Goal: Task Accomplishment & Management: Use online tool/utility

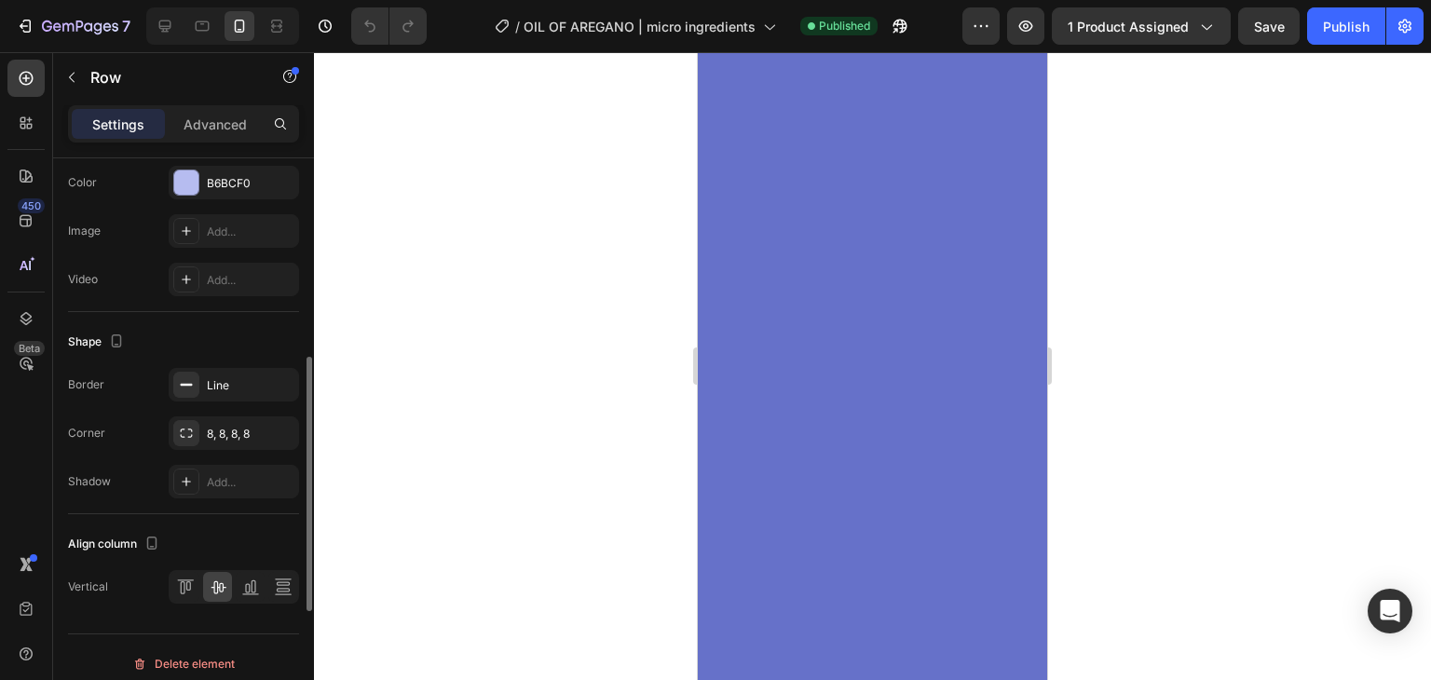
scroll to position [723, 0]
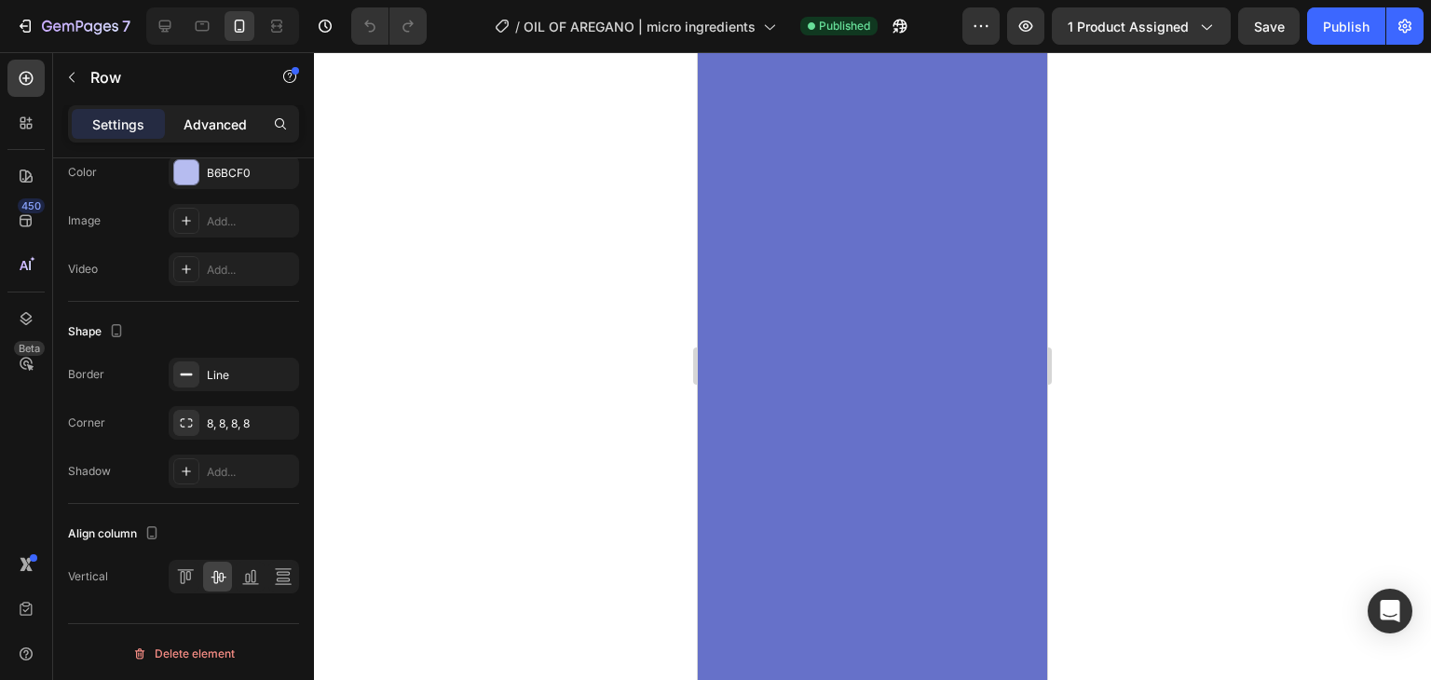
click at [239, 117] on p "Advanced" at bounding box center [215, 125] width 63 height 20
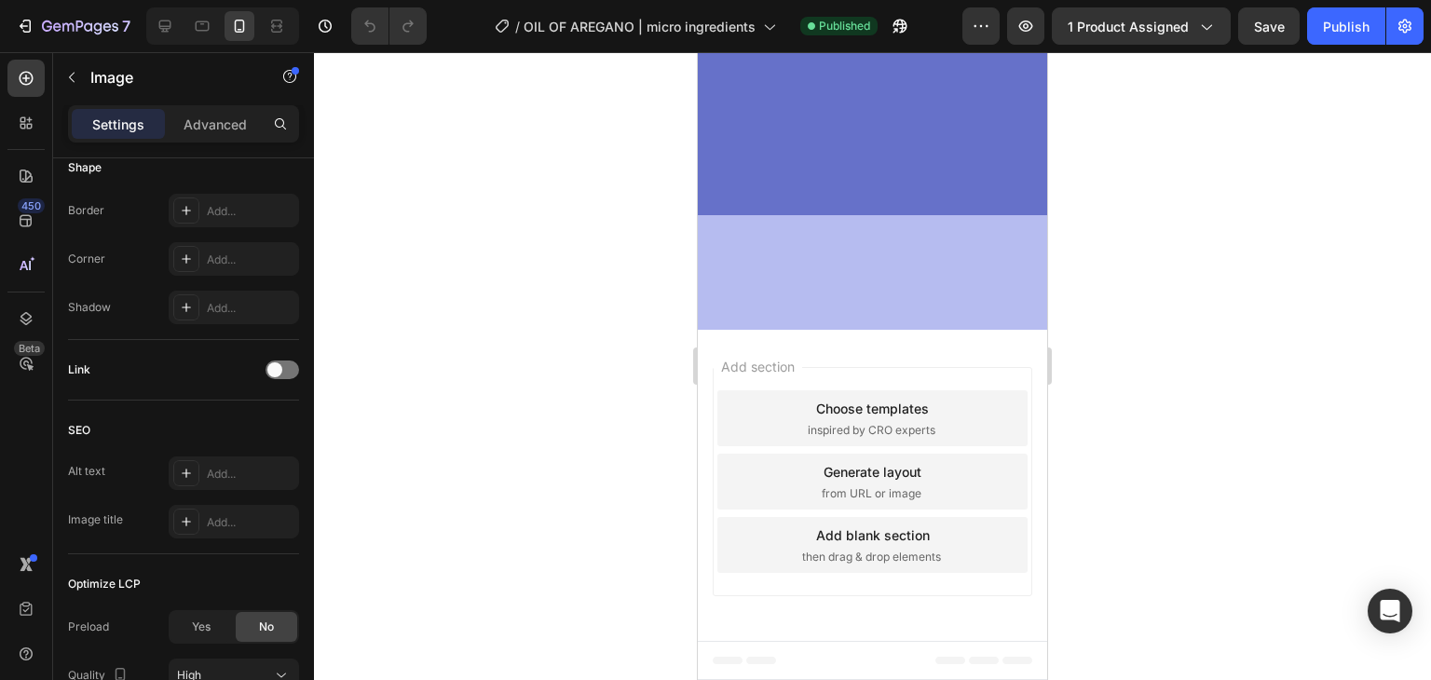
scroll to position [0, 0]
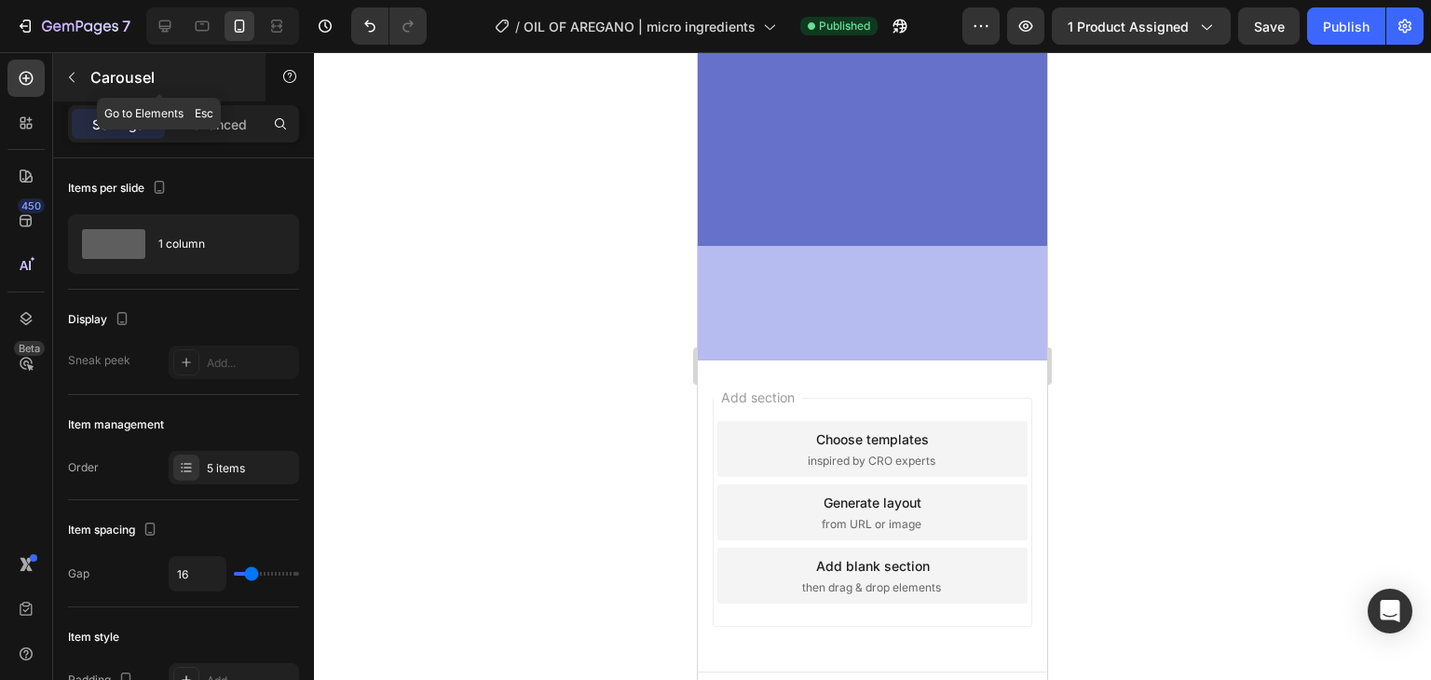
click at [85, 79] on button "button" at bounding box center [72, 77] width 30 height 30
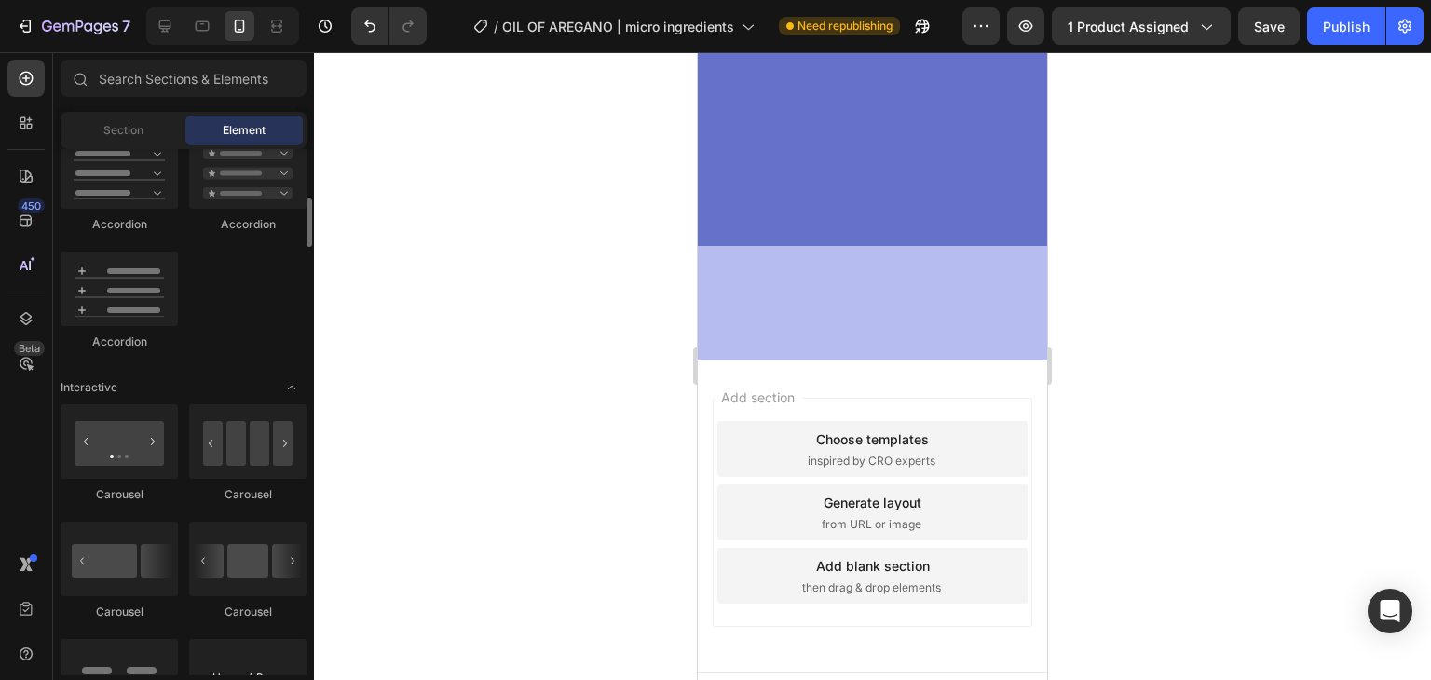
scroll to position [1815, 0]
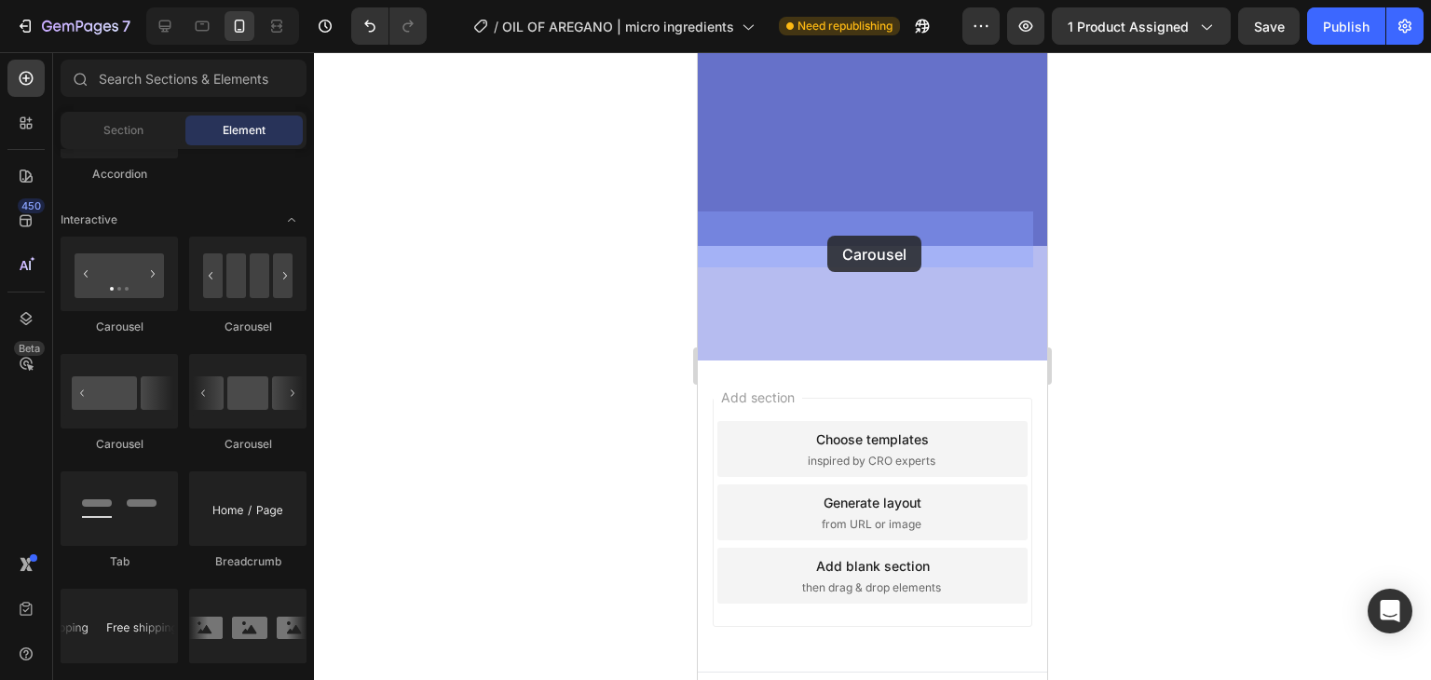
drag, startPoint x: 950, startPoint y: 456, endPoint x: 827, endPoint y: 234, distance: 254.3
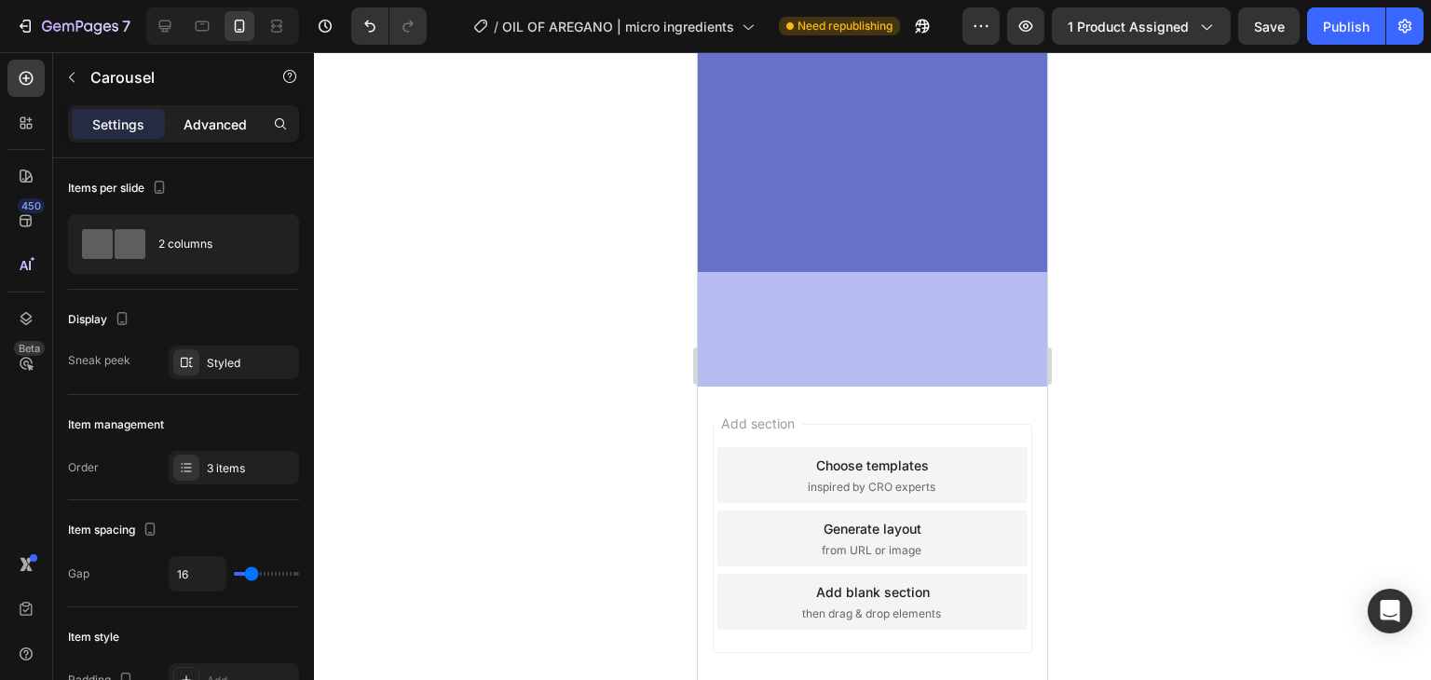
click at [221, 125] on p "Advanced" at bounding box center [215, 125] width 63 height 20
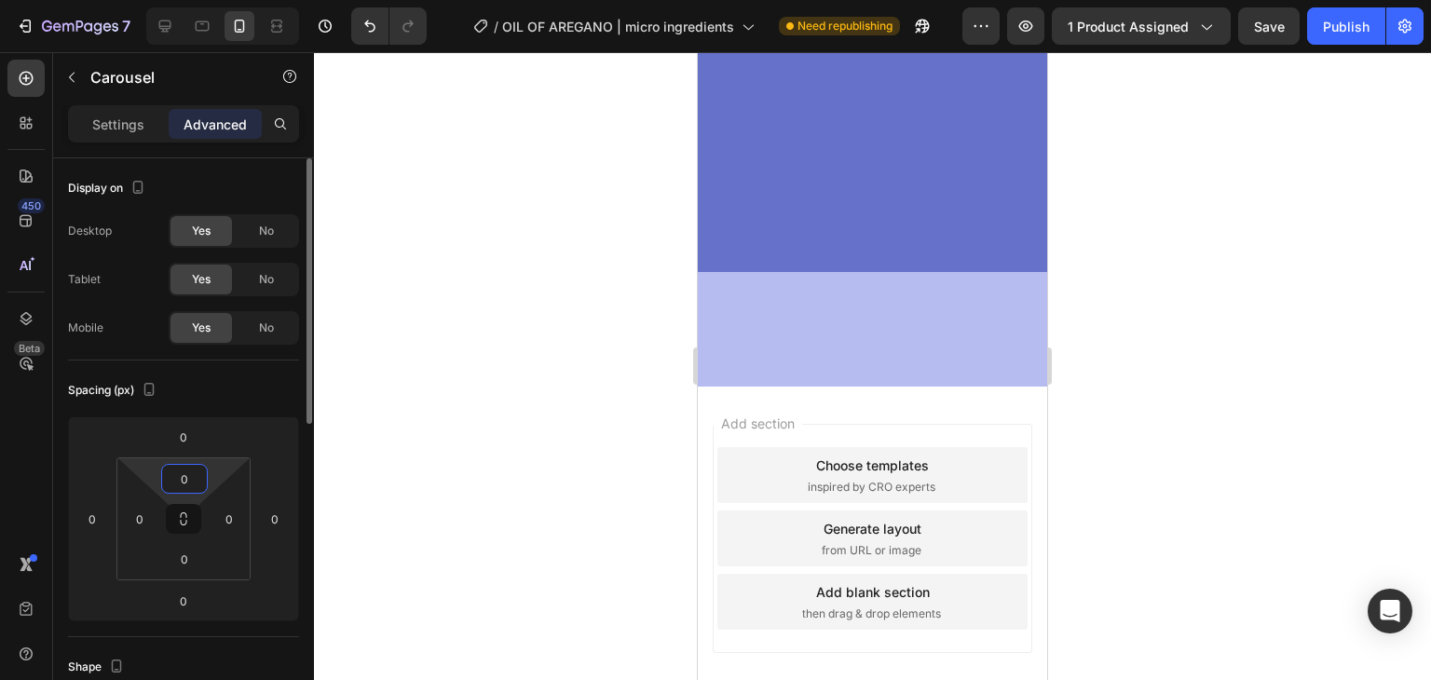
click at [181, 478] on input "0" at bounding box center [184, 479] width 37 height 28
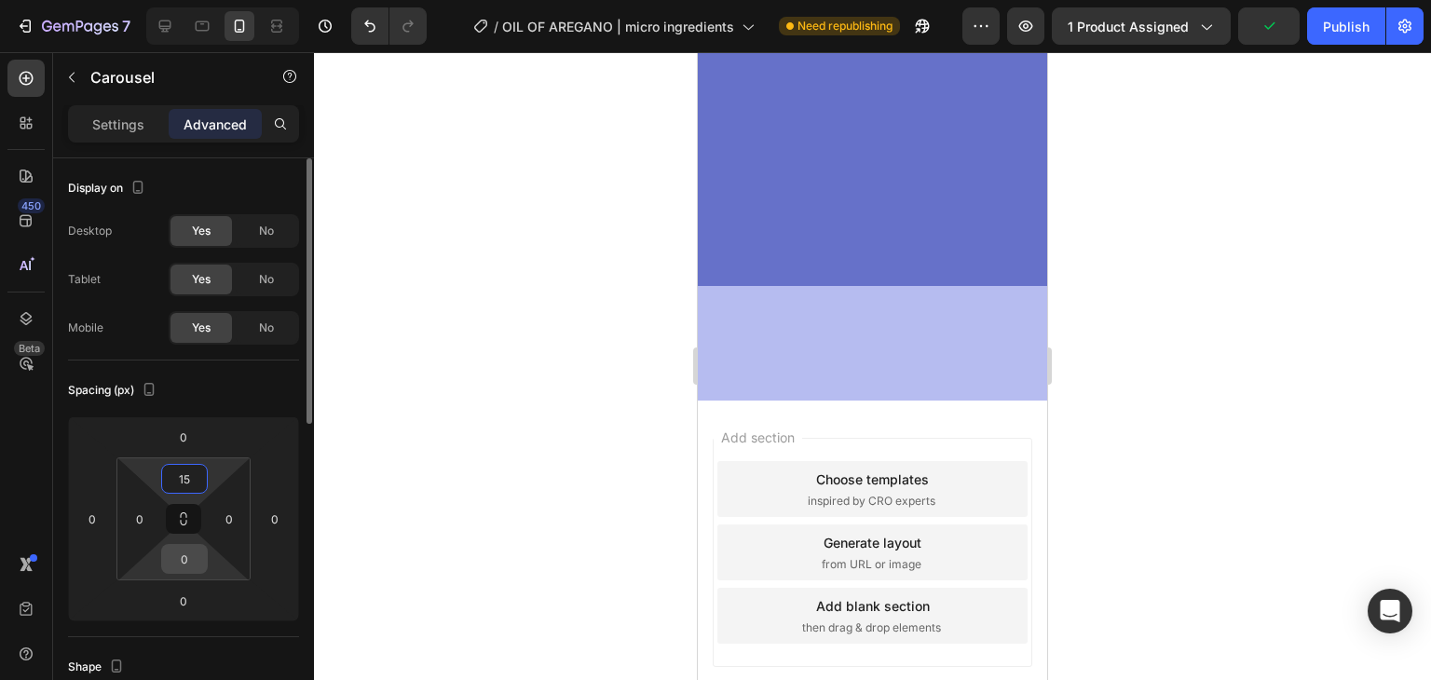
type input "15"
click at [187, 565] on input "0" at bounding box center [184, 559] width 37 height 28
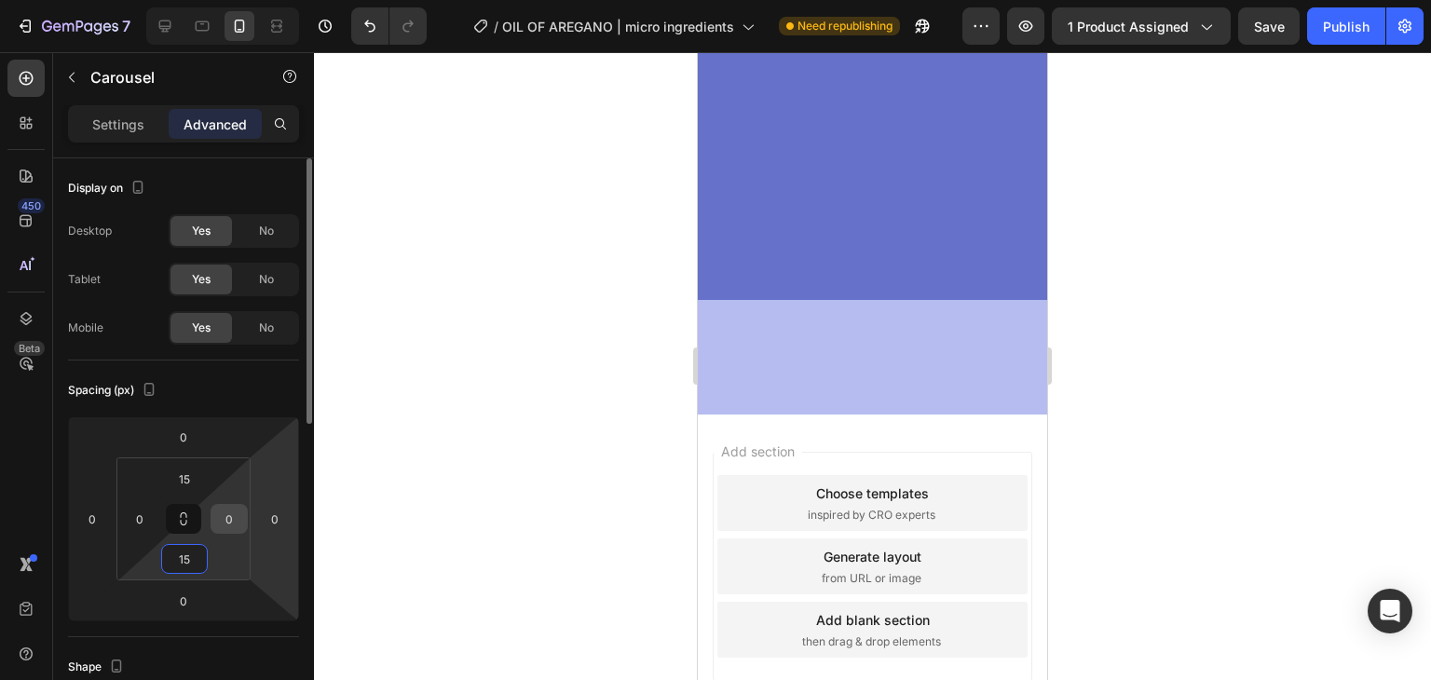
type input "15"
click at [235, 518] on input "0" at bounding box center [229, 519] width 28 height 28
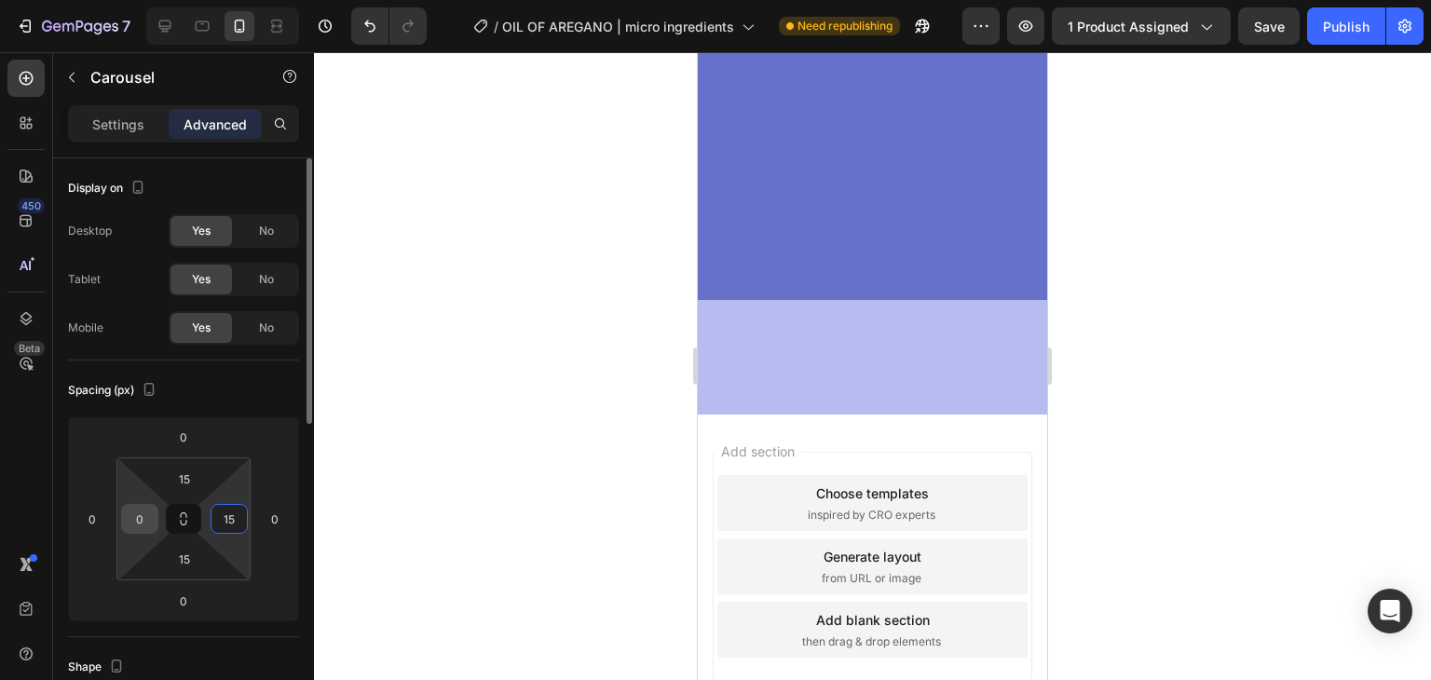
type input "15"
click at [141, 515] on input "0" at bounding box center [140, 519] width 28 height 28
type input "15"
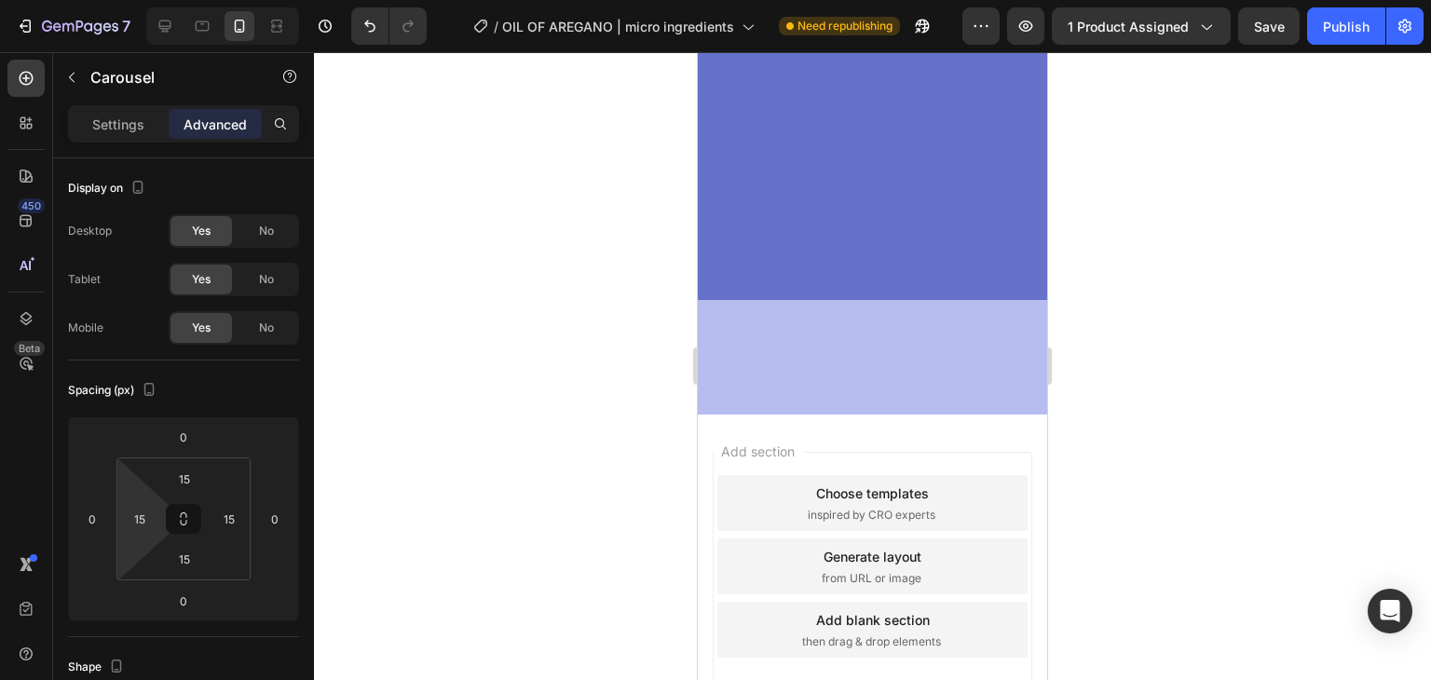
click at [1167, 262] on div at bounding box center [872, 366] width 1117 height 628
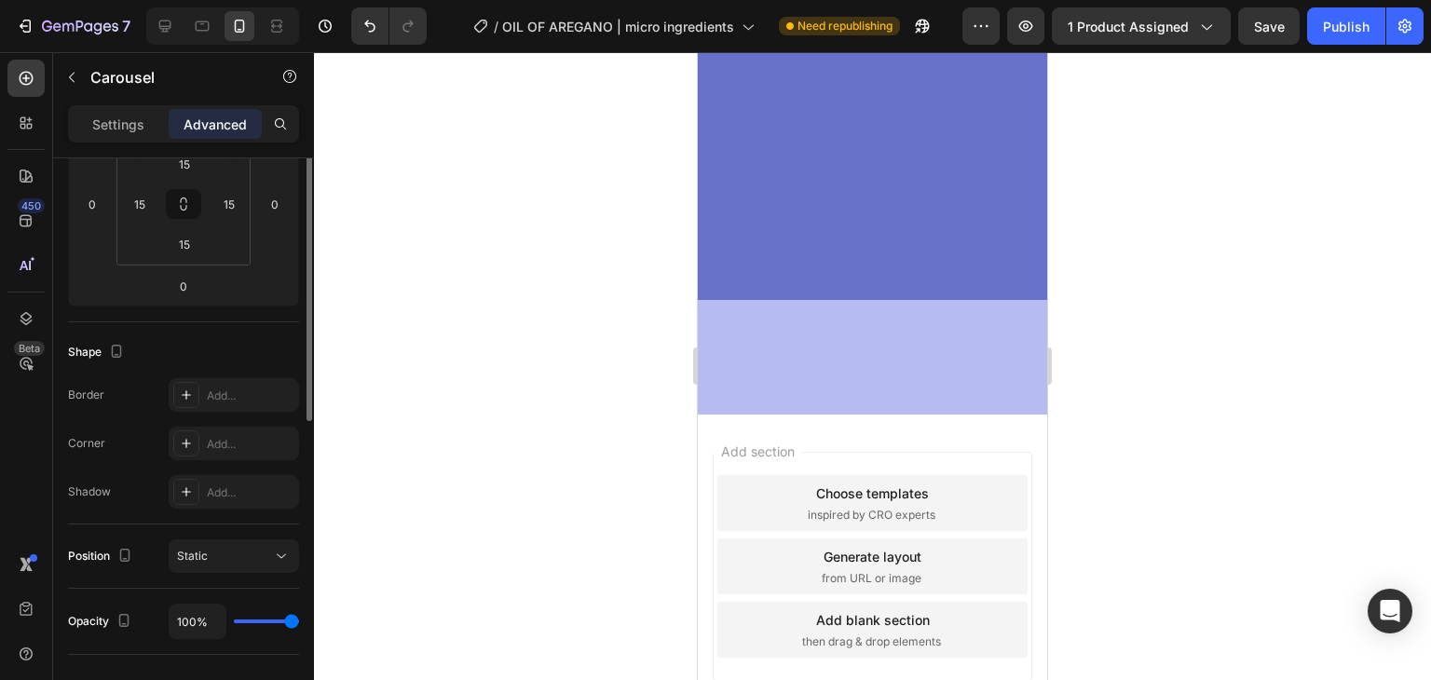
scroll to position [0, 0]
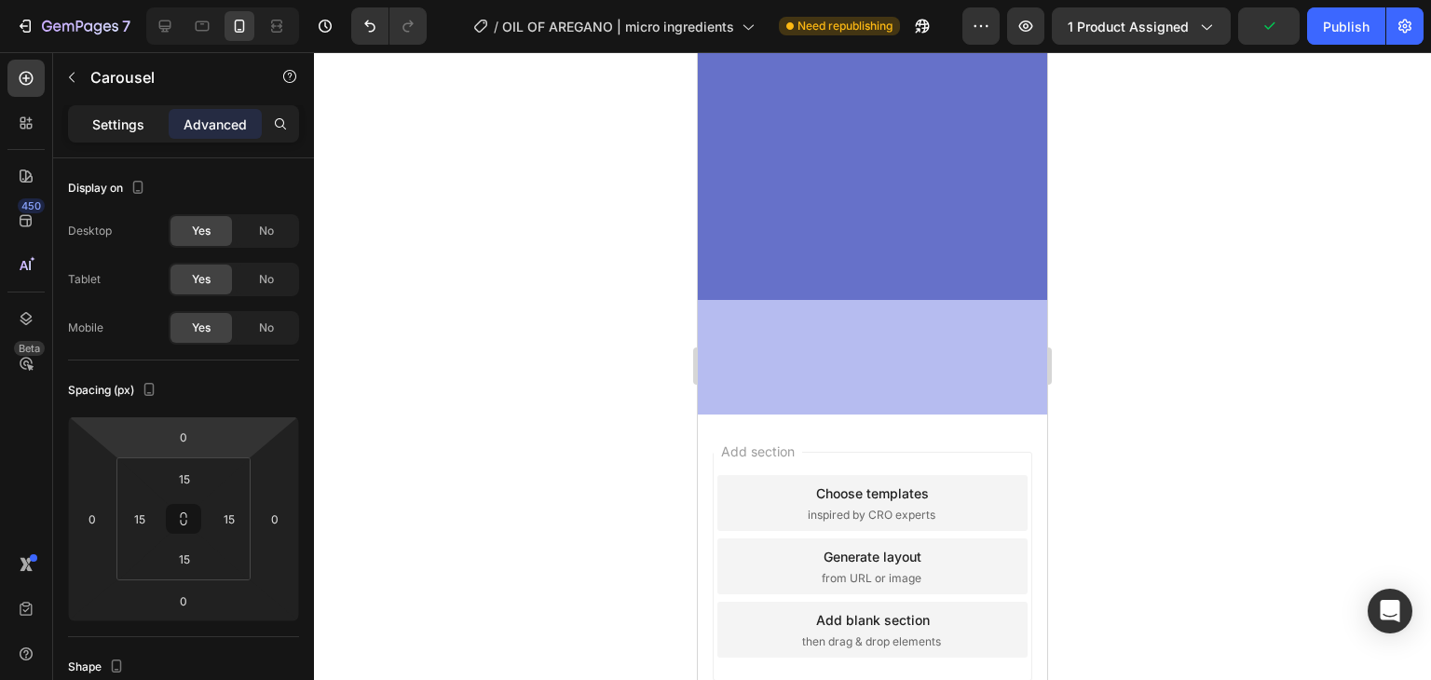
click at [118, 112] on div "Settings" at bounding box center [118, 124] width 93 height 30
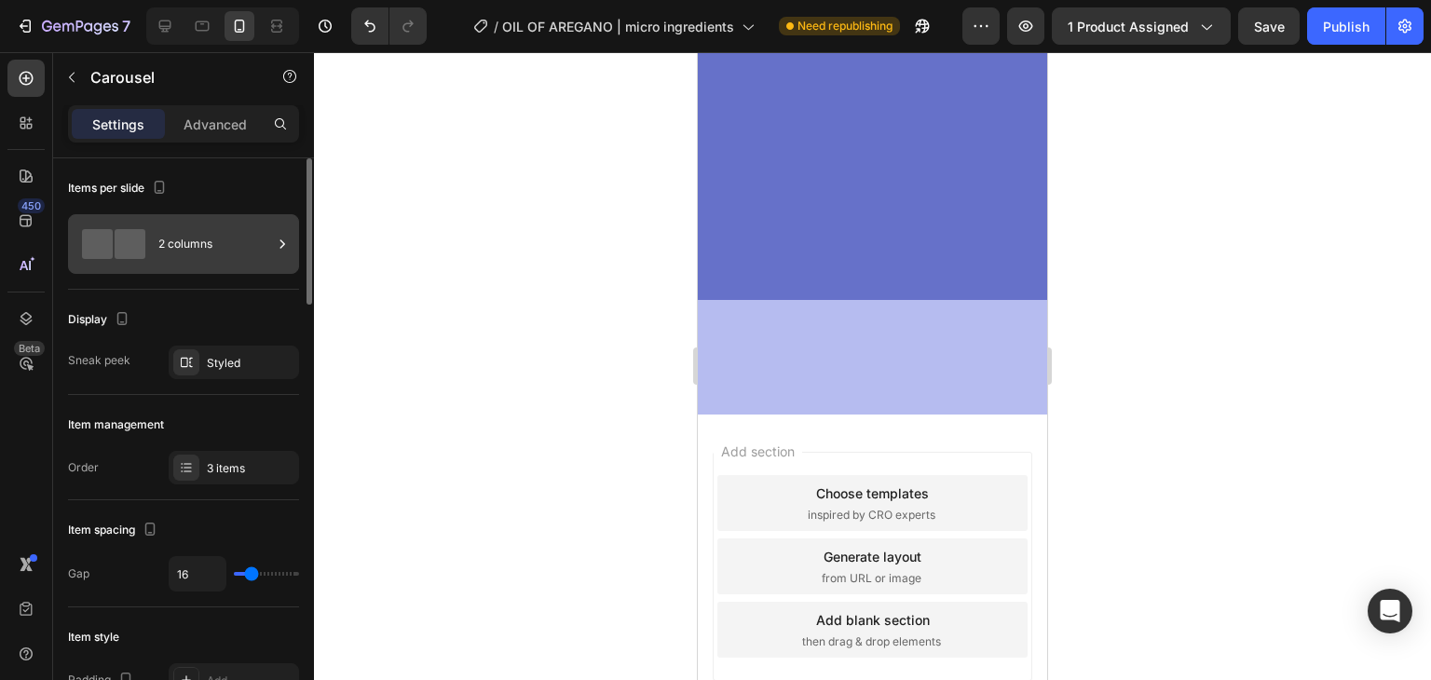
click at [117, 255] on span at bounding box center [130, 244] width 31 height 30
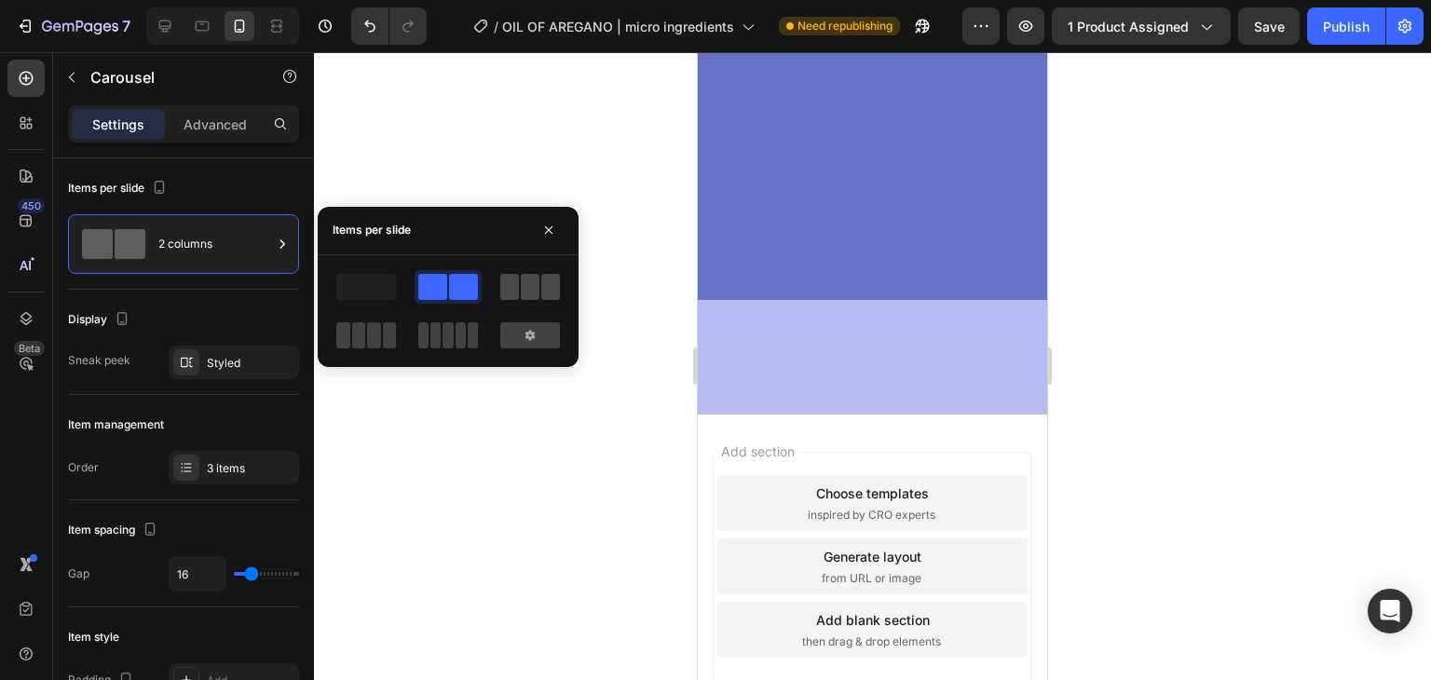
click at [509, 287] on span at bounding box center [509, 287] width 19 height 26
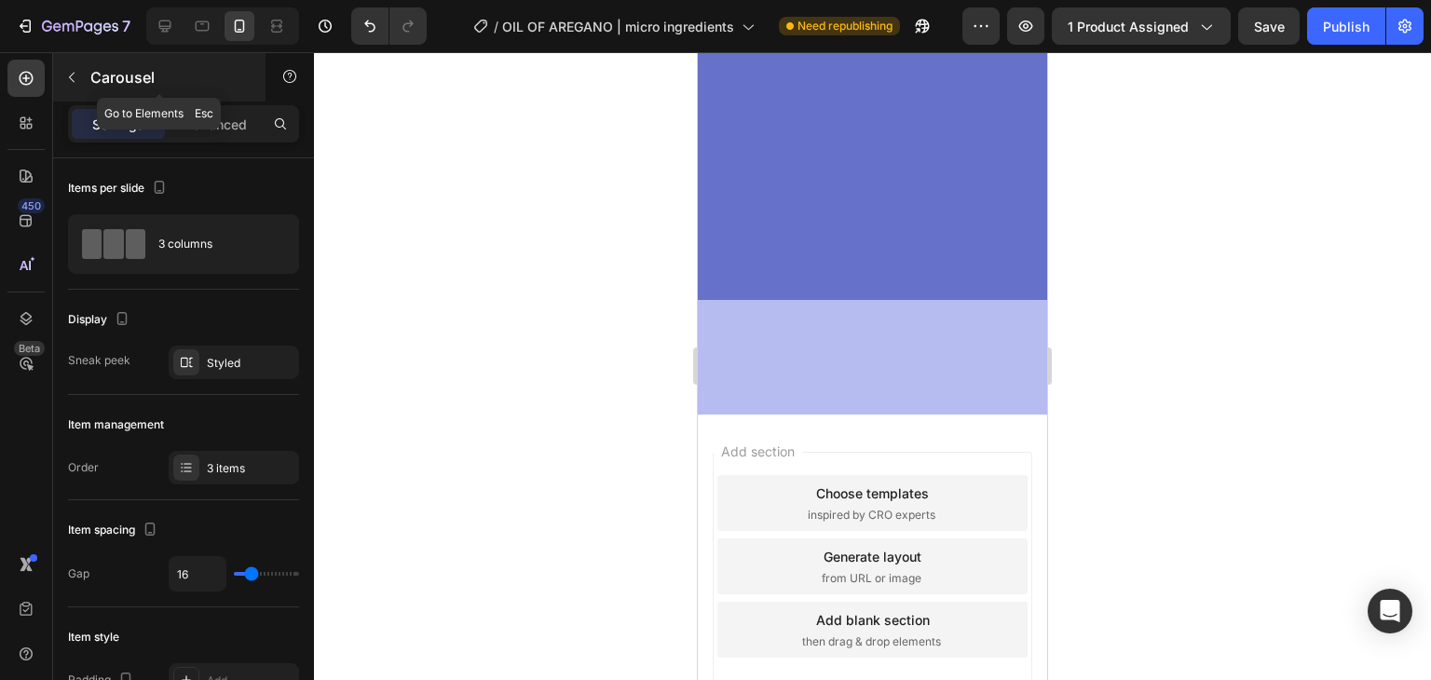
click at [86, 79] on button "button" at bounding box center [72, 77] width 30 height 30
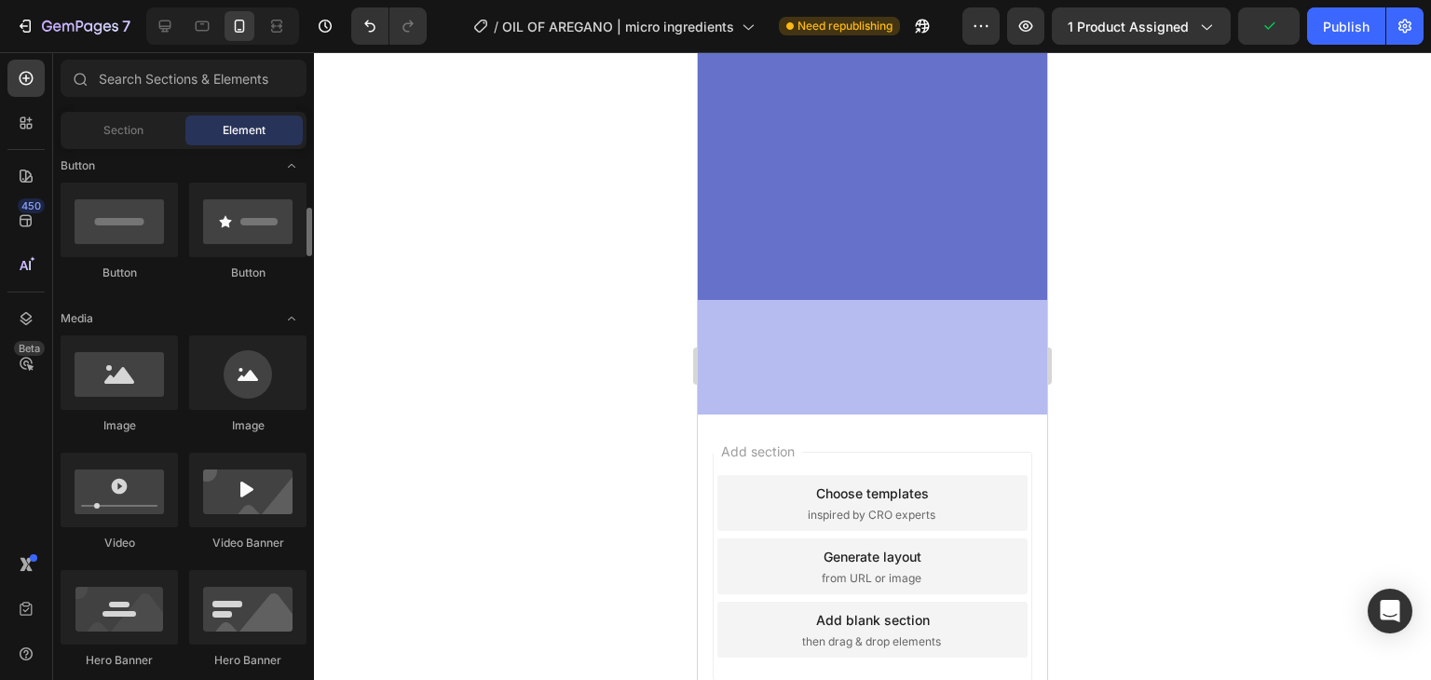
scroll to position [458, 0]
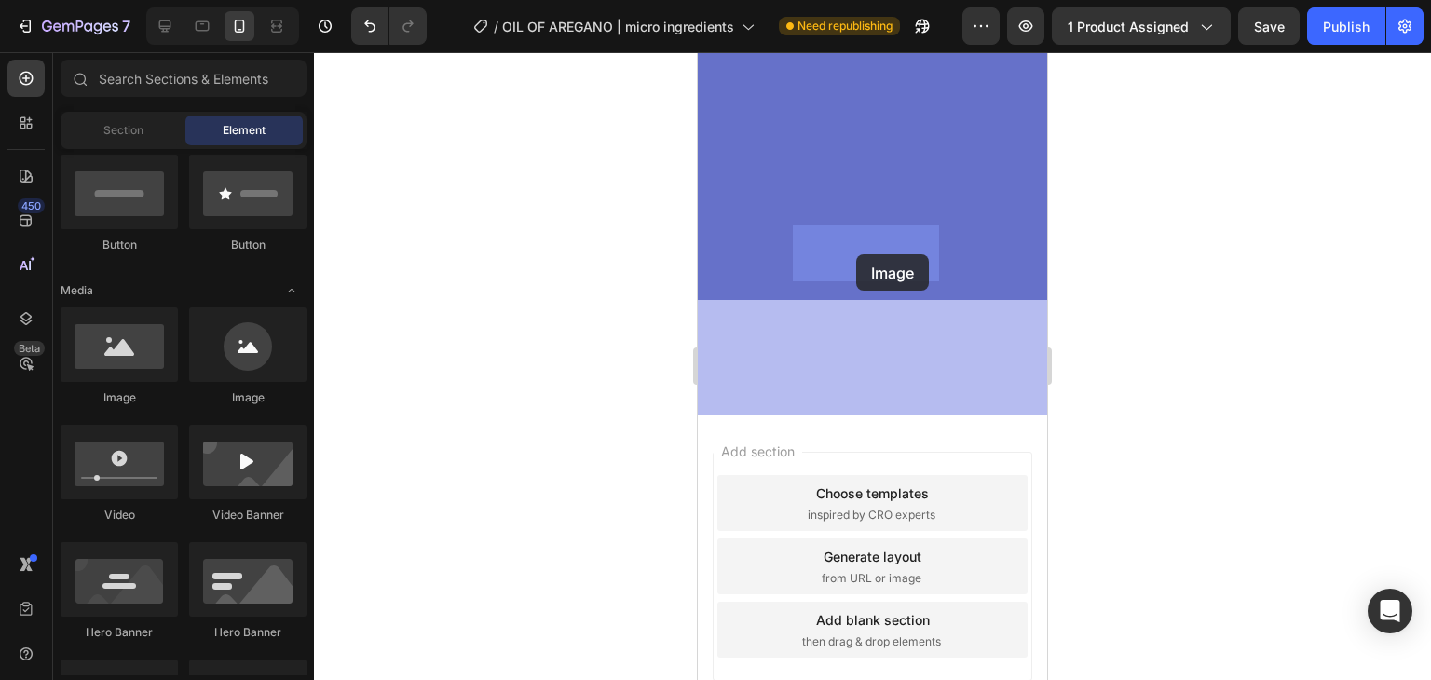
drag, startPoint x: 825, startPoint y: 396, endPoint x: 856, endPoint y: 254, distance: 144.9
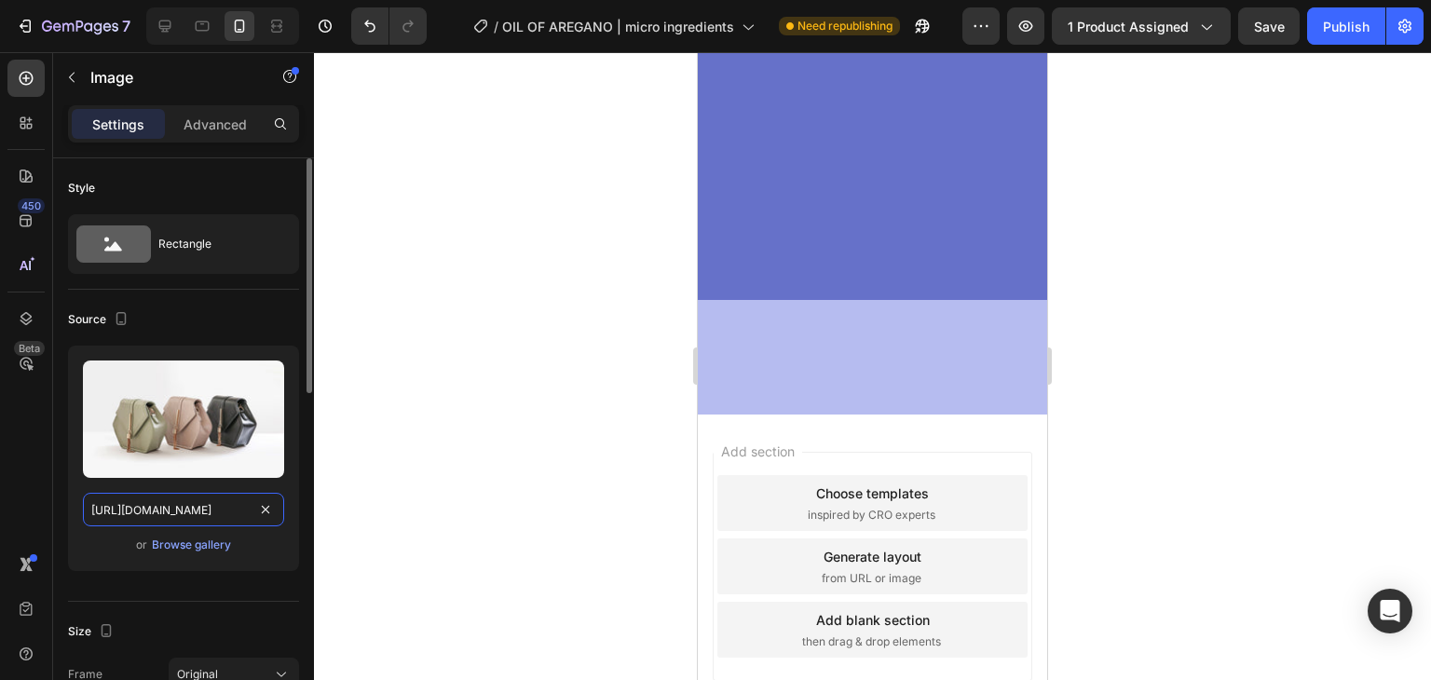
click at [186, 507] on input "[URL][DOMAIN_NAME]" at bounding box center [183, 510] width 201 height 34
paste input "0770/0424/3188/files/COMENTARIO_1_OREGANO.avif?v=1756322712"
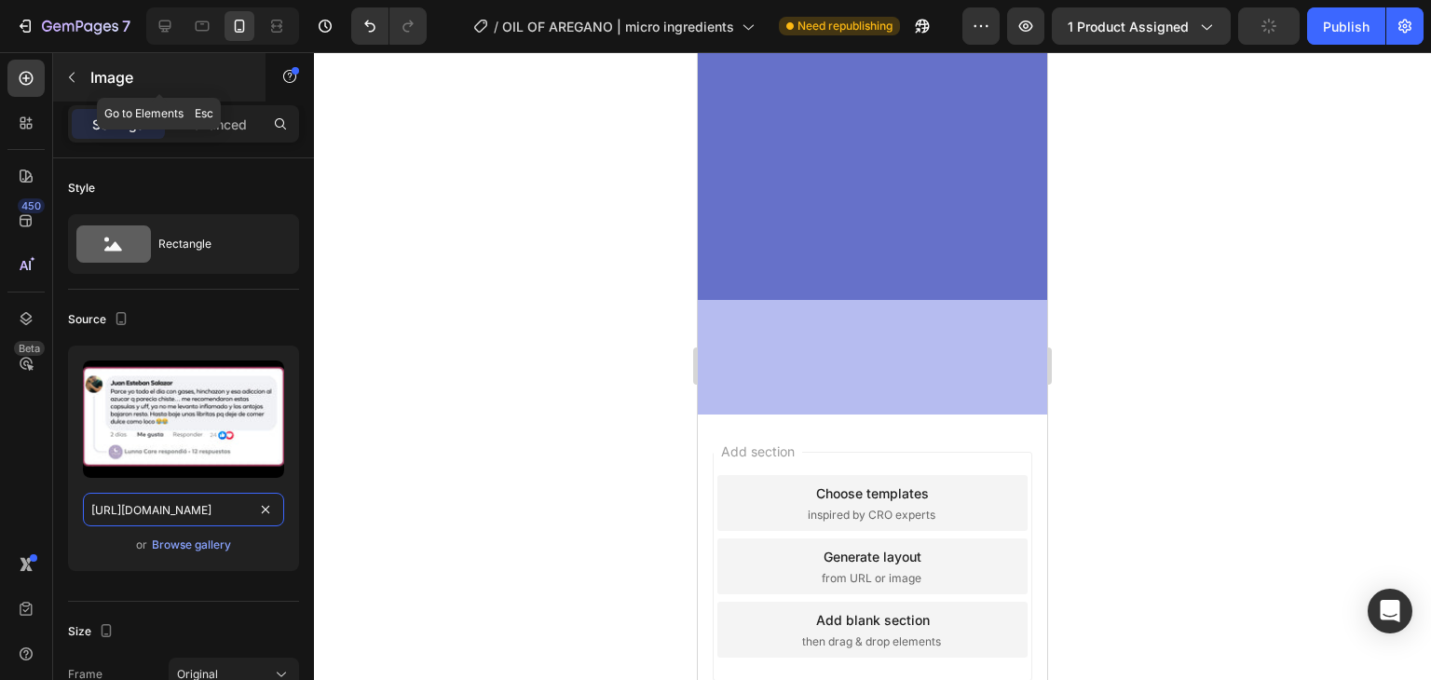
type input "[URL][DOMAIN_NAME]"
click at [63, 73] on button "button" at bounding box center [72, 77] width 30 height 30
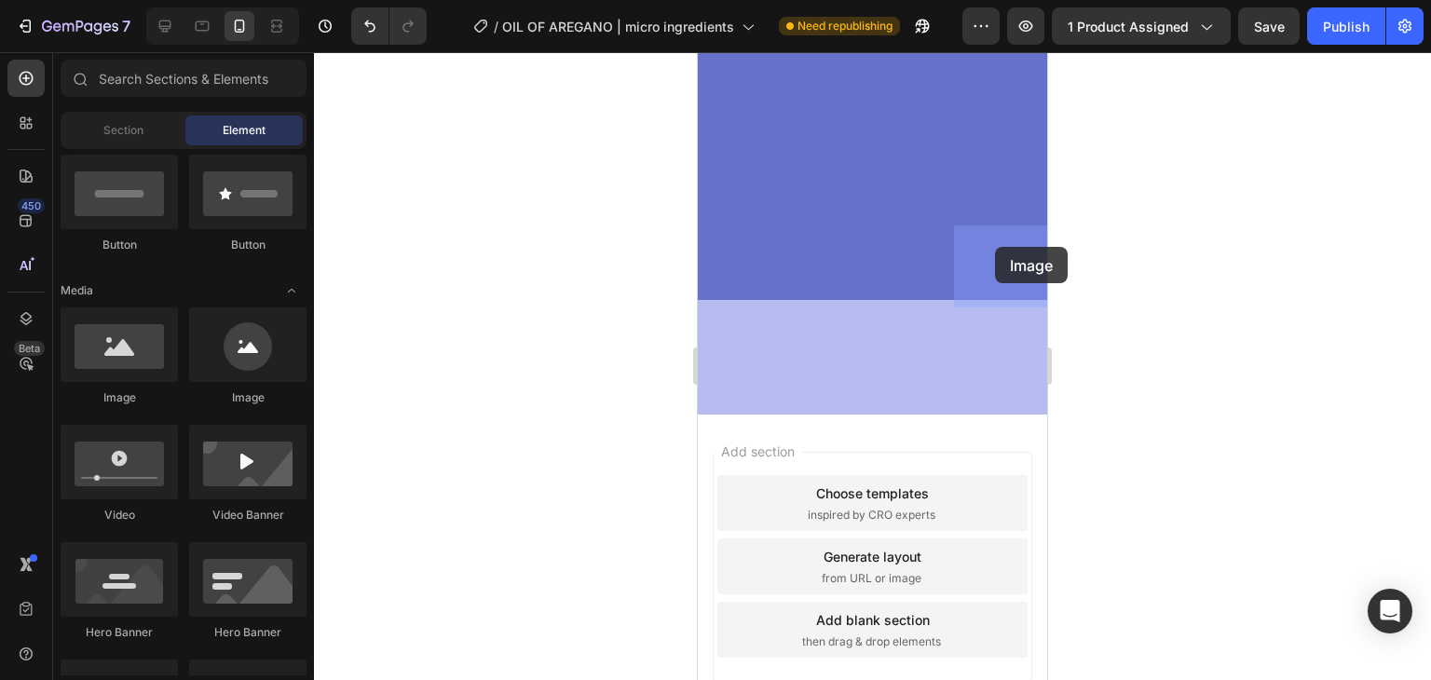
drag, startPoint x: 832, startPoint y: 388, endPoint x: 997, endPoint y: 247, distance: 217.3
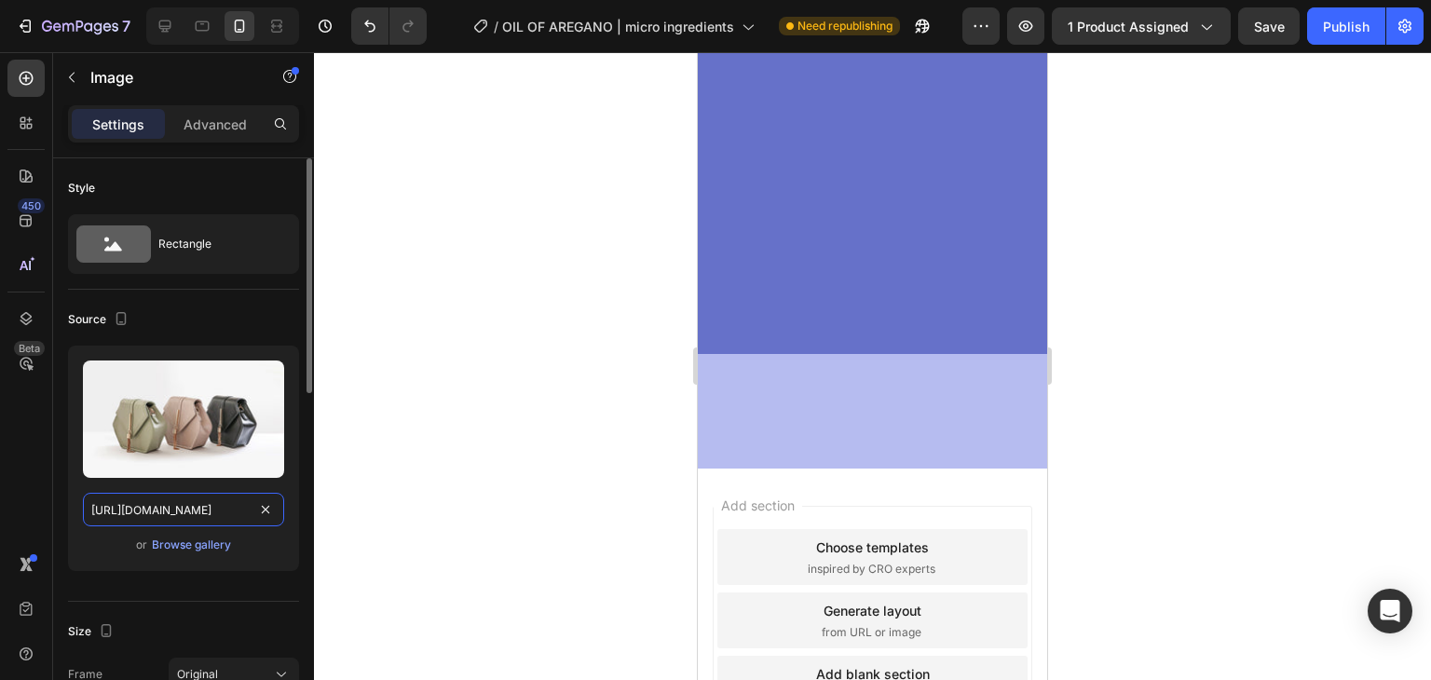
click at [232, 509] on input "[URL][DOMAIN_NAME]" at bounding box center [183, 510] width 201 height 34
paste input "0770/0424/3188/files/COMENTARIO_2_OREGANO.avif?v=1756322712"
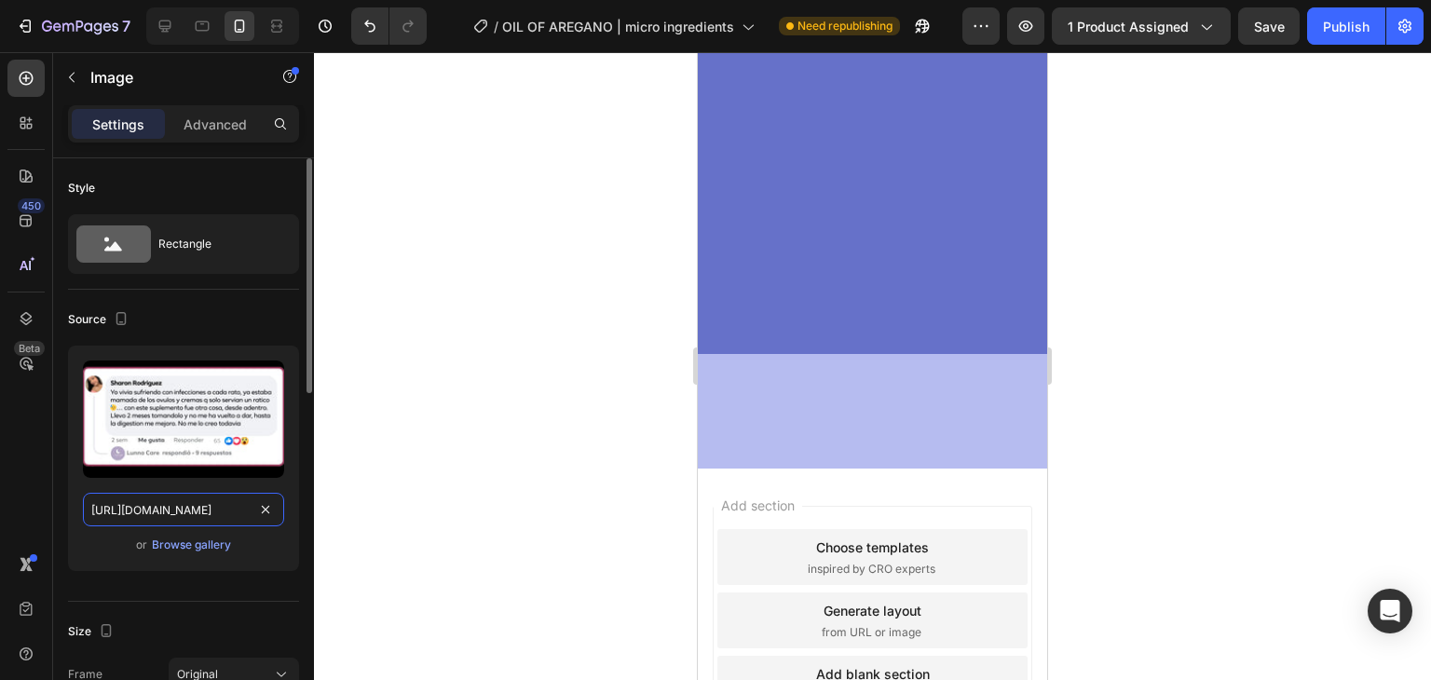
scroll to position [0, 387]
type input "[URL][DOMAIN_NAME]"
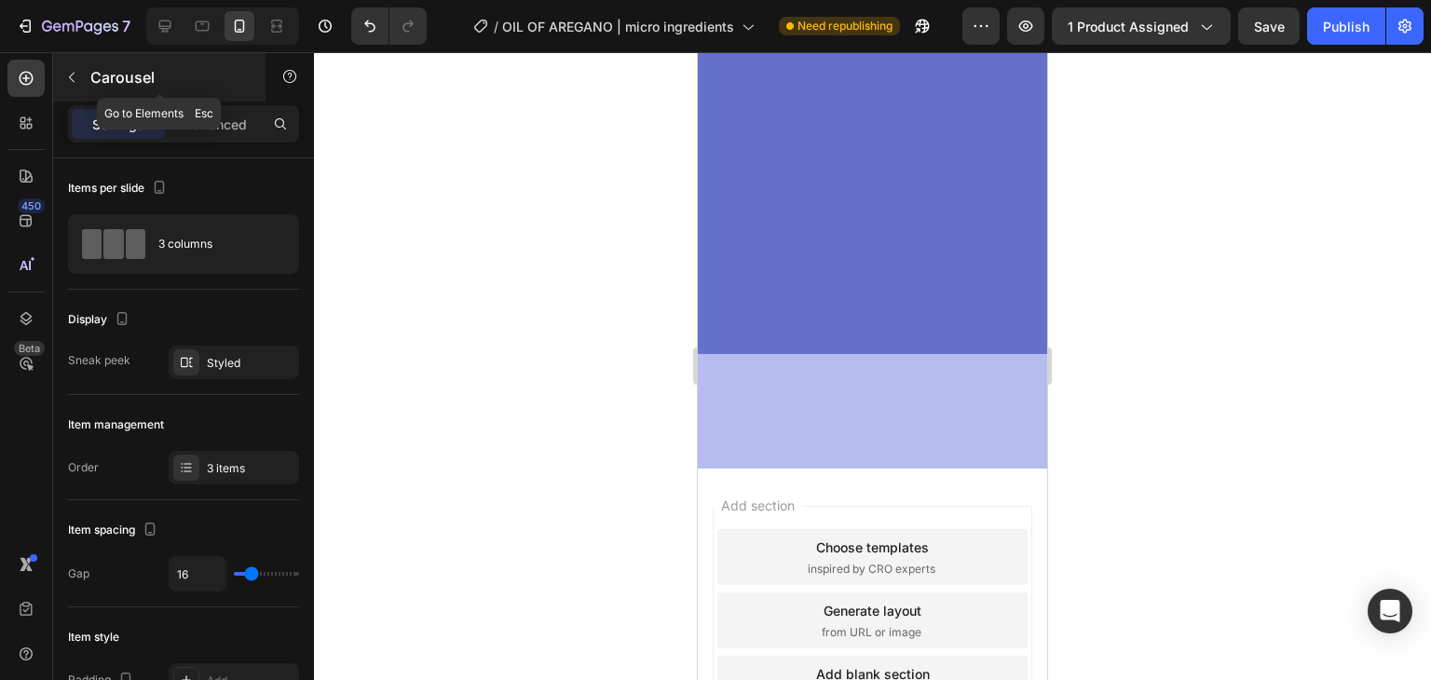
click at [60, 95] on div "Carousel" at bounding box center [159, 77] width 212 height 48
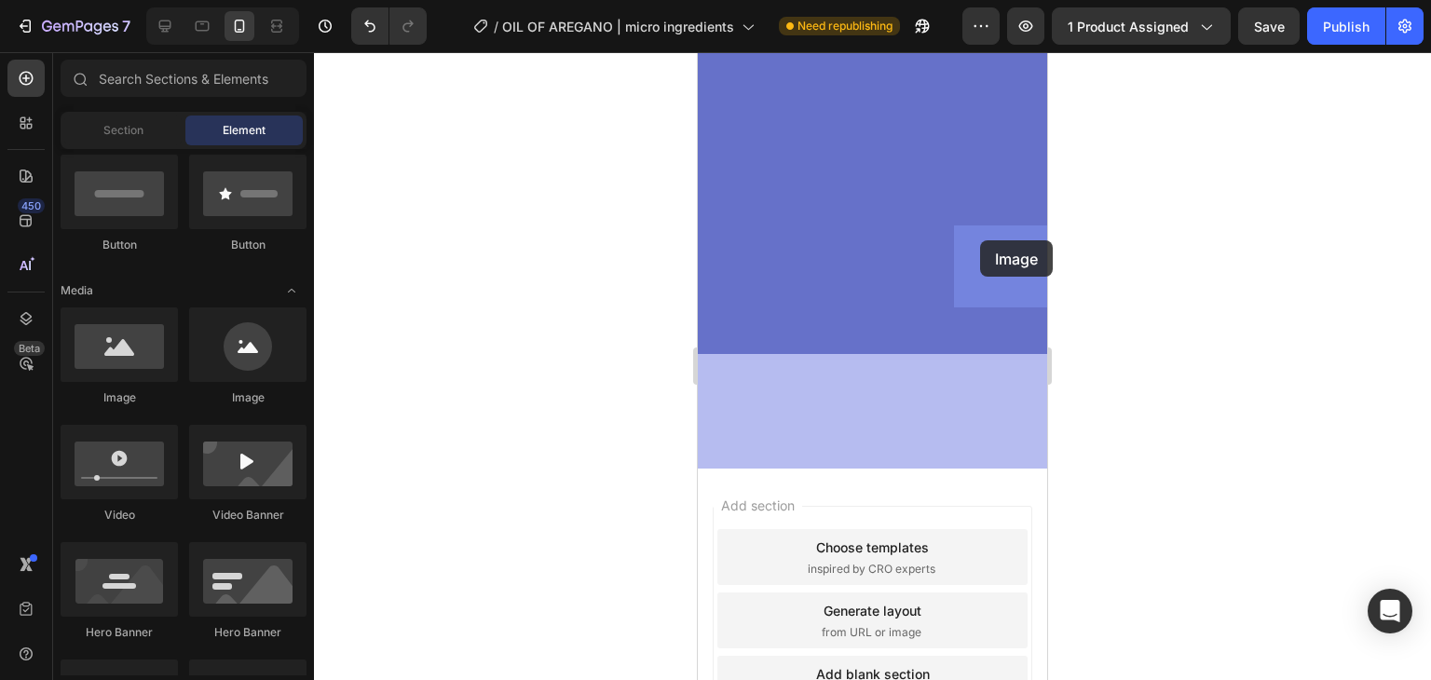
drag, startPoint x: 821, startPoint y: 407, endPoint x: 979, endPoint y: 242, distance: 228.6
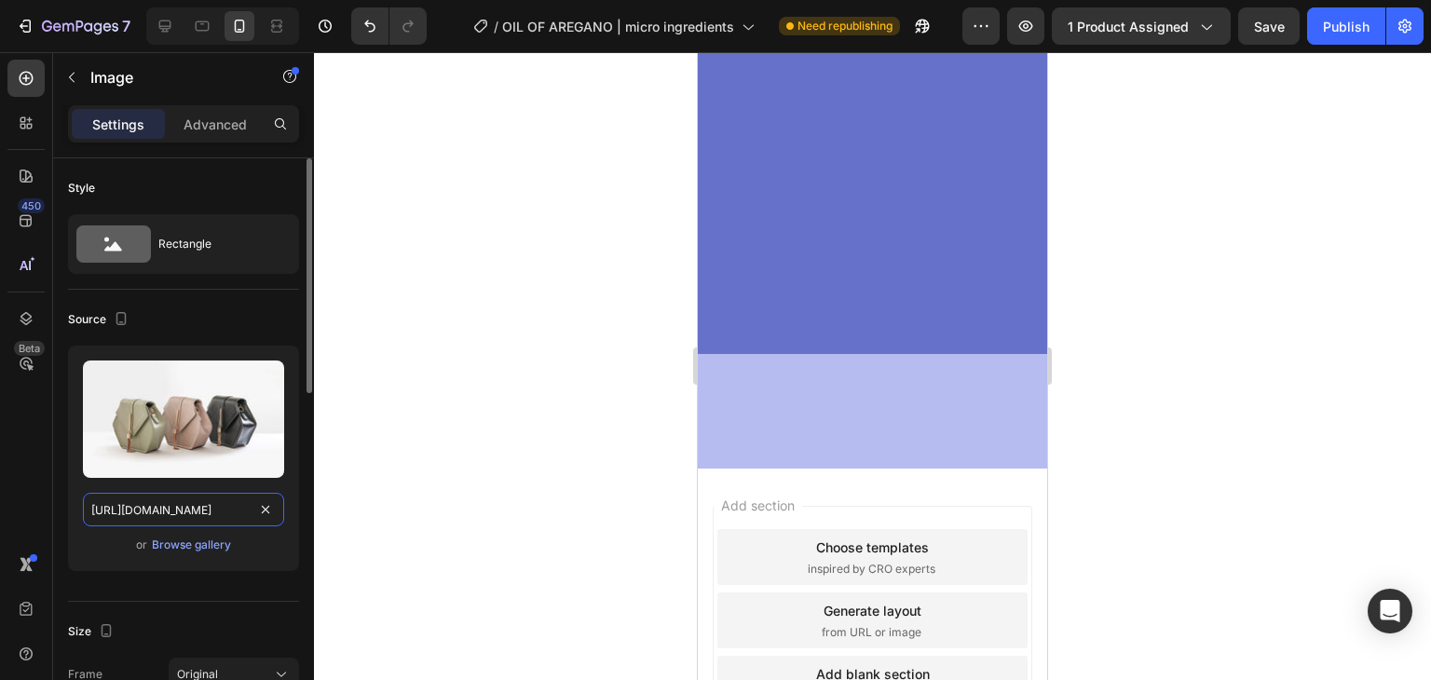
click at [241, 507] on input "[URL][DOMAIN_NAME]" at bounding box center [183, 510] width 201 height 34
paste input "0770/0424/3188/files/COMENTARIO_3_OREGANO.avif?v=1756322711"
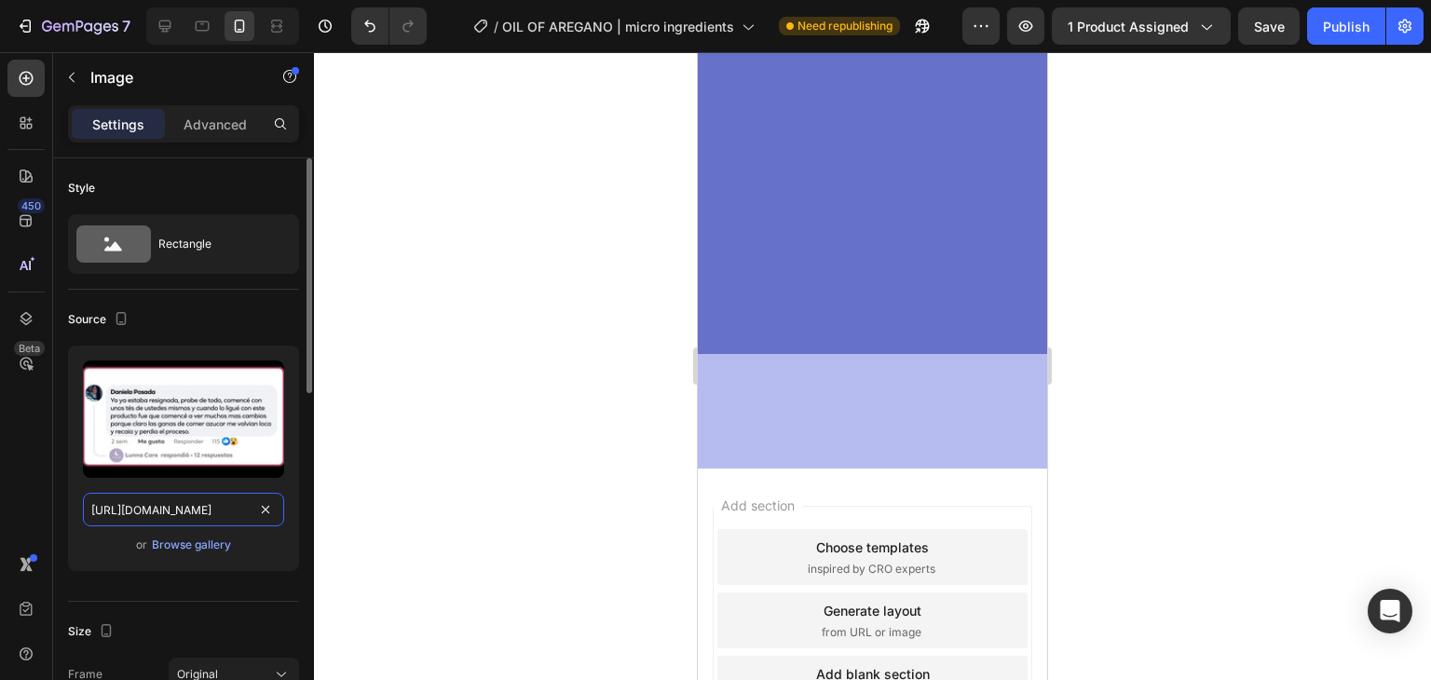
scroll to position [0, 384]
type input "[URL][DOMAIN_NAME]"
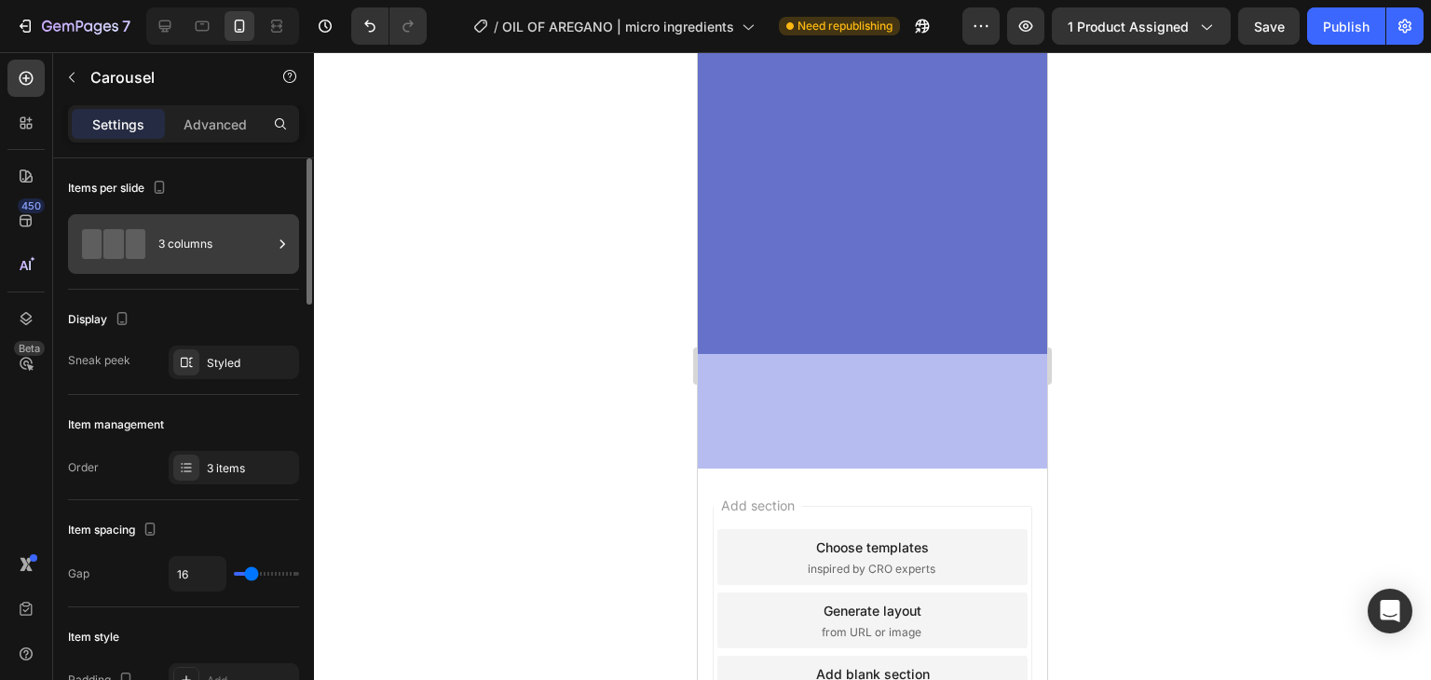
click at [213, 247] on div "3 columns" at bounding box center [215, 244] width 114 height 43
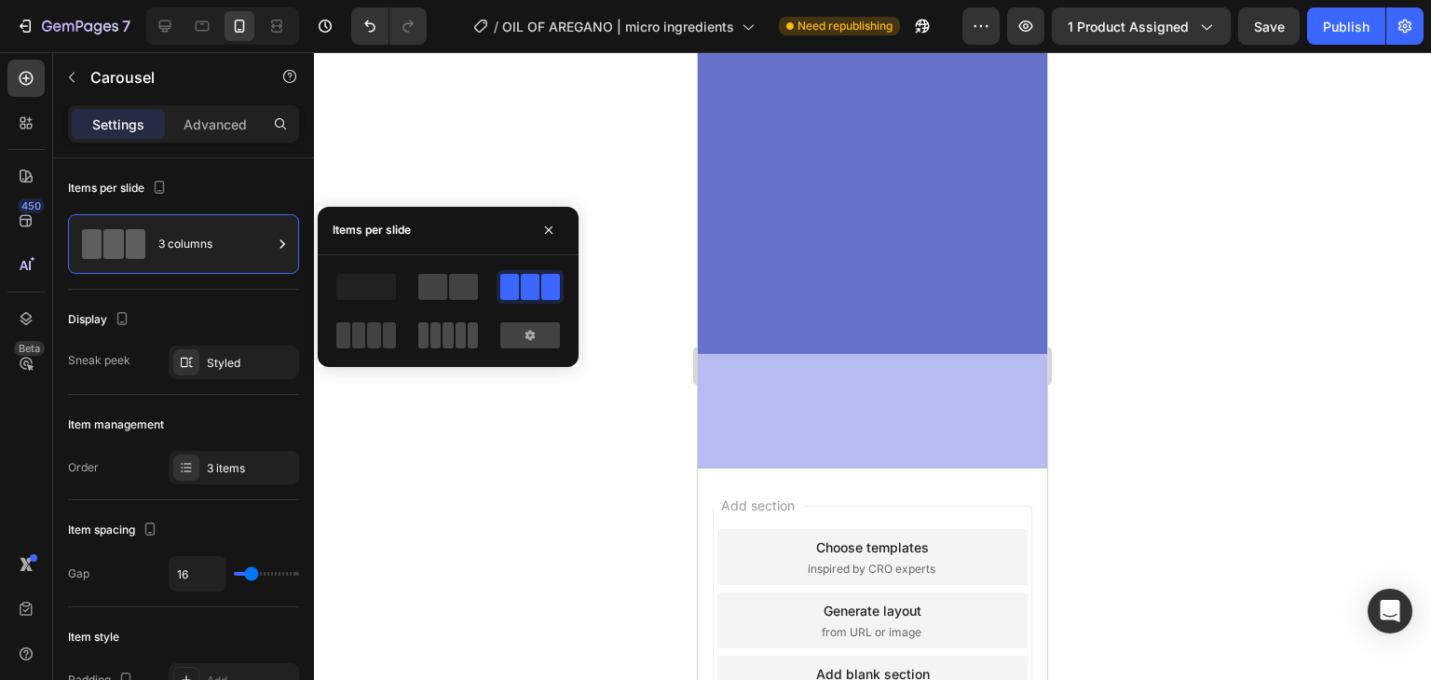
click at [432, 340] on span at bounding box center [435, 335] width 10 height 26
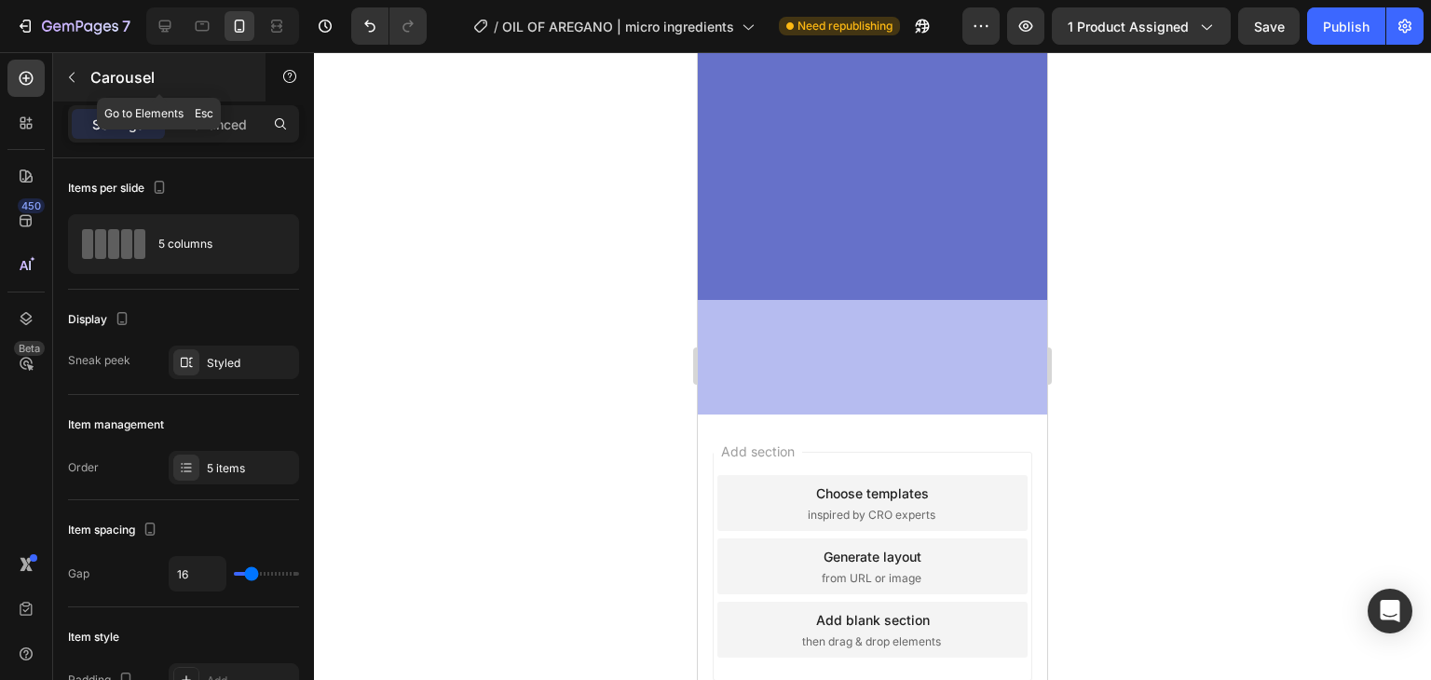
click at [75, 72] on icon "button" at bounding box center [71, 77] width 15 height 15
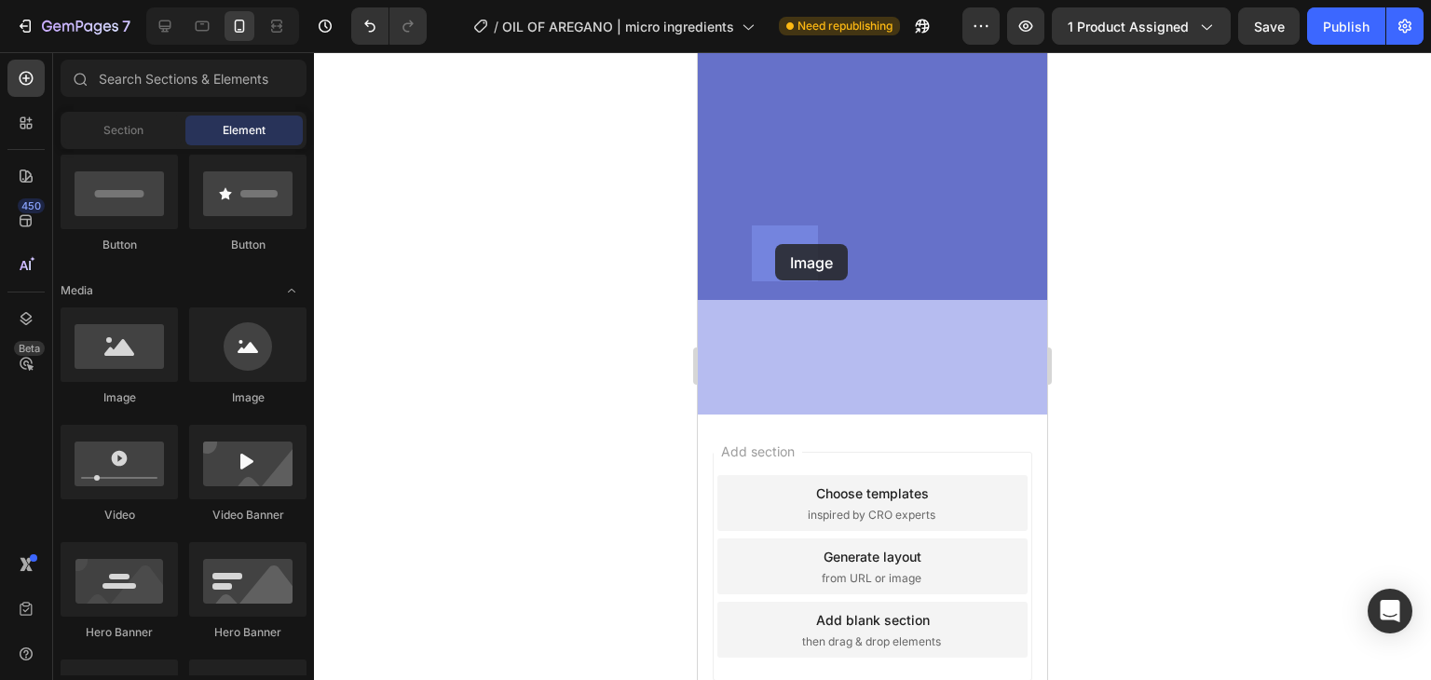
drag, startPoint x: 833, startPoint y: 421, endPoint x: 775, endPoint y: 244, distance: 186.2
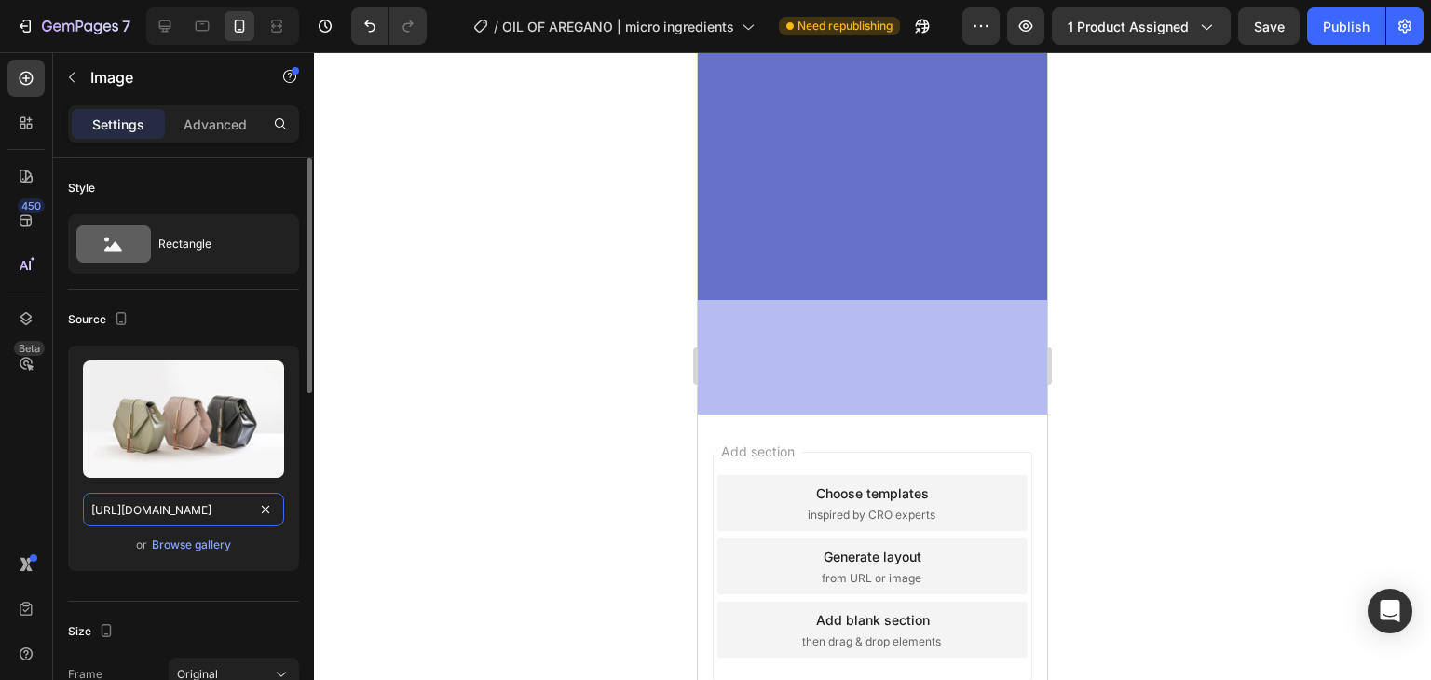
click at [200, 508] on input "[URL][DOMAIN_NAME]" at bounding box center [183, 510] width 201 height 34
paste input "0770/0424/3188/files/COMENTARIO_4_OREGANO.avif?v=1756322712"
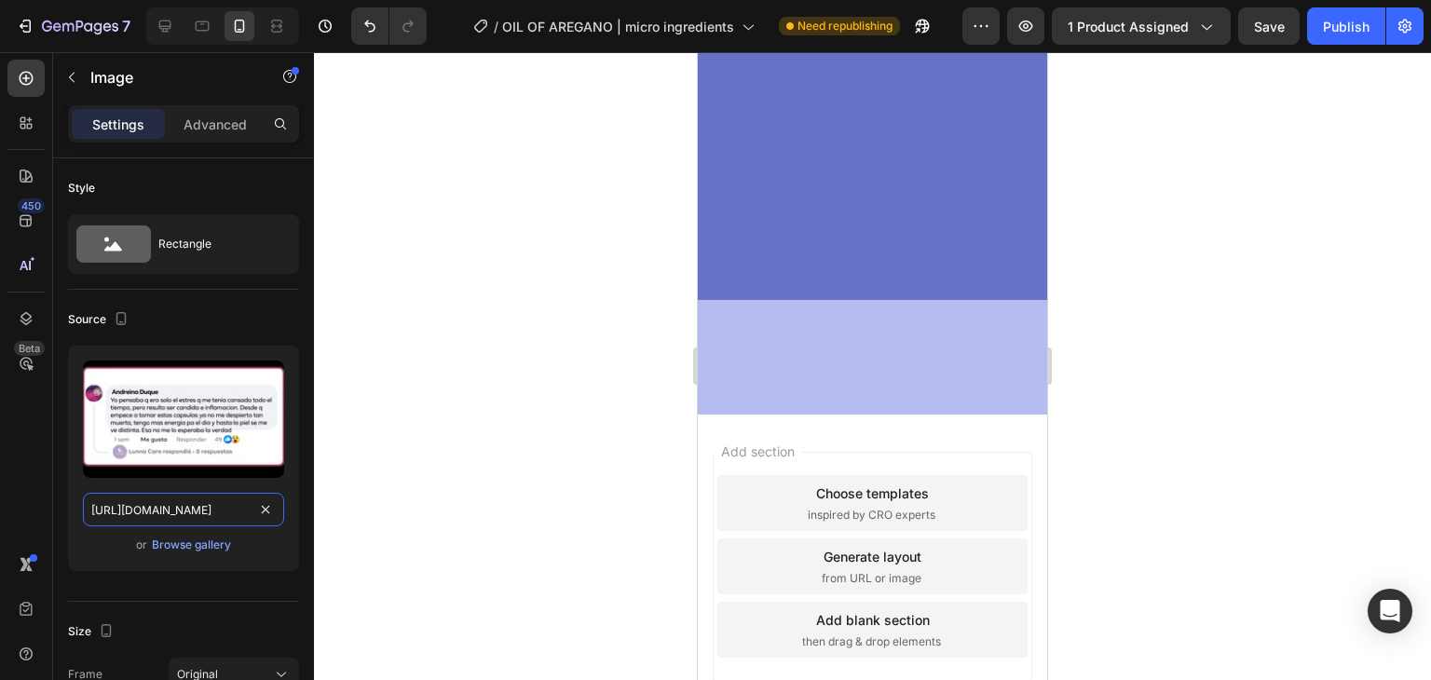
type input "[URL][DOMAIN_NAME]"
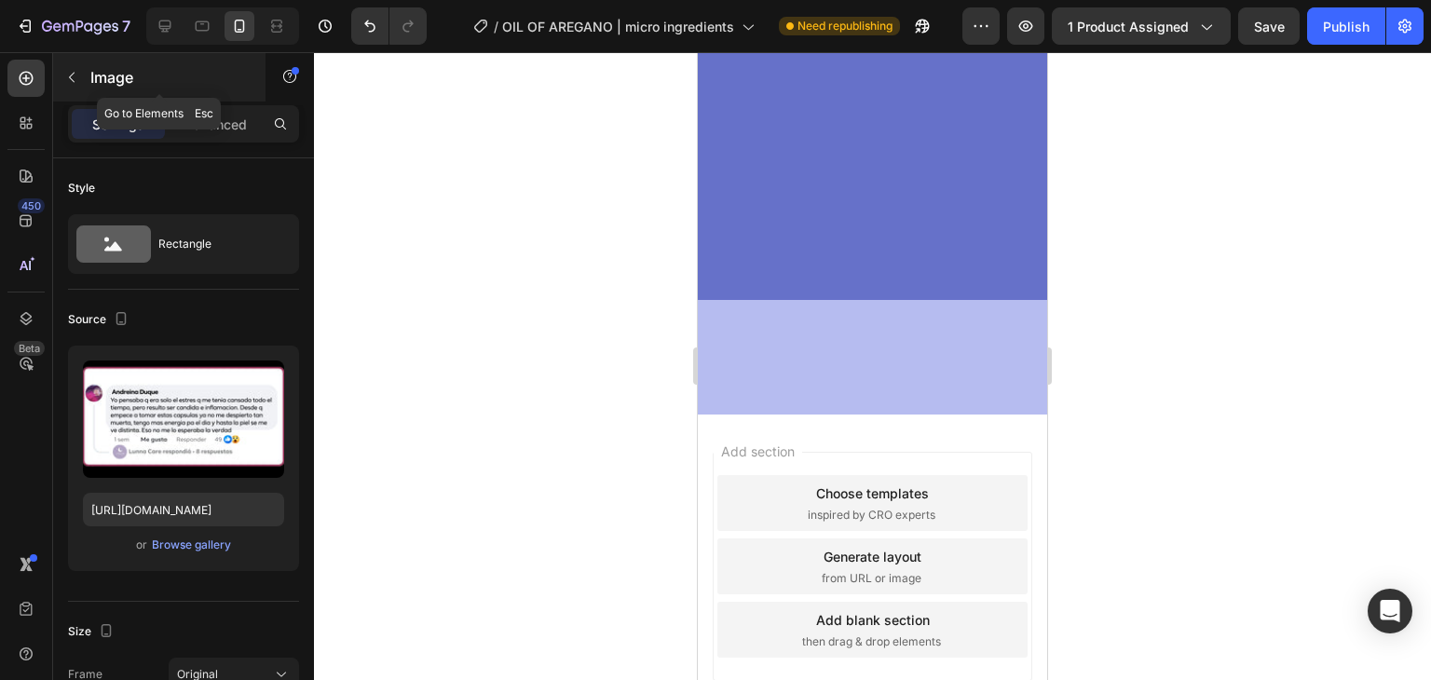
click at [78, 71] on icon "button" at bounding box center [71, 77] width 15 height 15
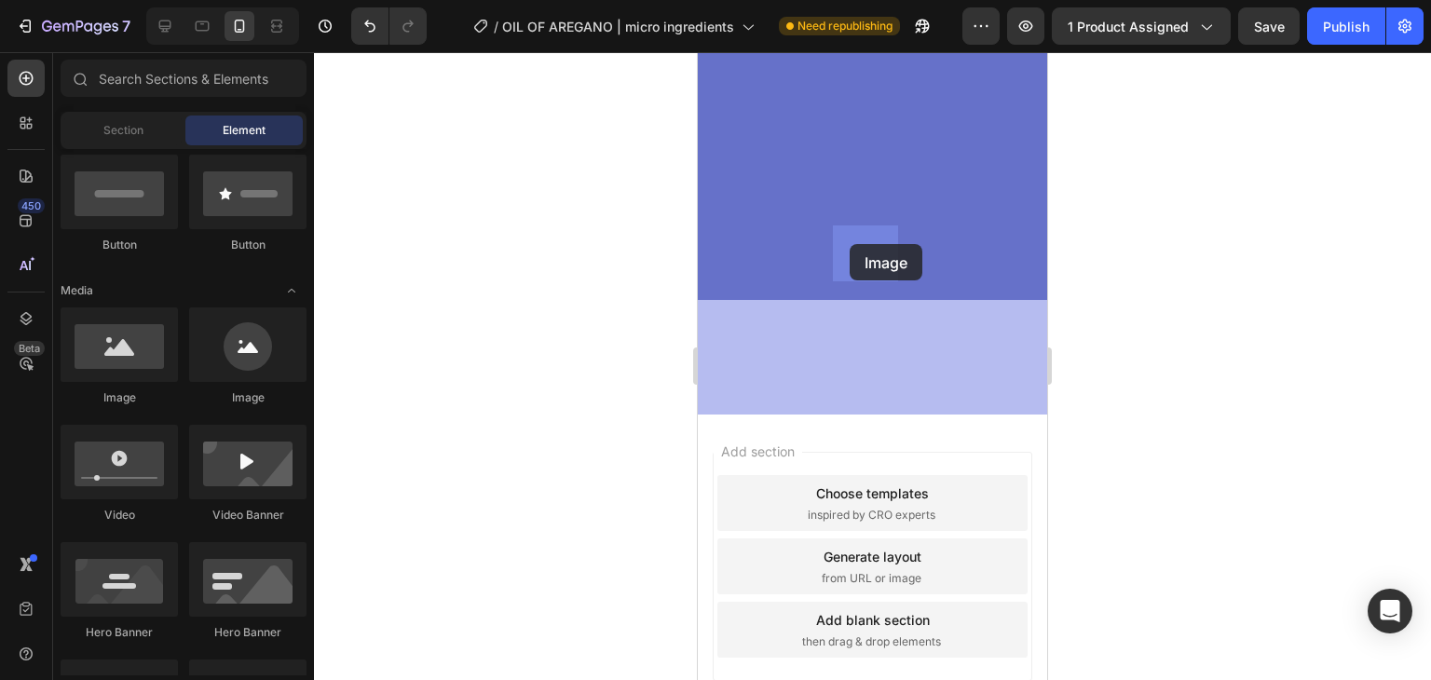
drag, startPoint x: 854, startPoint y: 415, endPoint x: 1367, endPoint y: 315, distance: 523.0
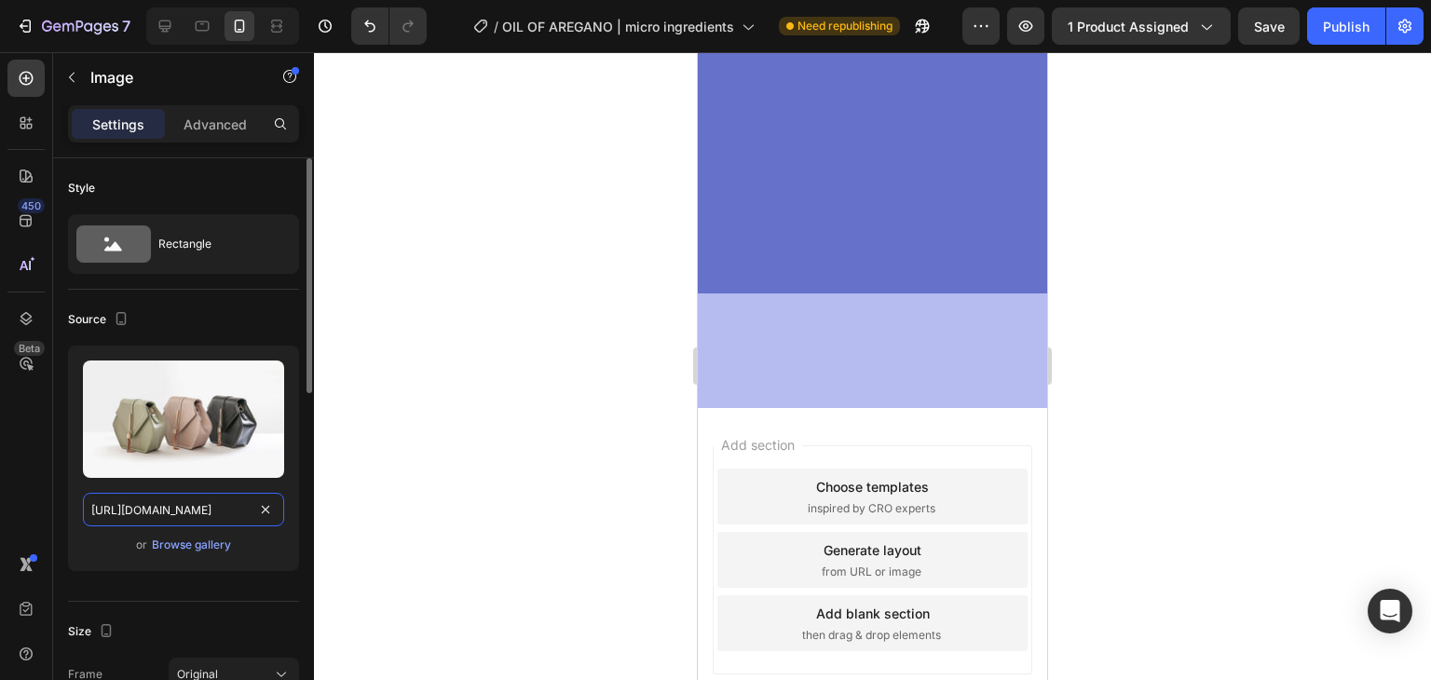
click at [160, 504] on input "[URL][DOMAIN_NAME]" at bounding box center [183, 510] width 201 height 34
paste input "0770/0424/3188/files/COMENTARIO_5_OREGANO.avif?v=1756322712"
type input "[URL][DOMAIN_NAME]"
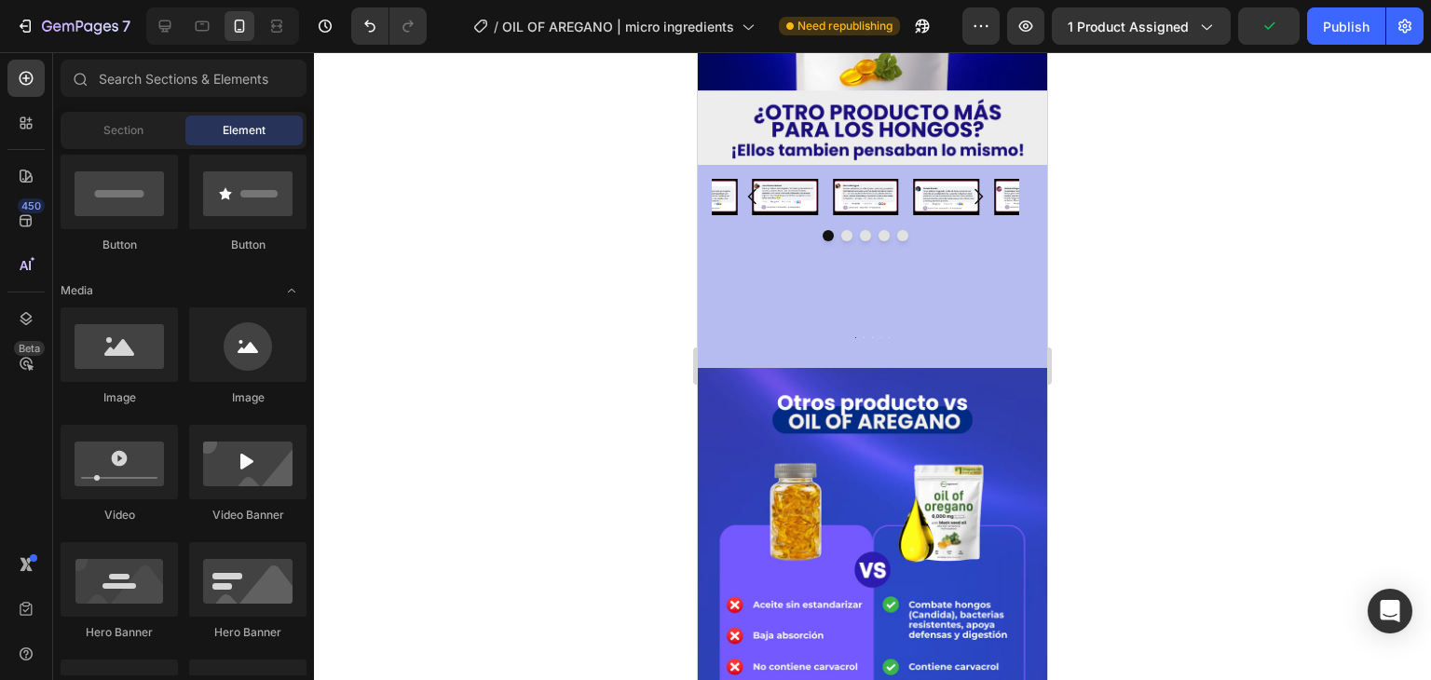
scroll to position [2928, 0]
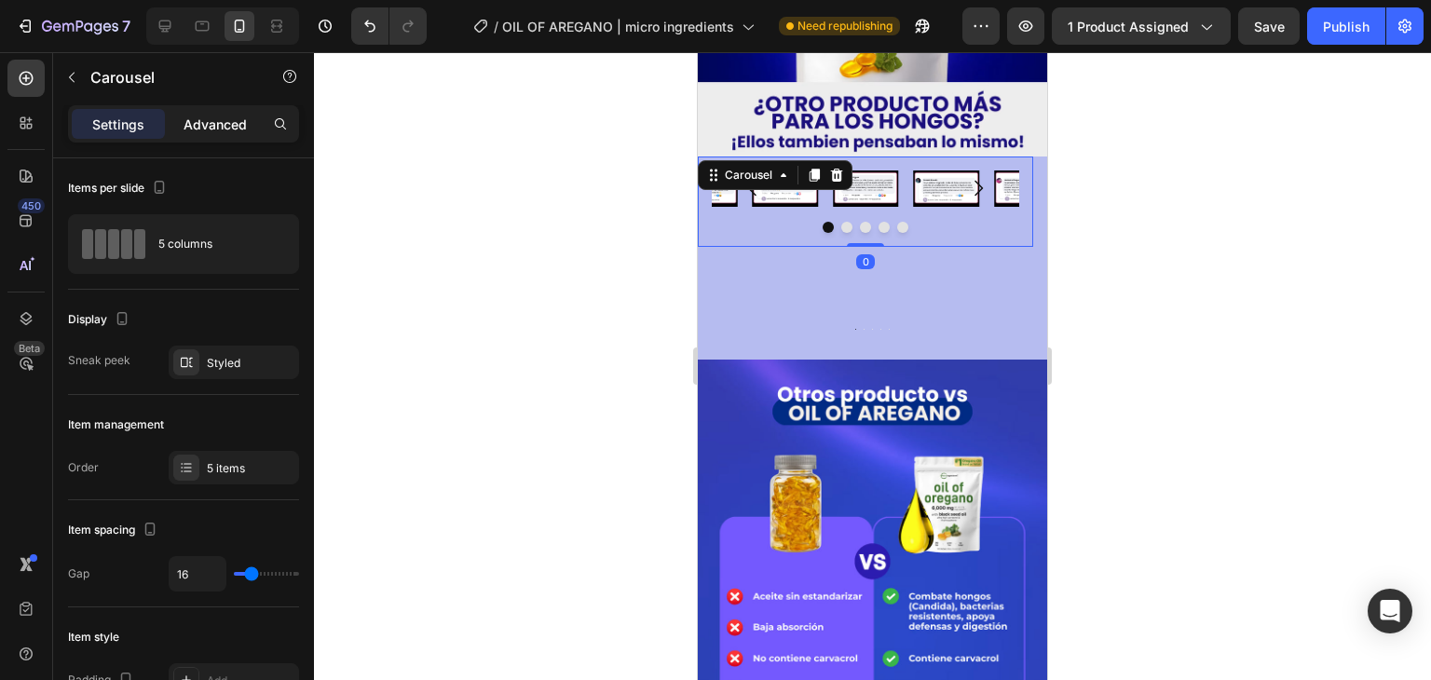
click at [211, 113] on div "Advanced" at bounding box center [215, 124] width 93 height 30
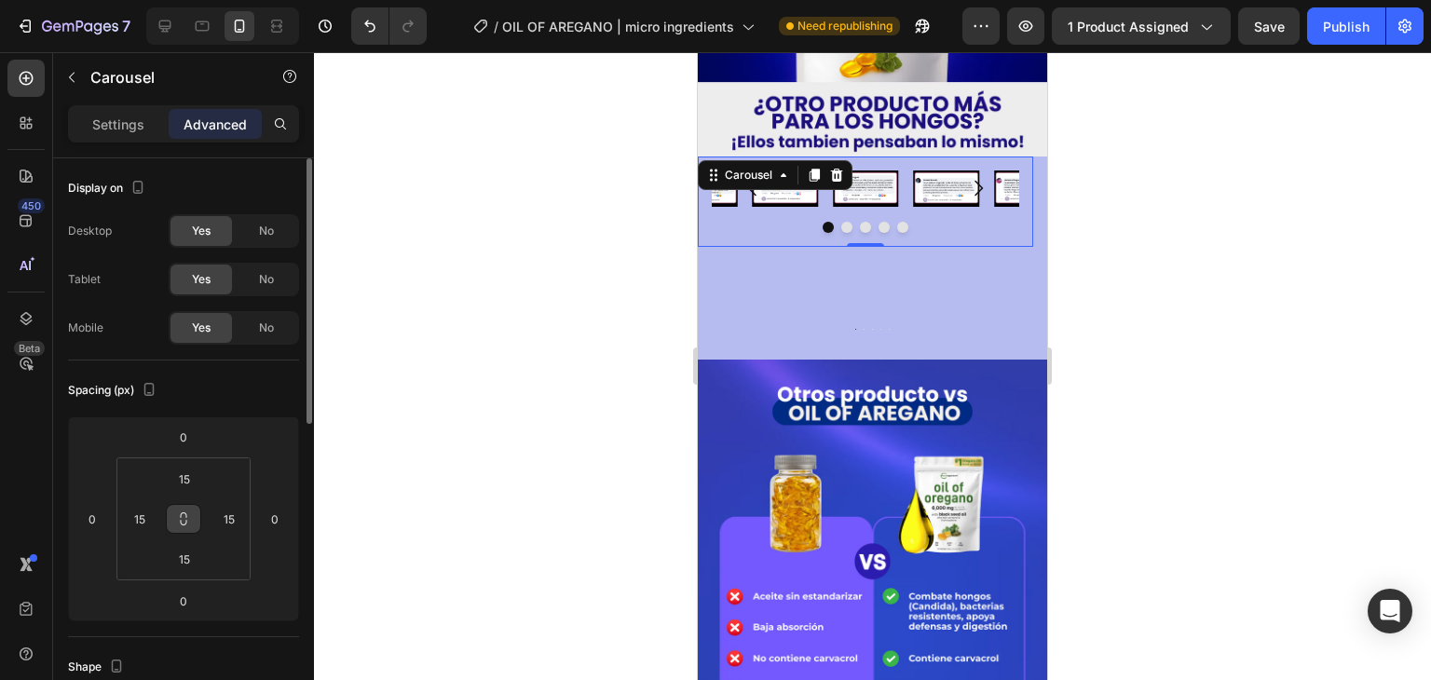
click at [180, 530] on button at bounding box center [183, 519] width 35 height 30
click at [184, 489] on input "15" at bounding box center [184, 479] width 37 height 28
type input "0"
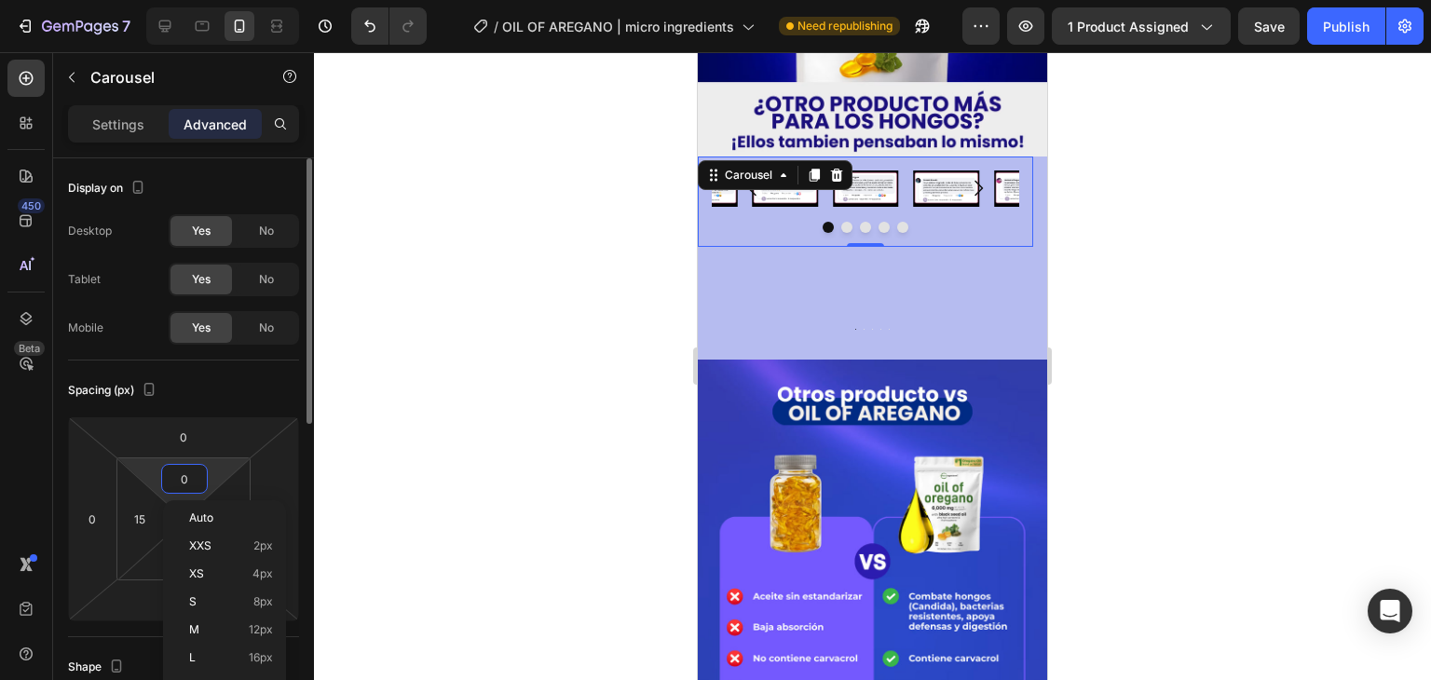
type input "0"
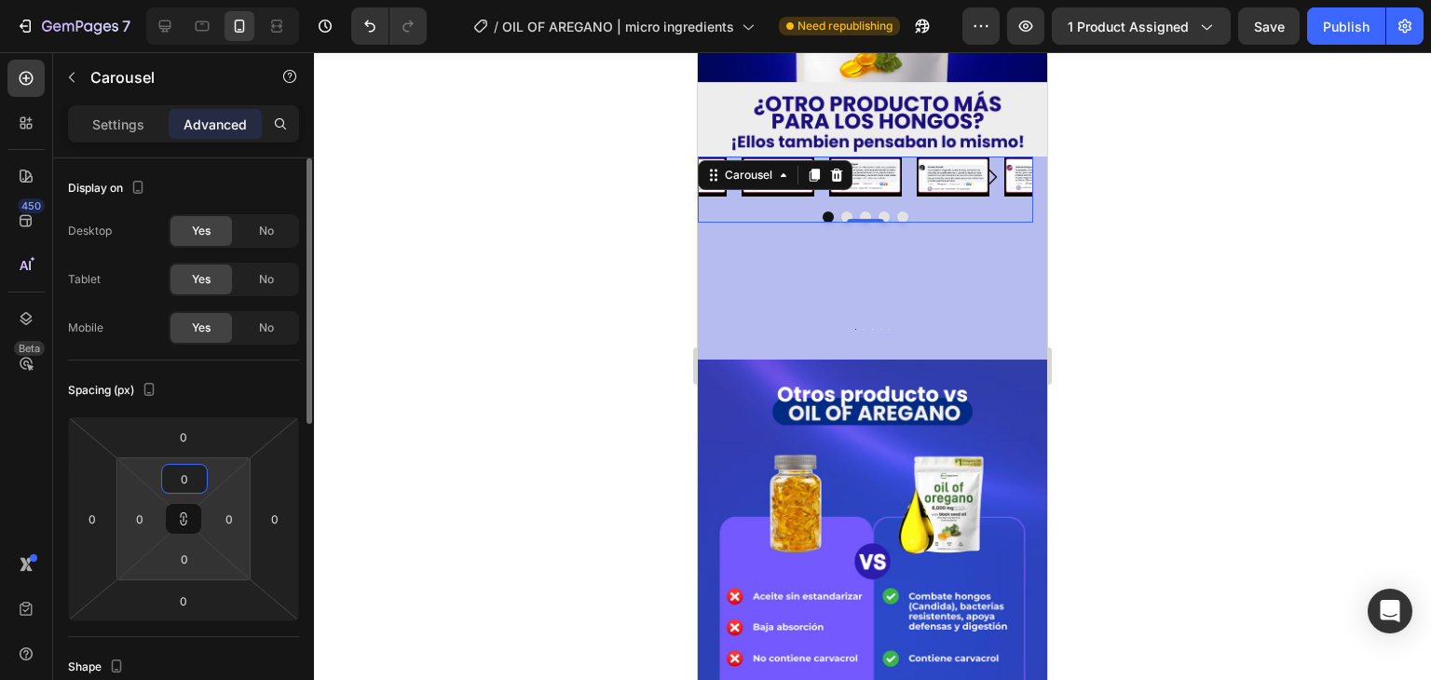
type input "0"
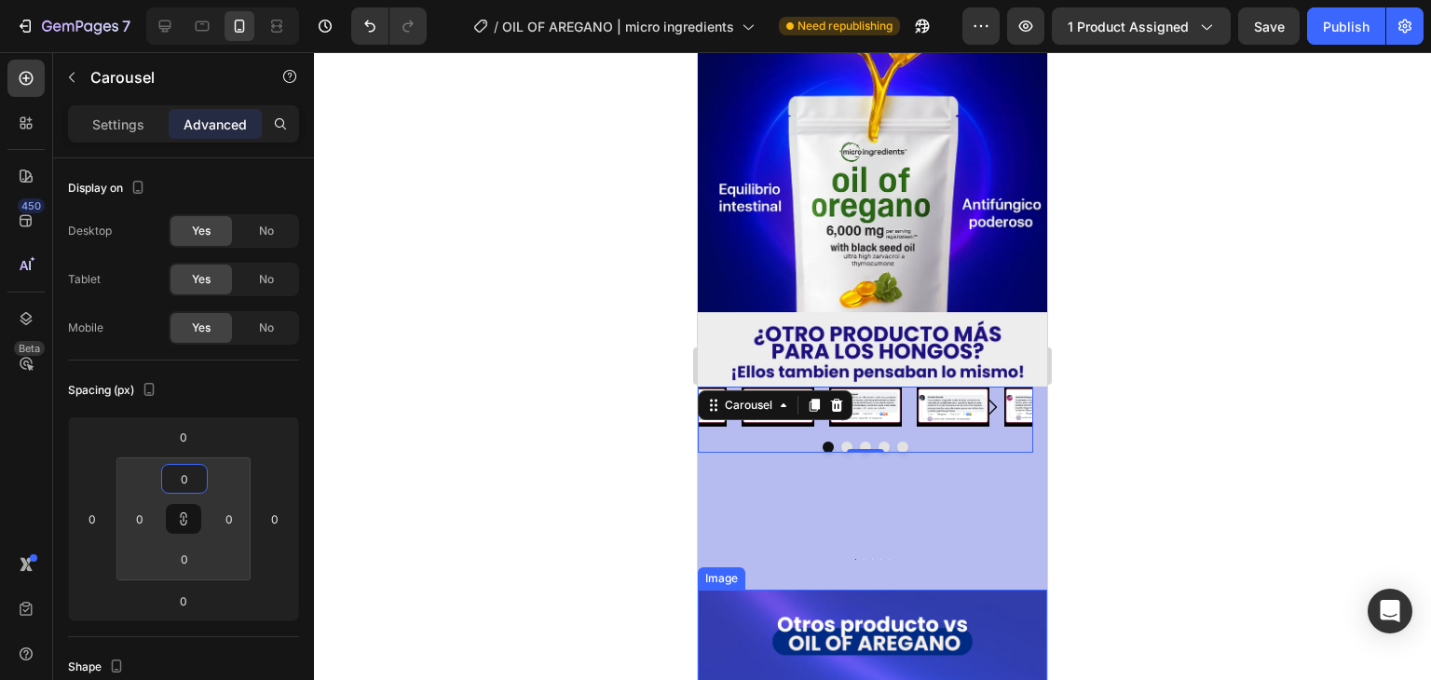
scroll to position [2698, 0]
click at [130, 128] on p "Settings" at bounding box center [118, 125] width 52 height 20
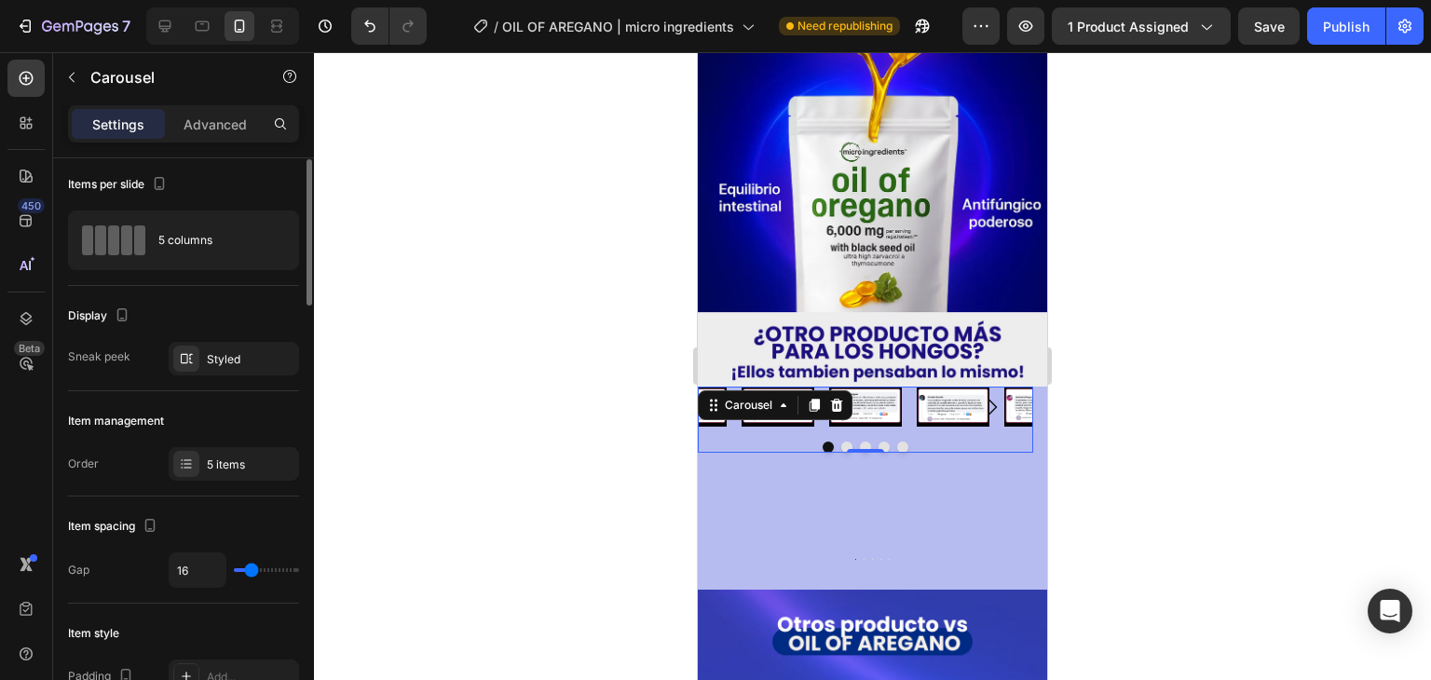
scroll to position [4, 0]
click at [217, 362] on div "Styled" at bounding box center [234, 359] width 54 height 17
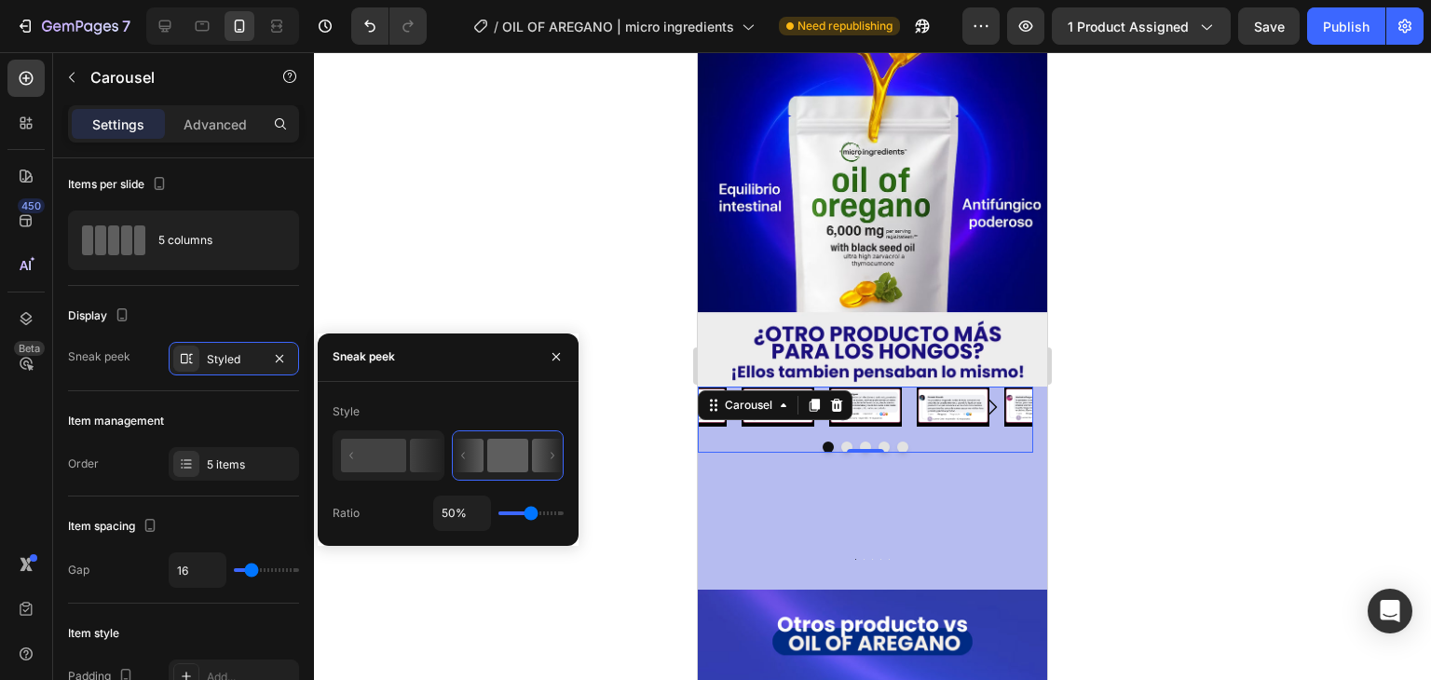
type input "73%"
type input "73"
type input "82%"
type input "82"
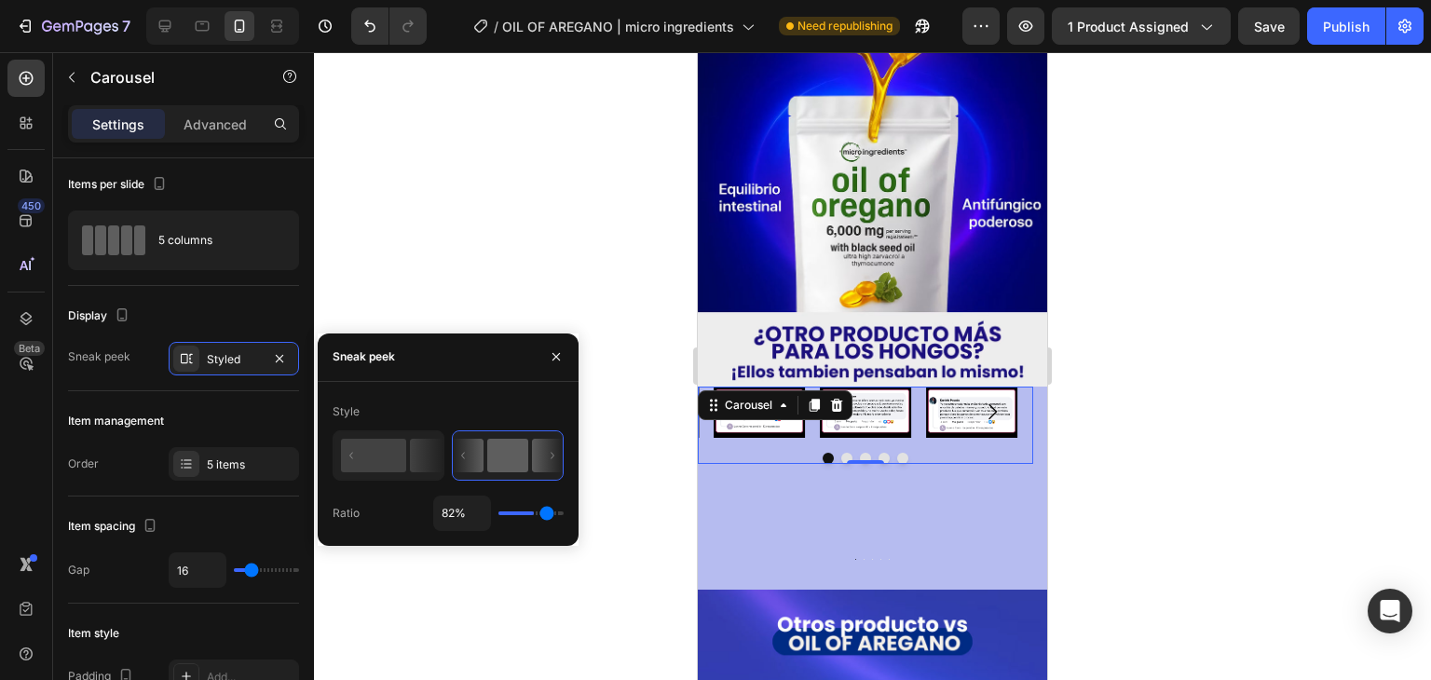
type input "85%"
type input "85"
type input "88%"
type input "88"
type input "89%"
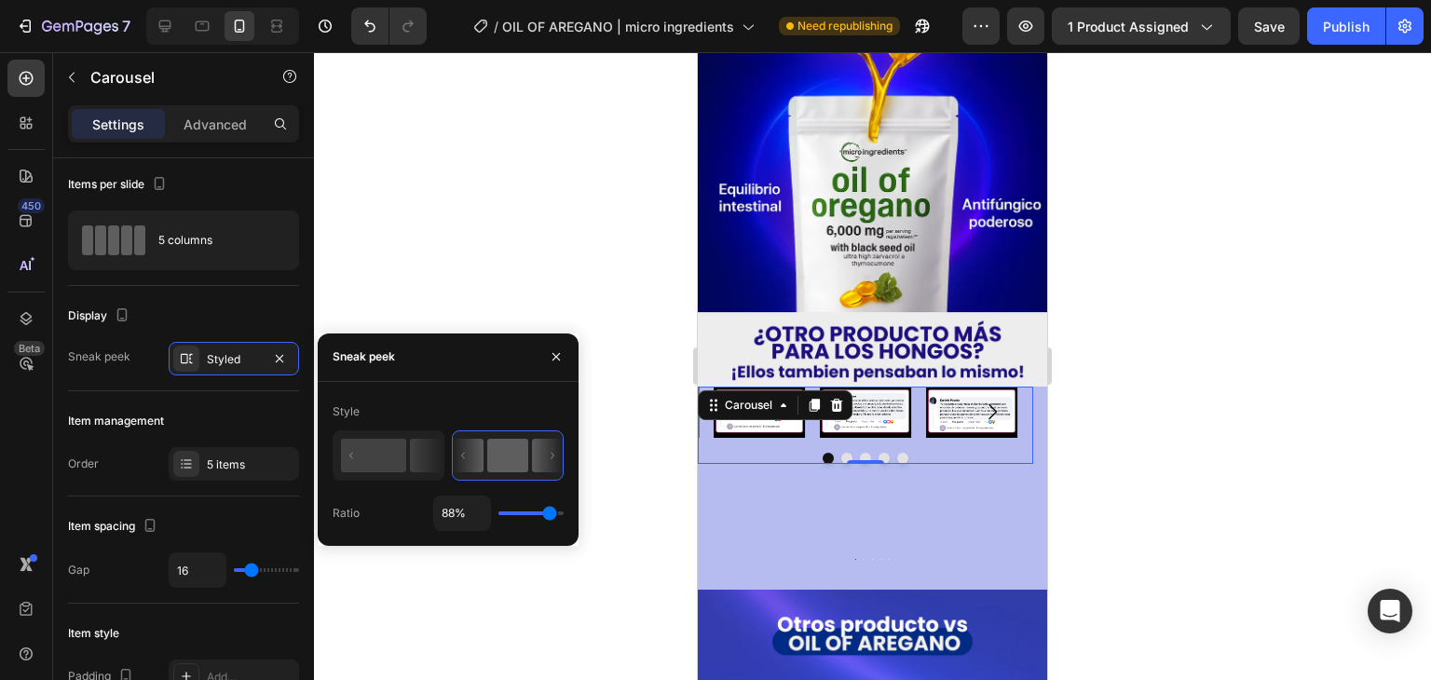
type input "89"
type input "91%"
type input "91"
type input "92%"
type input "92"
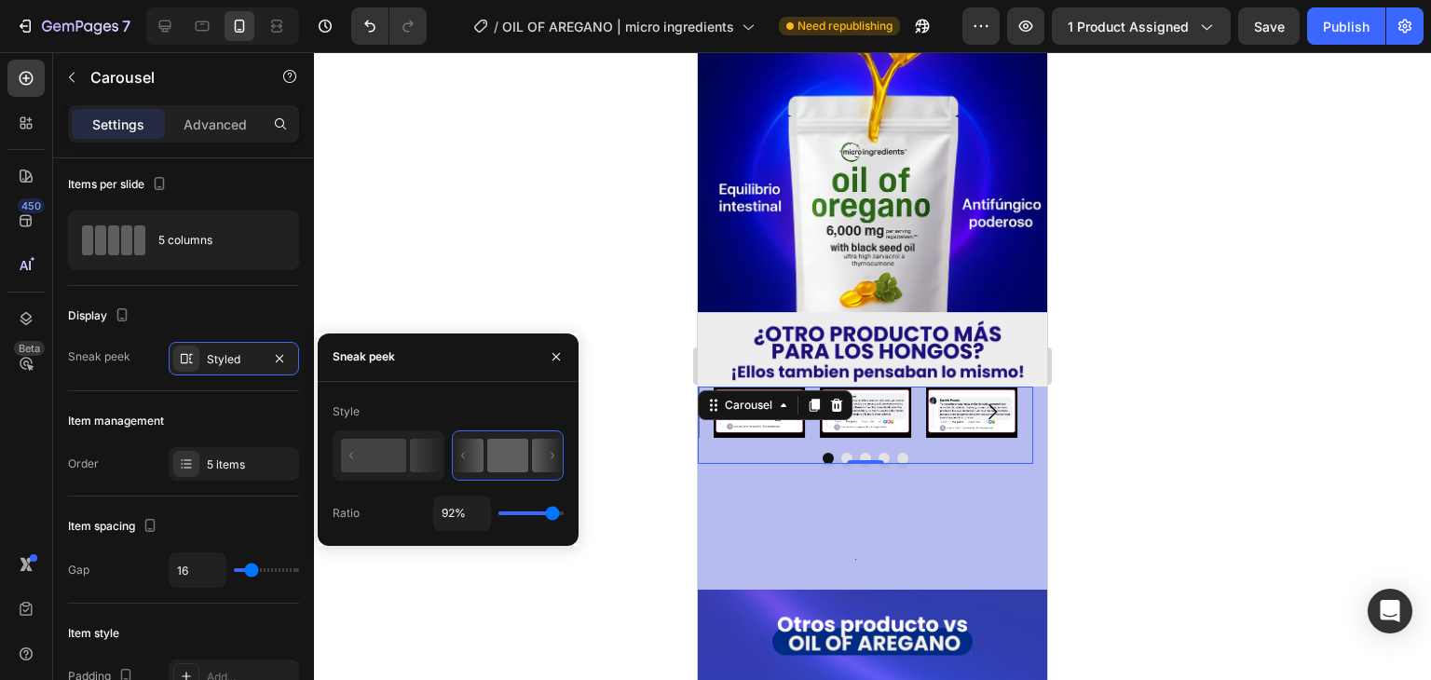
type input "94%"
type input "94"
type input "92%"
type input "92"
type input "91%"
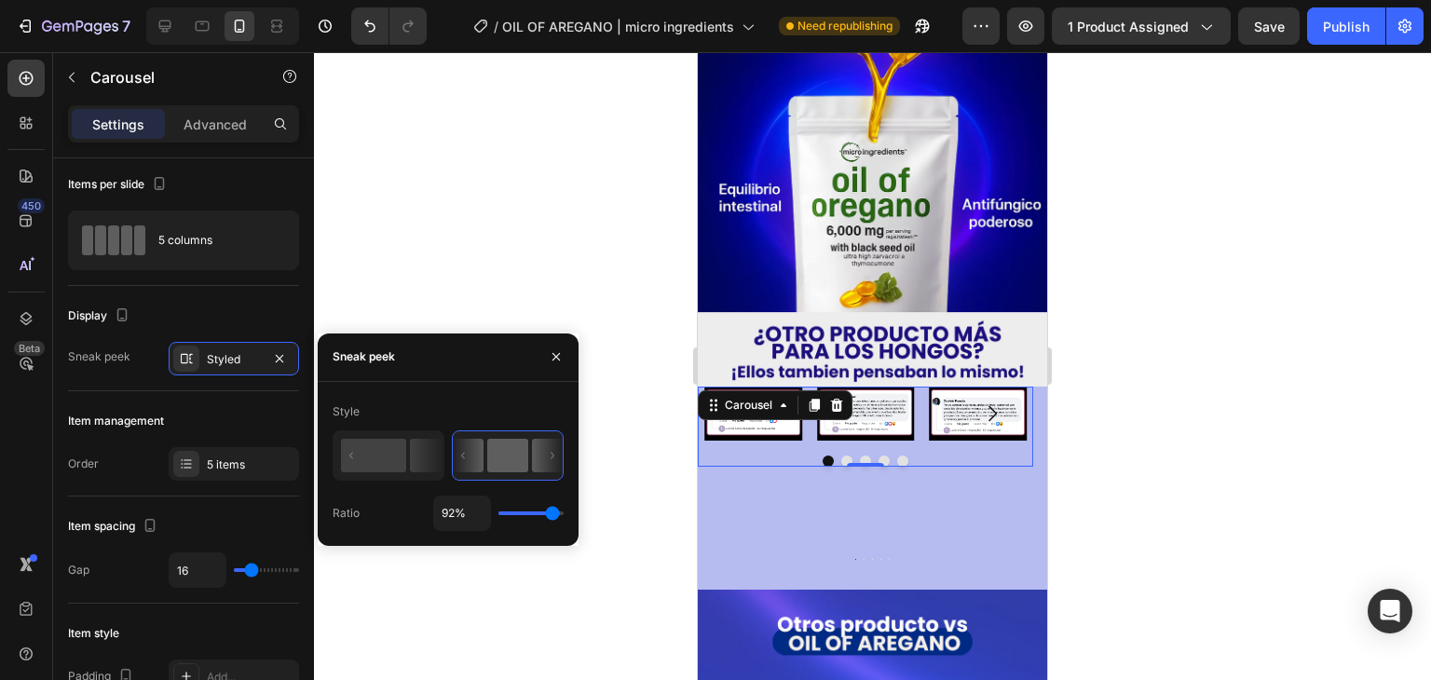
type input "91"
type input "89%"
type input "89"
type input "88%"
type input "88"
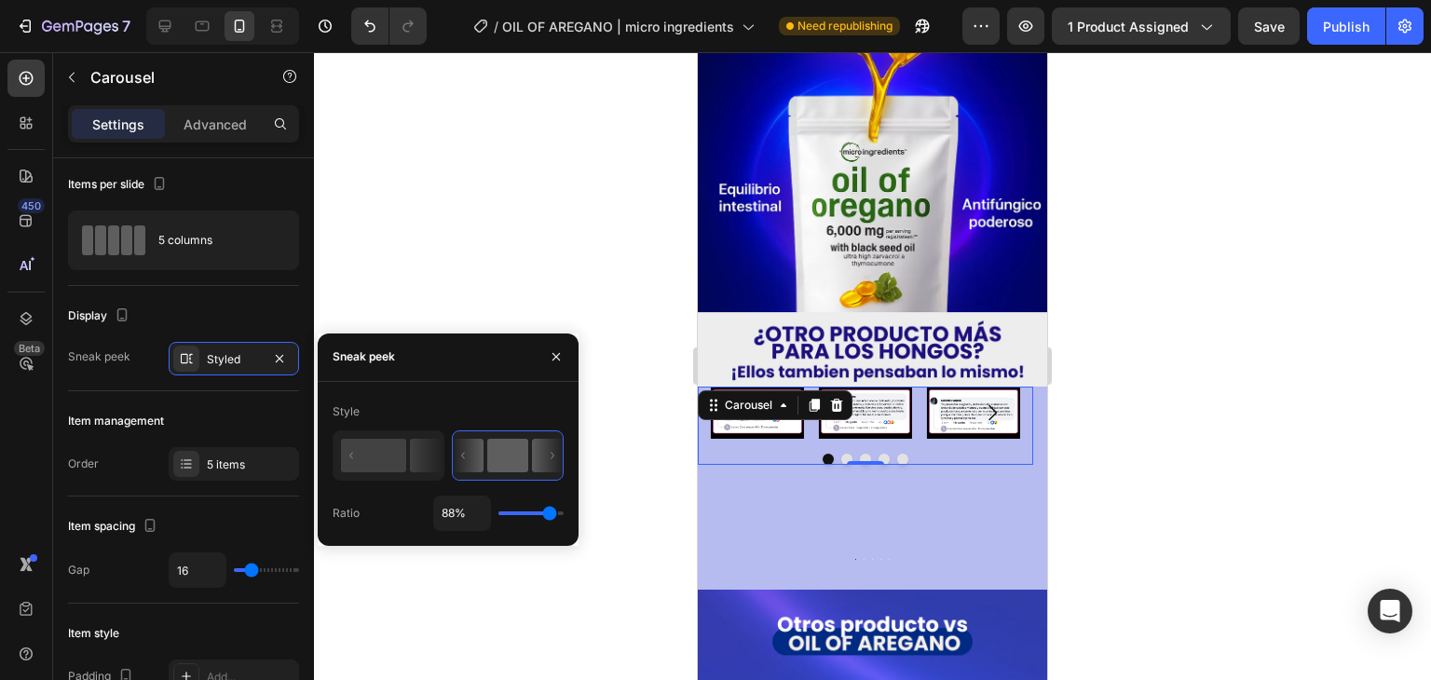
type input "89%"
type input "89"
type input "100%"
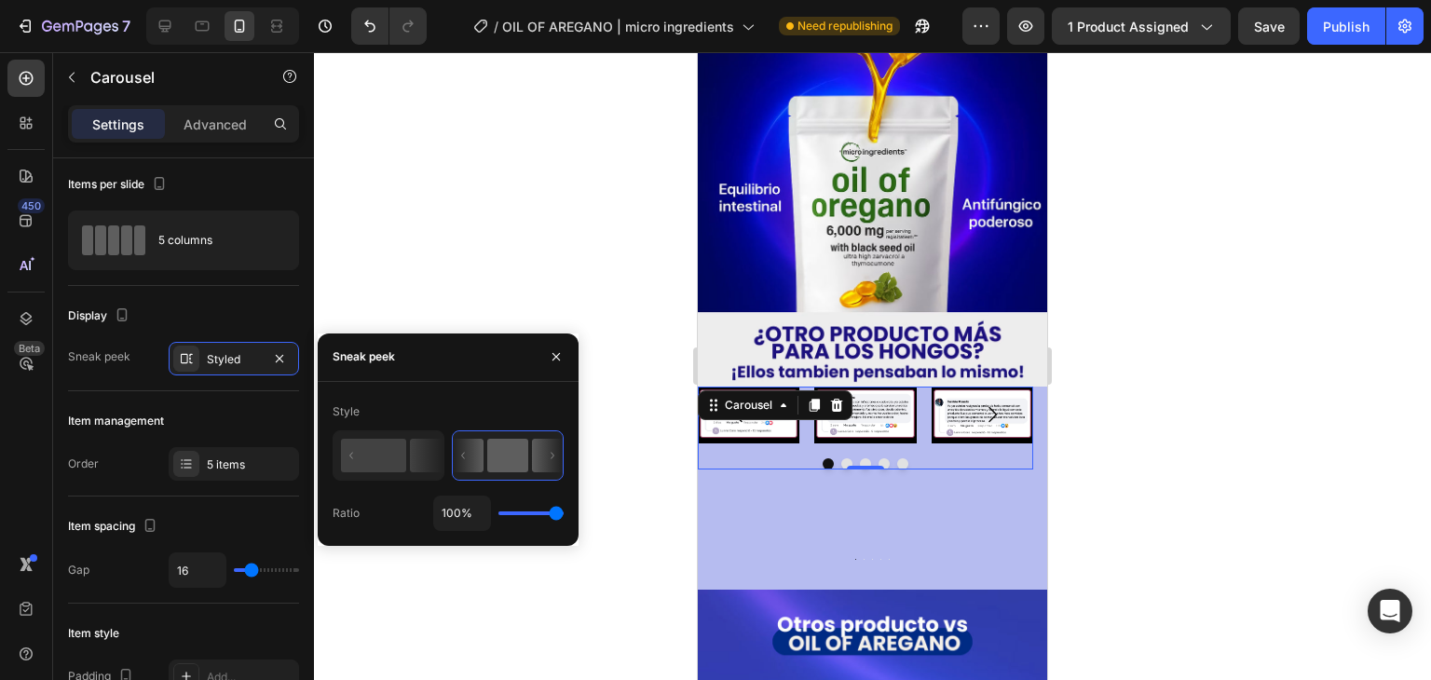
drag, startPoint x: 534, startPoint y: 513, endPoint x: 590, endPoint y: 515, distance: 55.9
type input "100"
click at [564, 515] on input "range" at bounding box center [530, 513] width 65 height 4
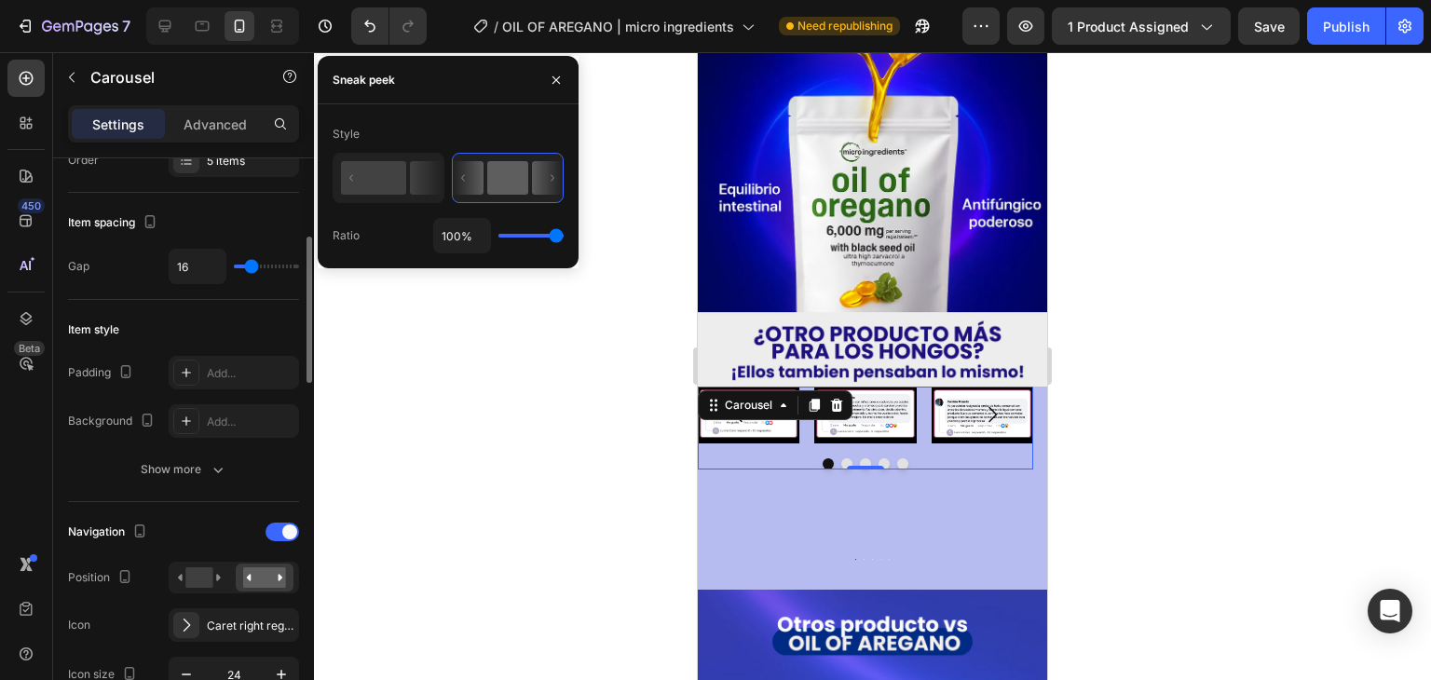
scroll to position [308, 0]
type input "32"
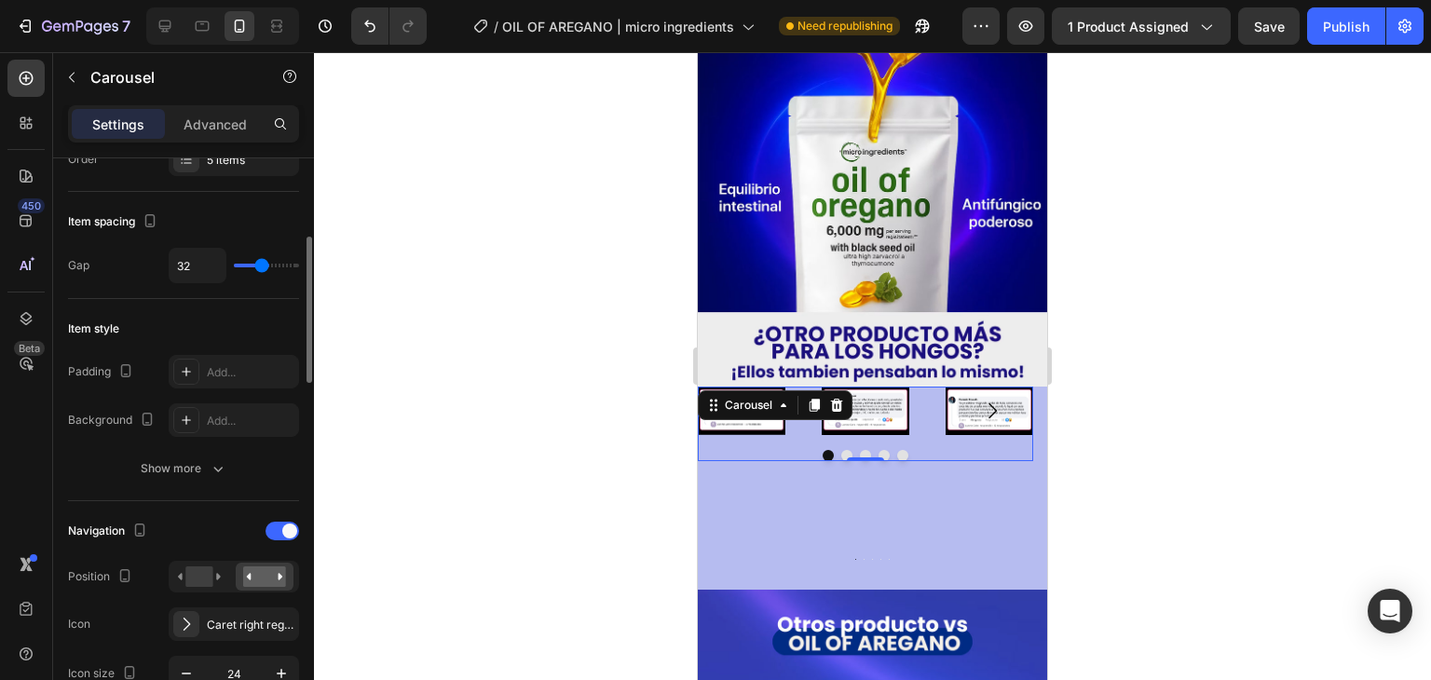
type input "39"
type input "42"
type input "43"
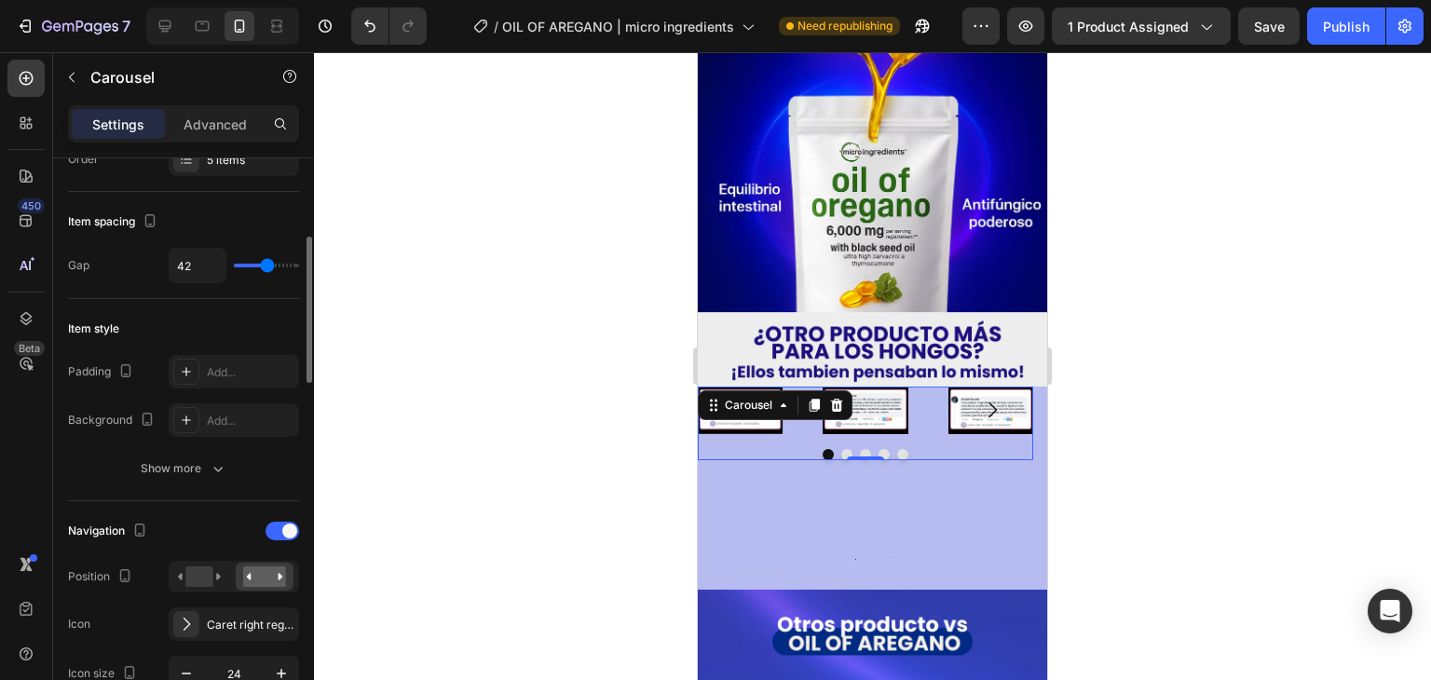
type input "43"
type input "44"
type input "45"
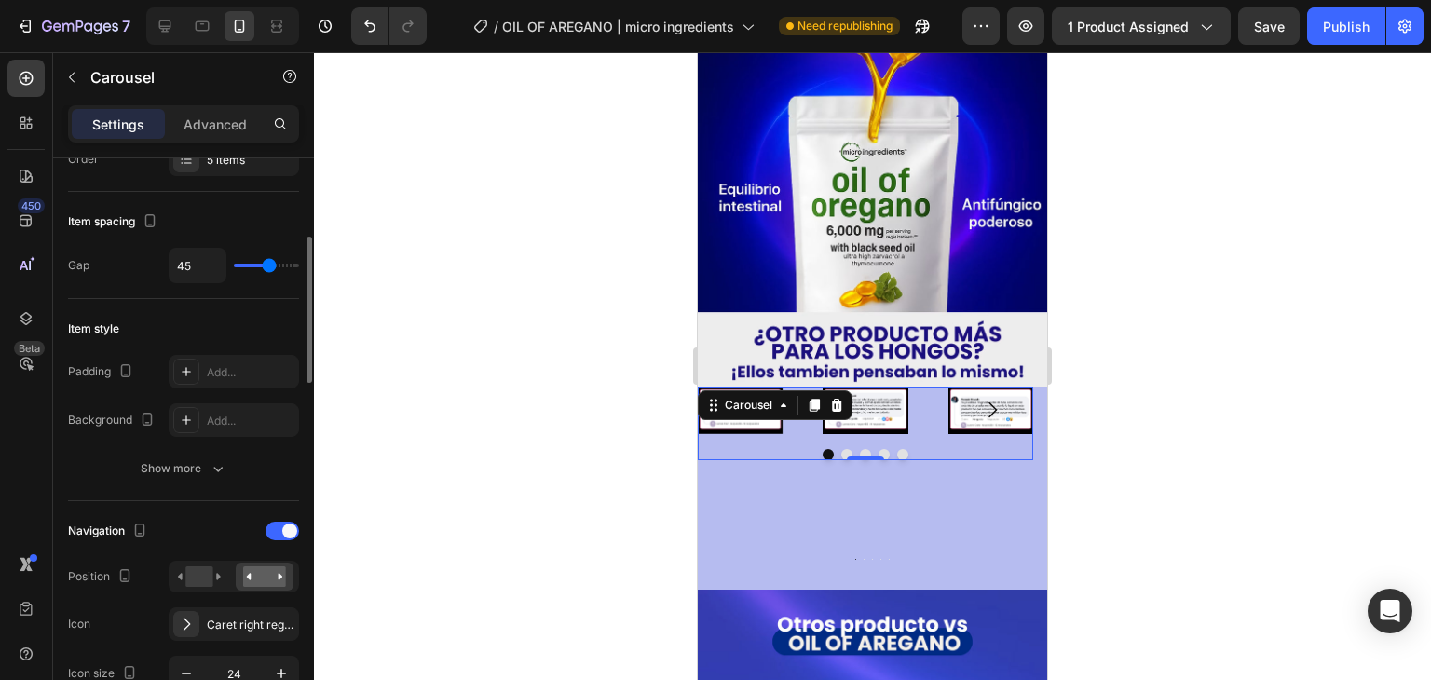
type input "47"
type input "45"
type input "0"
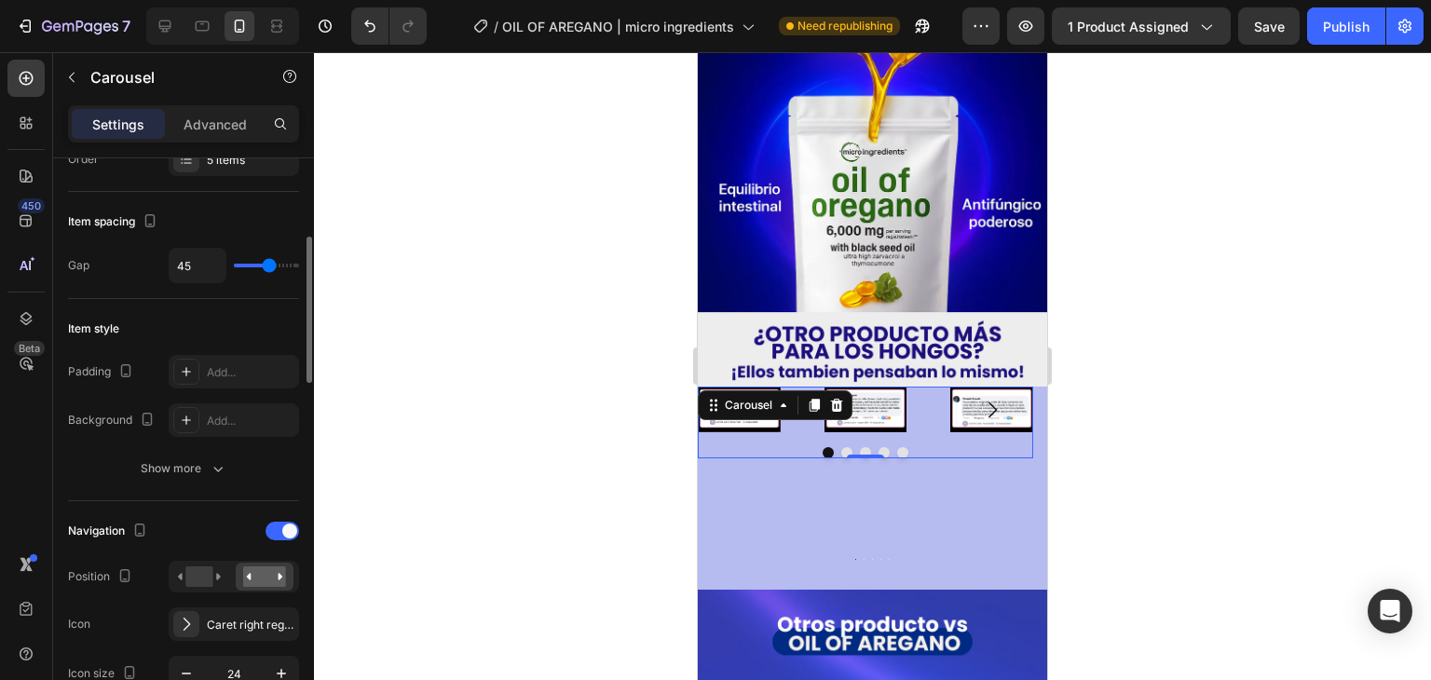
type input "0"
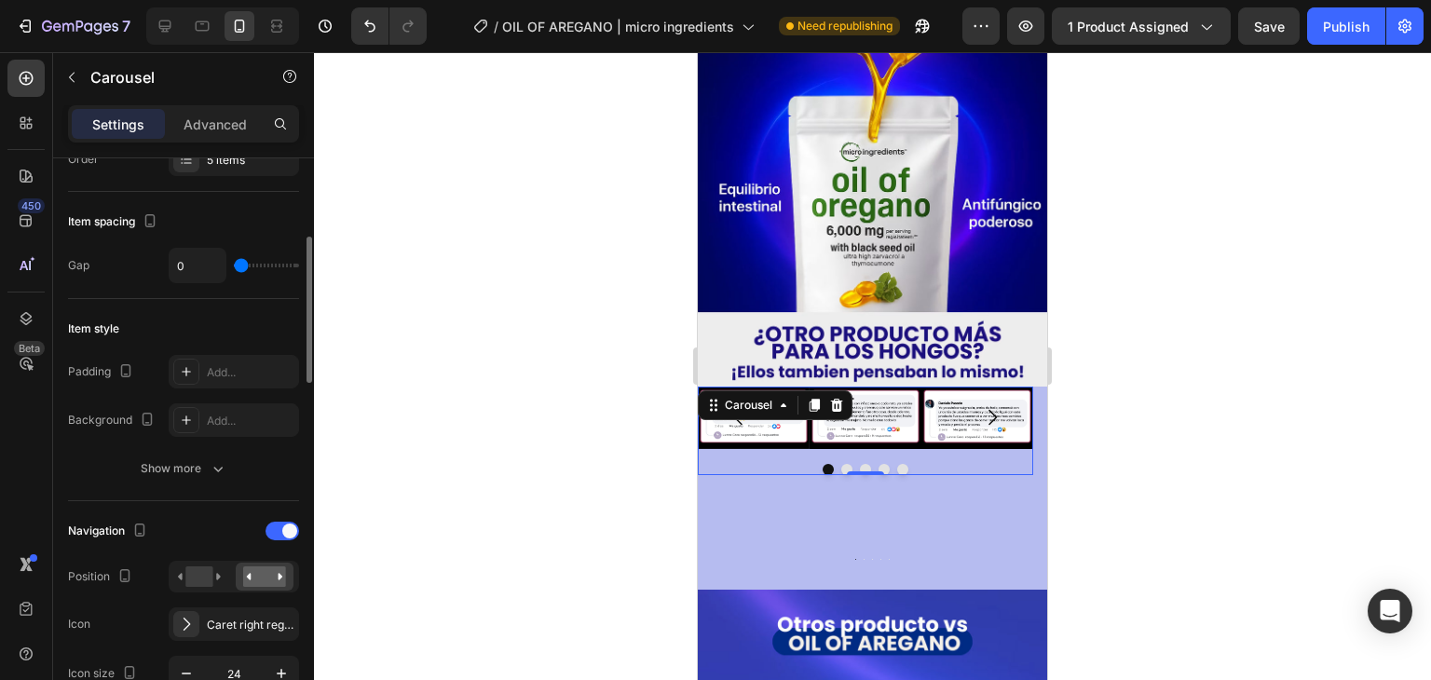
type input "3"
type input "4"
type input "5"
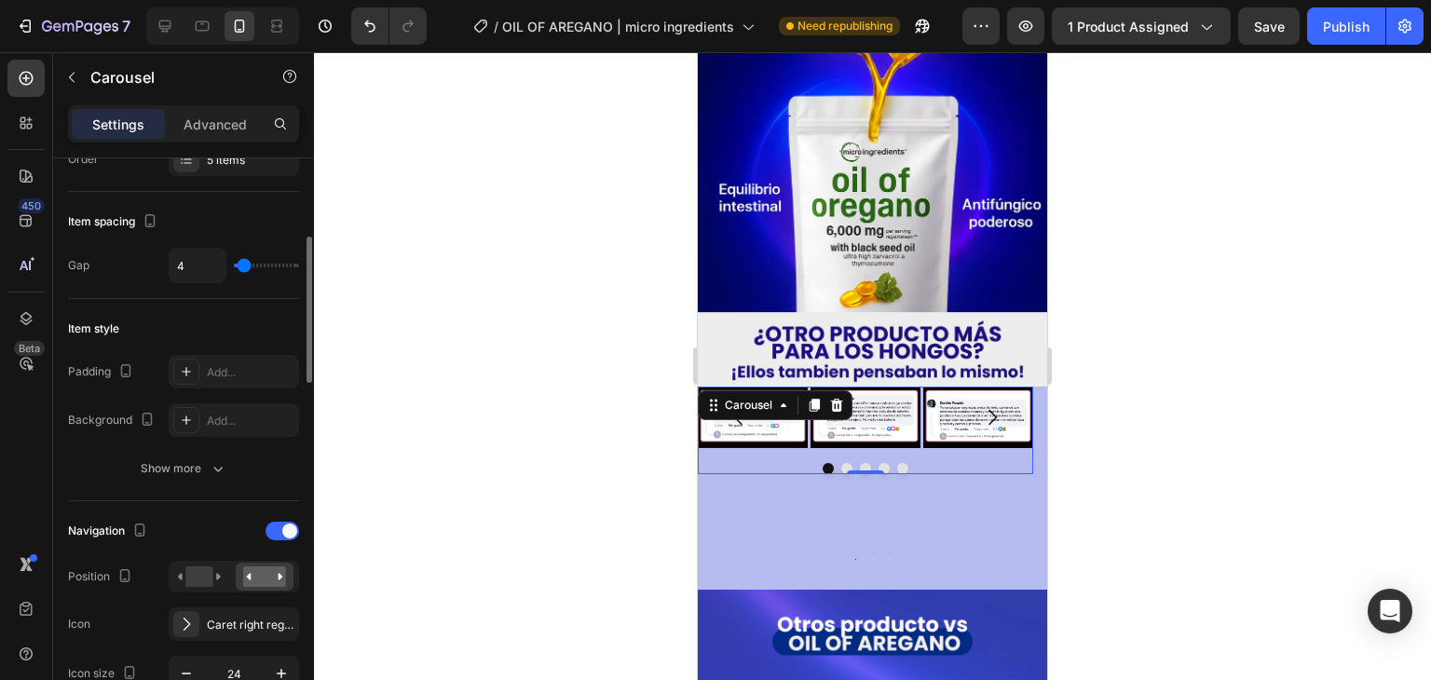
type input "5"
type input "6"
type input "7"
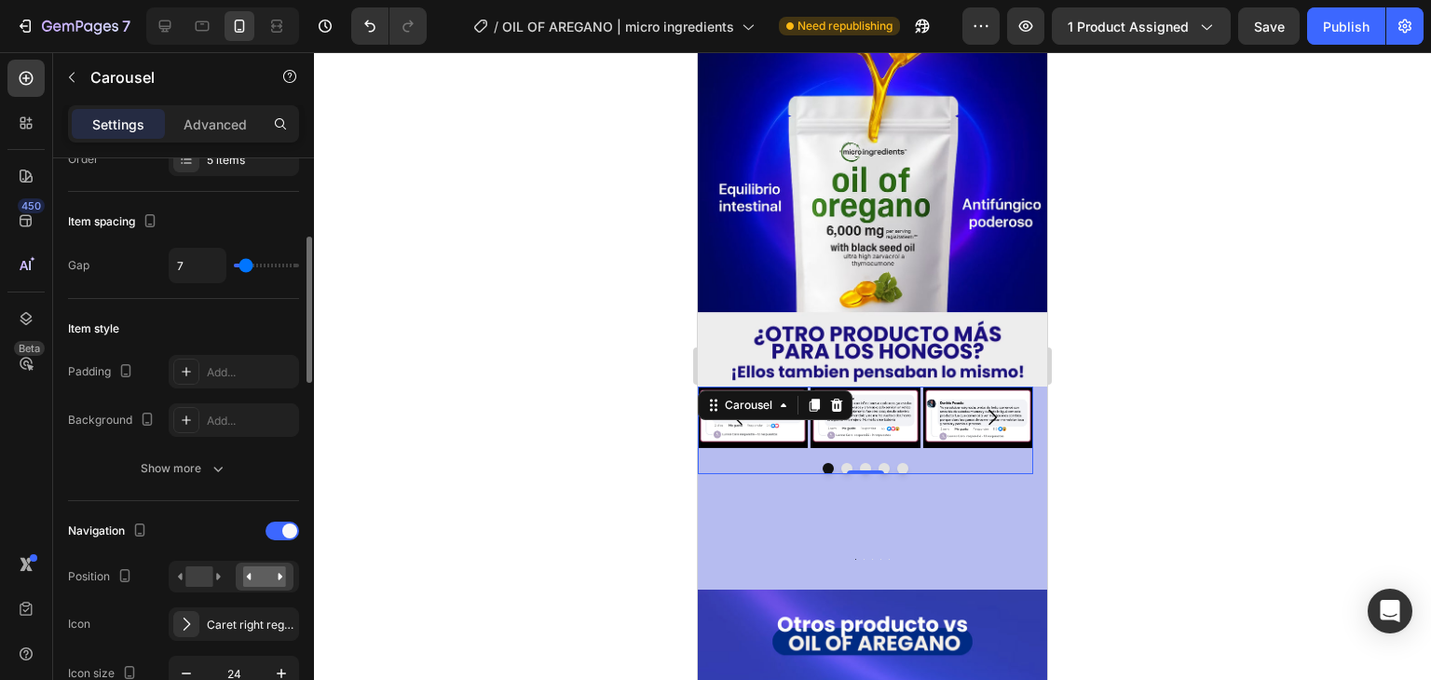
type input "9"
type input "10"
type input "11"
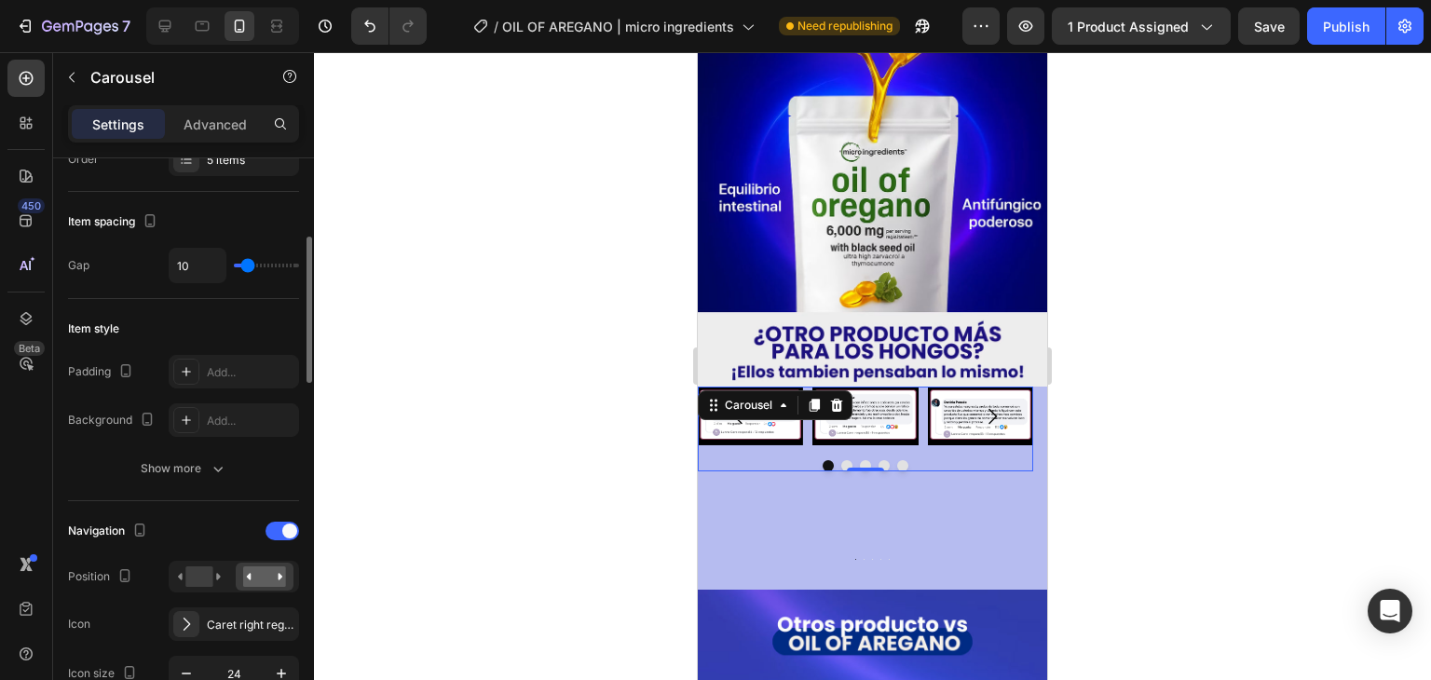
type input "11"
type input "12"
type input "13"
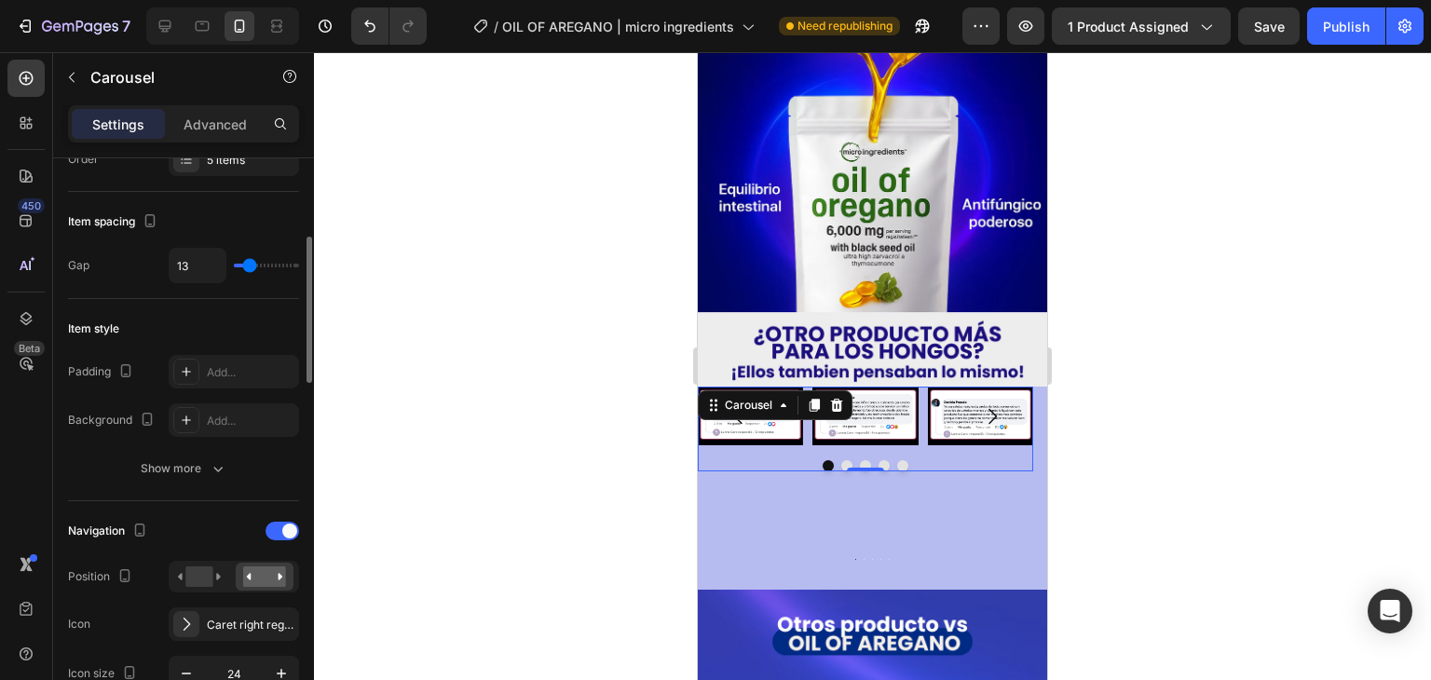
type input "15"
type input "13"
type input "12"
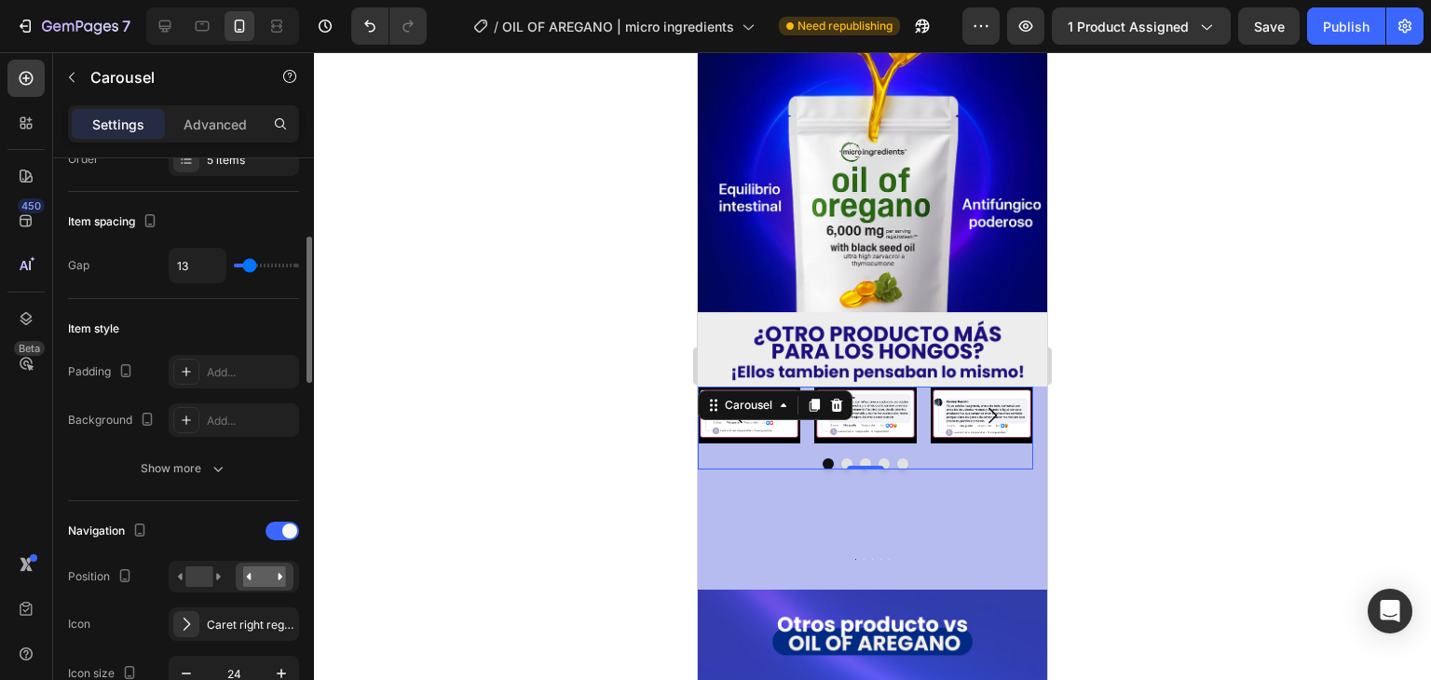
type input "12"
type input "11"
type input "10"
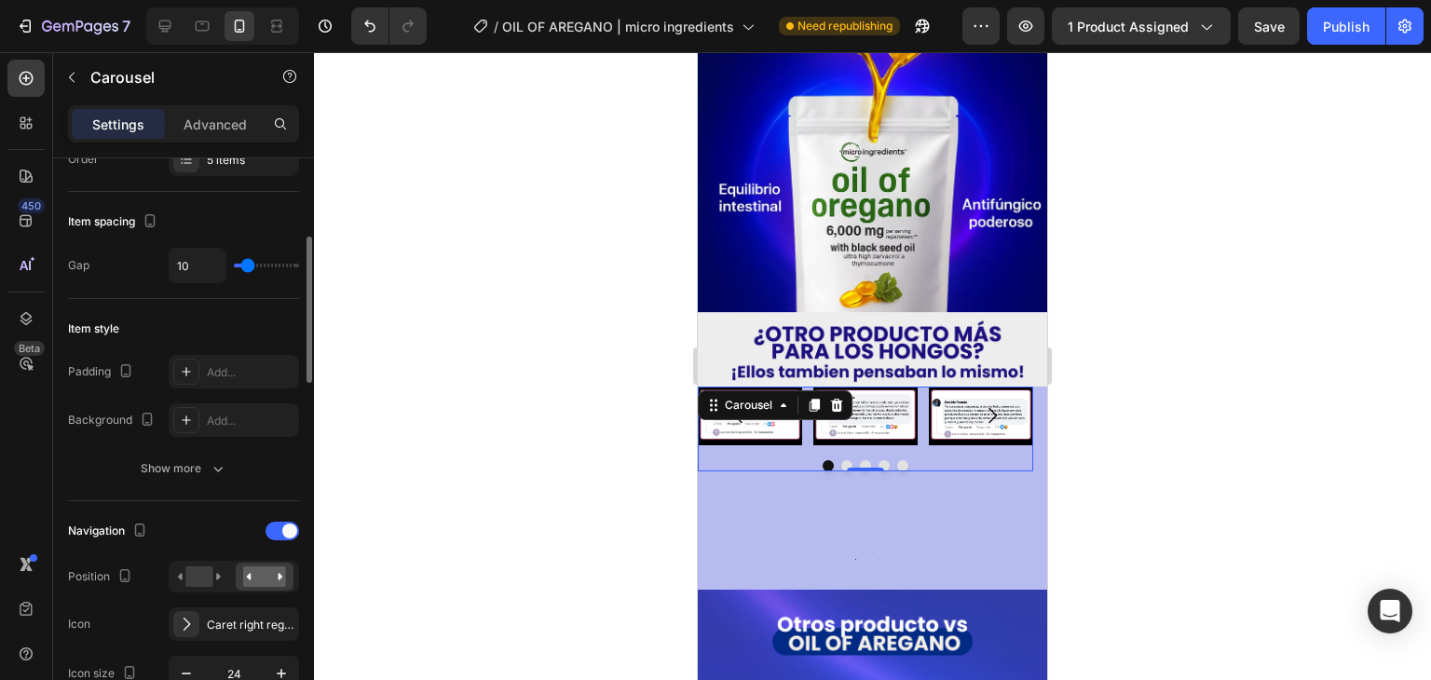
type input "9"
type input "7"
drag, startPoint x: 250, startPoint y: 261, endPoint x: 244, endPoint y: 270, distance: 10.9
type input "5"
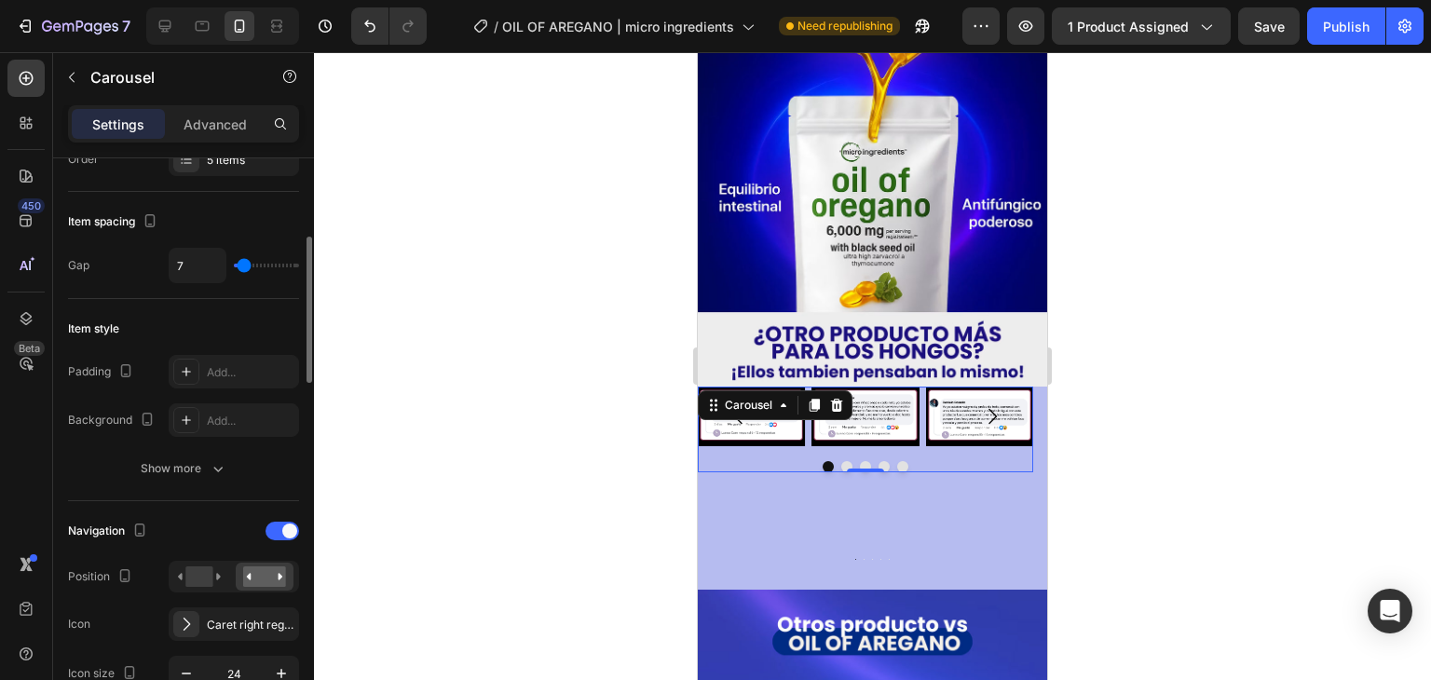
click at [244, 267] on input "range" at bounding box center [266, 266] width 65 height 4
type input "5"
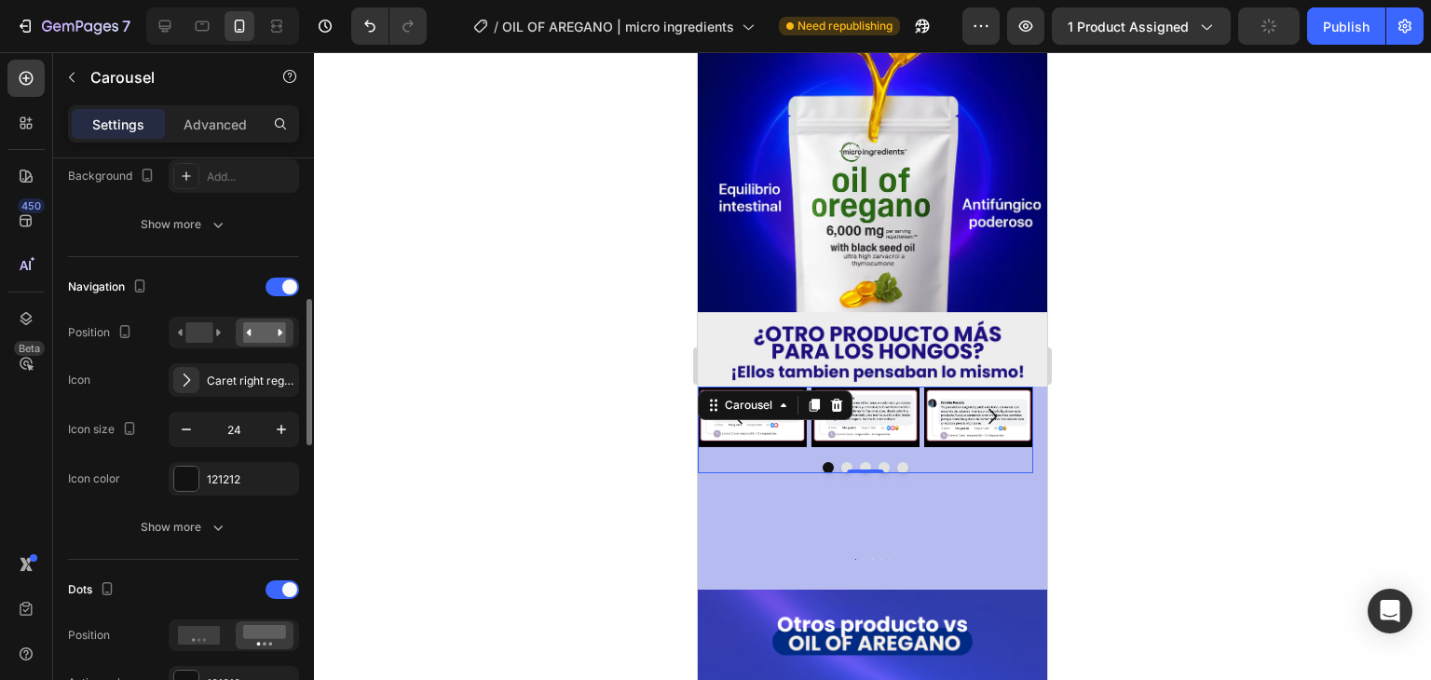
scroll to position [562, 0]
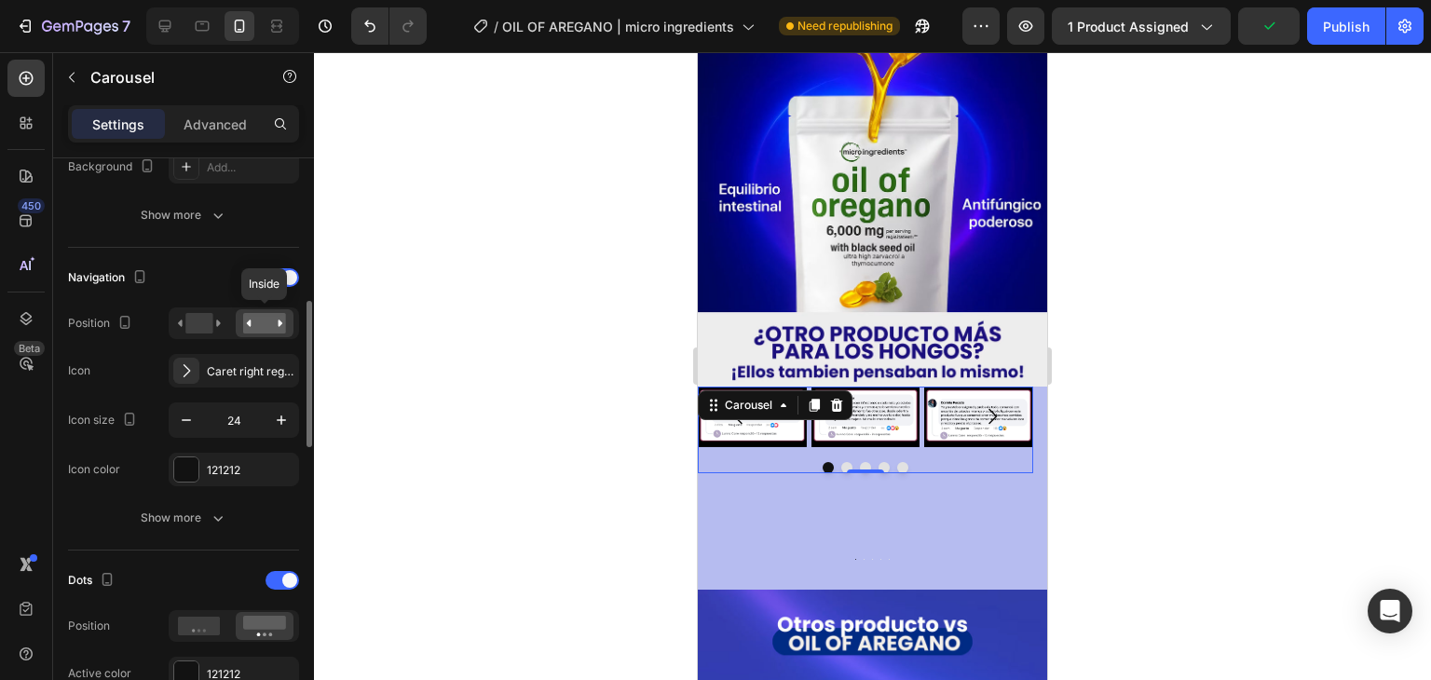
click at [279, 320] on icon at bounding box center [281, 323] width 5 height 7
click at [220, 323] on icon at bounding box center [199, 323] width 43 height 20
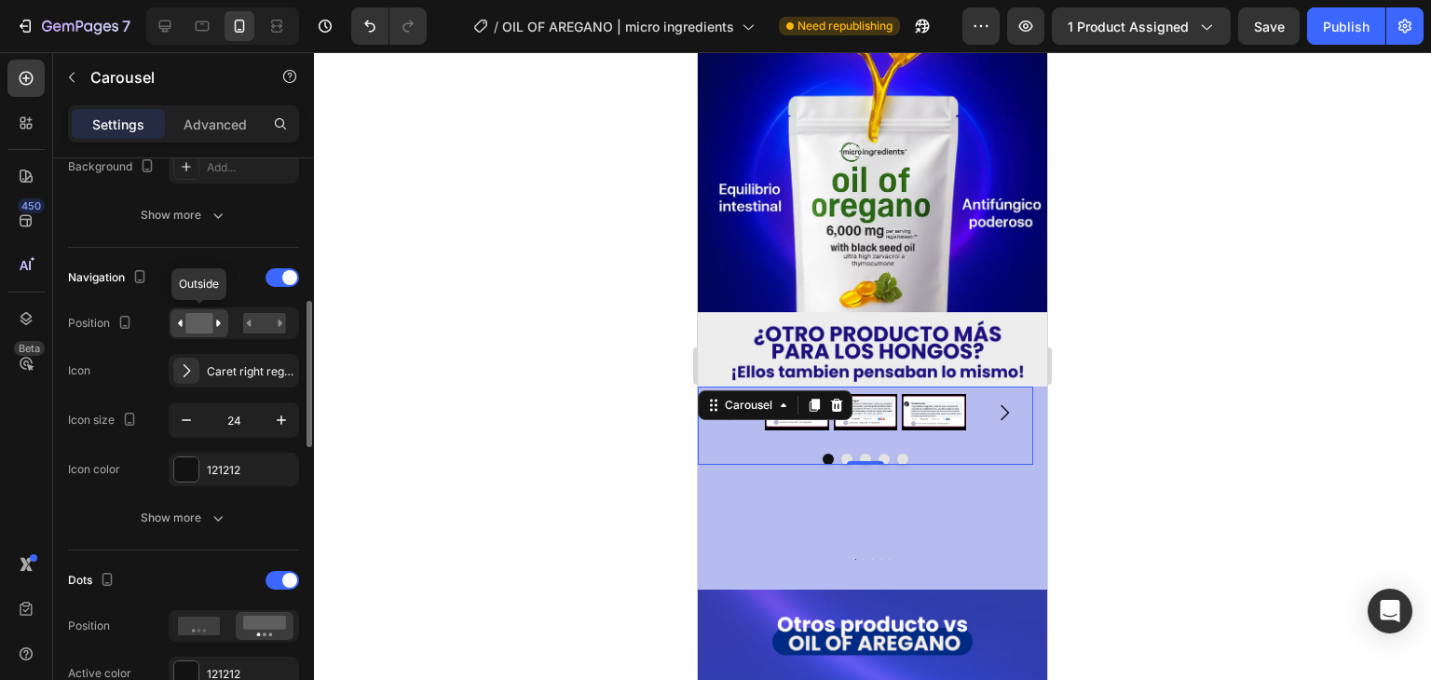
click at [220, 323] on icon at bounding box center [199, 323] width 43 height 20
click at [216, 321] on icon at bounding box center [199, 323] width 43 height 20
click at [216, 321] on icon at bounding box center [218, 323] width 5 height 7
click at [280, 416] on icon "button" at bounding box center [281, 419] width 9 height 9
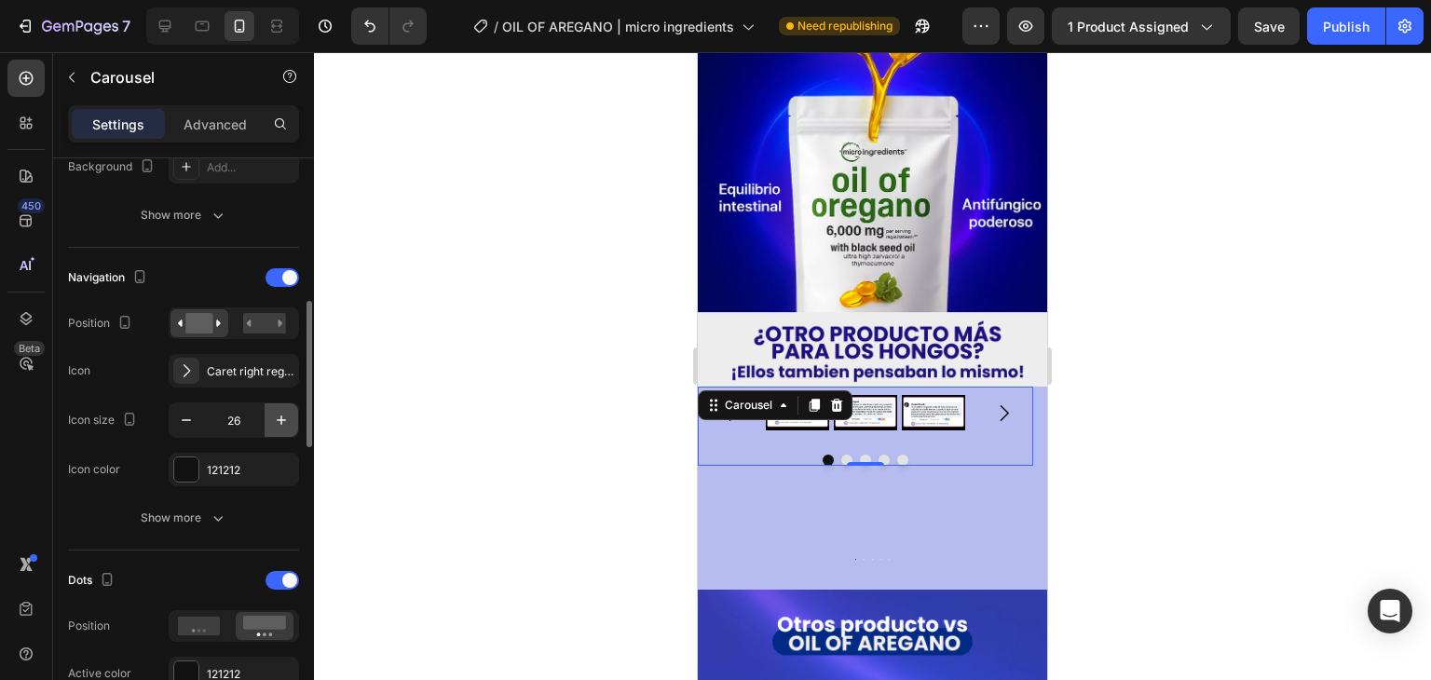
click at [280, 416] on icon "button" at bounding box center [281, 419] width 9 height 9
click at [281, 417] on icon "button" at bounding box center [281, 419] width 9 height 9
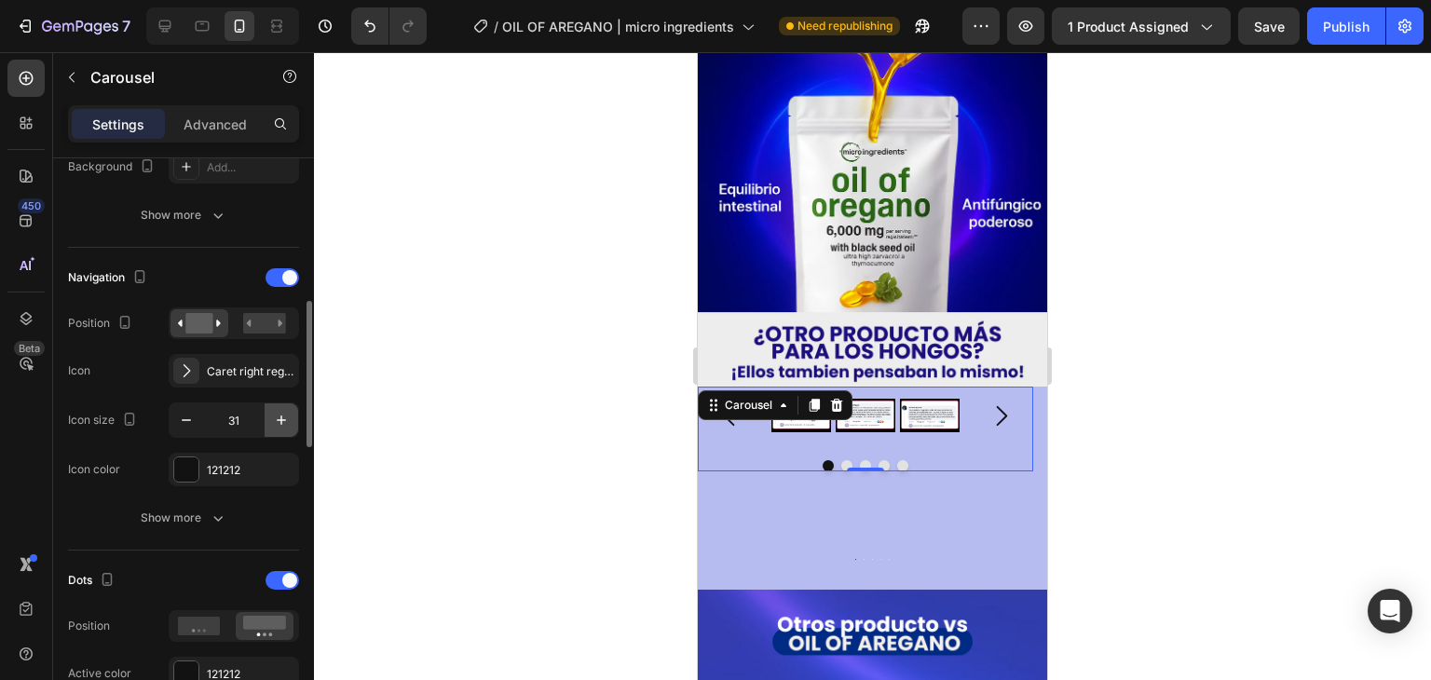
click at [281, 417] on icon "button" at bounding box center [281, 419] width 9 height 9
click at [186, 419] on icon "button" at bounding box center [186, 420] width 19 height 19
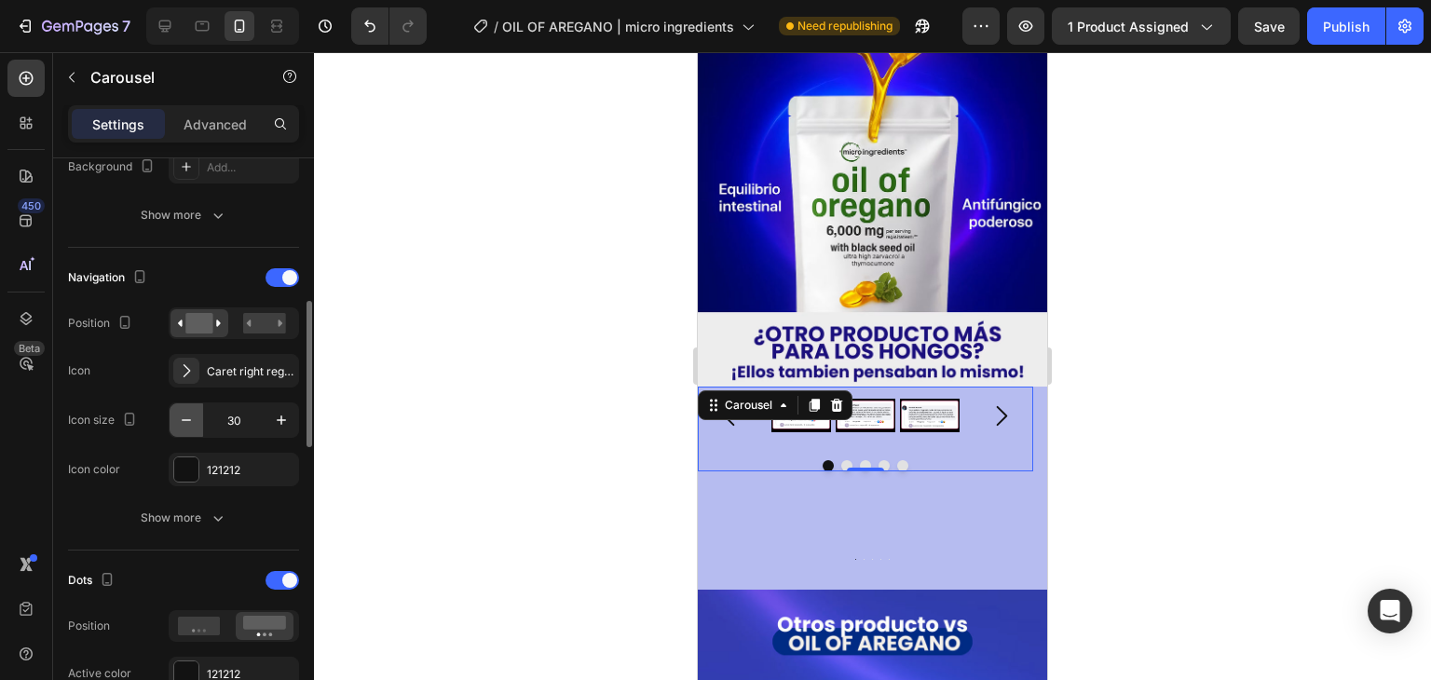
click at [186, 419] on icon "button" at bounding box center [186, 420] width 19 height 19
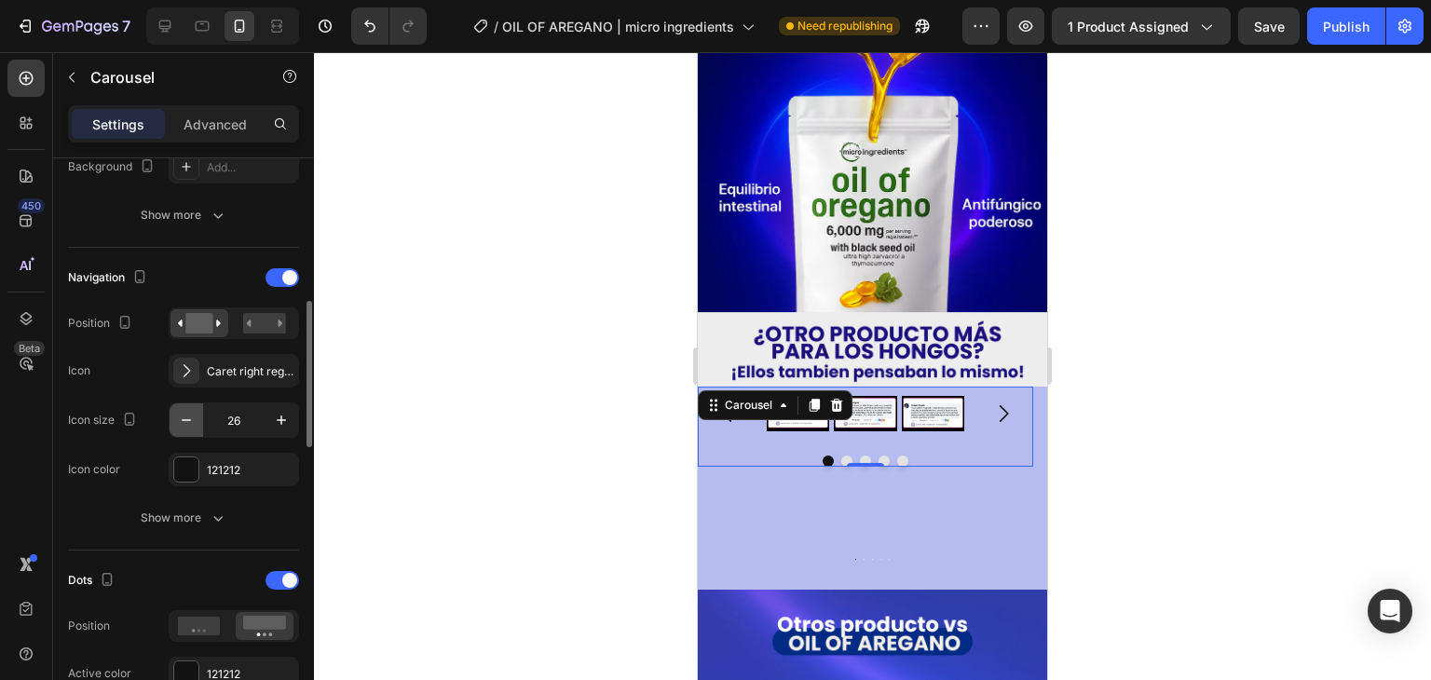
click at [186, 419] on icon "button" at bounding box center [186, 420] width 19 height 19
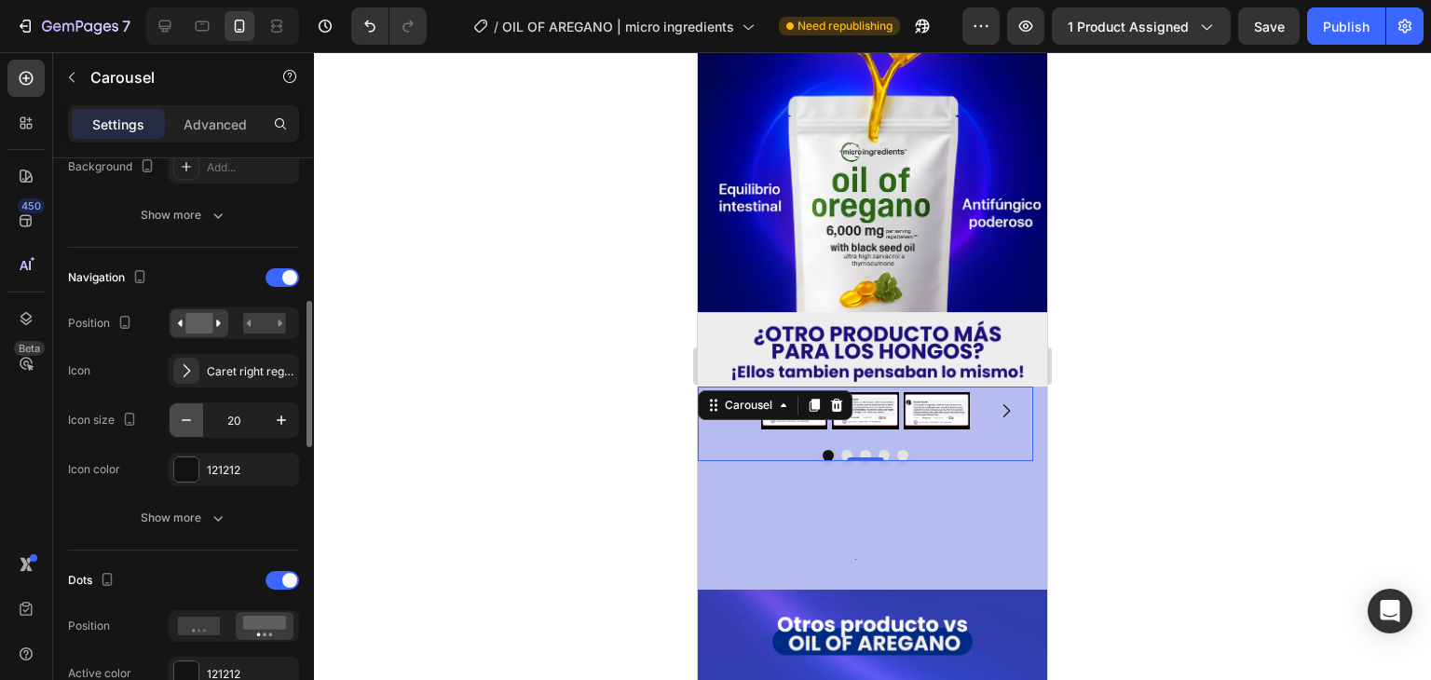
click at [186, 419] on icon "button" at bounding box center [186, 420] width 19 height 19
click at [276, 418] on icon "button" at bounding box center [281, 420] width 19 height 19
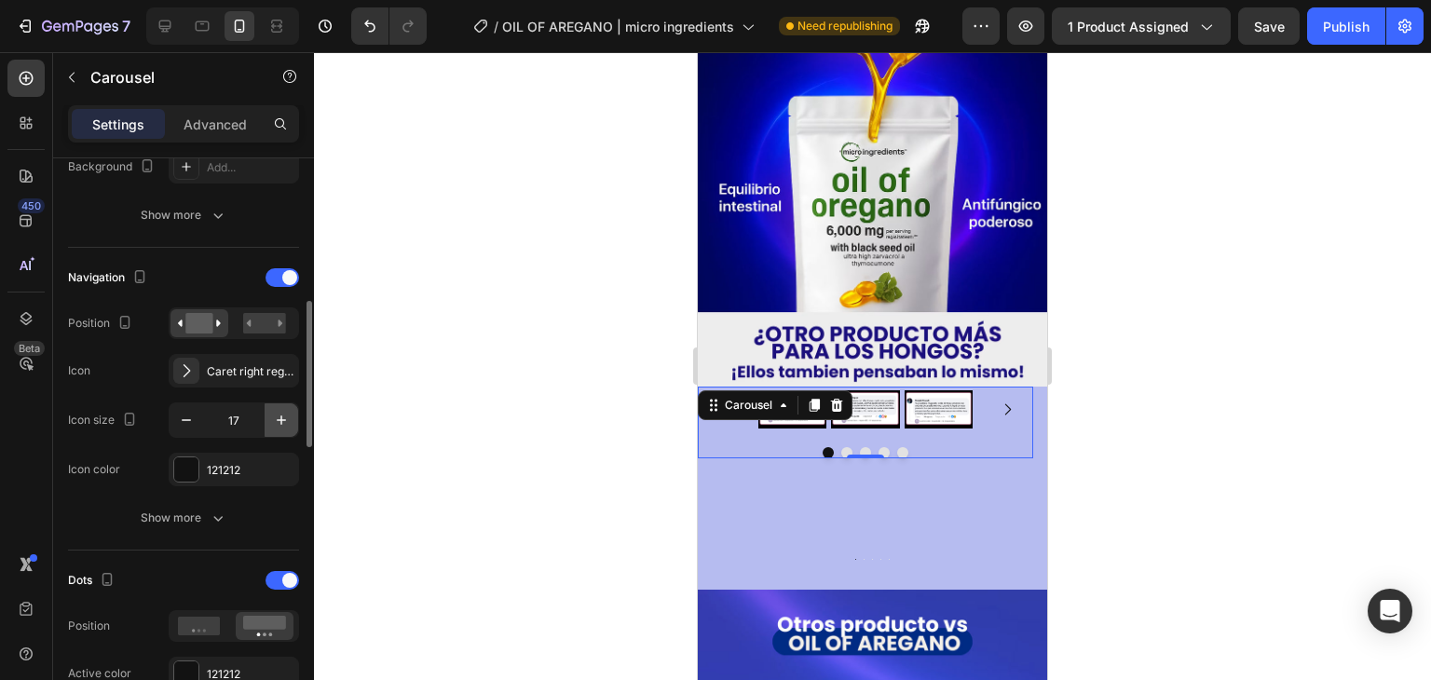
click at [276, 418] on icon "button" at bounding box center [281, 420] width 19 height 19
type input "20"
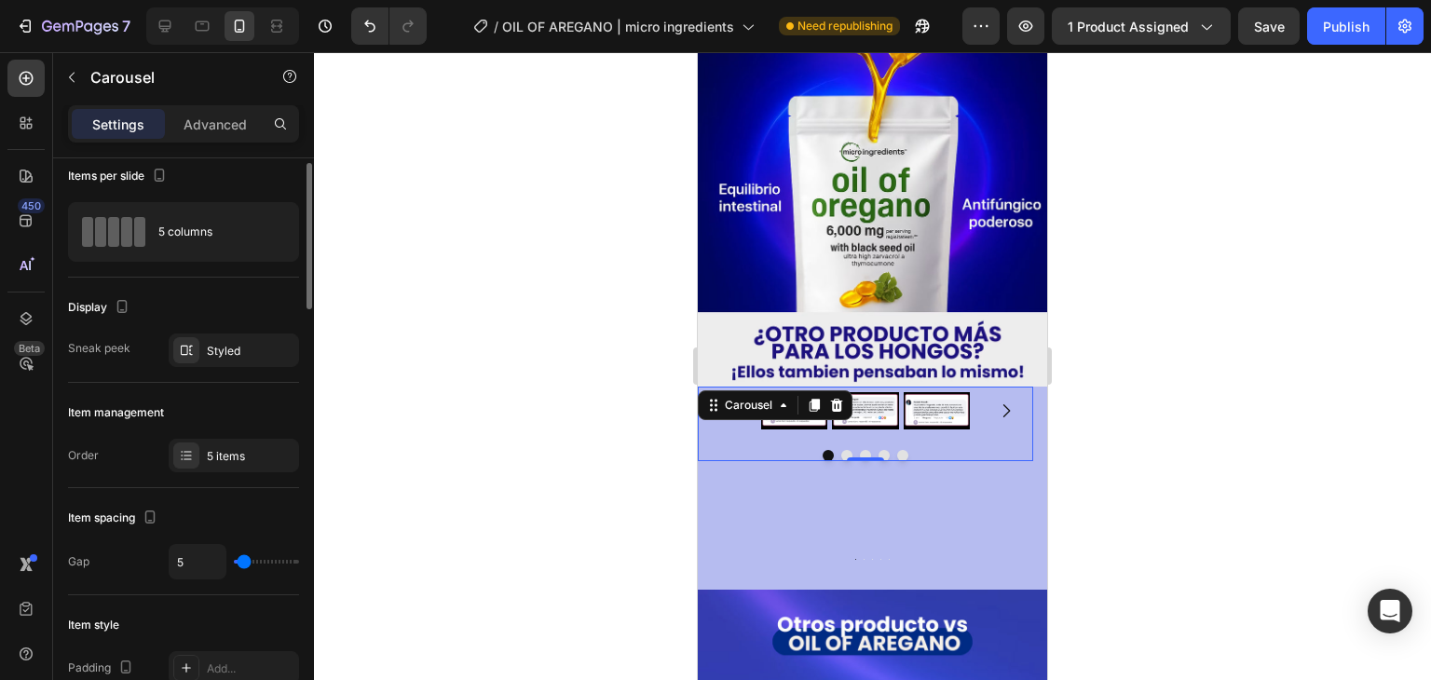
scroll to position [11, 0]
click at [233, 246] on div "5 columns" at bounding box center [215, 232] width 114 height 43
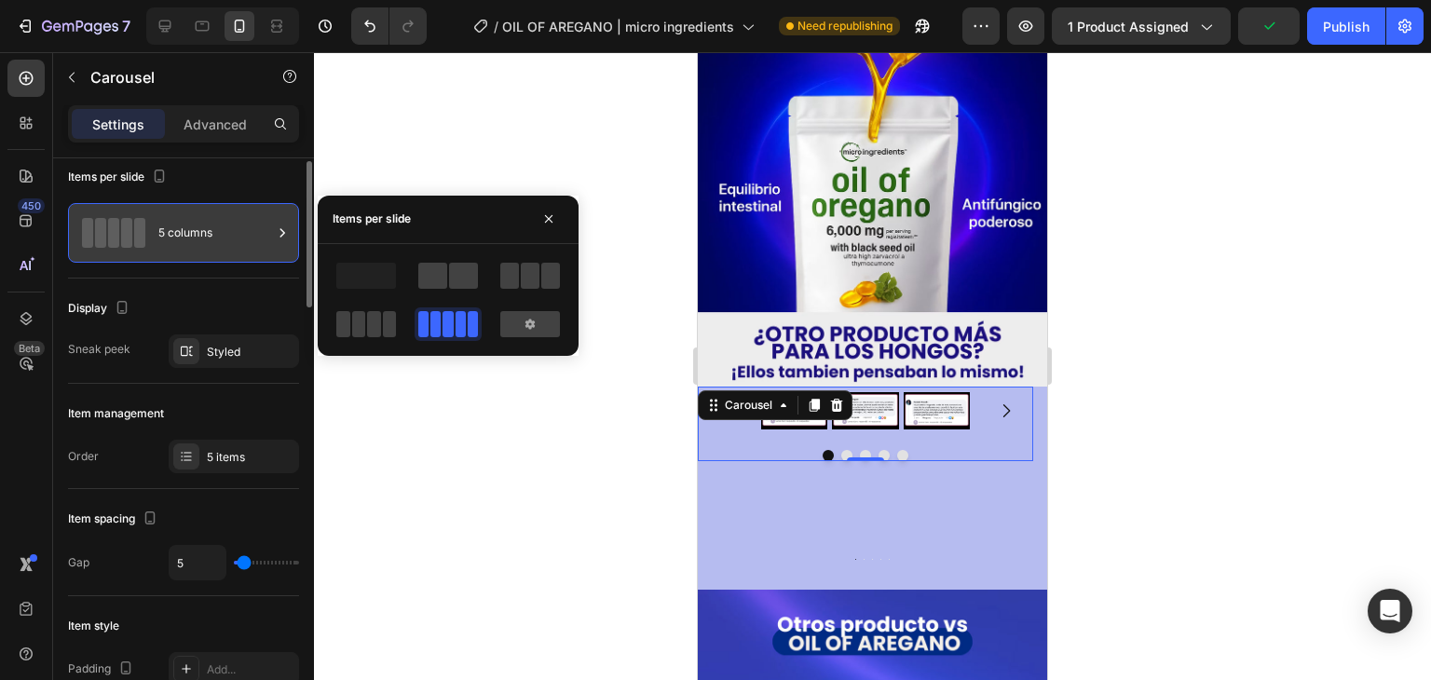
click at [194, 236] on div "5 columns" at bounding box center [215, 232] width 114 height 43
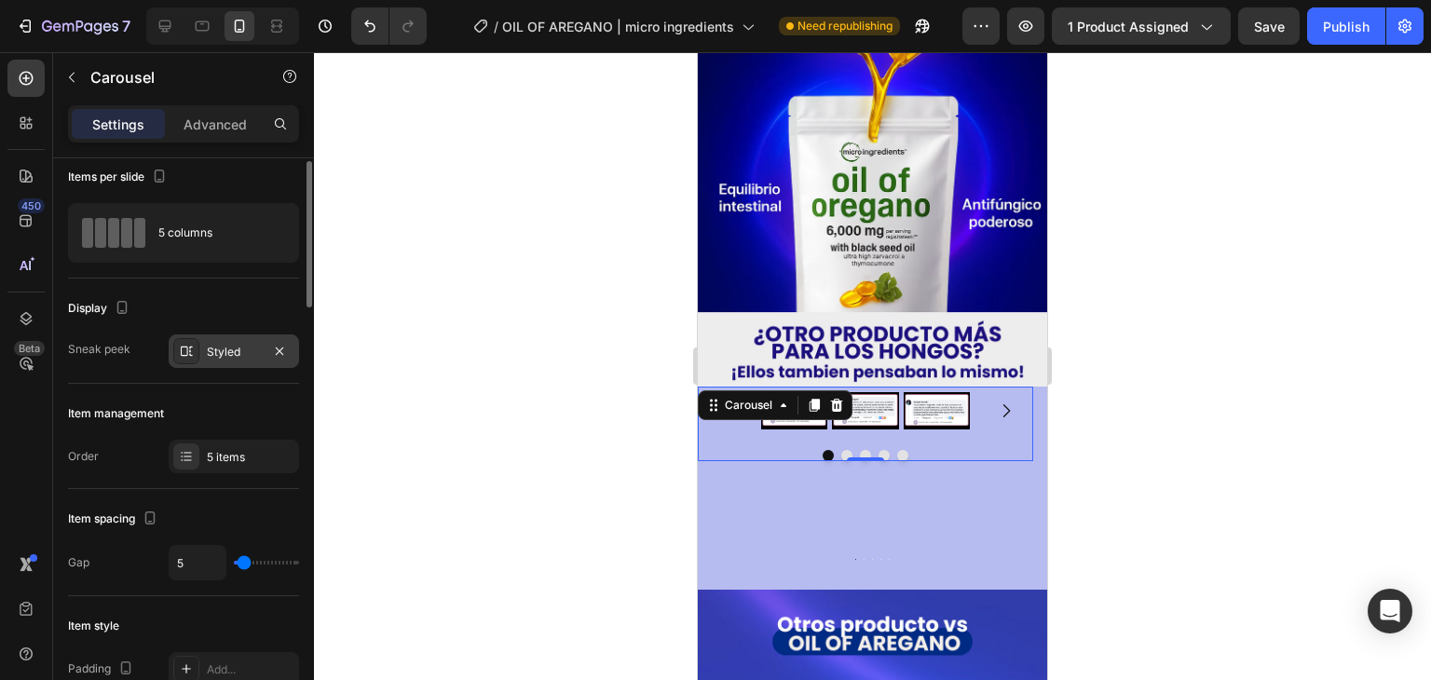
click at [229, 362] on div "Styled" at bounding box center [234, 351] width 130 height 34
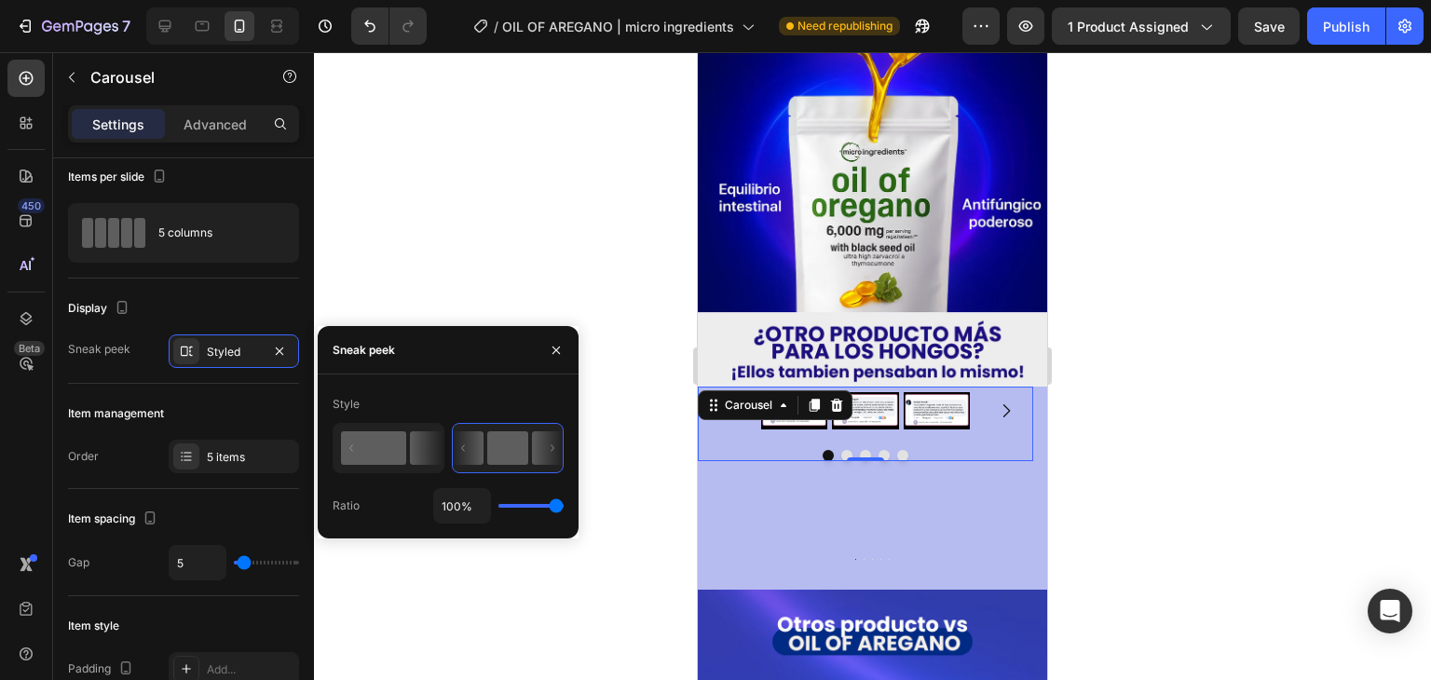
click at [391, 448] on rect at bounding box center [373, 448] width 65 height 34
type input "50%"
type input "50"
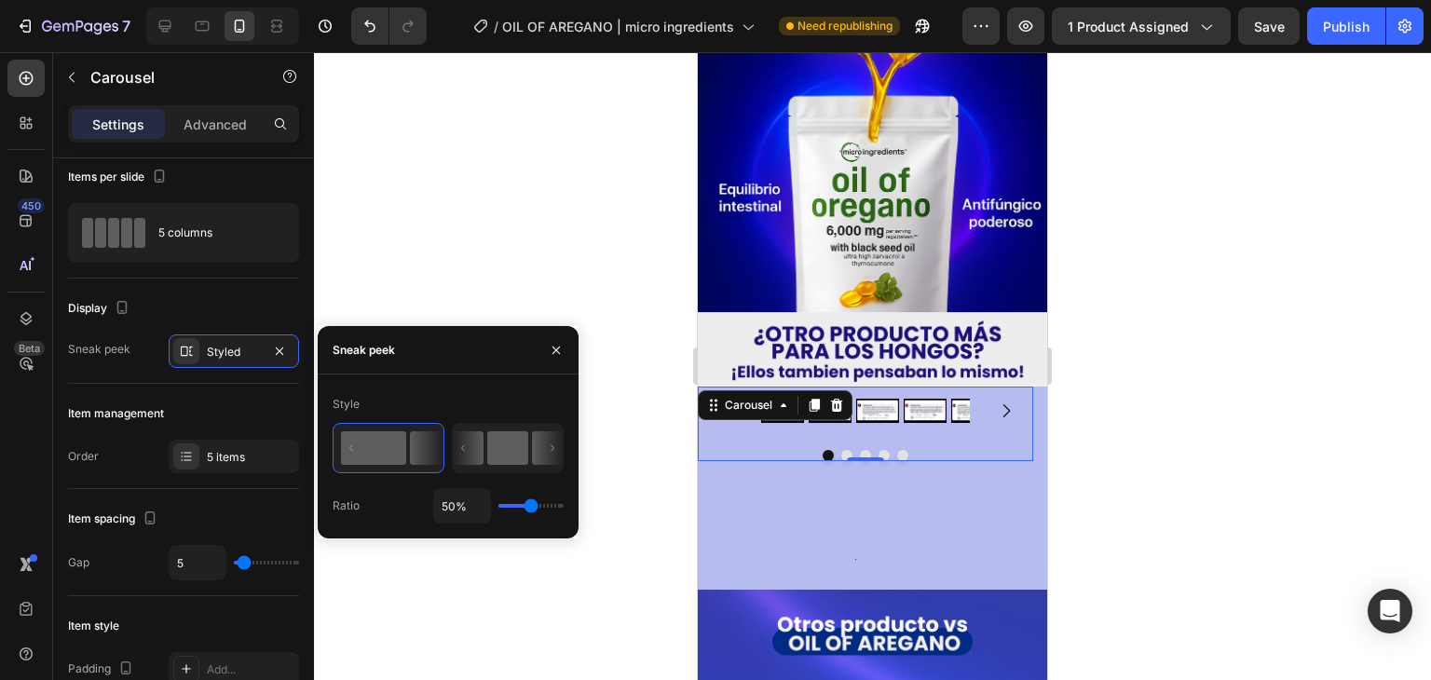
click at [499, 444] on rect at bounding box center [507, 448] width 41 height 34
type input "100%"
type input "100"
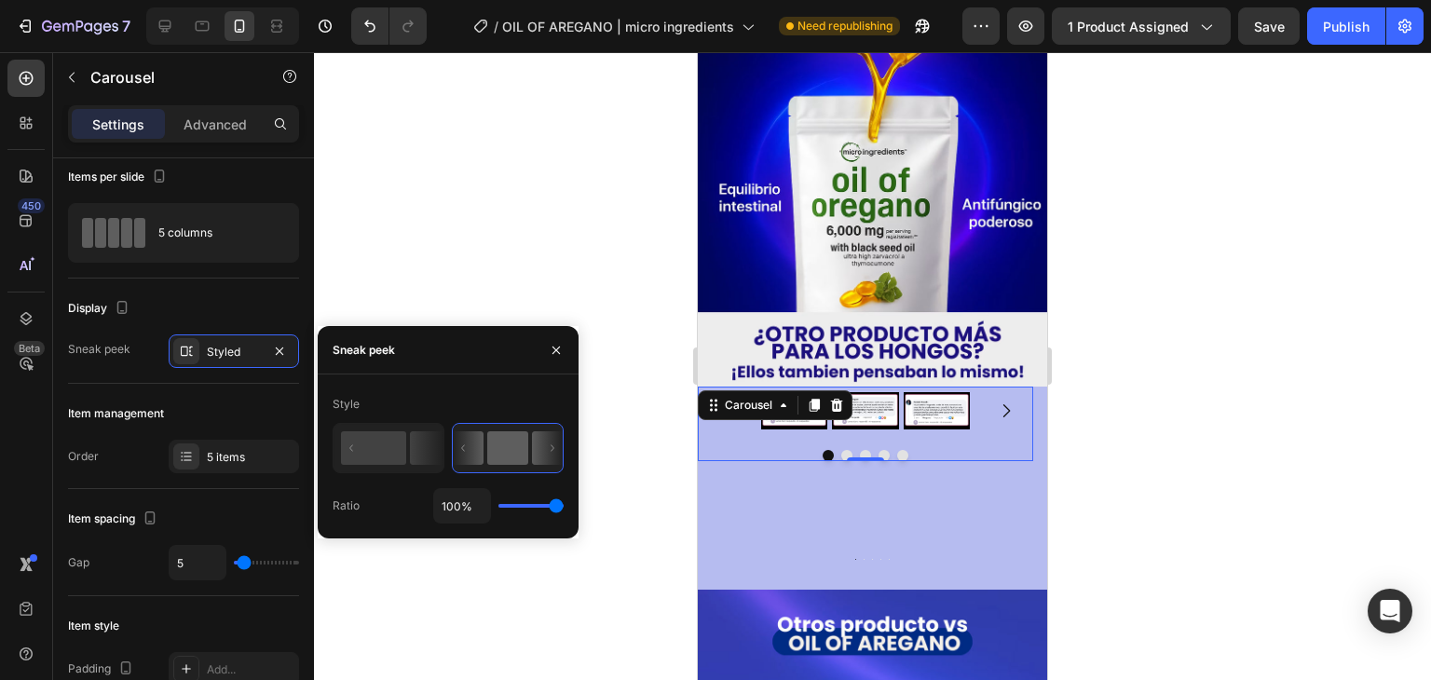
type input "95%"
type input "95"
type input "4%"
type input "4"
type input "1%"
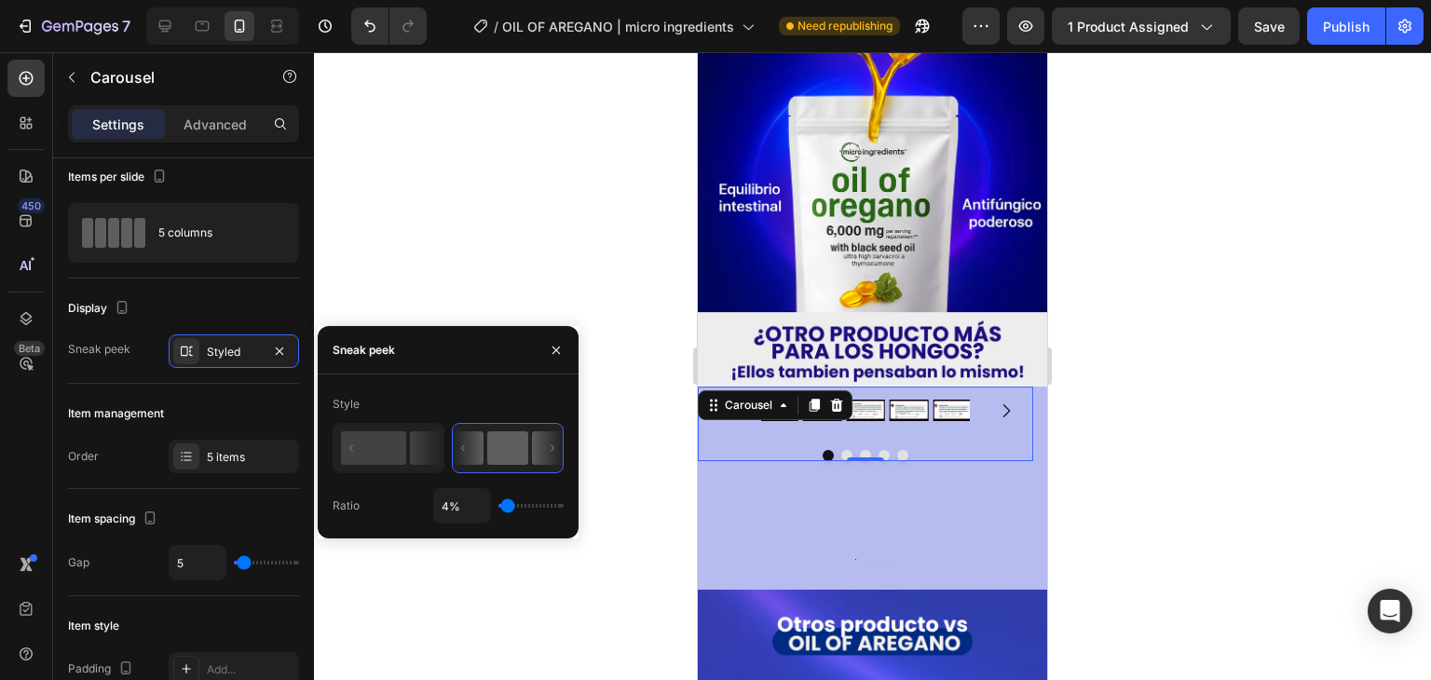
type input "1"
type input "100%"
type input "100"
drag, startPoint x: 555, startPoint y: 510, endPoint x: 611, endPoint y: 511, distance: 55.9
click at [564, 508] on input "range" at bounding box center [530, 506] width 65 height 4
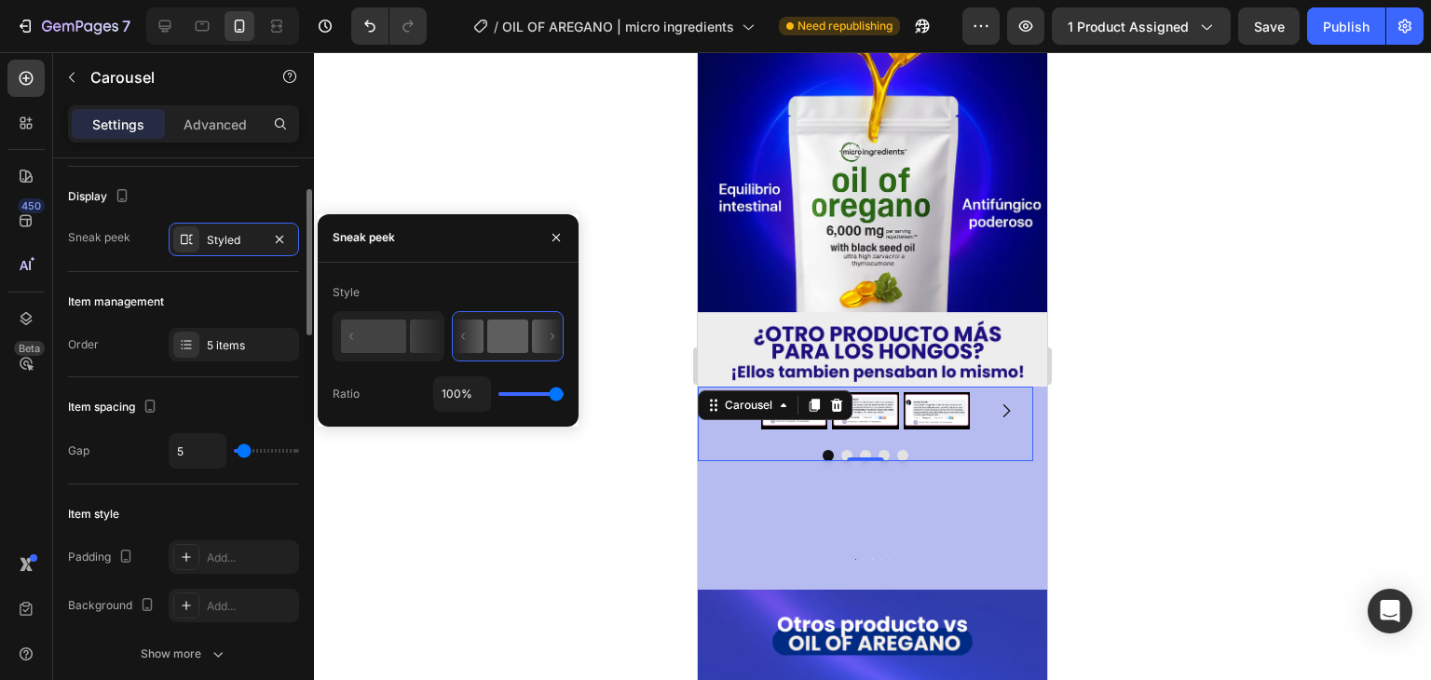
scroll to position [124, 0]
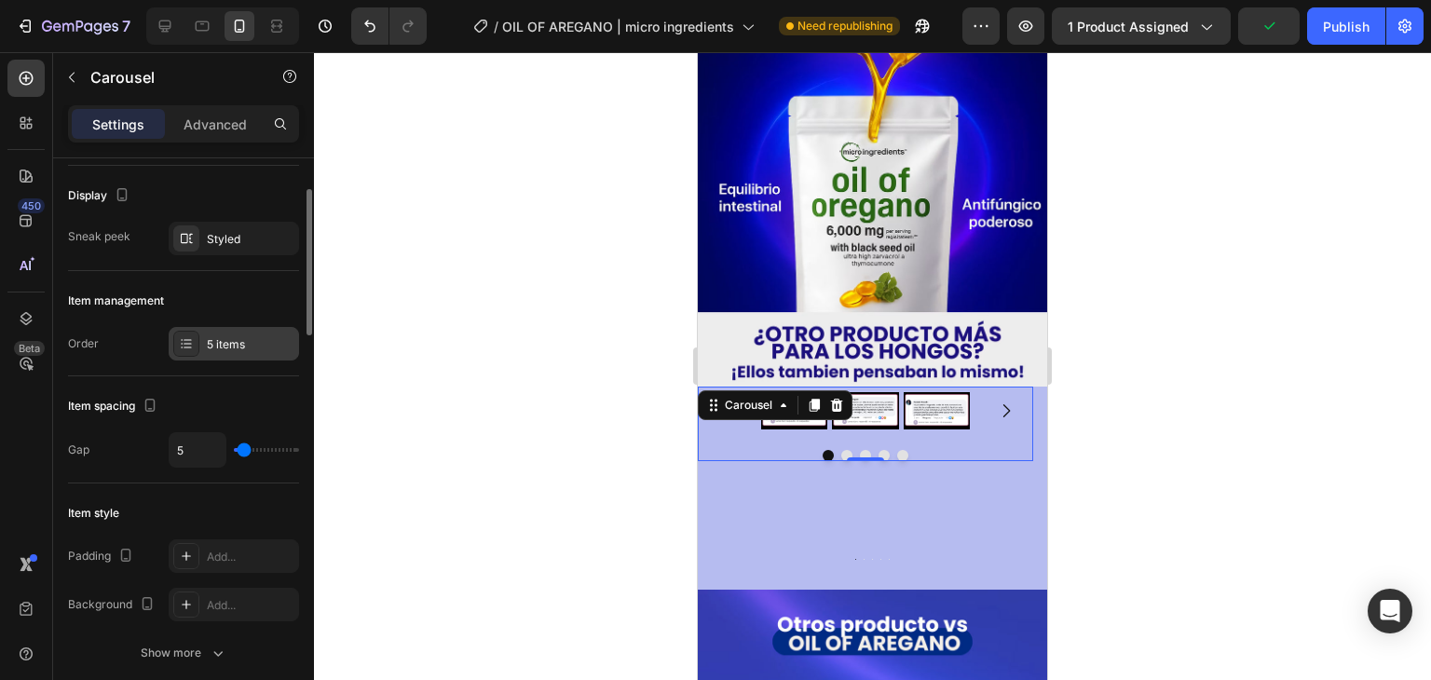
click at [191, 336] on icon at bounding box center [186, 343] width 15 height 15
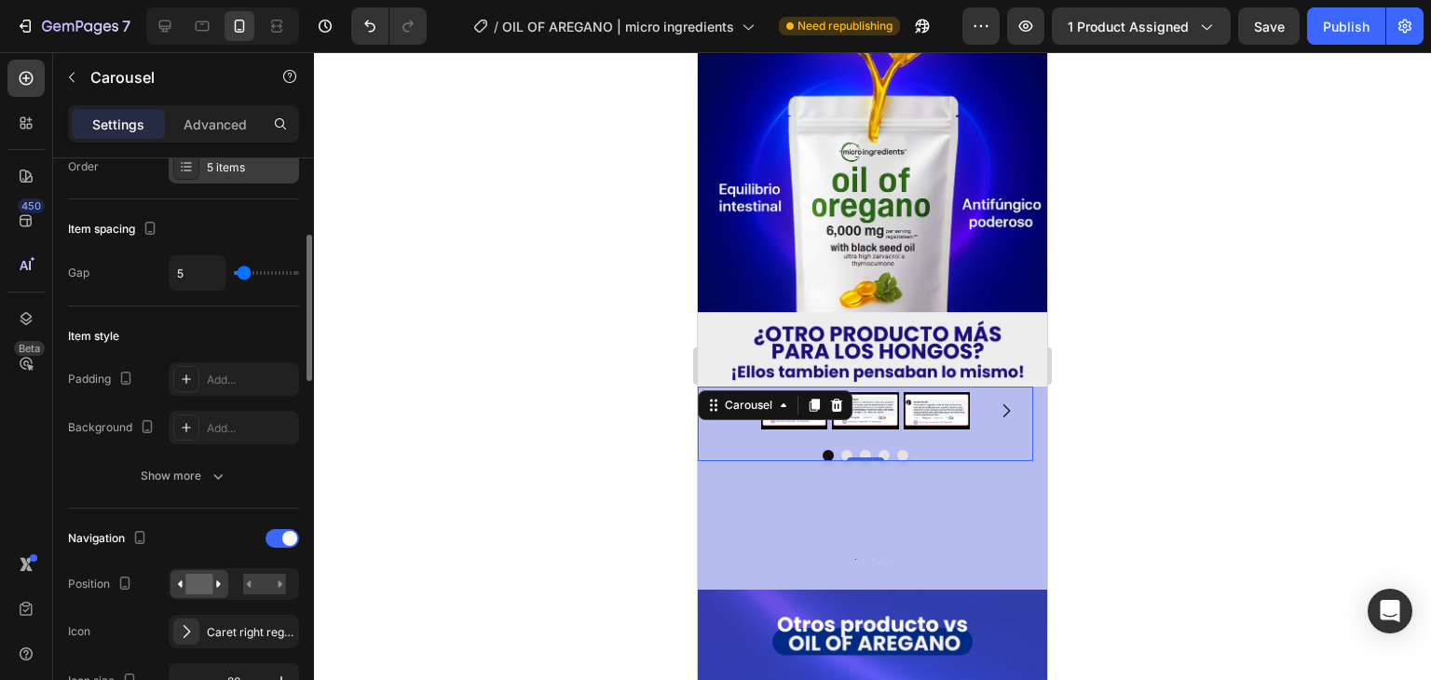
click at [191, 334] on div "Item style" at bounding box center [183, 336] width 231 height 30
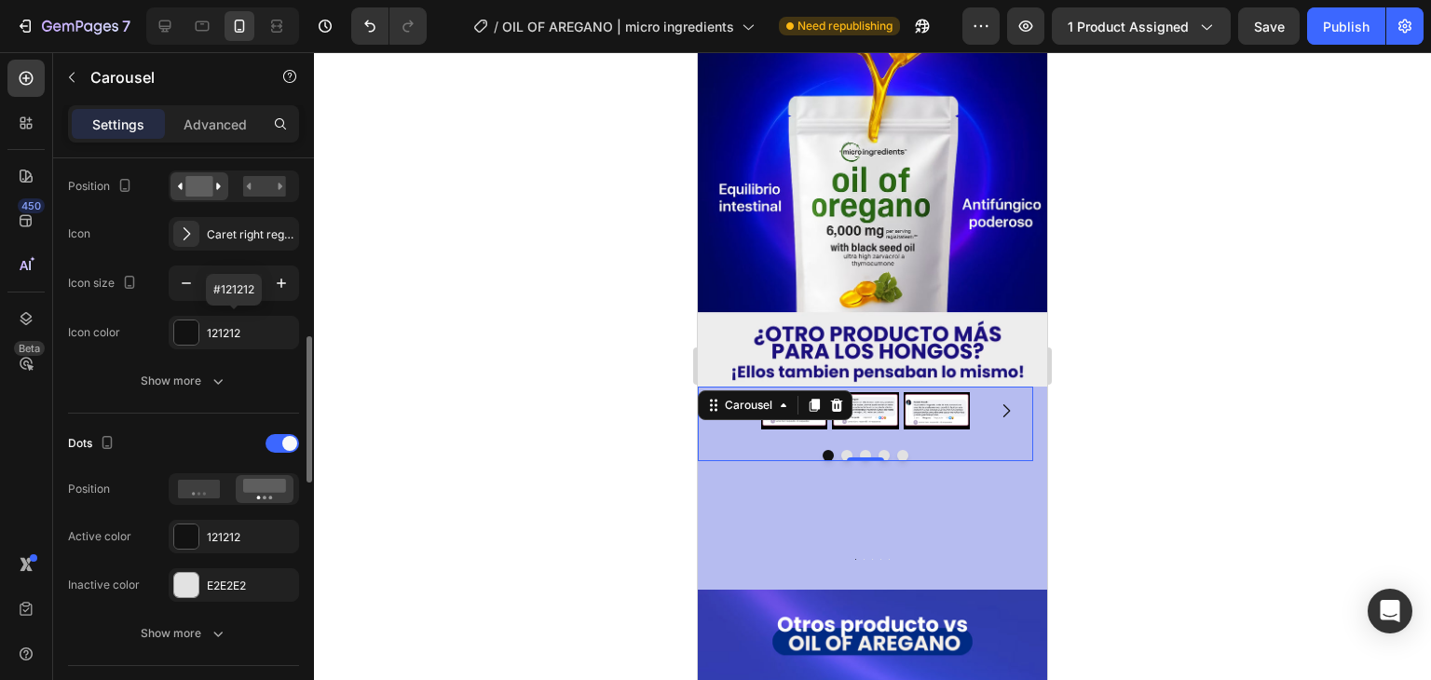
scroll to position [701, 0]
click at [197, 366] on button "Show more" at bounding box center [183, 379] width 231 height 34
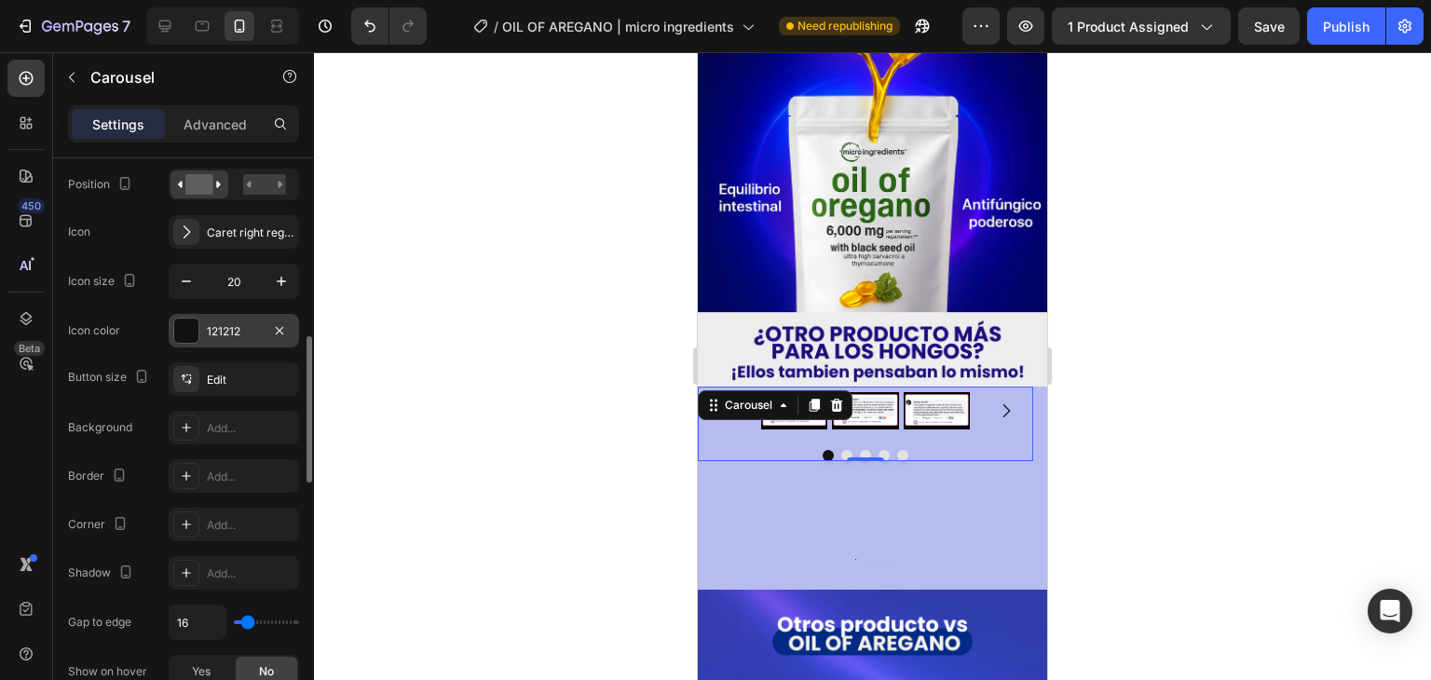
click at [181, 333] on div at bounding box center [186, 331] width 24 height 24
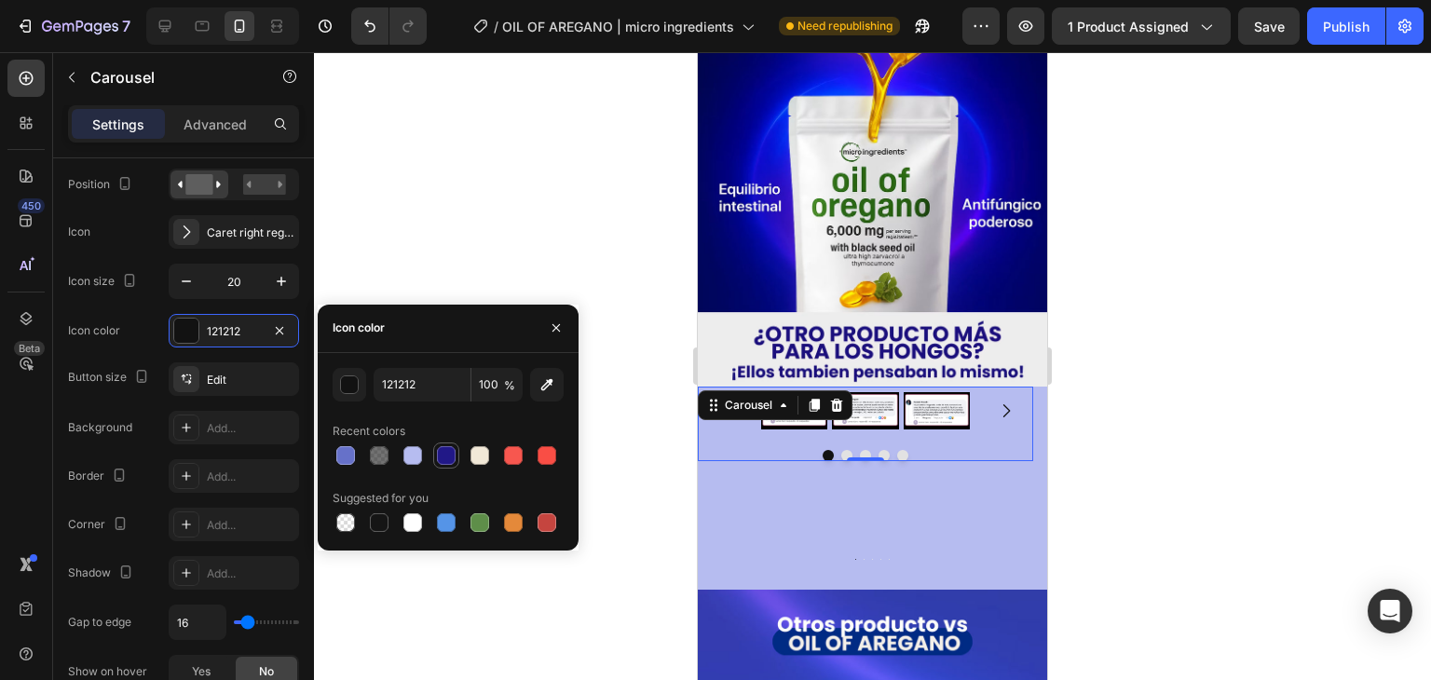
click at [446, 459] on div at bounding box center [446, 455] width 19 height 19
type input "211887"
click at [207, 323] on div "211887" at bounding box center [234, 331] width 54 height 17
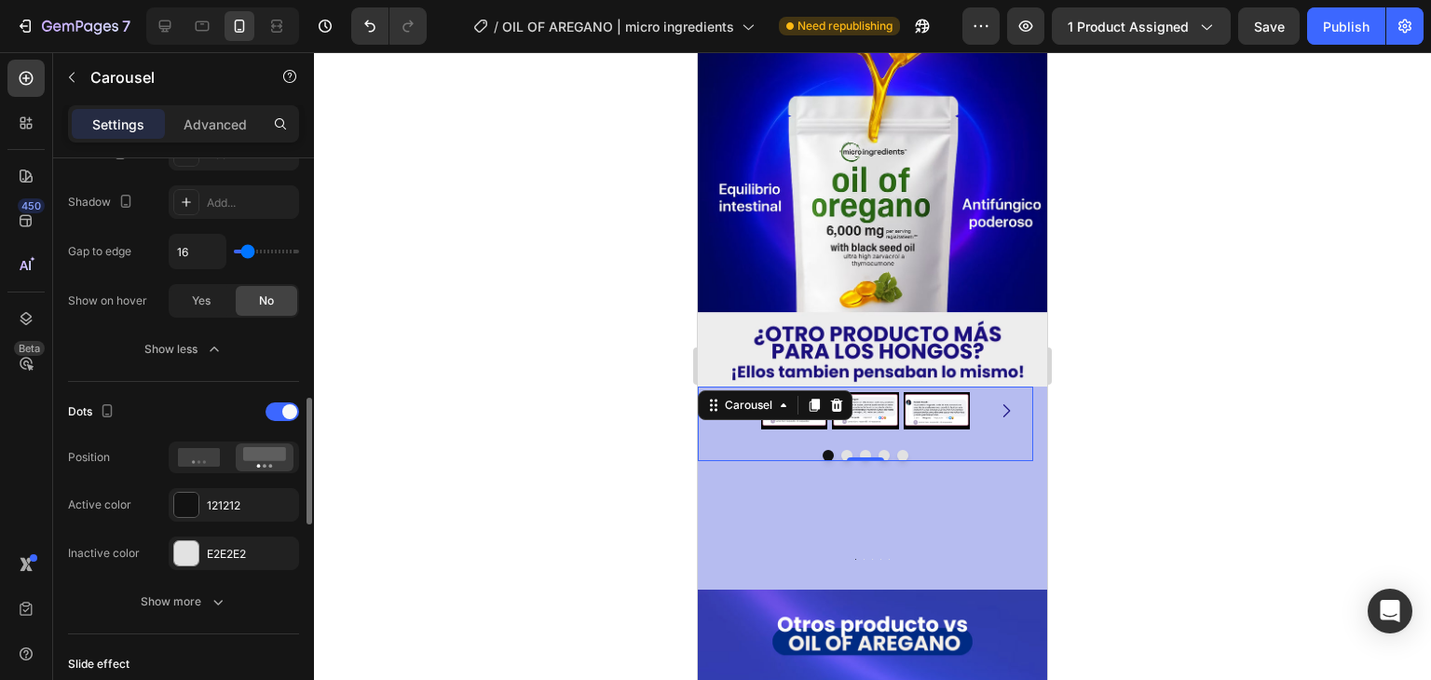
scroll to position [1073, 0]
click at [206, 340] on icon "button" at bounding box center [214, 347] width 19 height 19
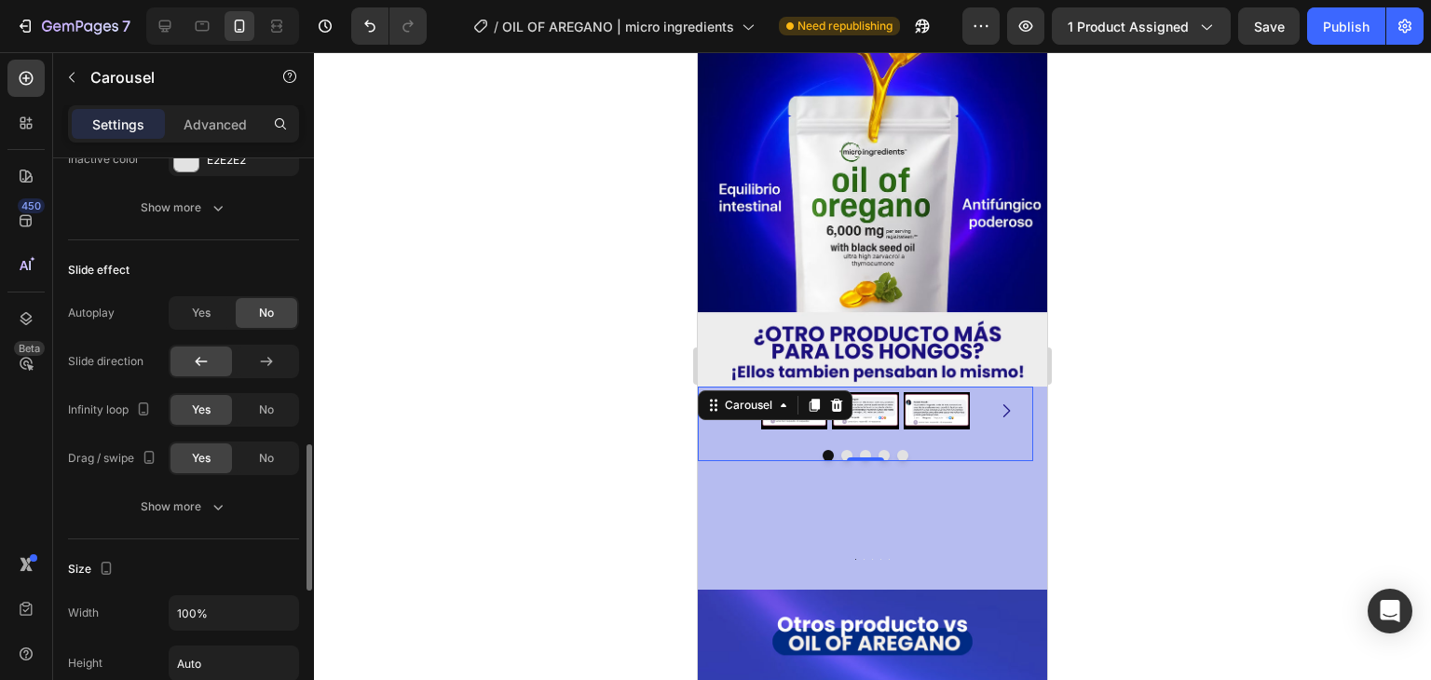
scroll to position [1125, 0]
click at [208, 305] on span "Yes" at bounding box center [201, 312] width 19 height 17
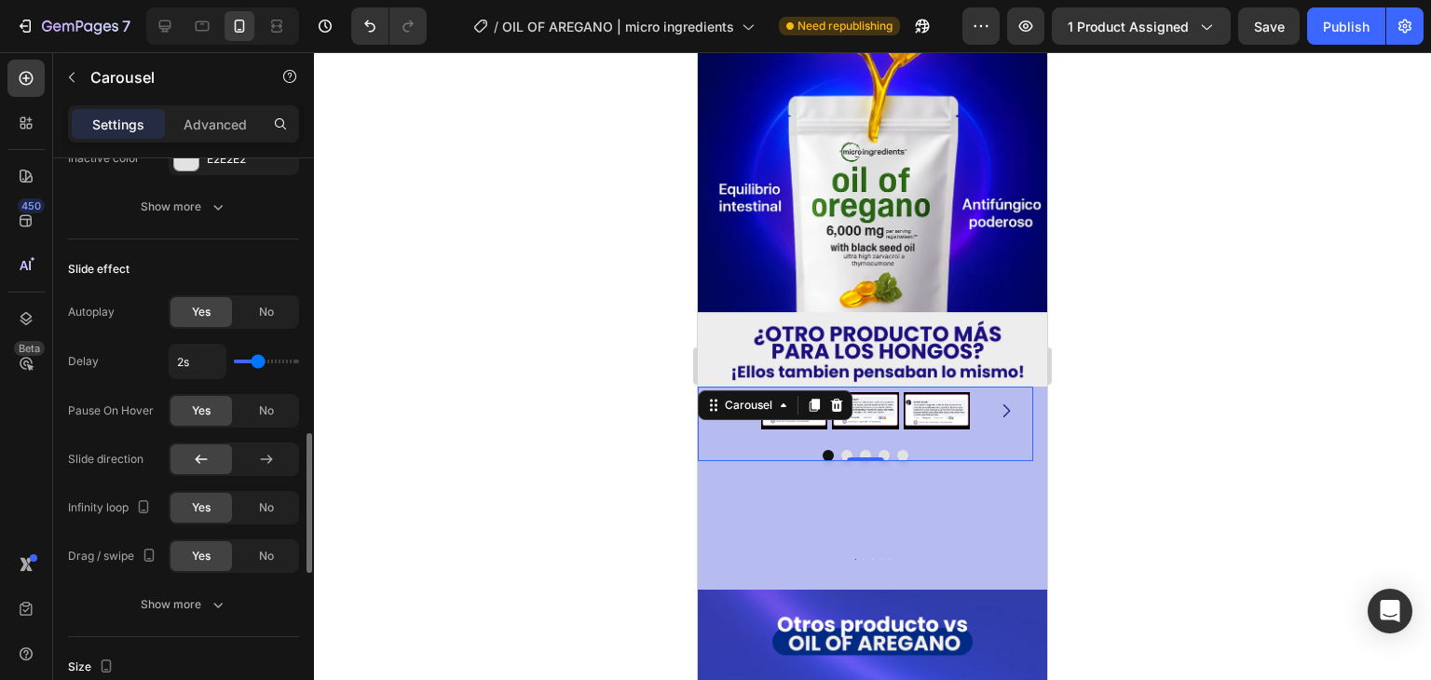
type input "2.3s"
type input "2.3"
type input "2.4s"
type input "2.4"
type input "2.5s"
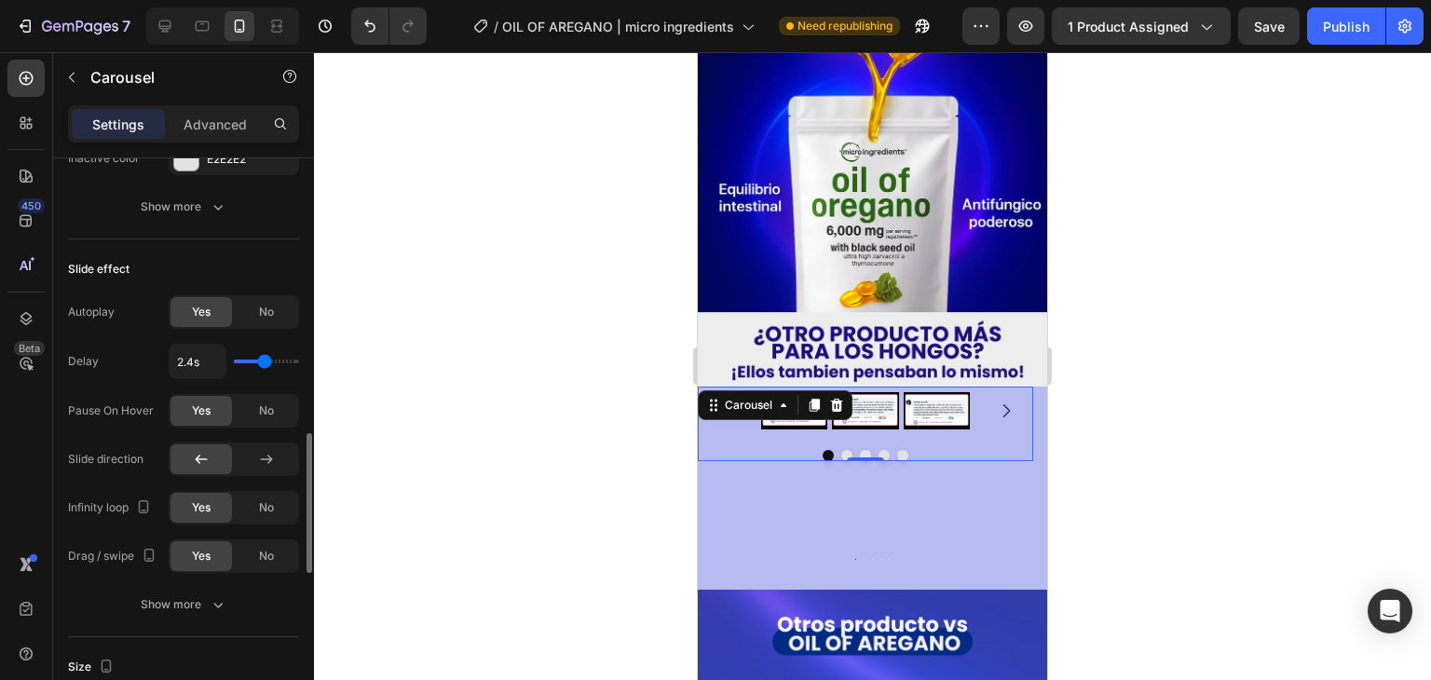
type input "2.5"
type input "2.6s"
type input "2.6"
type input "2.5s"
type input "2.5"
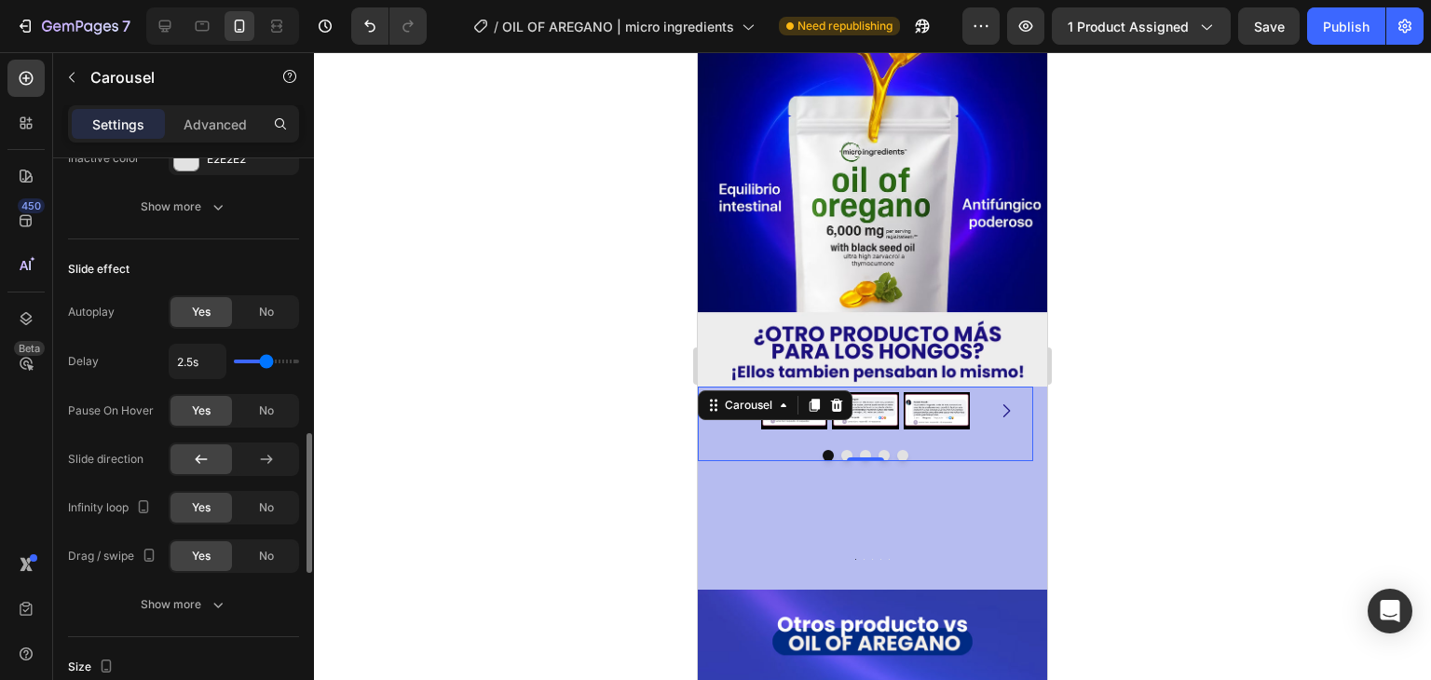
type input "2.4s"
type input "2.4"
type input "2.7s"
type input "2.7"
type input "2.8s"
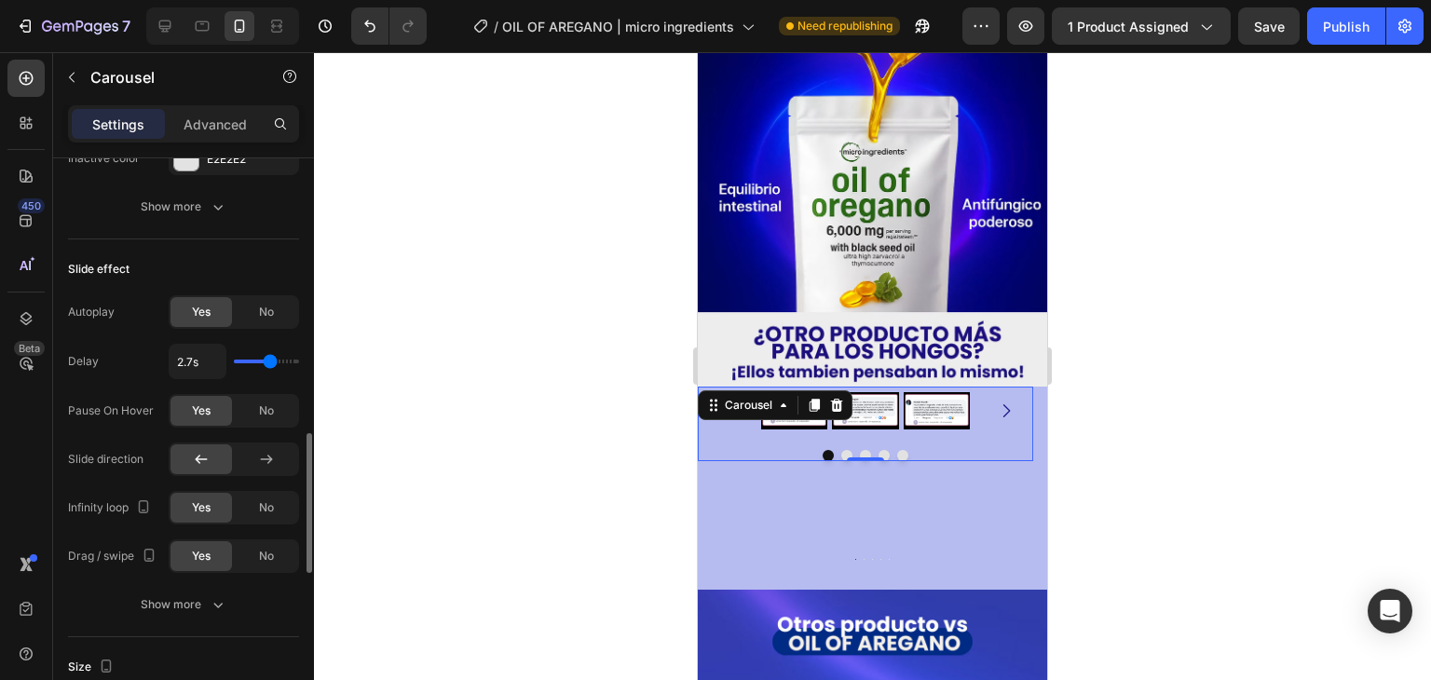
type input "2.8"
type input "2.9s"
type input "2.9"
type input "3s"
drag, startPoint x: 257, startPoint y: 353, endPoint x: 274, endPoint y: 359, distance: 17.7
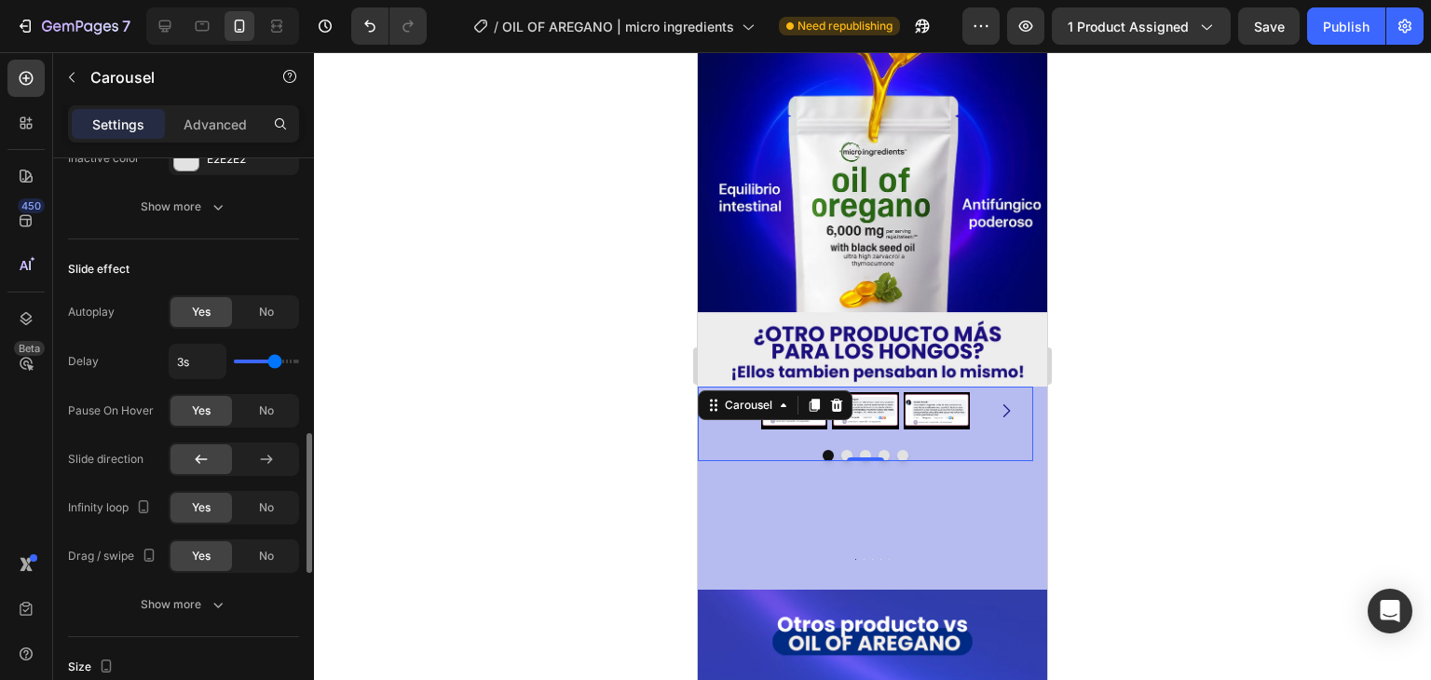
type input "3"
click at [274, 360] on input "range" at bounding box center [266, 362] width 65 height 4
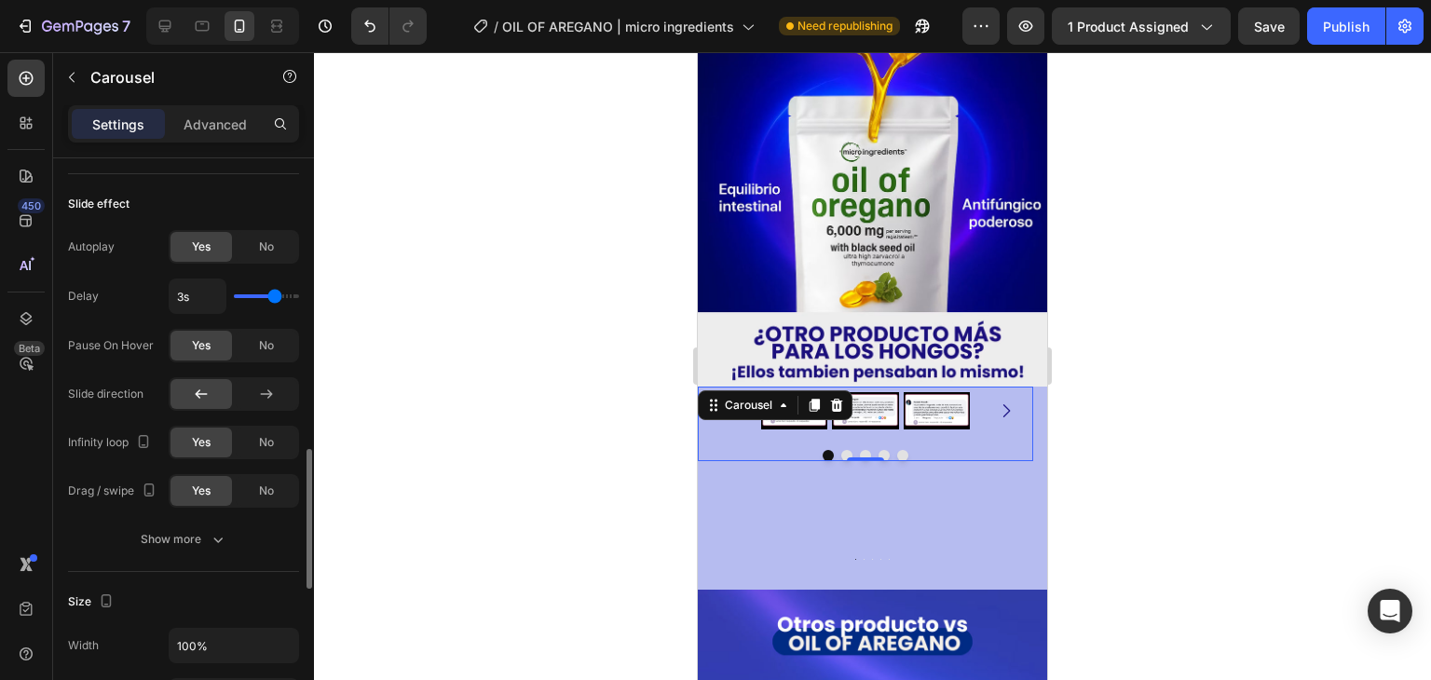
scroll to position [1191, 0]
click at [257, 384] on icon at bounding box center [266, 393] width 19 height 19
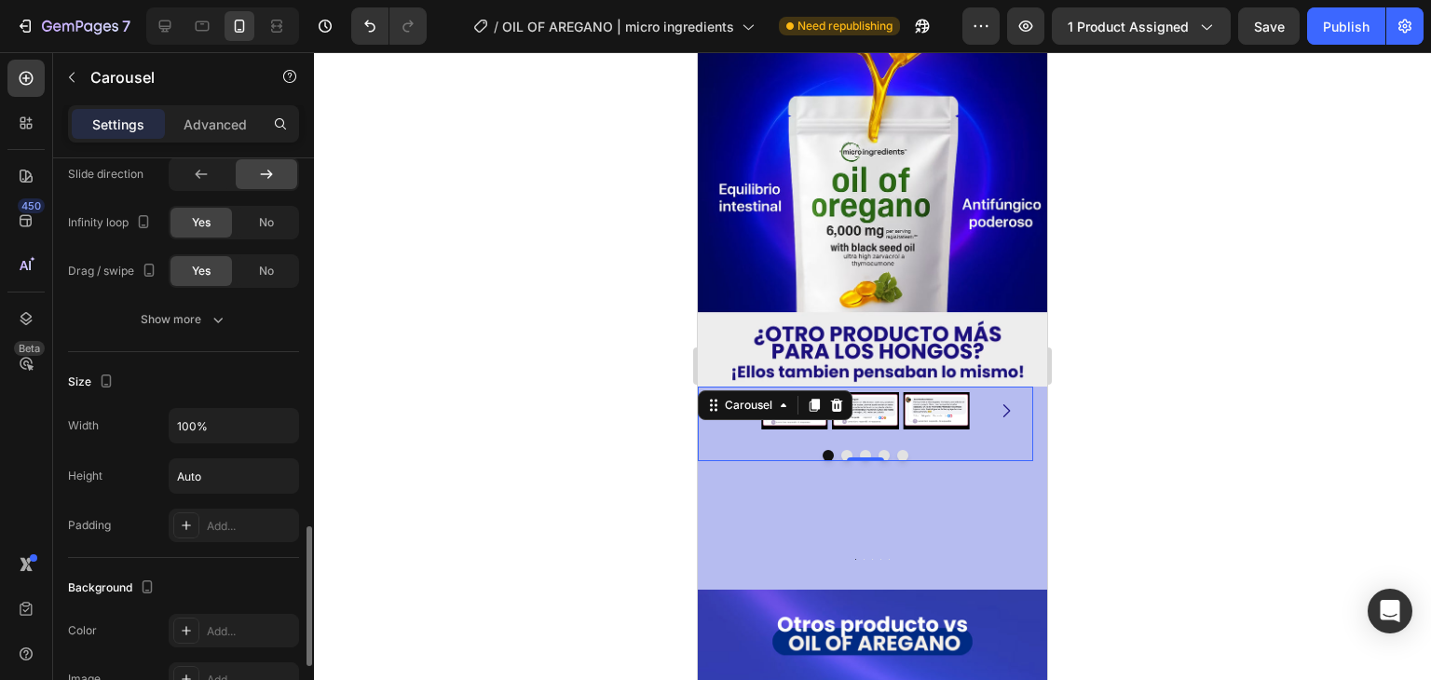
scroll to position [1435, 0]
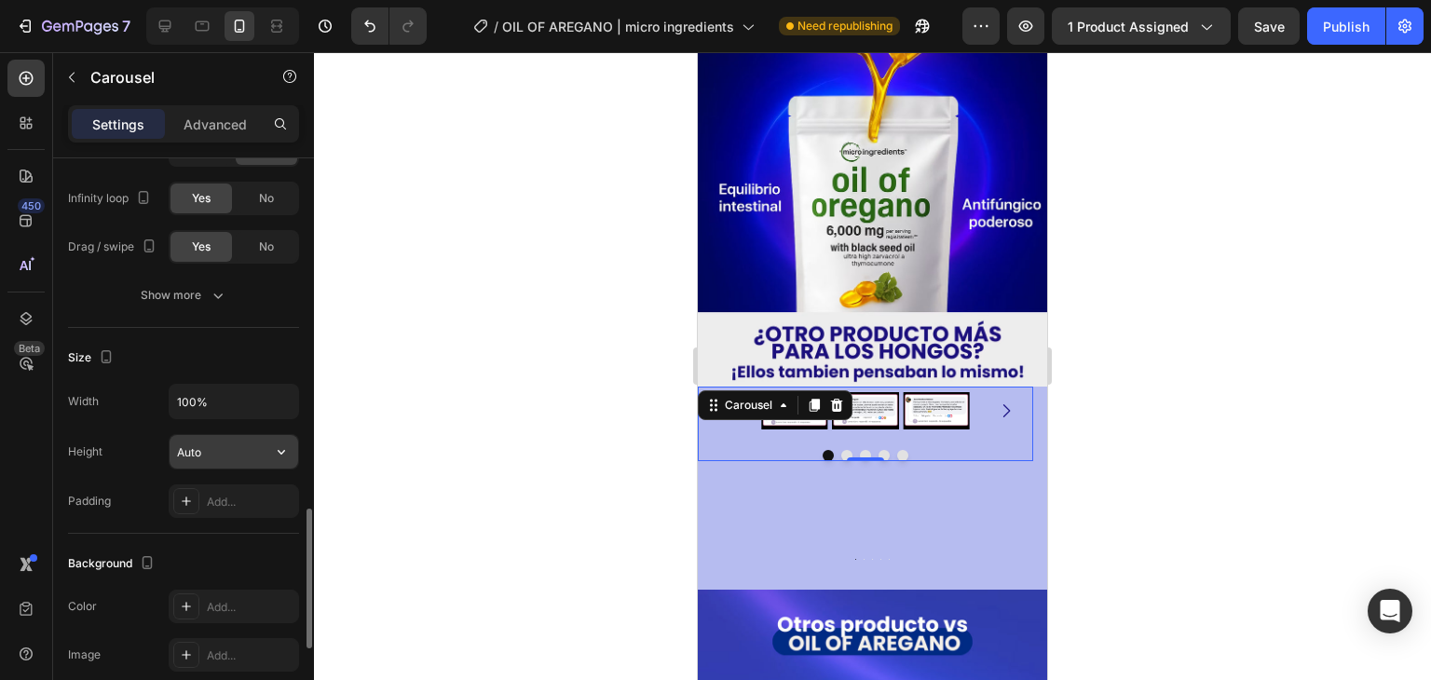
click at [238, 438] on input "Auto" at bounding box center [234, 452] width 129 height 34
click at [265, 454] on button "button" at bounding box center [282, 452] width 34 height 34
click at [130, 434] on div "Height Auto" at bounding box center [183, 451] width 231 height 35
click at [210, 450] on input "Auto" at bounding box center [234, 452] width 129 height 34
click at [281, 452] on icon "button" at bounding box center [281, 451] width 19 height 19
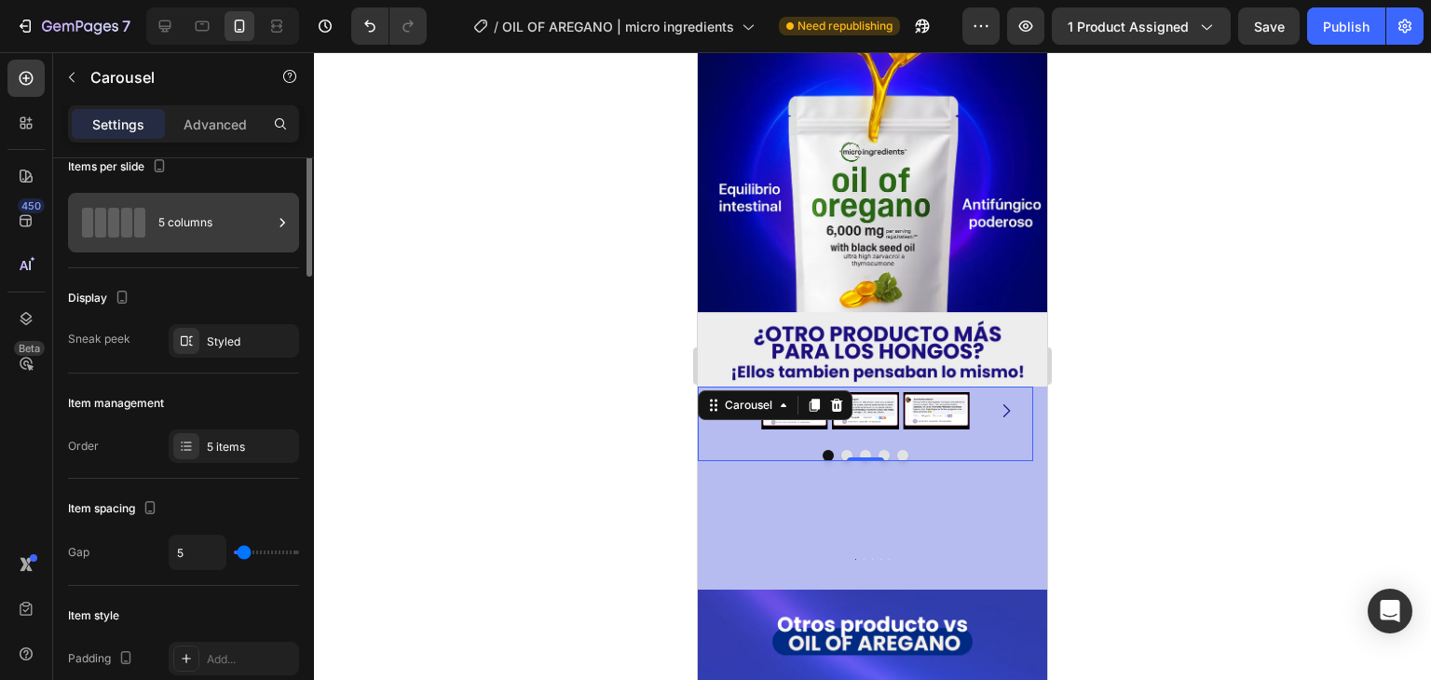
scroll to position [0, 0]
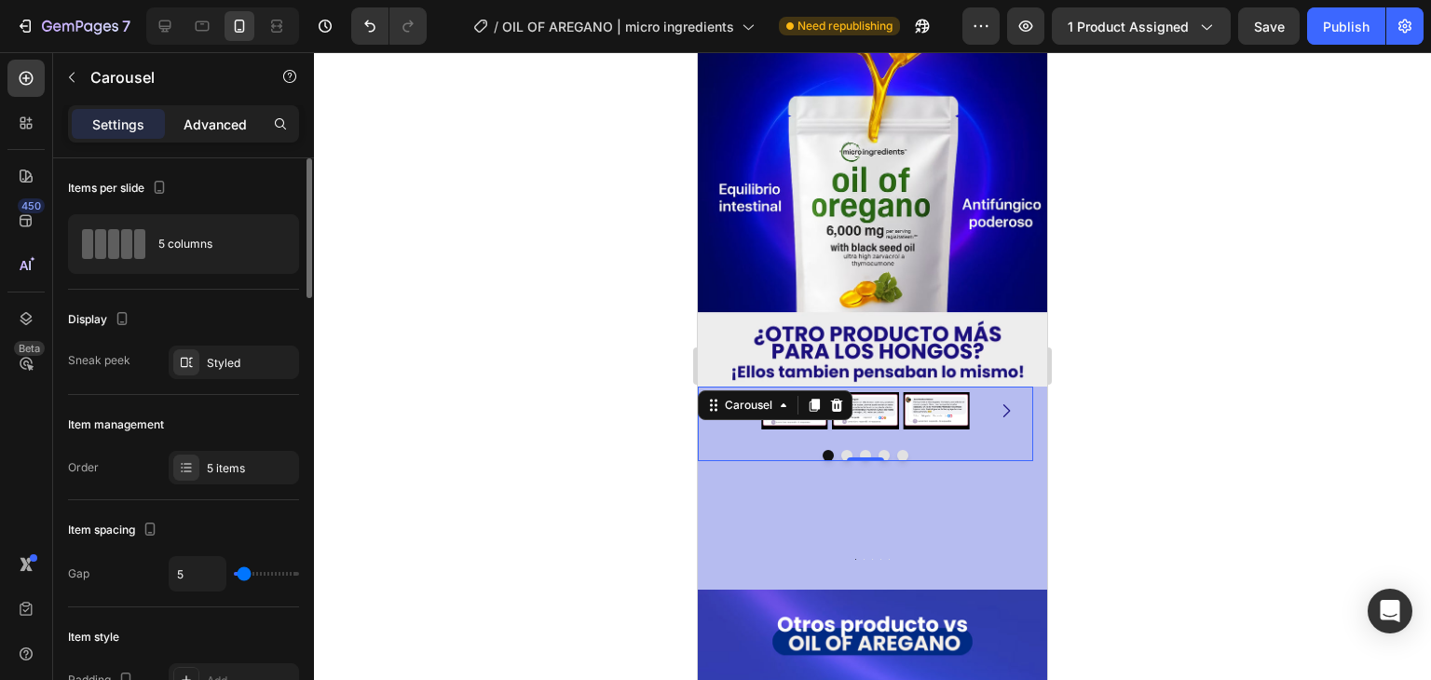
click at [207, 122] on p "Advanced" at bounding box center [215, 125] width 63 height 20
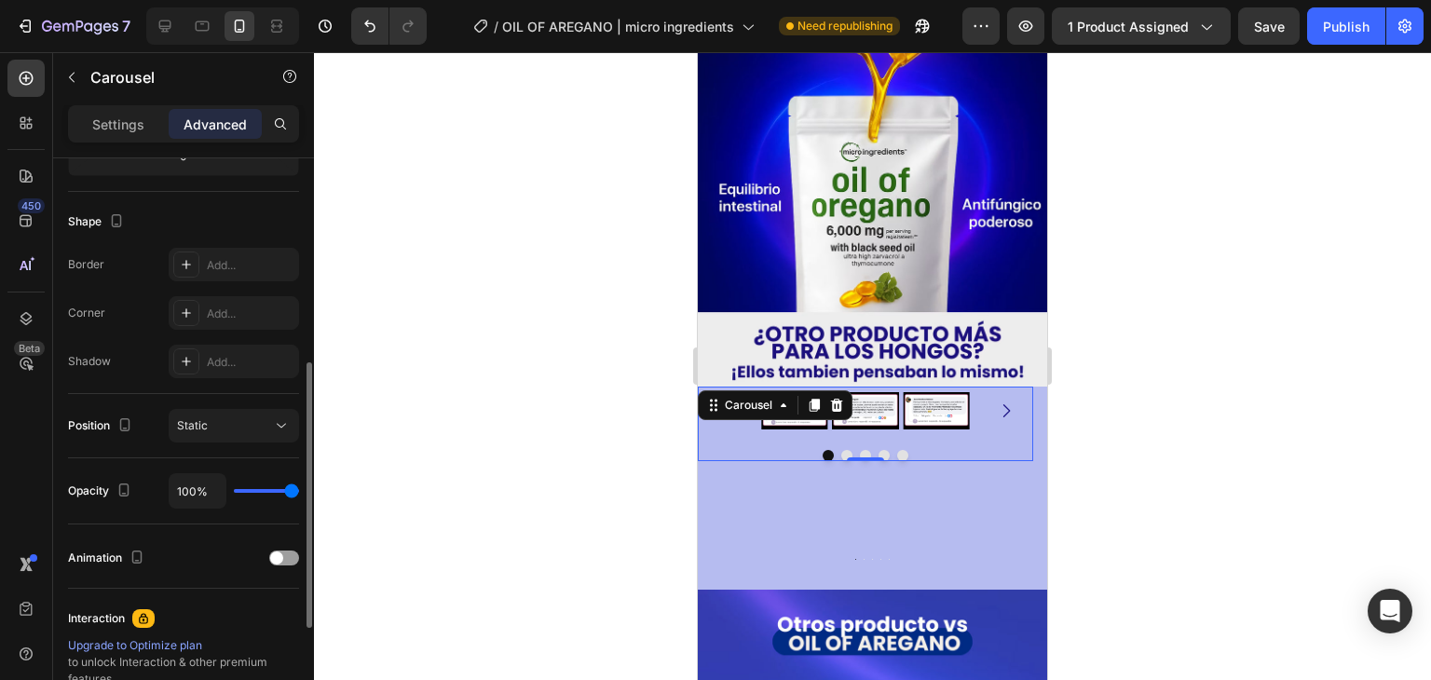
scroll to position [447, 0]
click at [271, 418] on div "Static" at bounding box center [224, 423] width 95 height 17
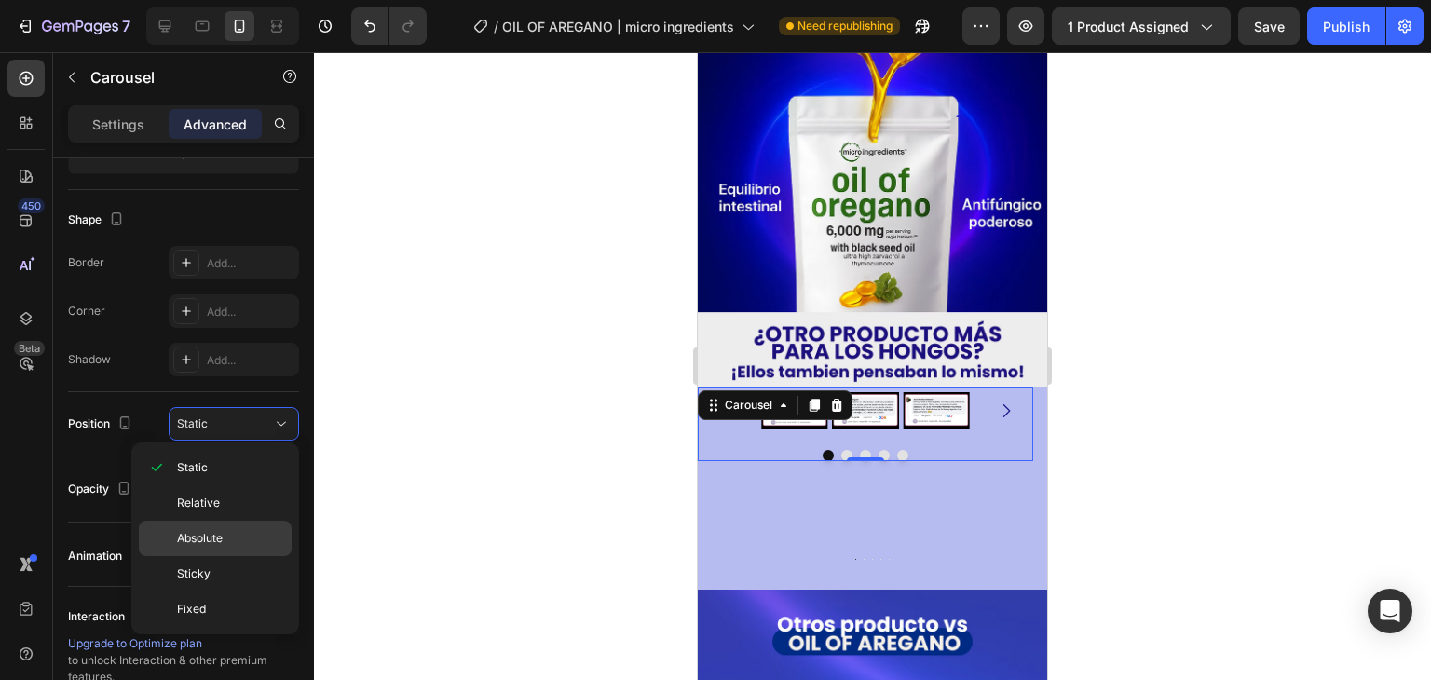
click at [221, 530] on span "Absolute" at bounding box center [200, 538] width 46 height 17
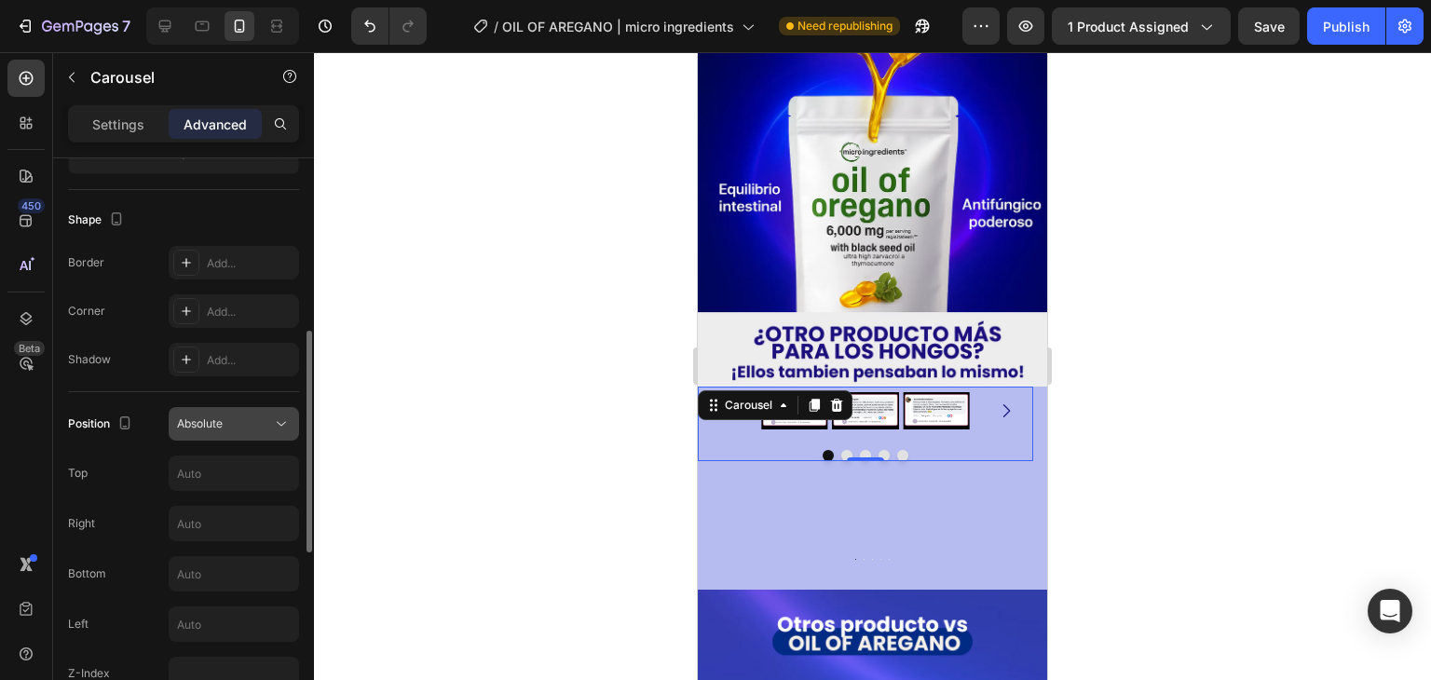
click at [271, 421] on div "Absolute" at bounding box center [224, 423] width 95 height 17
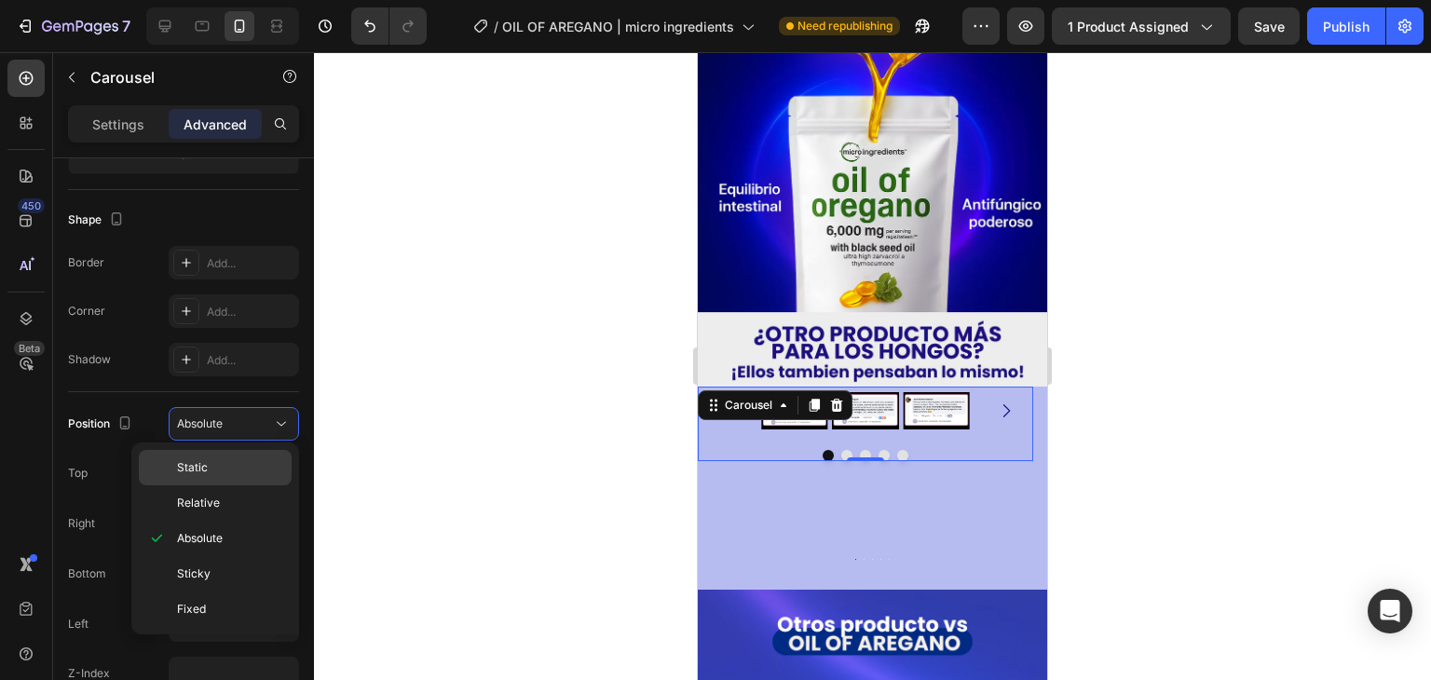
click at [243, 470] on p "Static" at bounding box center [230, 467] width 106 height 17
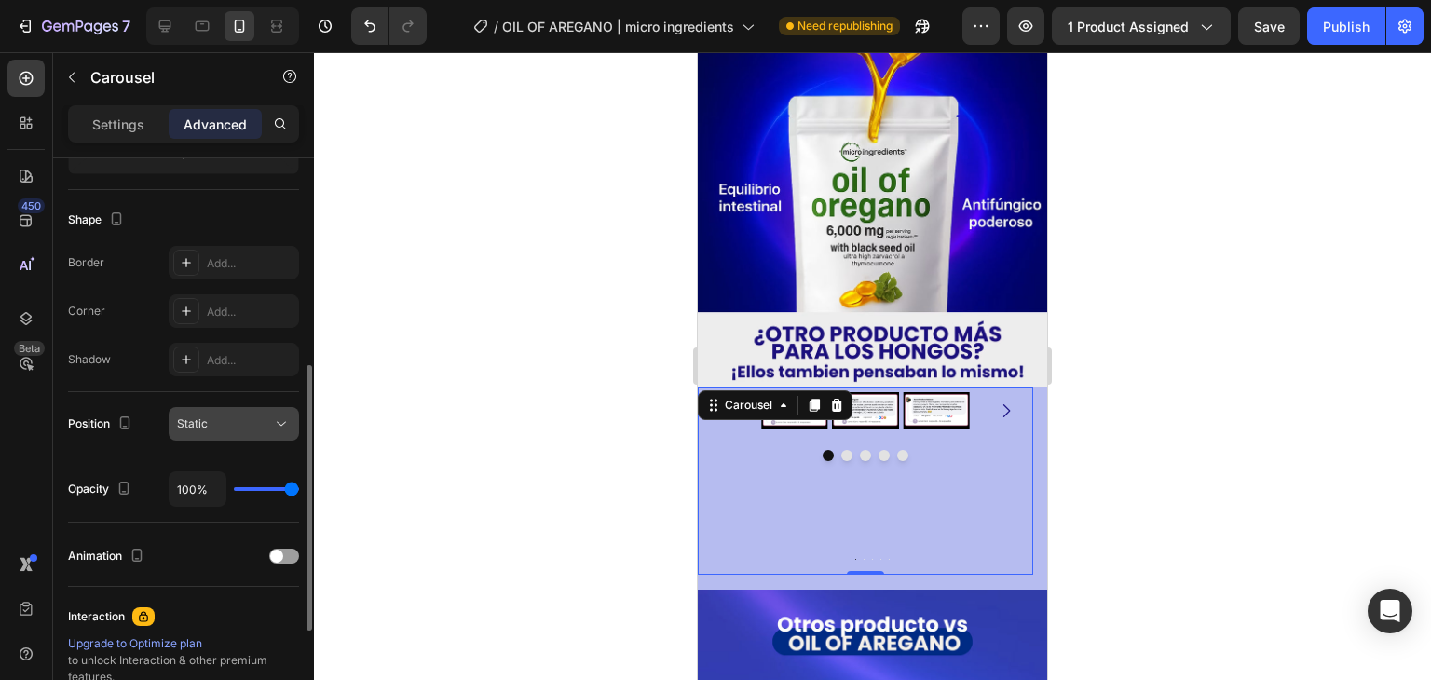
click at [289, 427] on icon at bounding box center [281, 424] width 19 height 19
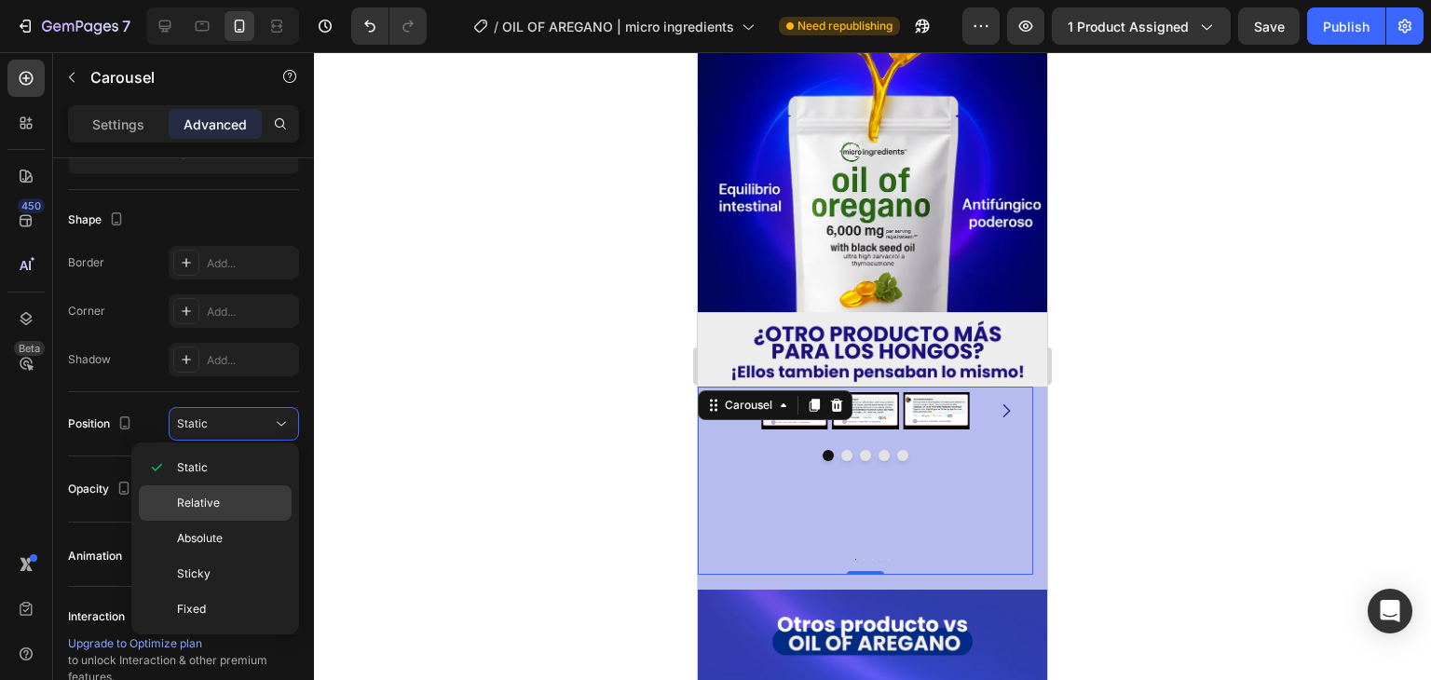
click at [247, 500] on p "Relative" at bounding box center [230, 503] width 106 height 17
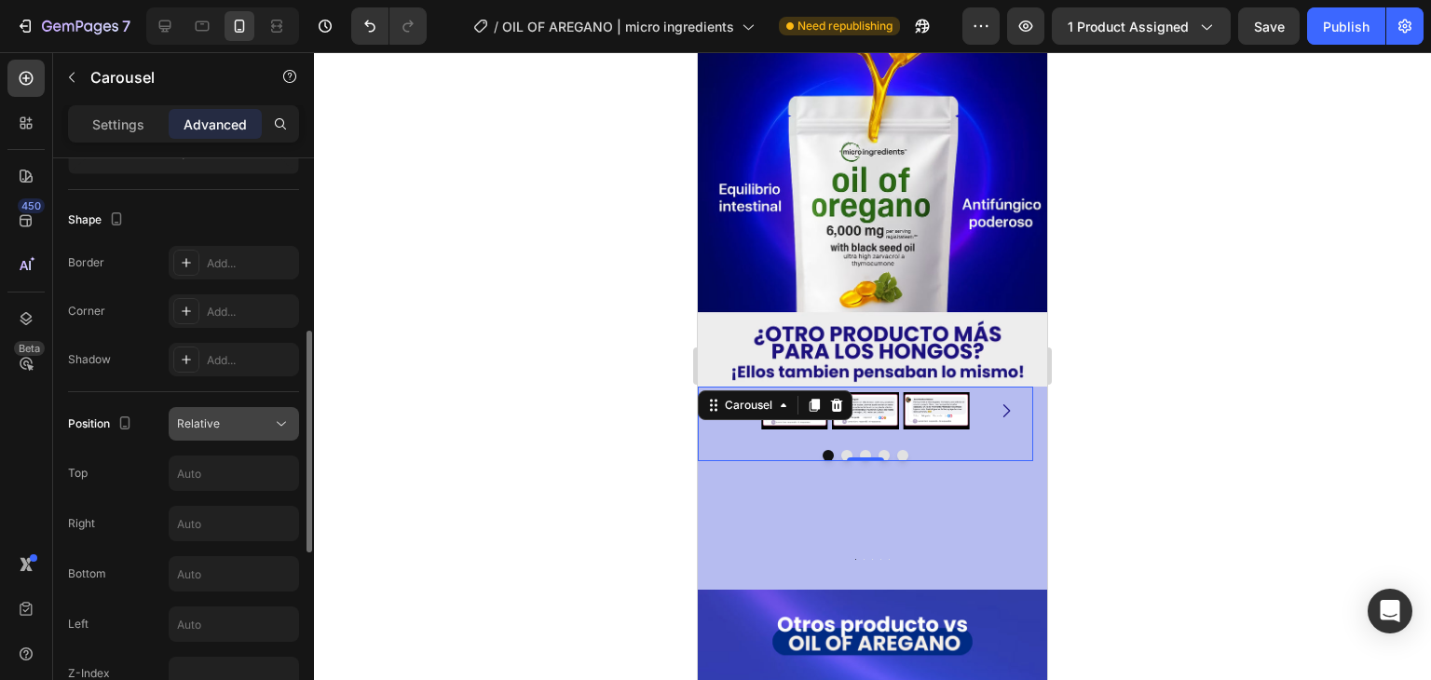
click at [276, 428] on icon at bounding box center [281, 424] width 19 height 19
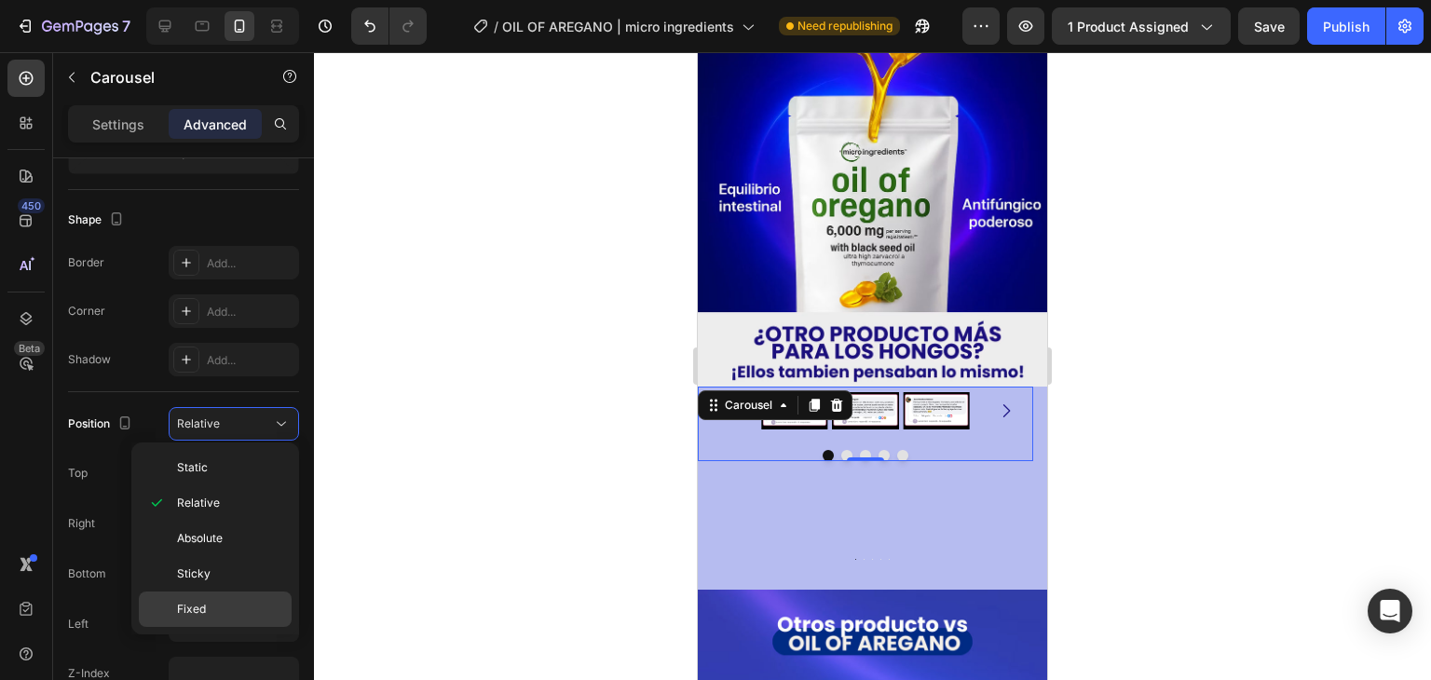
click at [227, 613] on p "Fixed" at bounding box center [230, 609] width 106 height 17
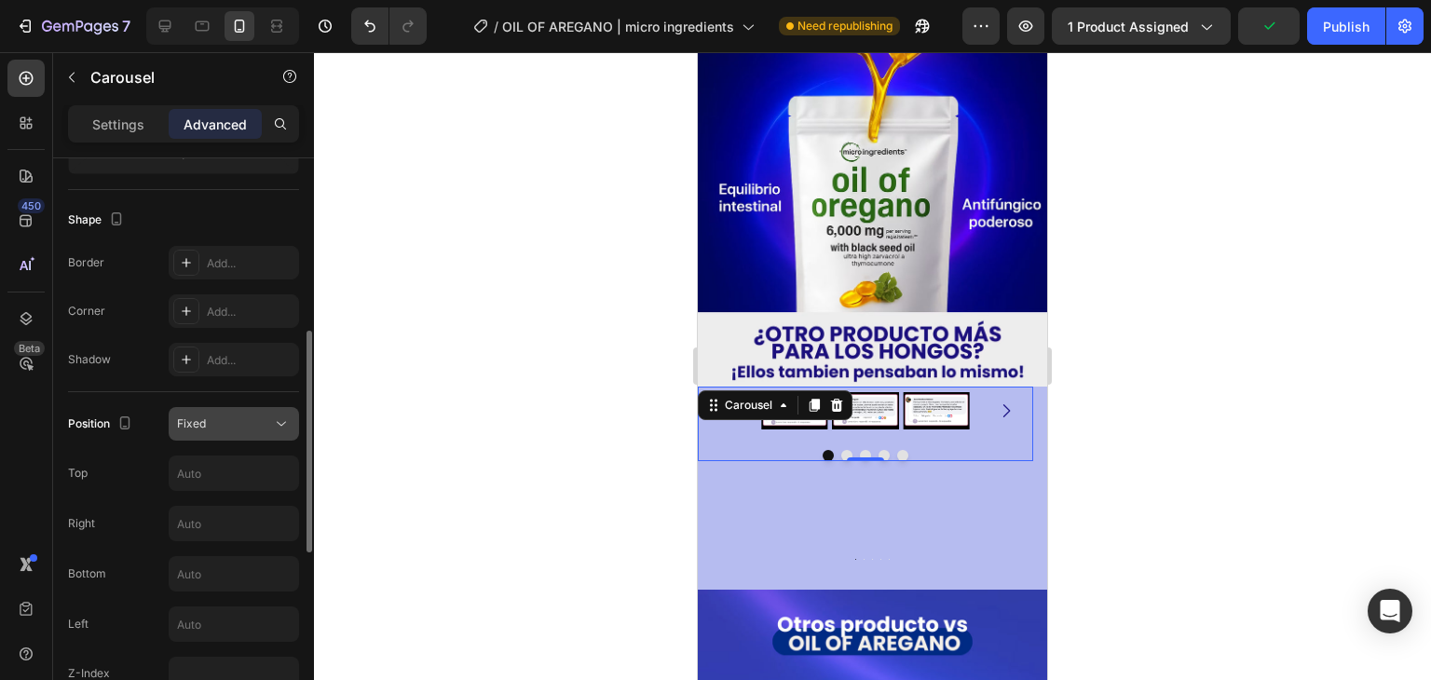
click at [272, 433] on button "Fixed" at bounding box center [234, 424] width 130 height 34
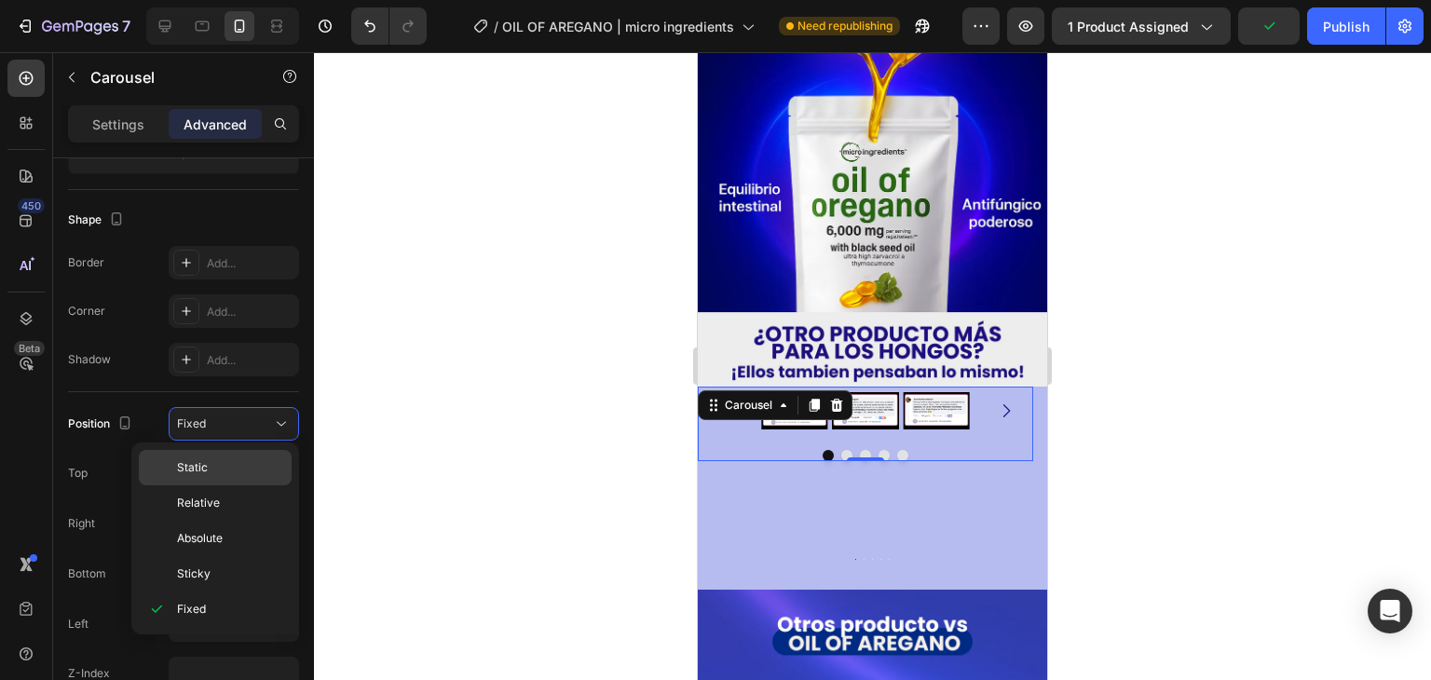
click at [265, 469] on p "Static" at bounding box center [230, 467] width 106 height 17
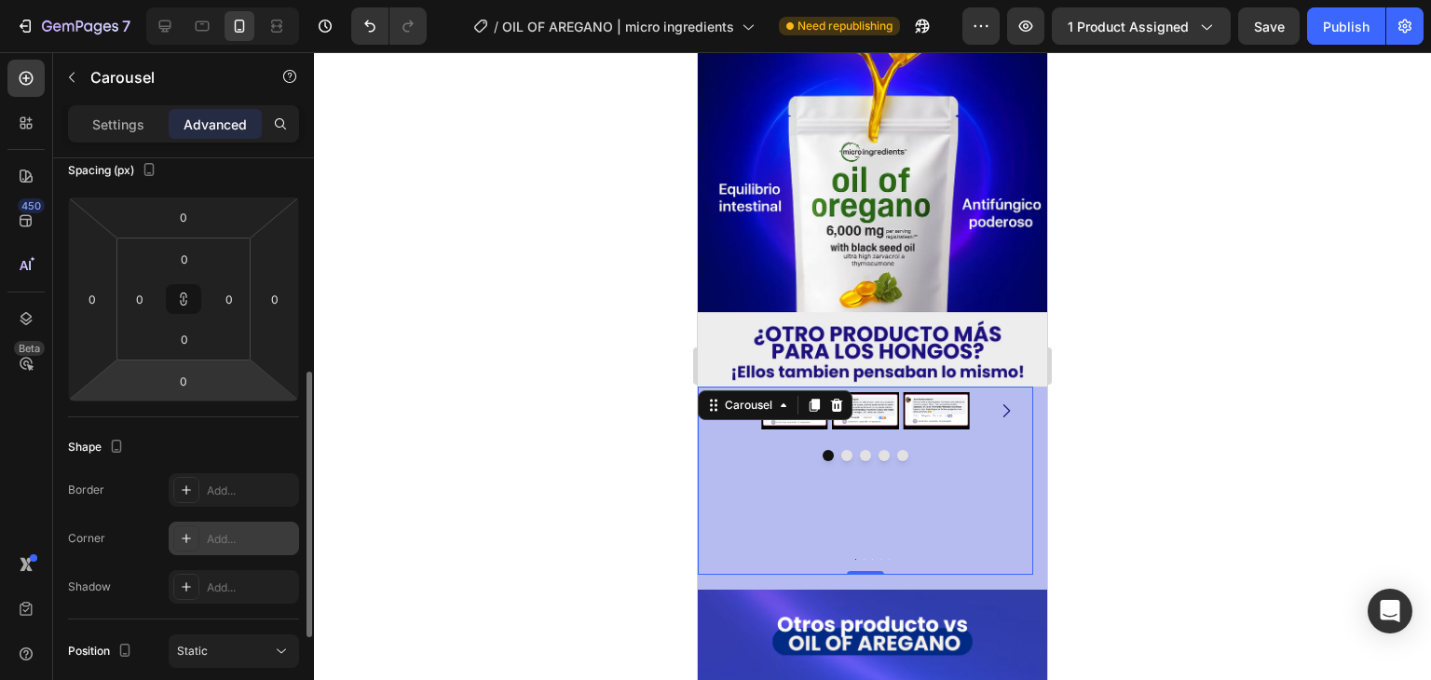
scroll to position [325, 0]
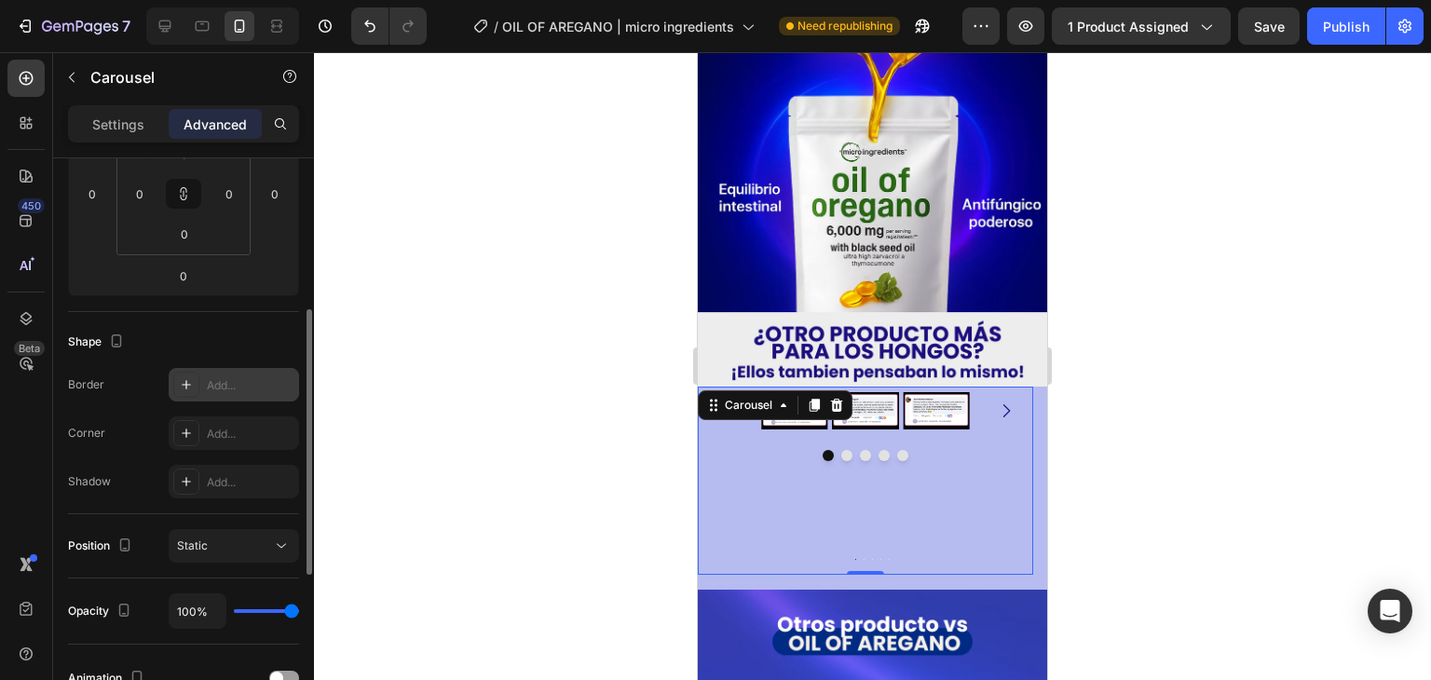
click at [199, 375] on div "Add..." at bounding box center [234, 385] width 130 height 34
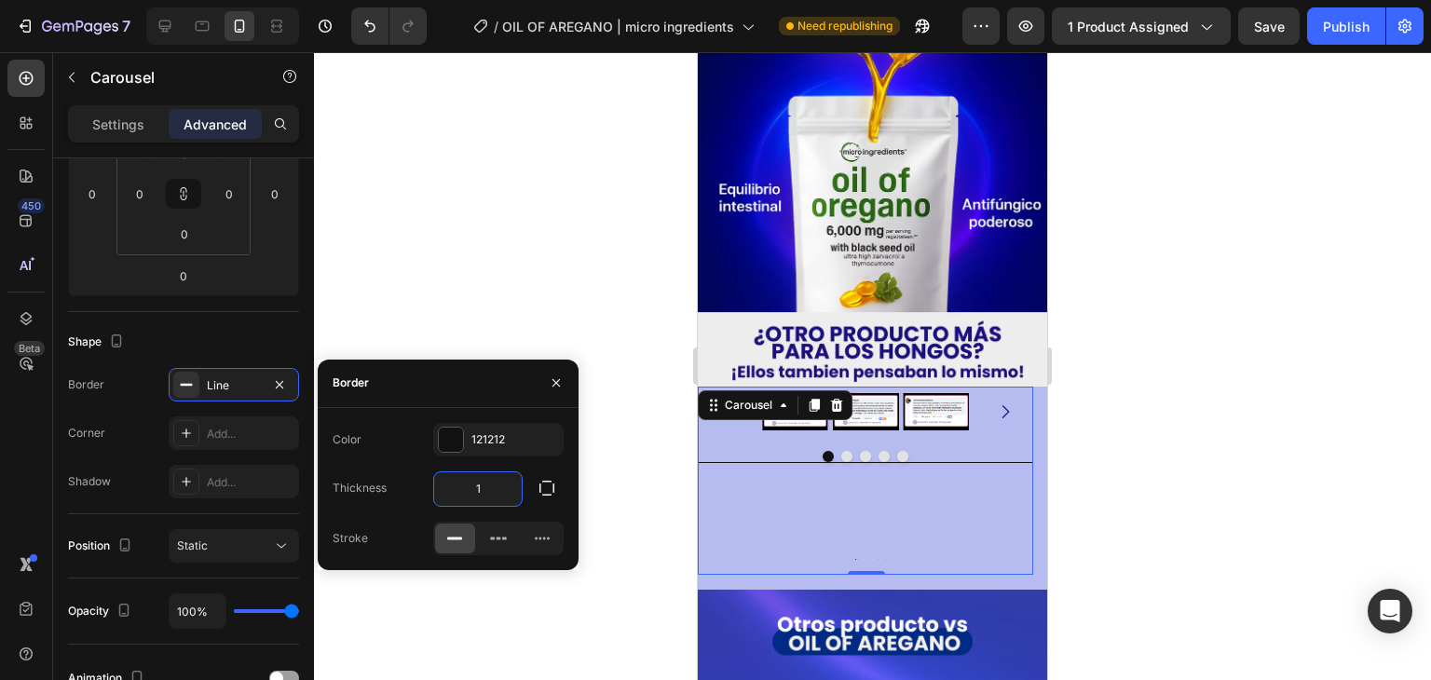
click at [480, 486] on input "1" at bounding box center [478, 489] width 88 height 34
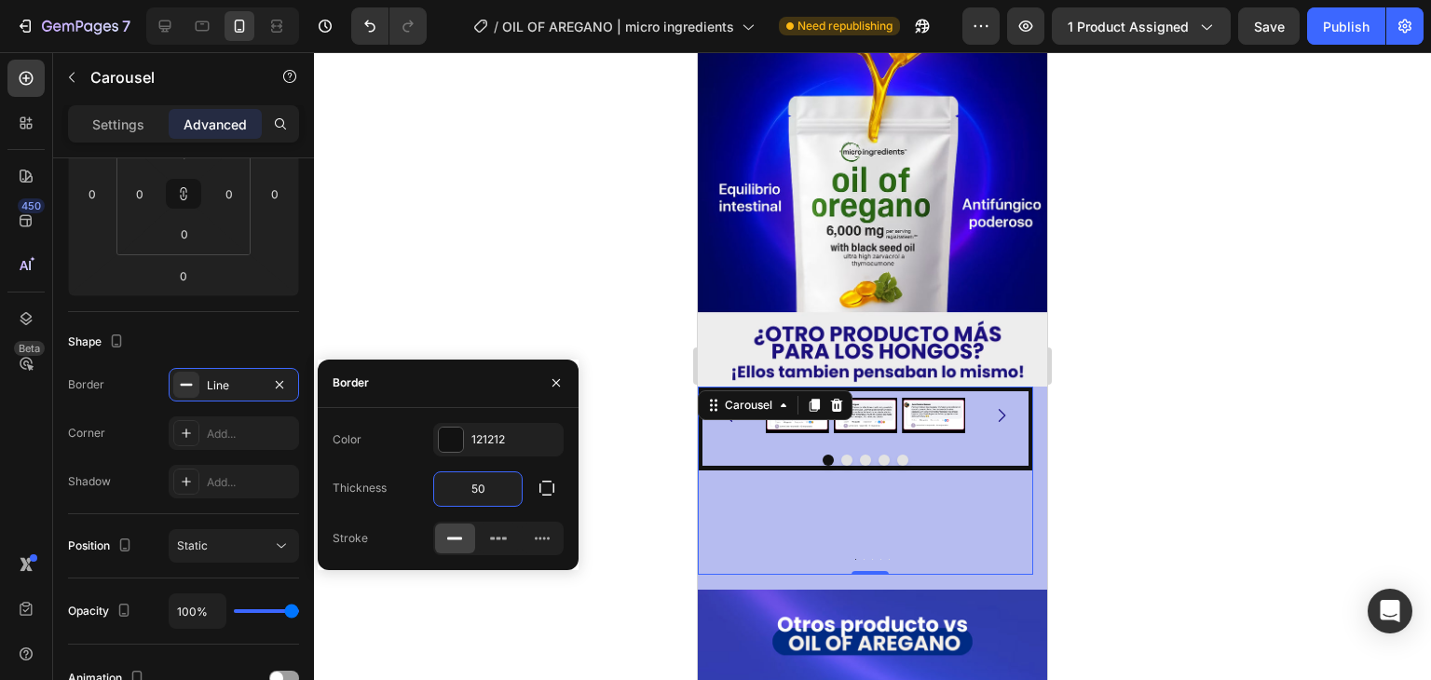
type input "5"
type input "0"
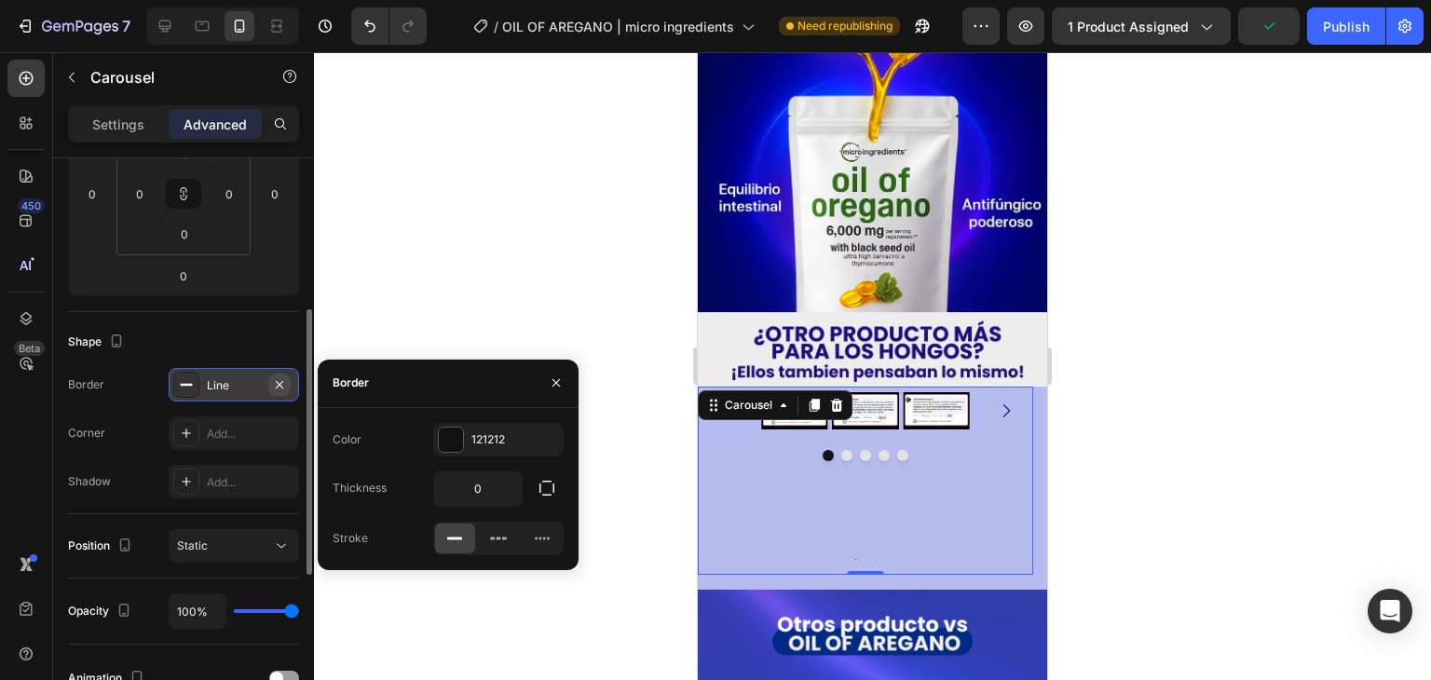
click at [277, 386] on icon "button" at bounding box center [279, 384] width 15 height 15
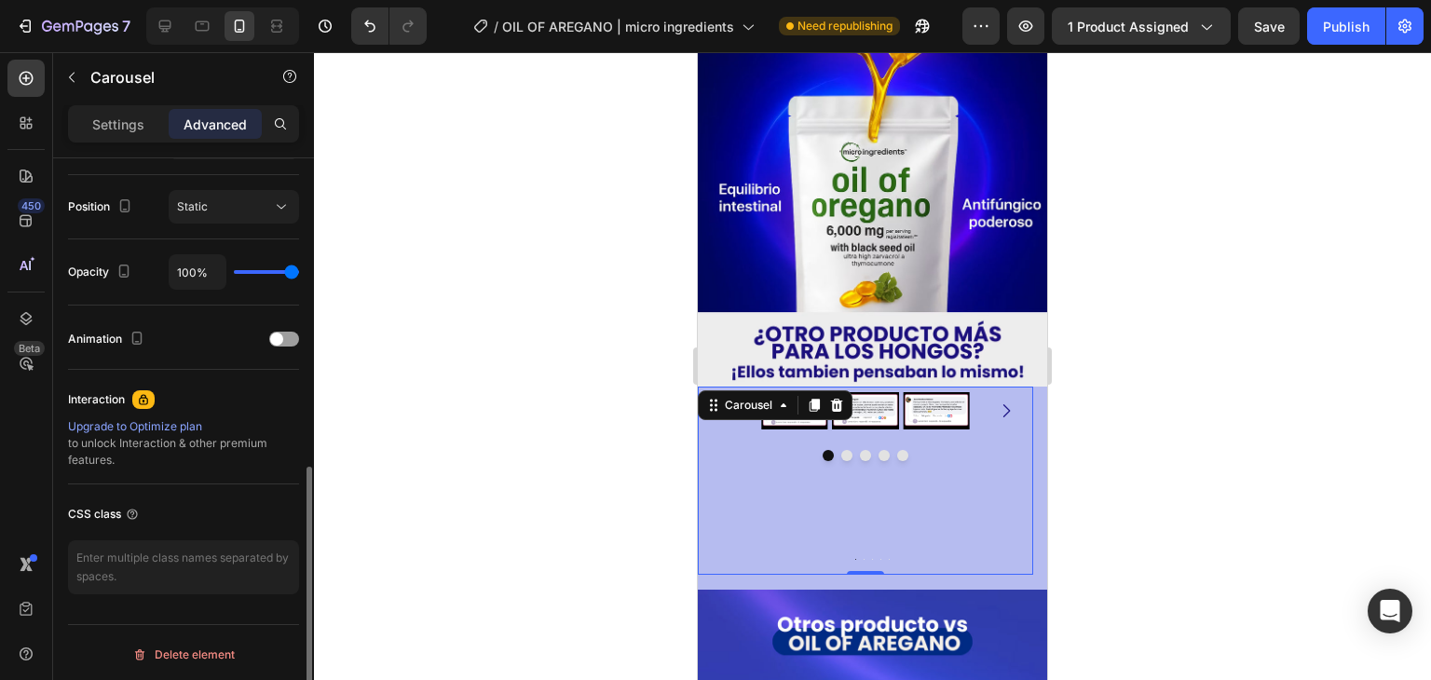
scroll to position [666, 0]
click at [279, 338] on span at bounding box center [276, 337] width 13 height 13
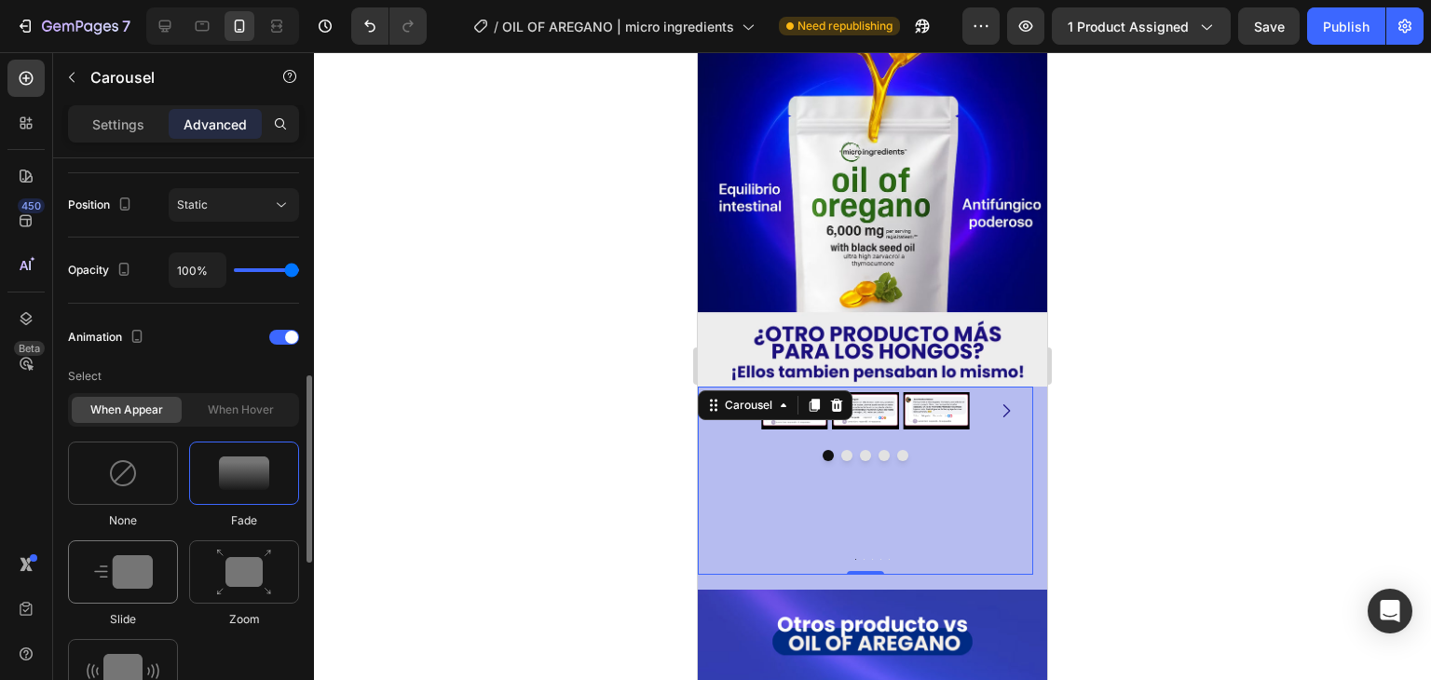
click at [155, 568] on div at bounding box center [123, 571] width 110 height 63
click at [128, 452] on div at bounding box center [123, 473] width 110 height 63
click at [265, 335] on div "Animation" at bounding box center [183, 337] width 231 height 30
click at [278, 335] on div at bounding box center [284, 337] width 30 height 15
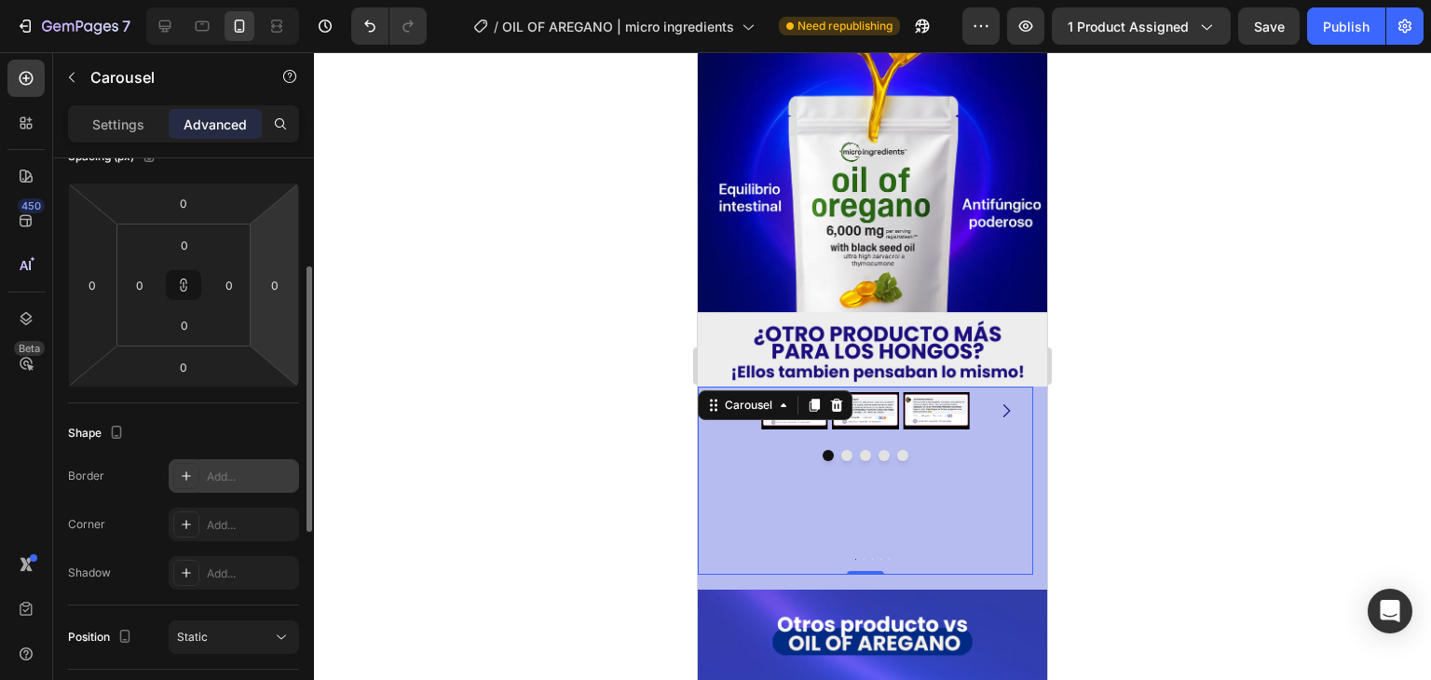
scroll to position [0, 0]
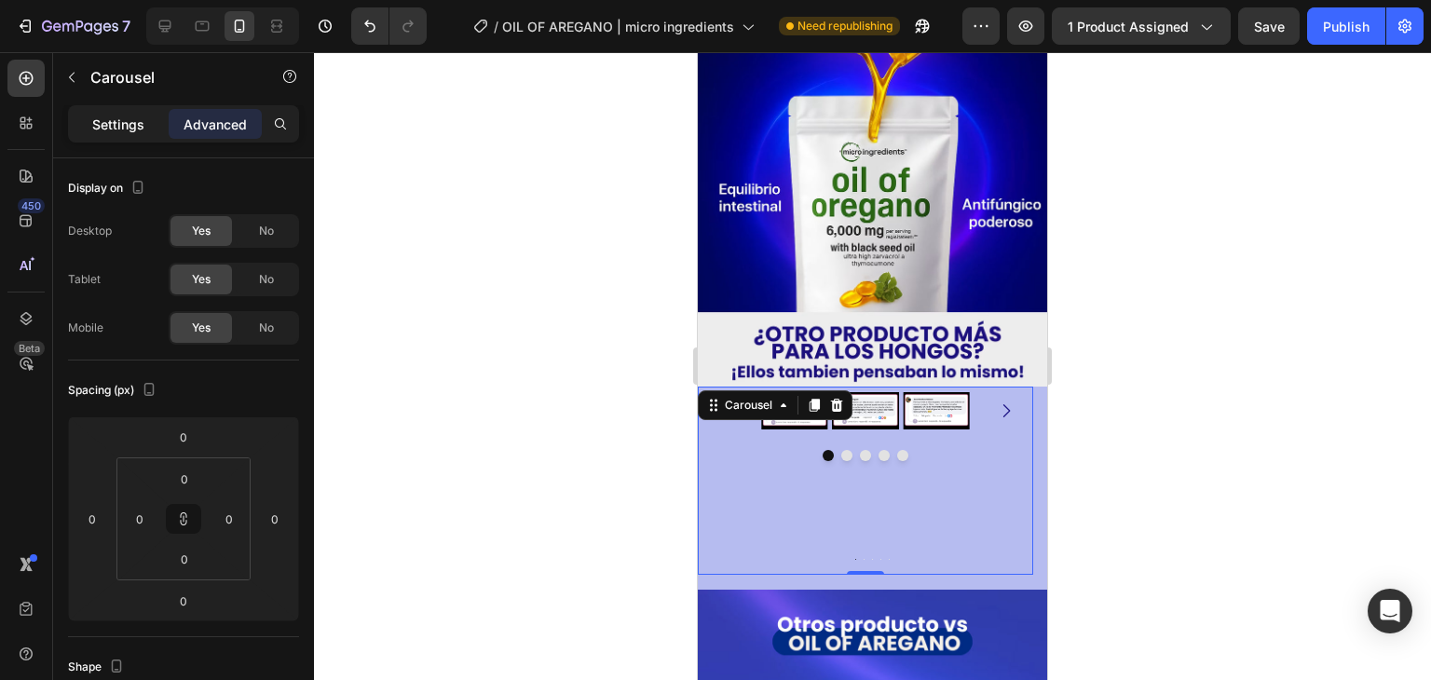
click at [123, 118] on p "Settings" at bounding box center [118, 125] width 52 height 20
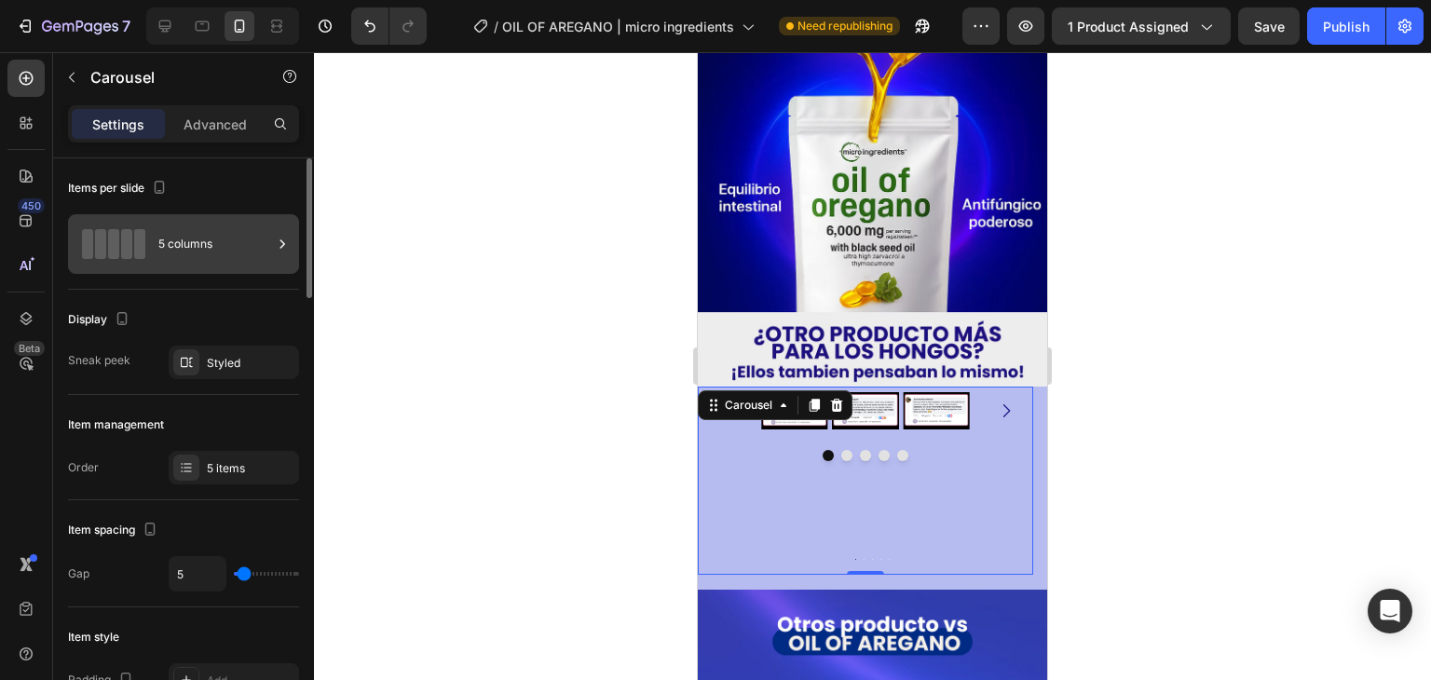
click at [179, 265] on div "5 columns" at bounding box center [215, 244] width 114 height 43
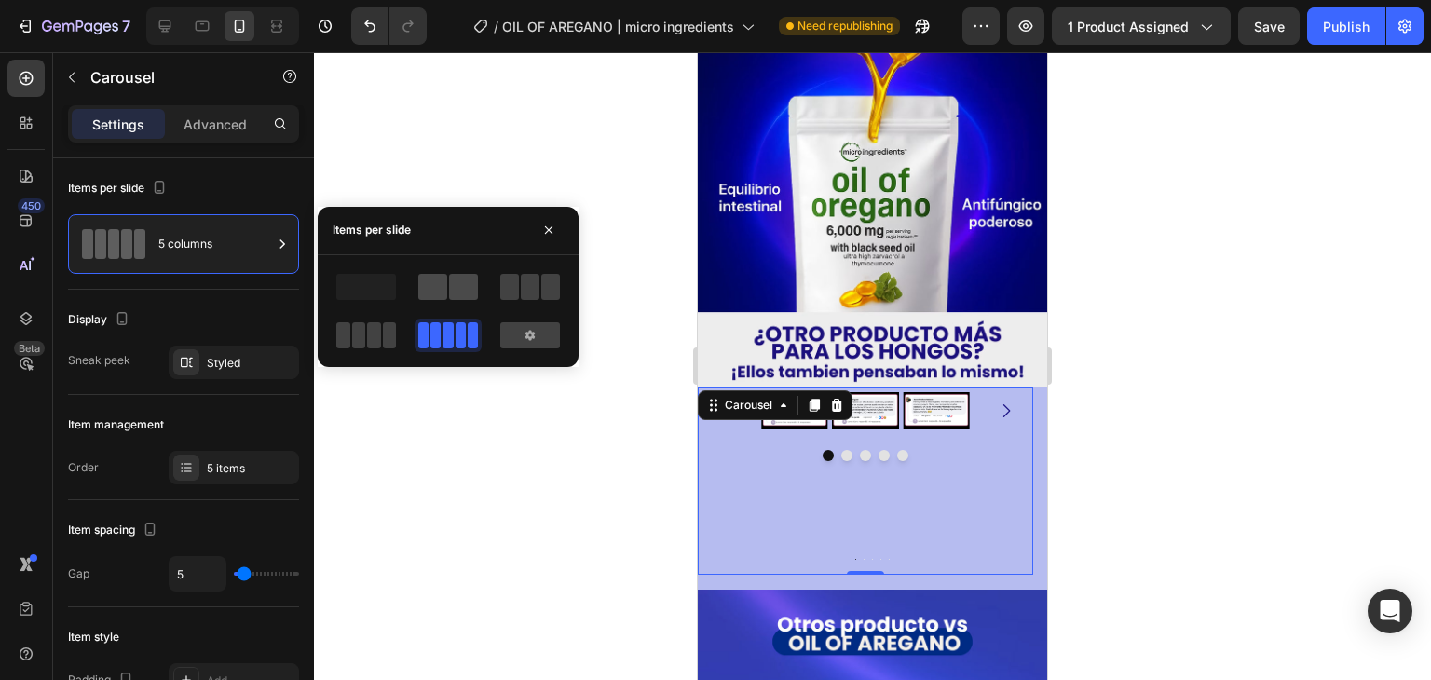
click at [431, 292] on span at bounding box center [432, 287] width 29 height 26
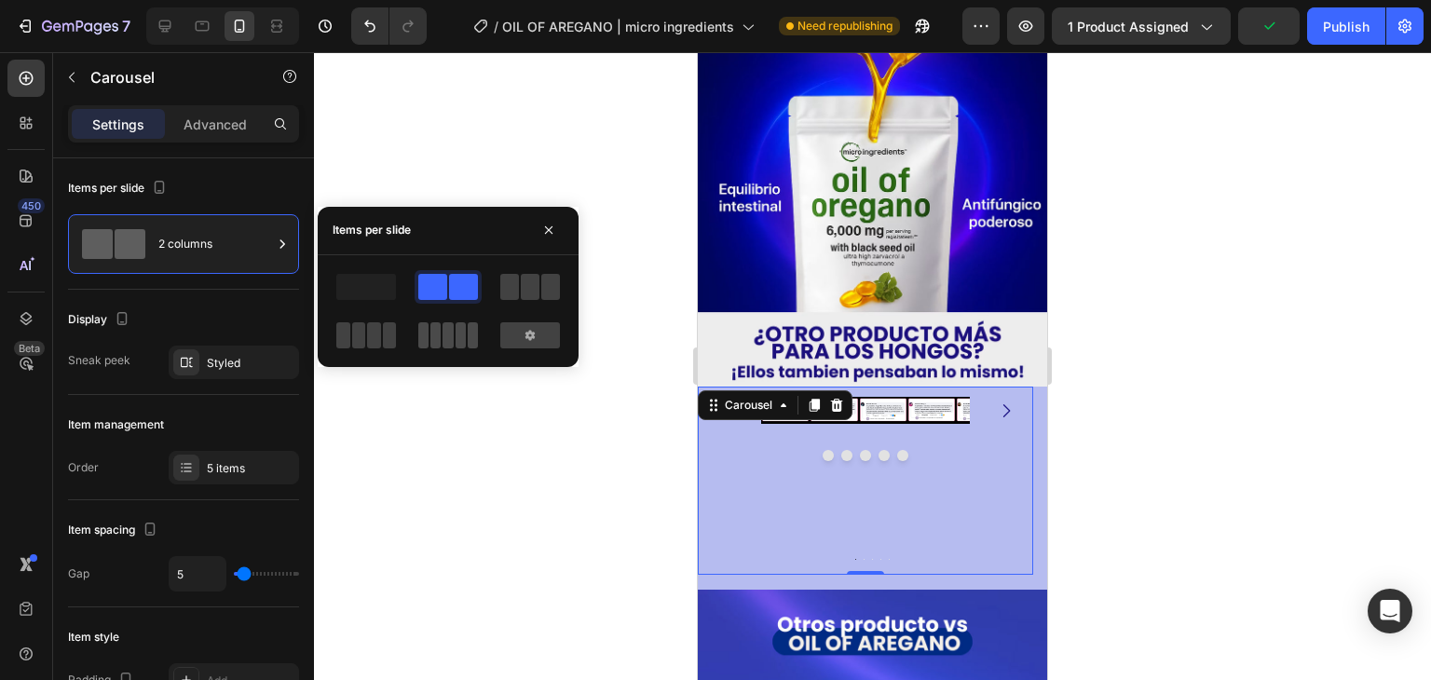
click at [468, 333] on span at bounding box center [473, 335] width 10 height 26
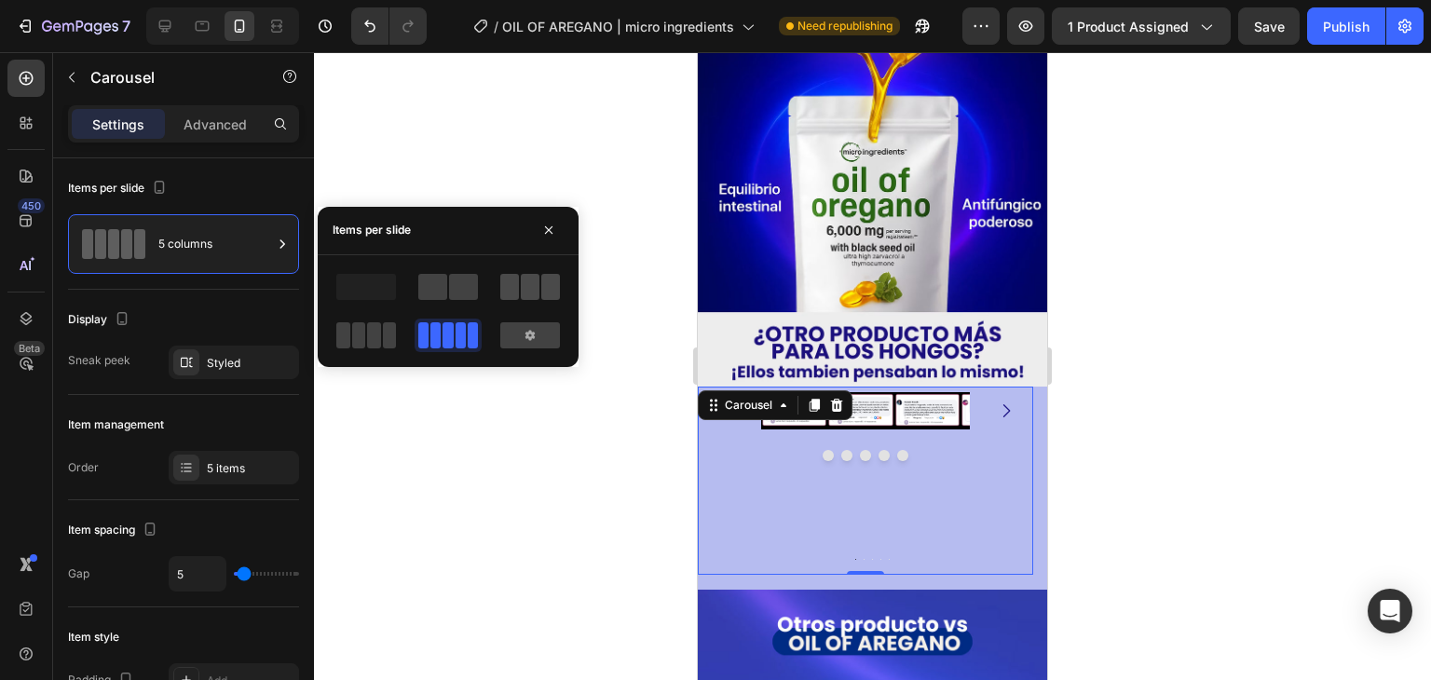
click at [511, 289] on span at bounding box center [509, 287] width 19 height 26
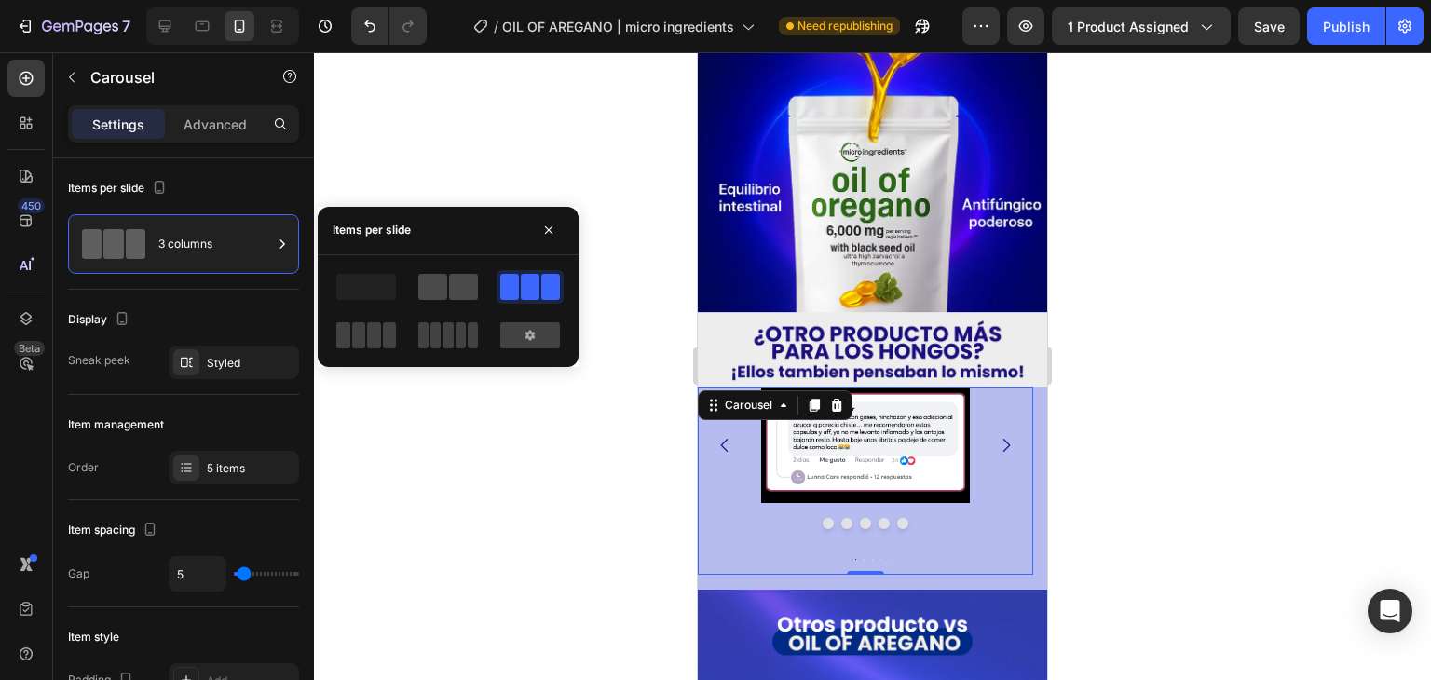
click at [463, 289] on span at bounding box center [463, 287] width 29 height 26
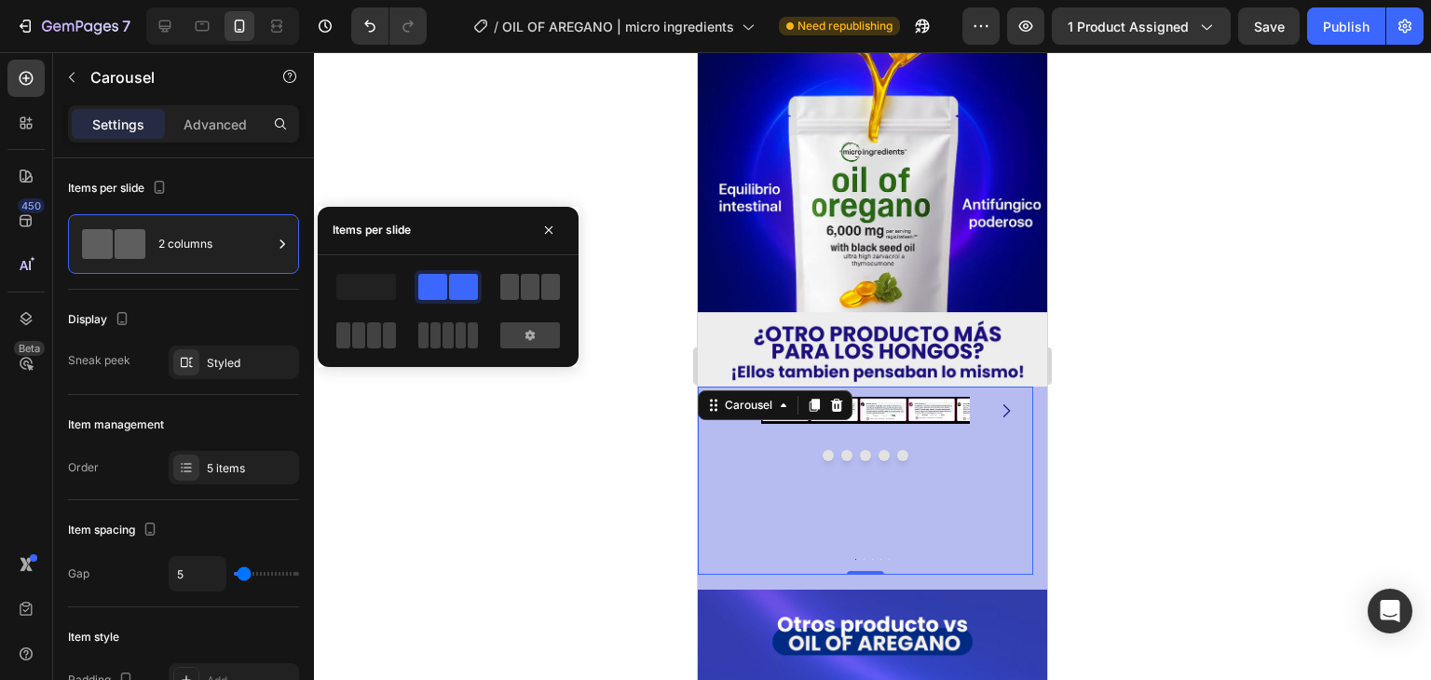
click at [518, 288] on span at bounding box center [509, 287] width 19 height 26
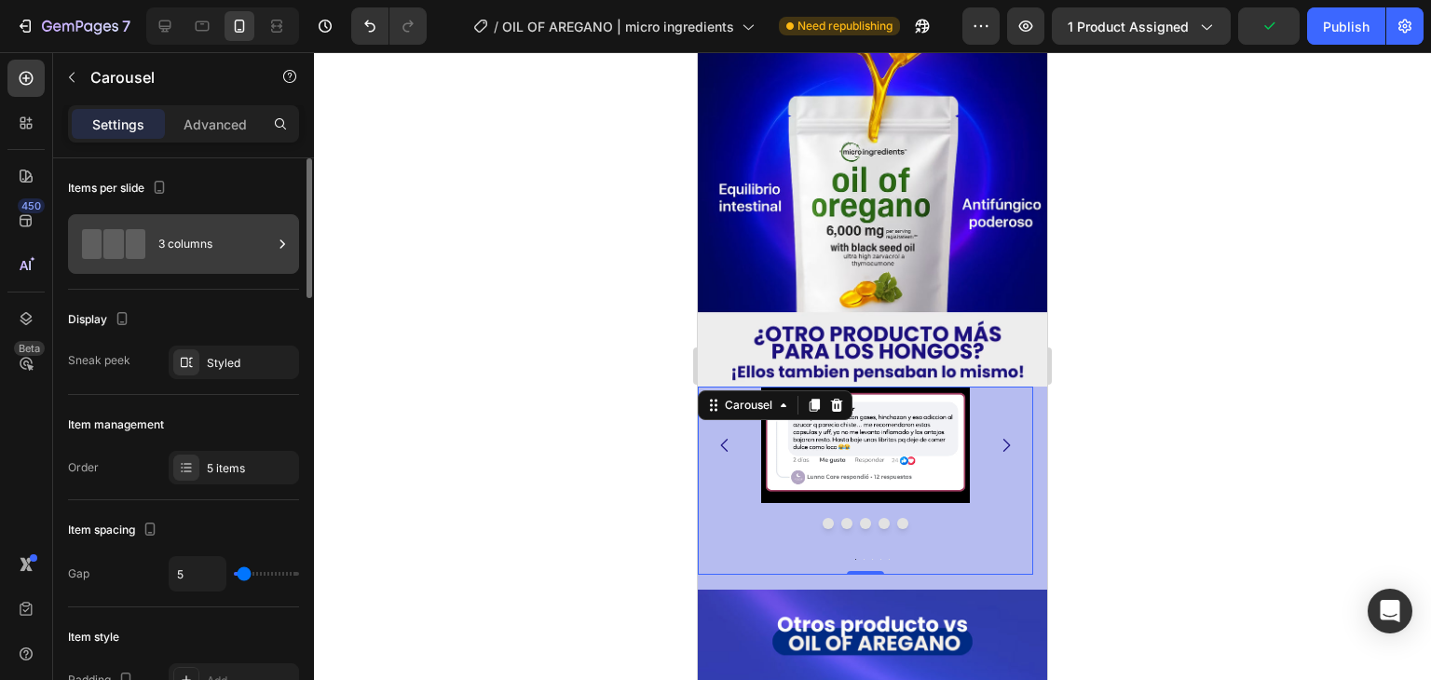
click at [190, 238] on div "3 columns" at bounding box center [215, 244] width 114 height 43
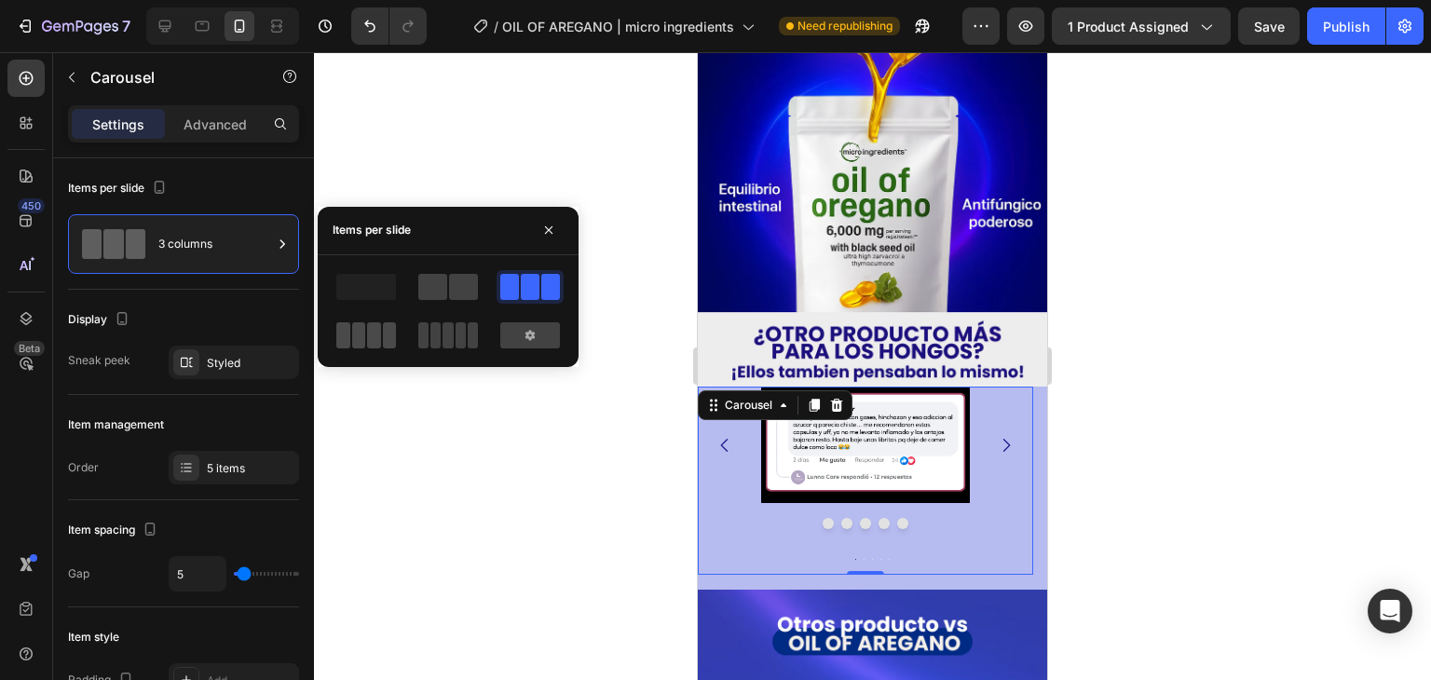
click at [468, 335] on span at bounding box center [473, 335] width 10 height 26
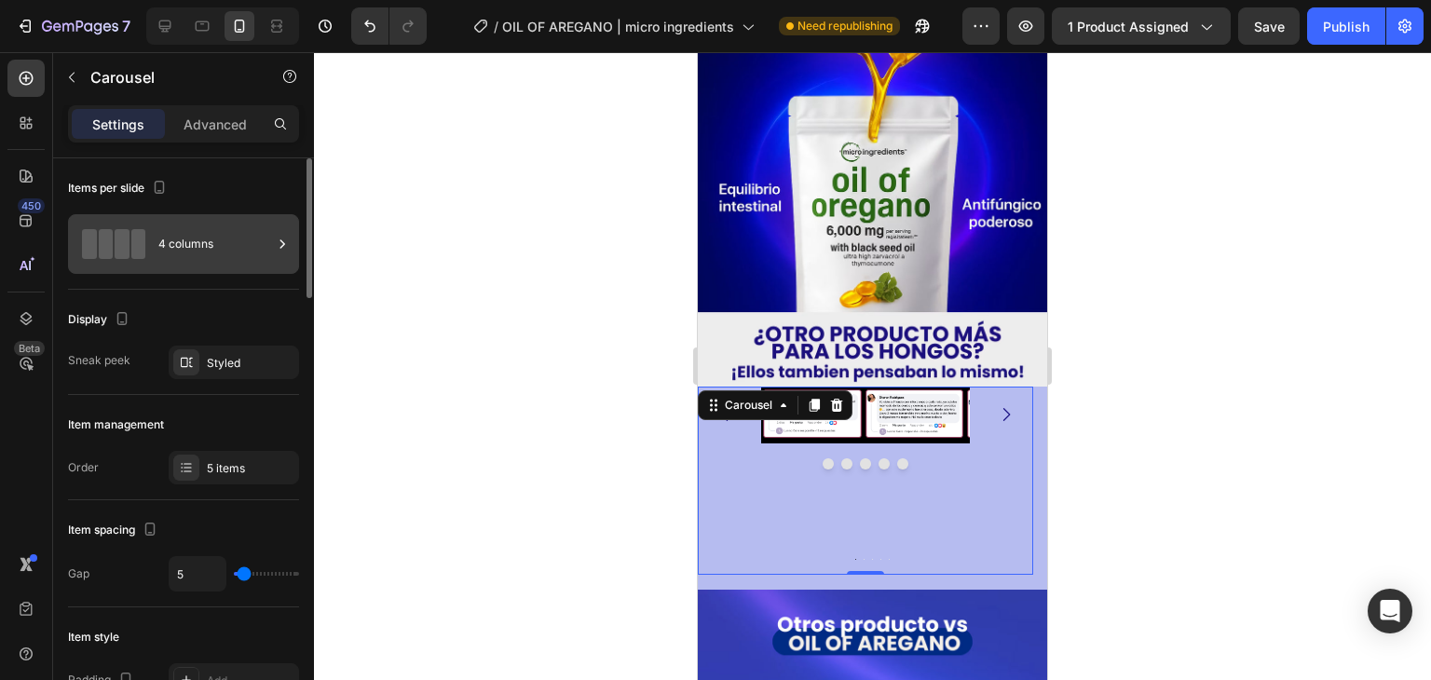
click at [168, 252] on div "4 columns" at bounding box center [215, 244] width 114 height 43
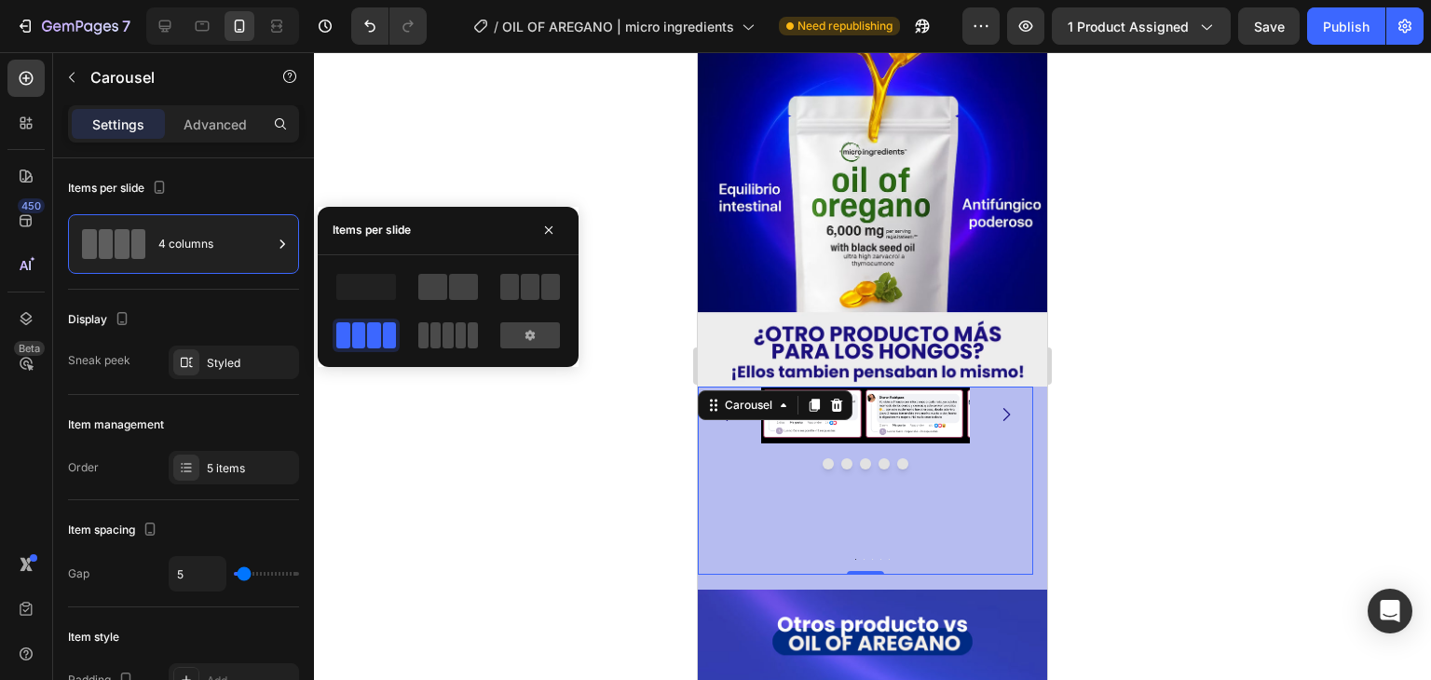
click at [468, 344] on span at bounding box center [473, 335] width 10 height 26
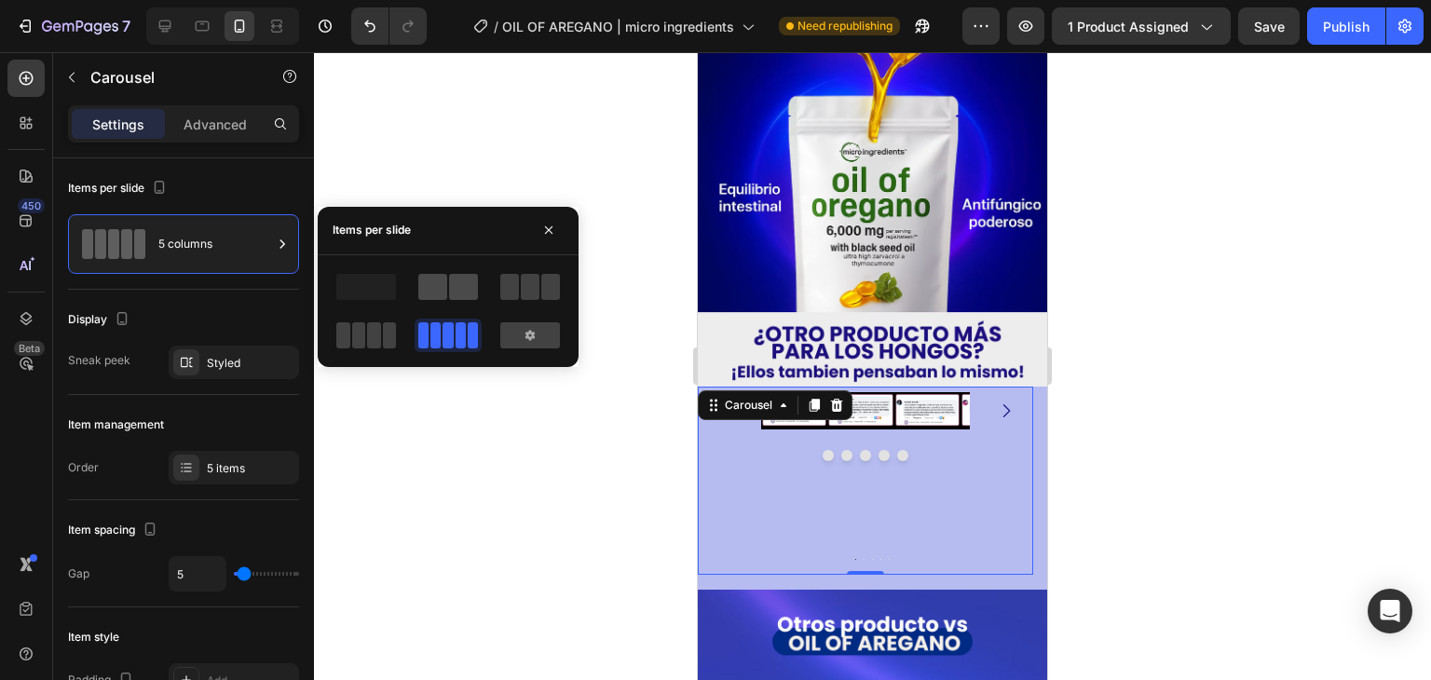
click at [442, 277] on span at bounding box center [432, 287] width 29 height 26
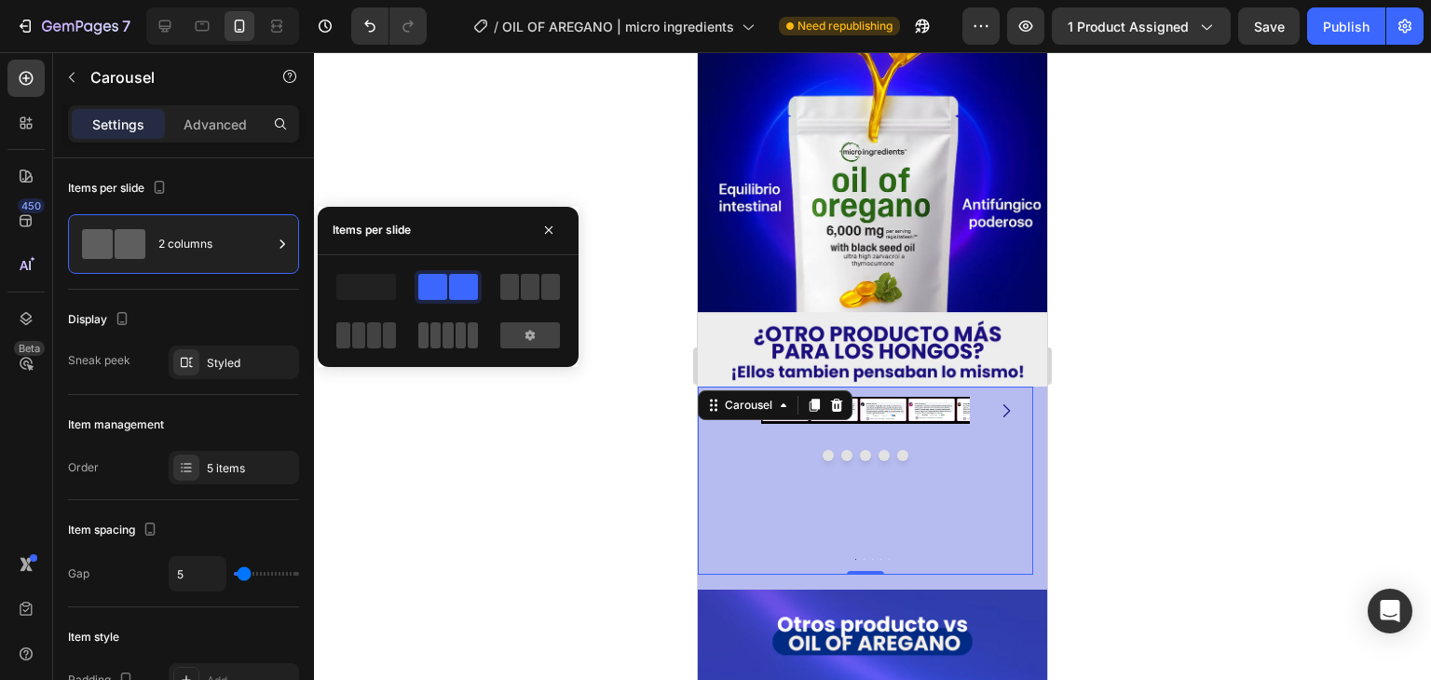
click at [448, 325] on span at bounding box center [447, 335] width 10 height 26
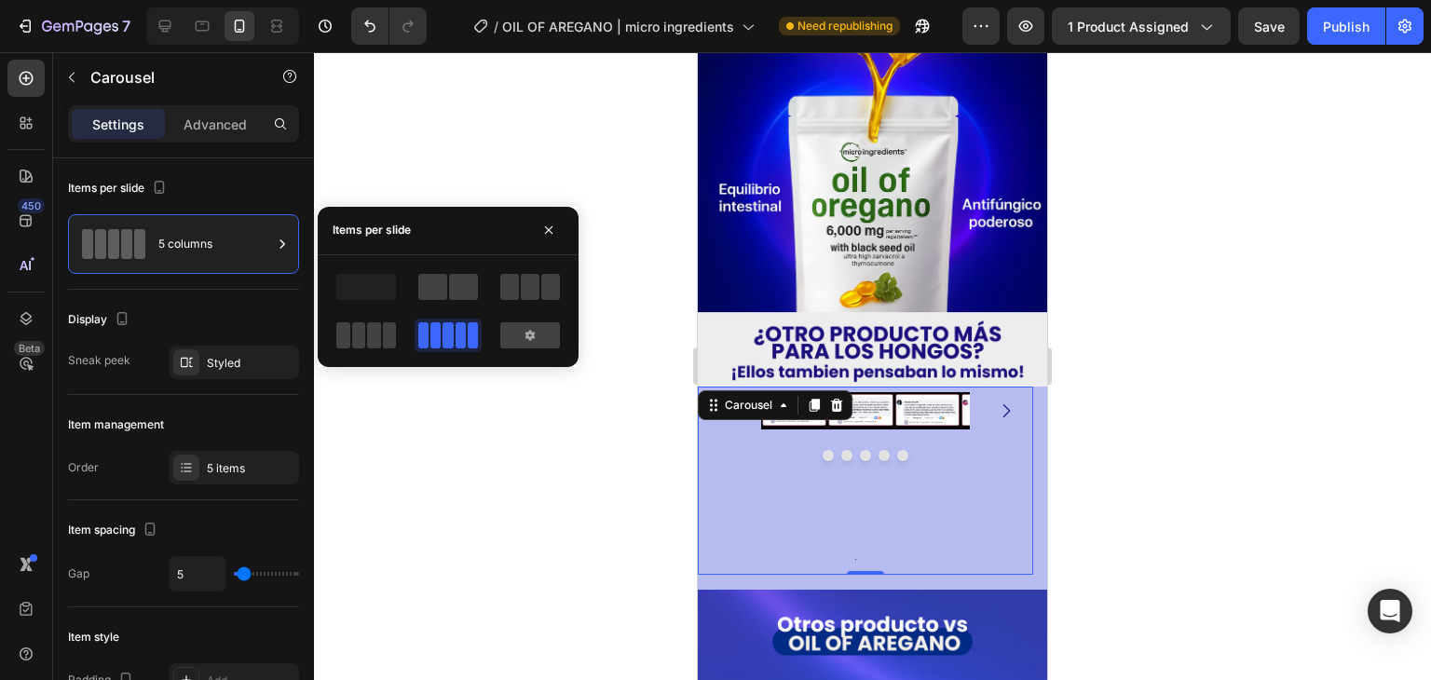
click at [456, 342] on span at bounding box center [461, 335] width 10 height 26
click at [378, 292] on span at bounding box center [366, 287] width 60 height 26
click at [468, 340] on span at bounding box center [473, 335] width 10 height 26
click at [385, 324] on span at bounding box center [390, 335] width 14 height 26
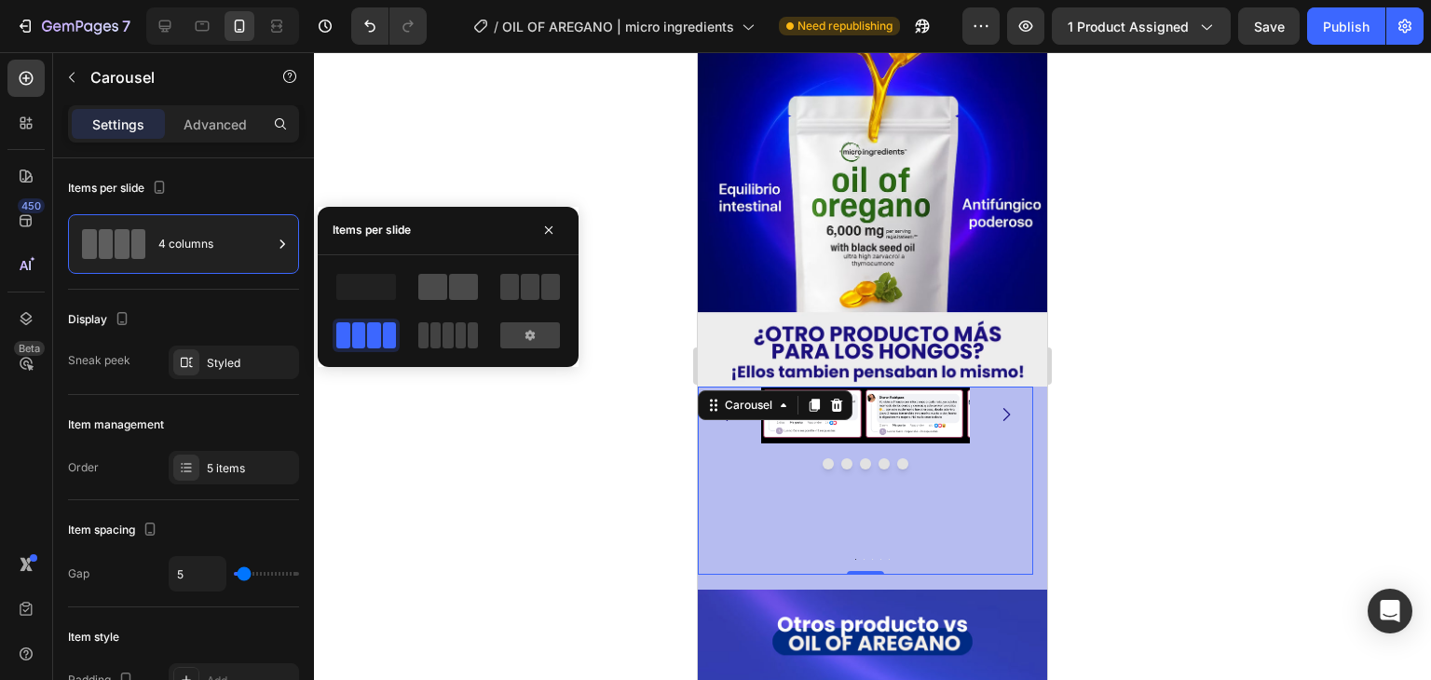
click at [453, 290] on span at bounding box center [463, 287] width 29 height 26
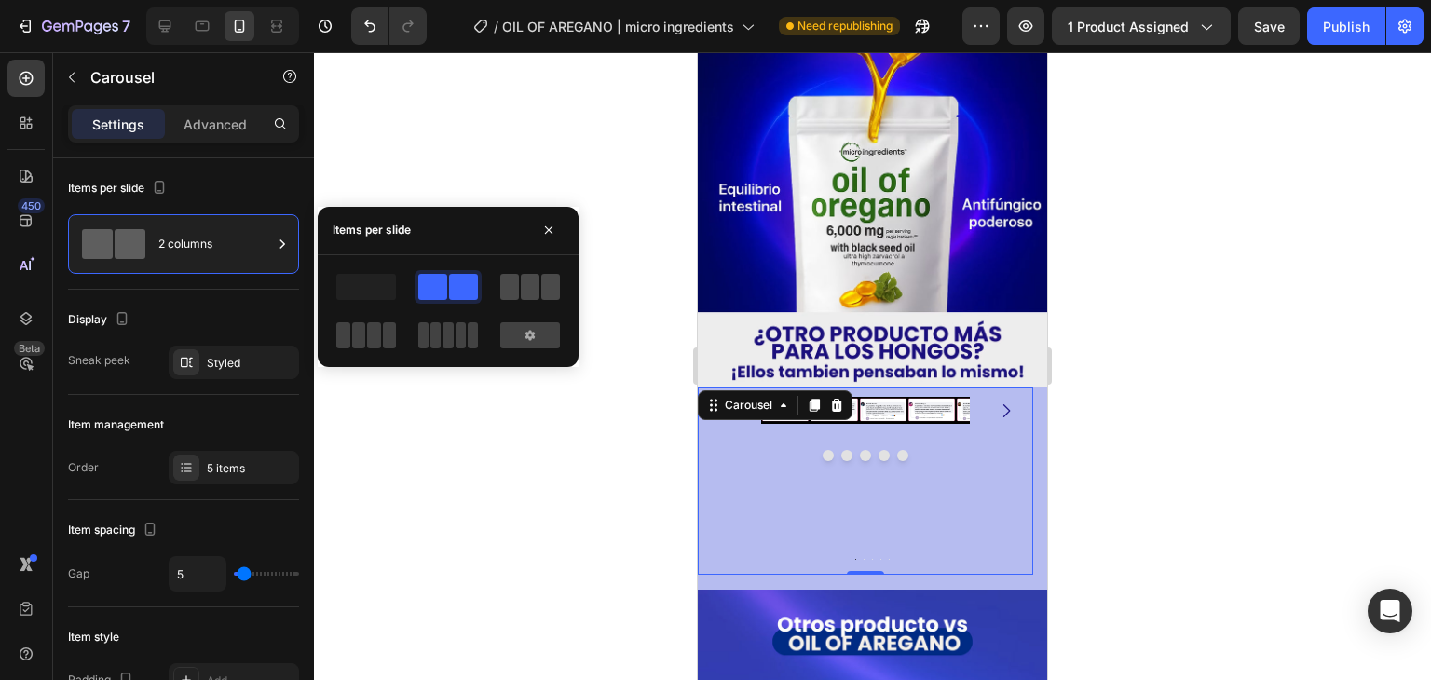
click at [523, 290] on span at bounding box center [530, 287] width 19 height 26
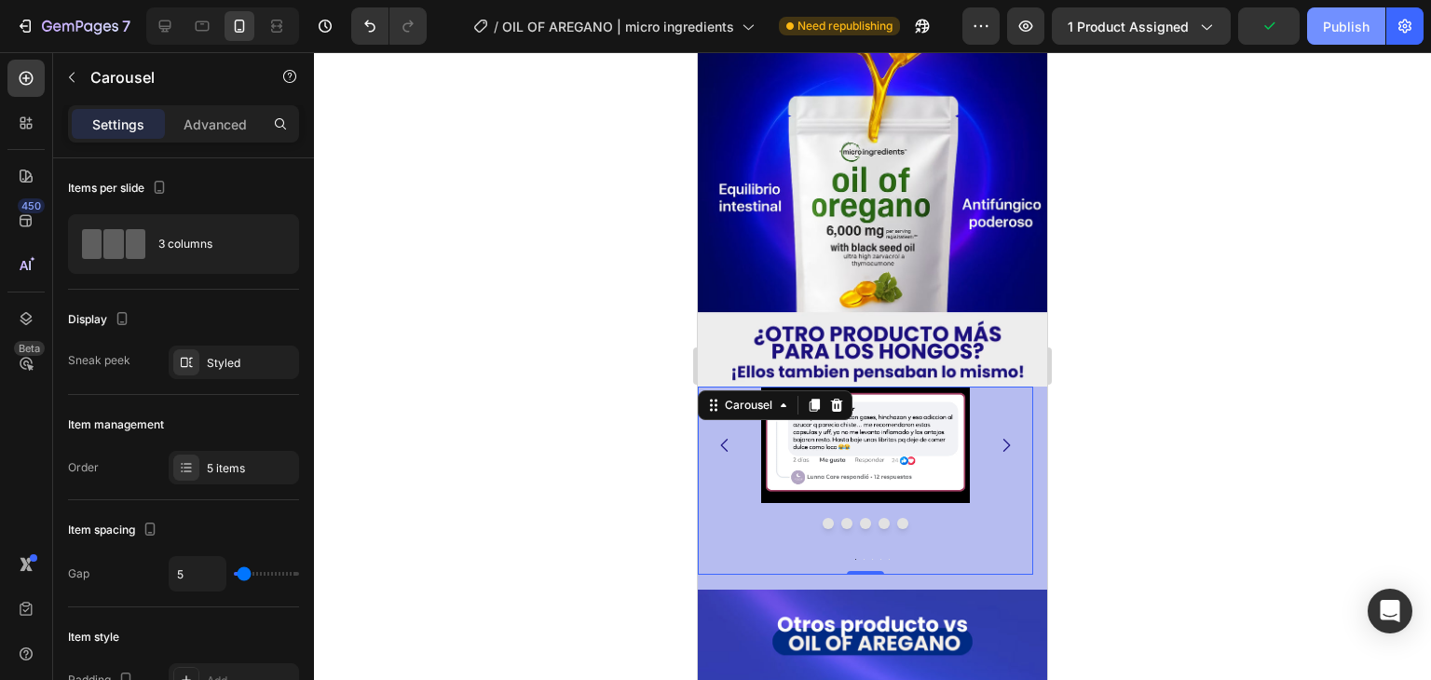
click at [1319, 30] on button "Publish" at bounding box center [1346, 25] width 78 height 37
click at [920, 31] on div "/ OIL OF AREGANO | micro ingredients Published" at bounding box center [702, 25] width 521 height 37
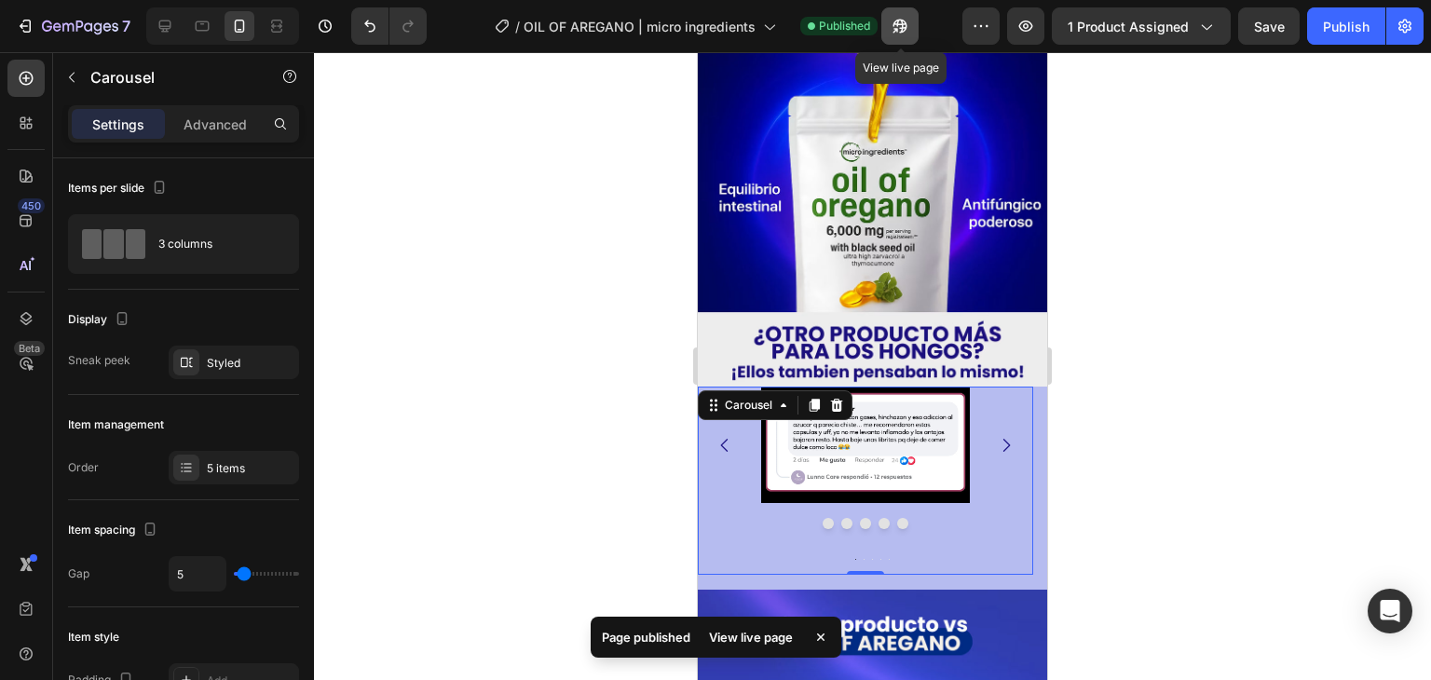
click at [898, 28] on icon "button" at bounding box center [895, 30] width 5 height 5
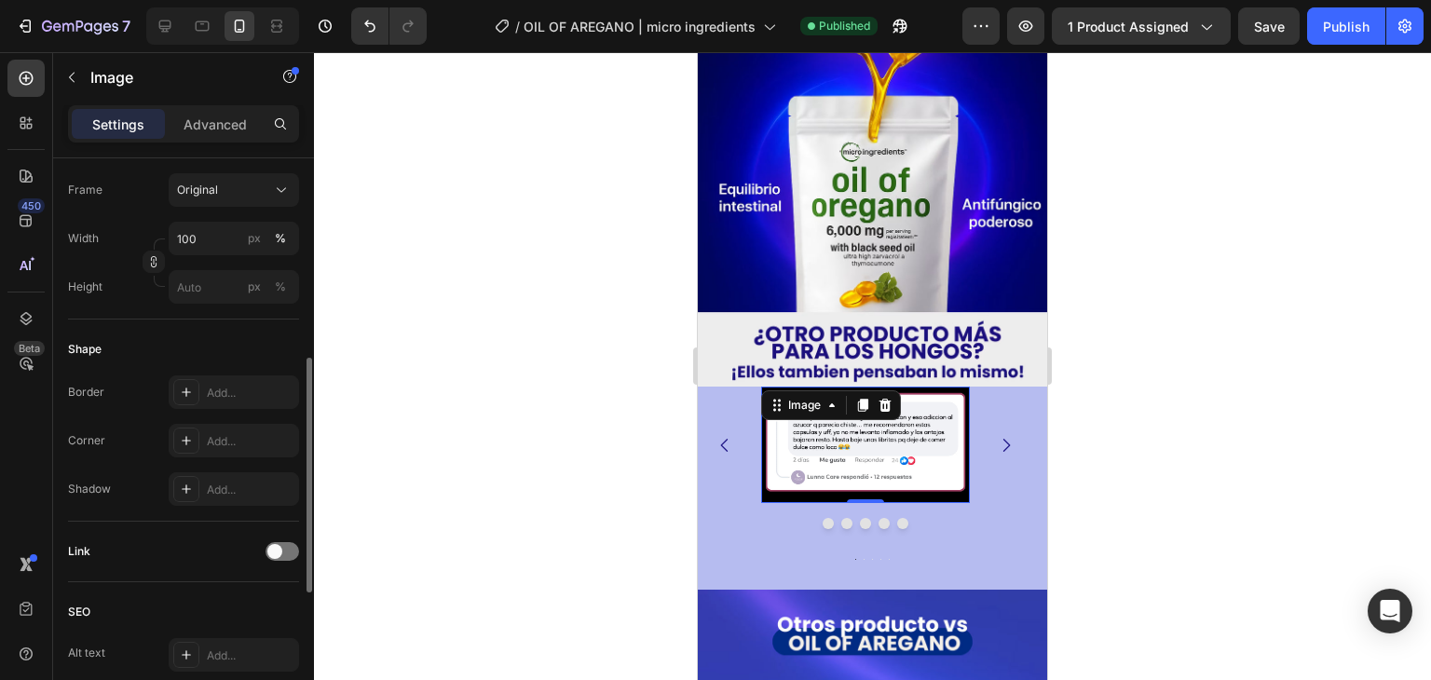
scroll to position [486, 0]
click at [259, 180] on div "Original" at bounding box center [222, 188] width 91 height 17
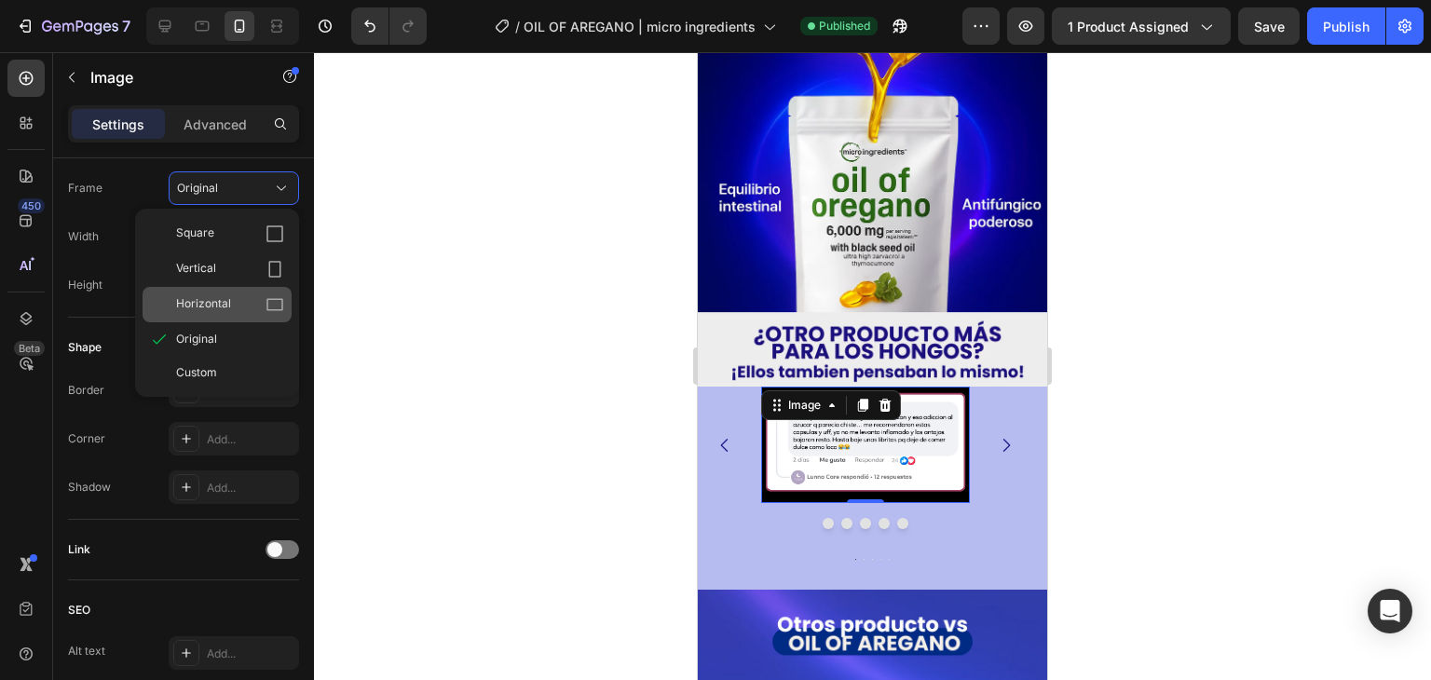
click at [265, 307] on icon at bounding box center [274, 304] width 19 height 19
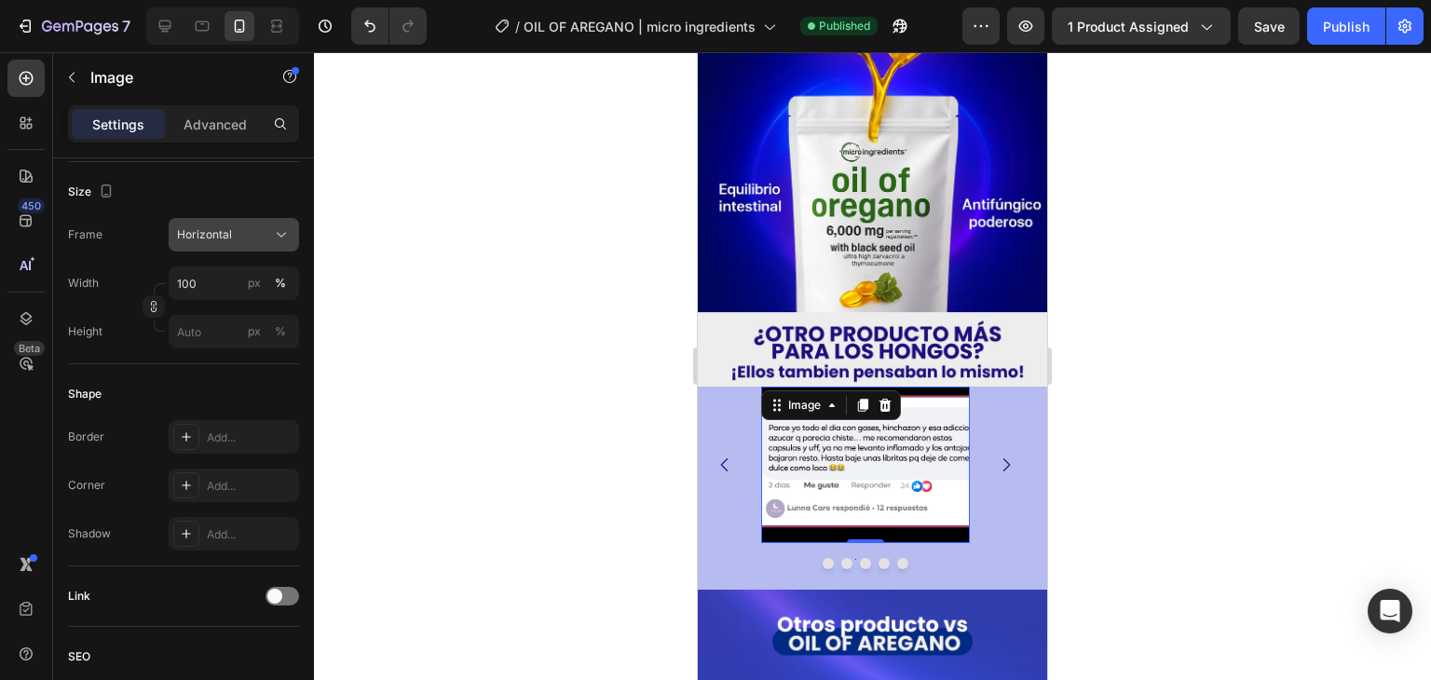
click at [279, 230] on icon at bounding box center [281, 234] width 19 height 19
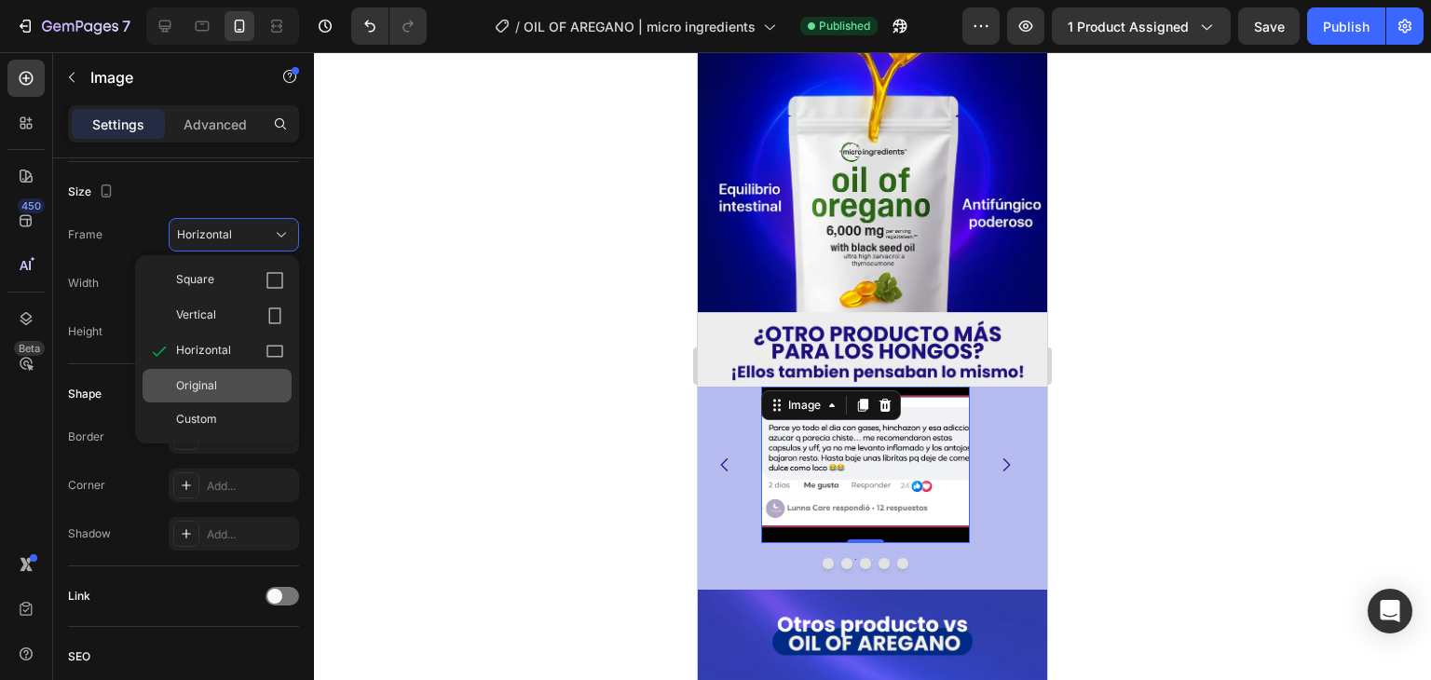
click at [225, 393] on div "Original" at bounding box center [217, 386] width 149 height 34
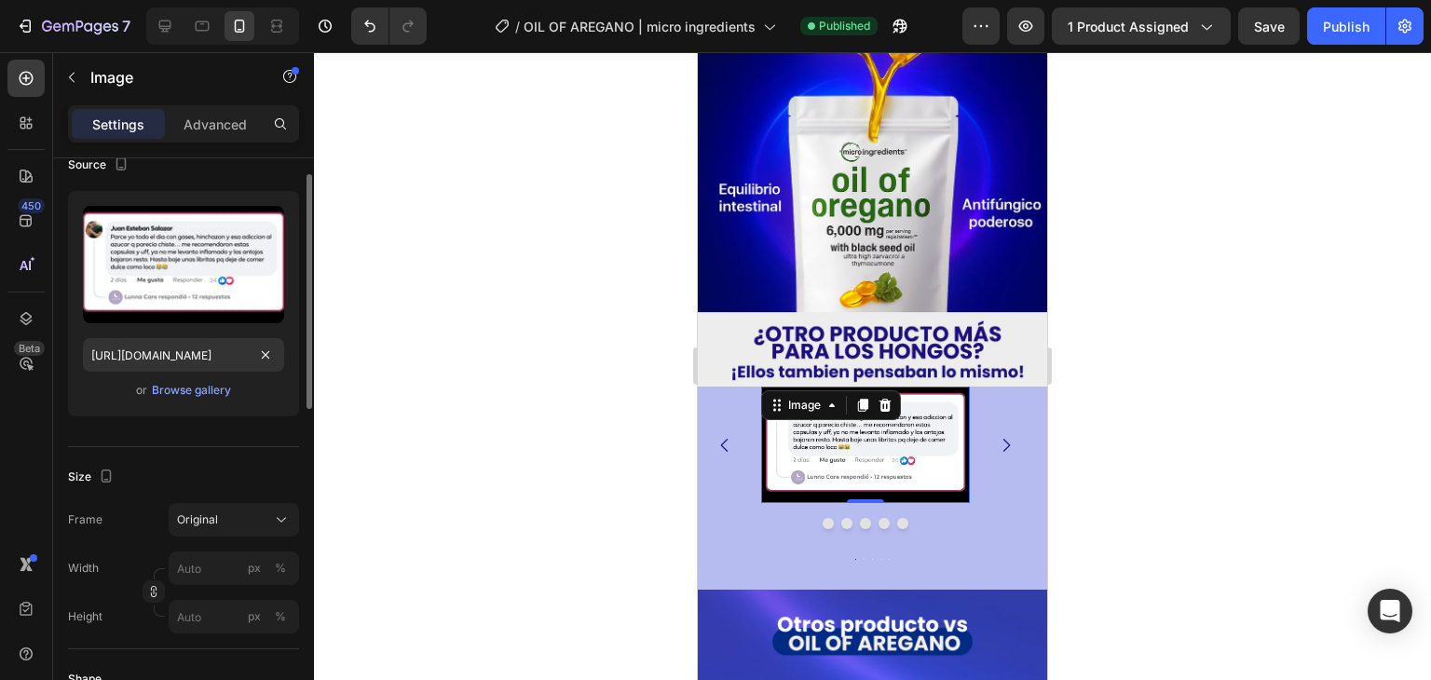
scroll to position [0, 0]
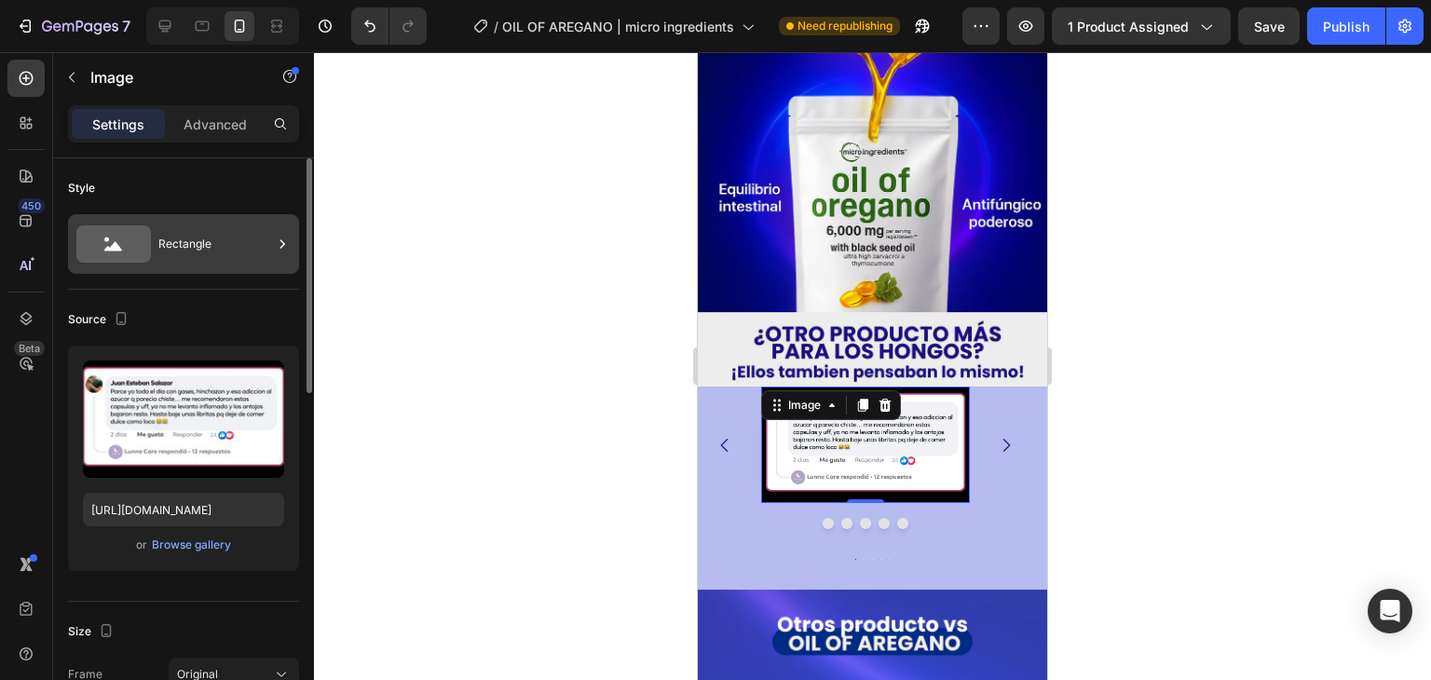
click at [198, 248] on div "Rectangle" at bounding box center [215, 244] width 114 height 43
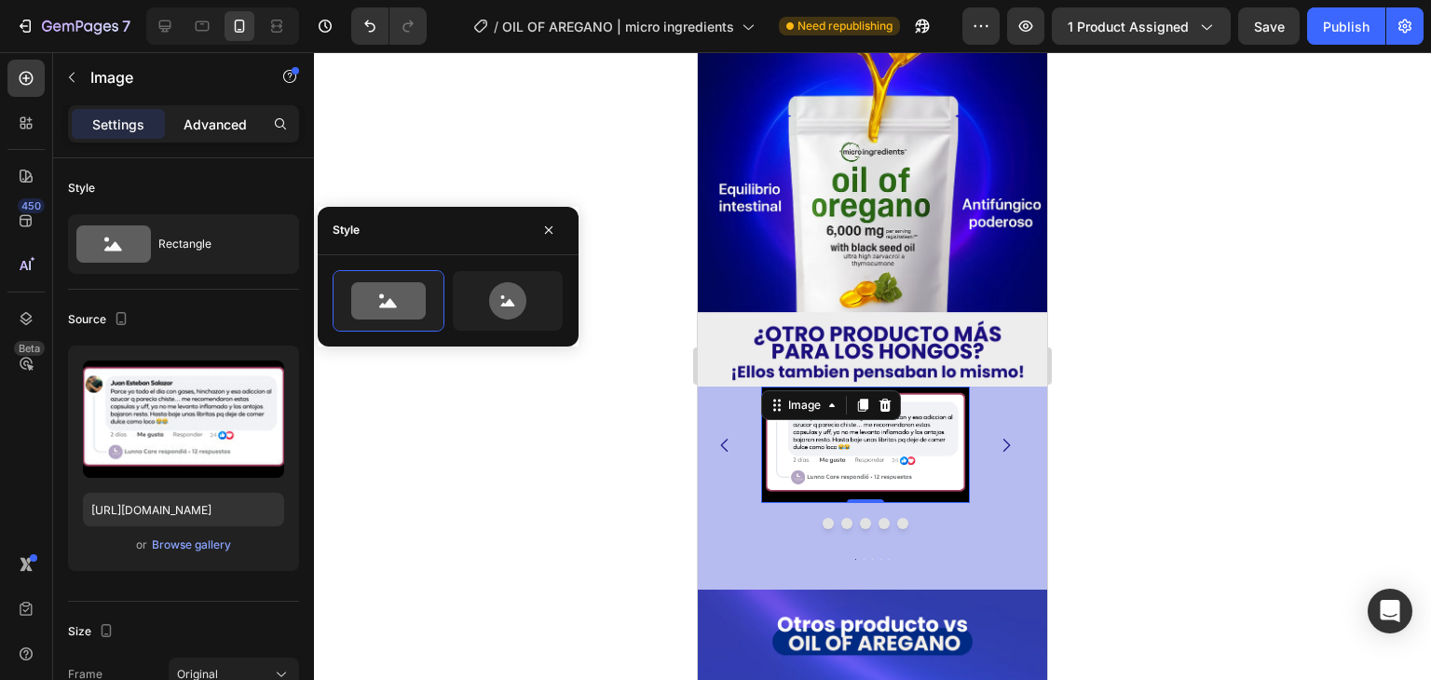
click at [239, 129] on p "Advanced" at bounding box center [215, 125] width 63 height 20
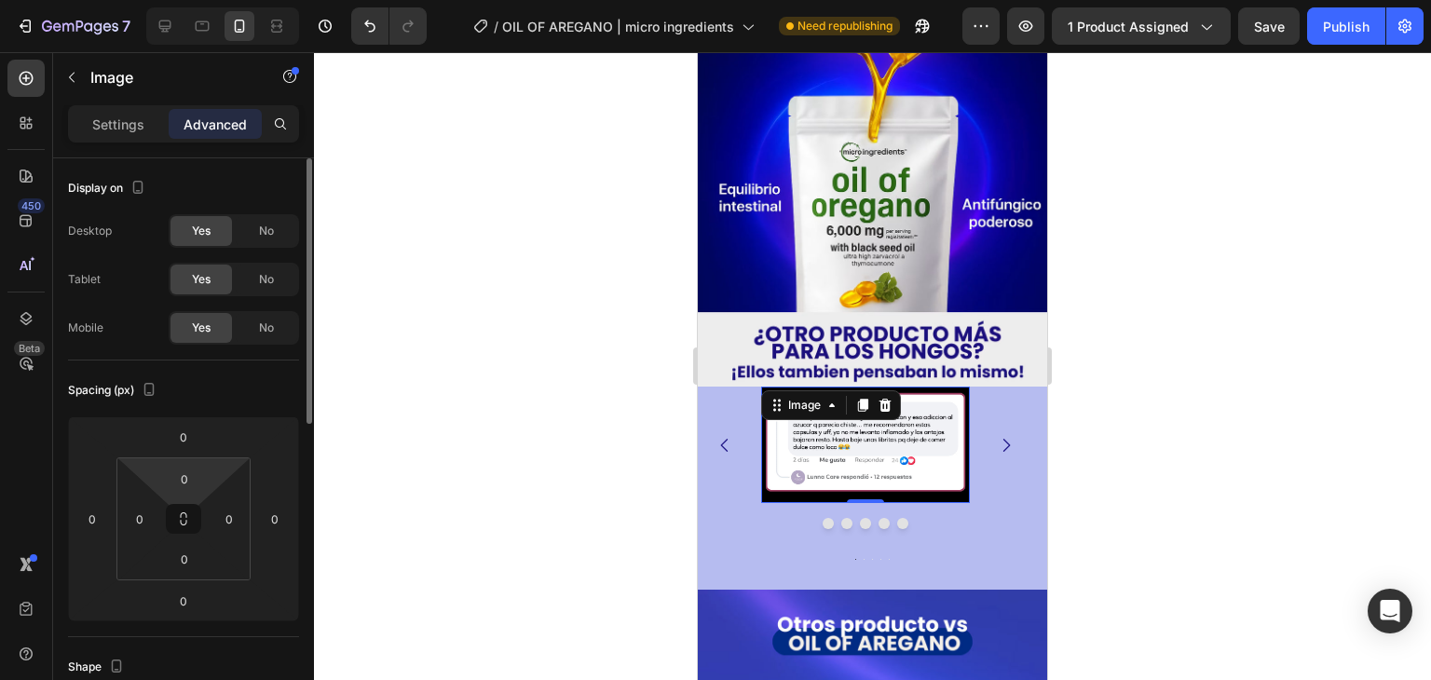
click at [194, 0] on html "7 Version history / OIL OF AREGANO | micro ingredients Need republishing Previe…" at bounding box center [715, 0] width 1431 height 0
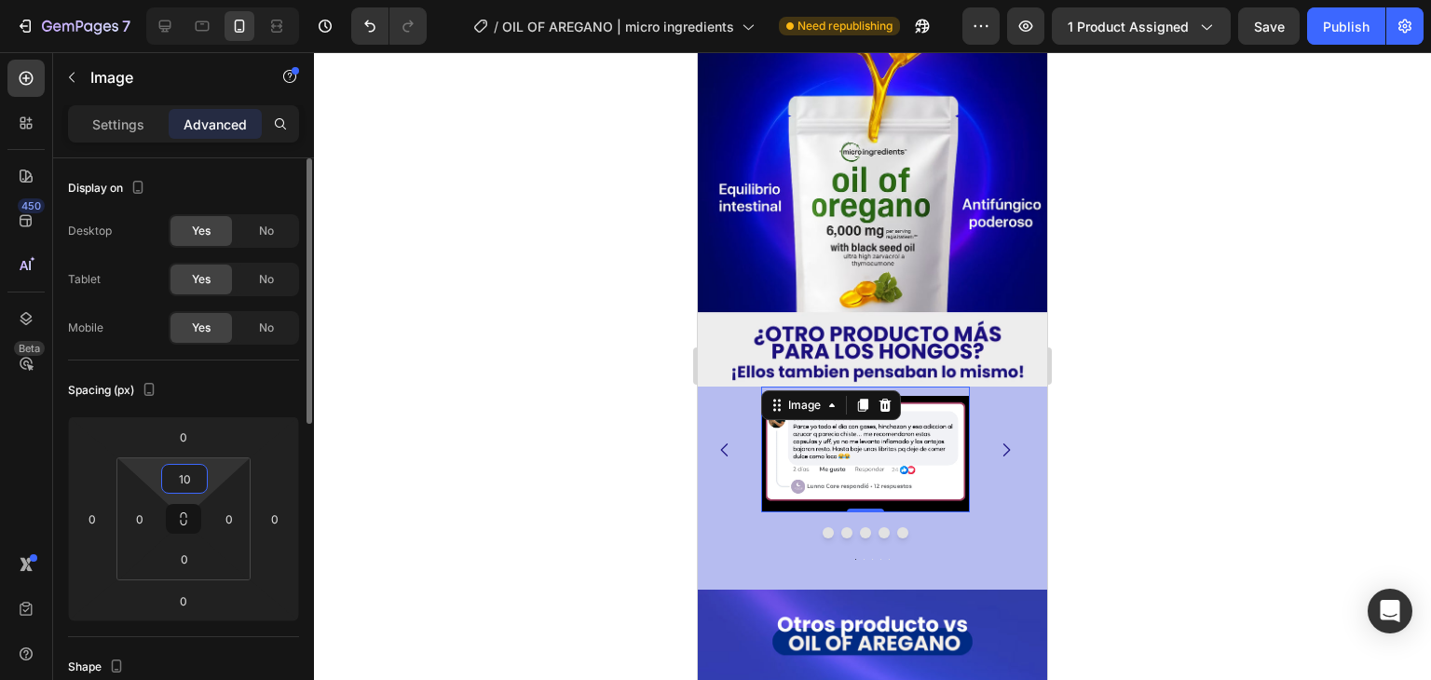
type input "1"
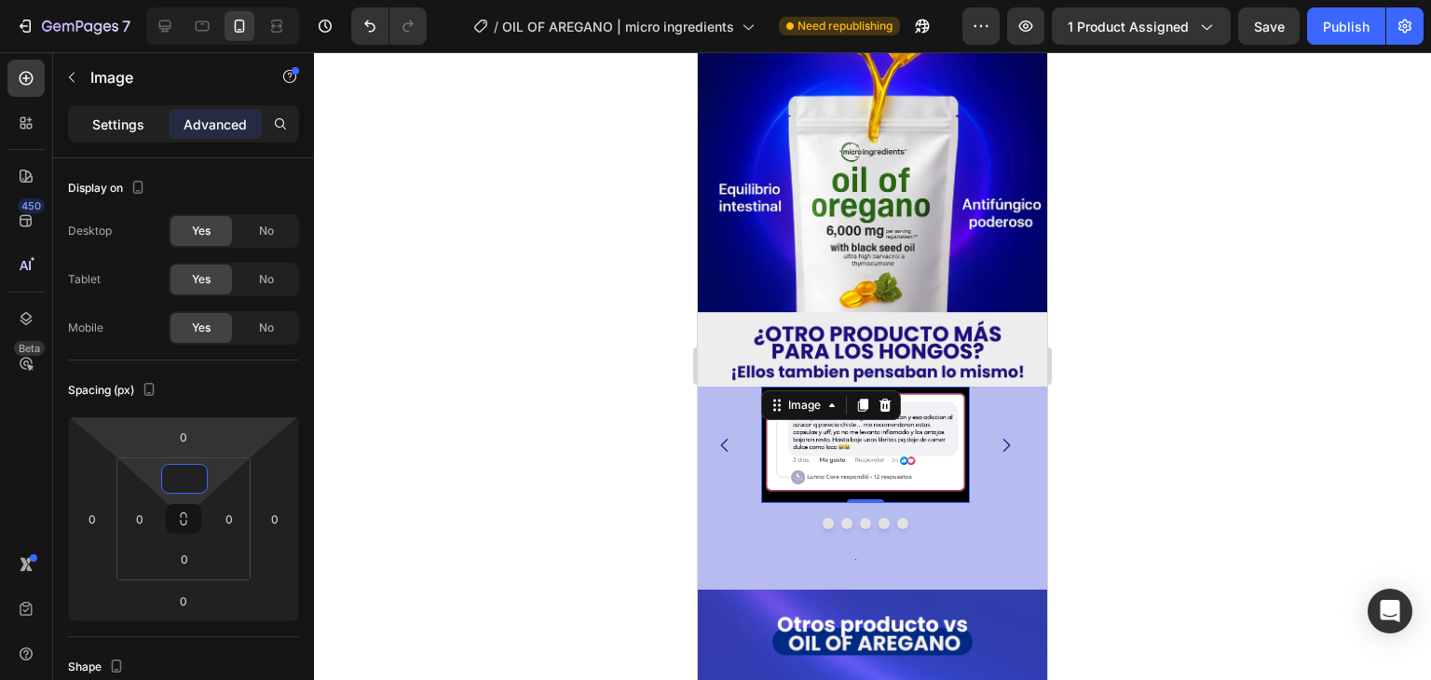
type input "0"
click at [123, 131] on p "Settings" at bounding box center [118, 125] width 52 height 20
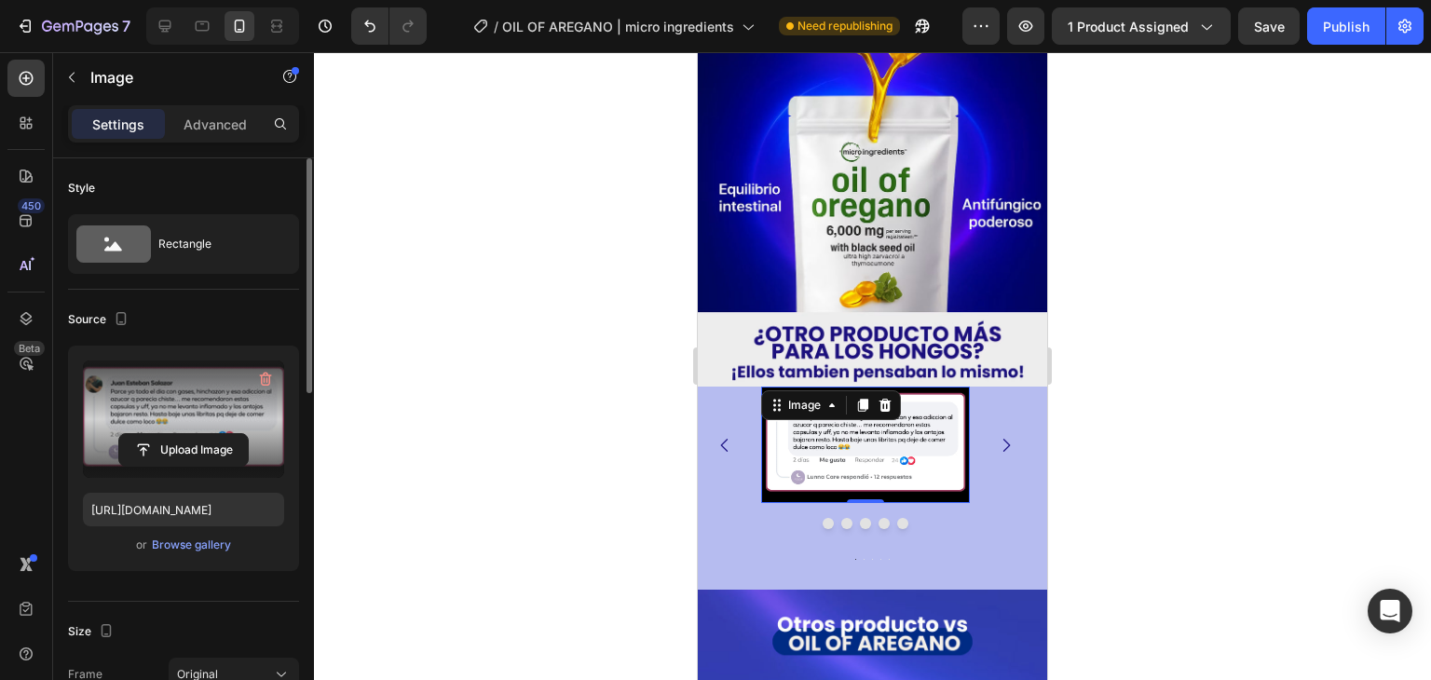
click at [211, 402] on label at bounding box center [183, 418] width 201 height 117
click at [211, 434] on input "file" at bounding box center [183, 450] width 129 height 32
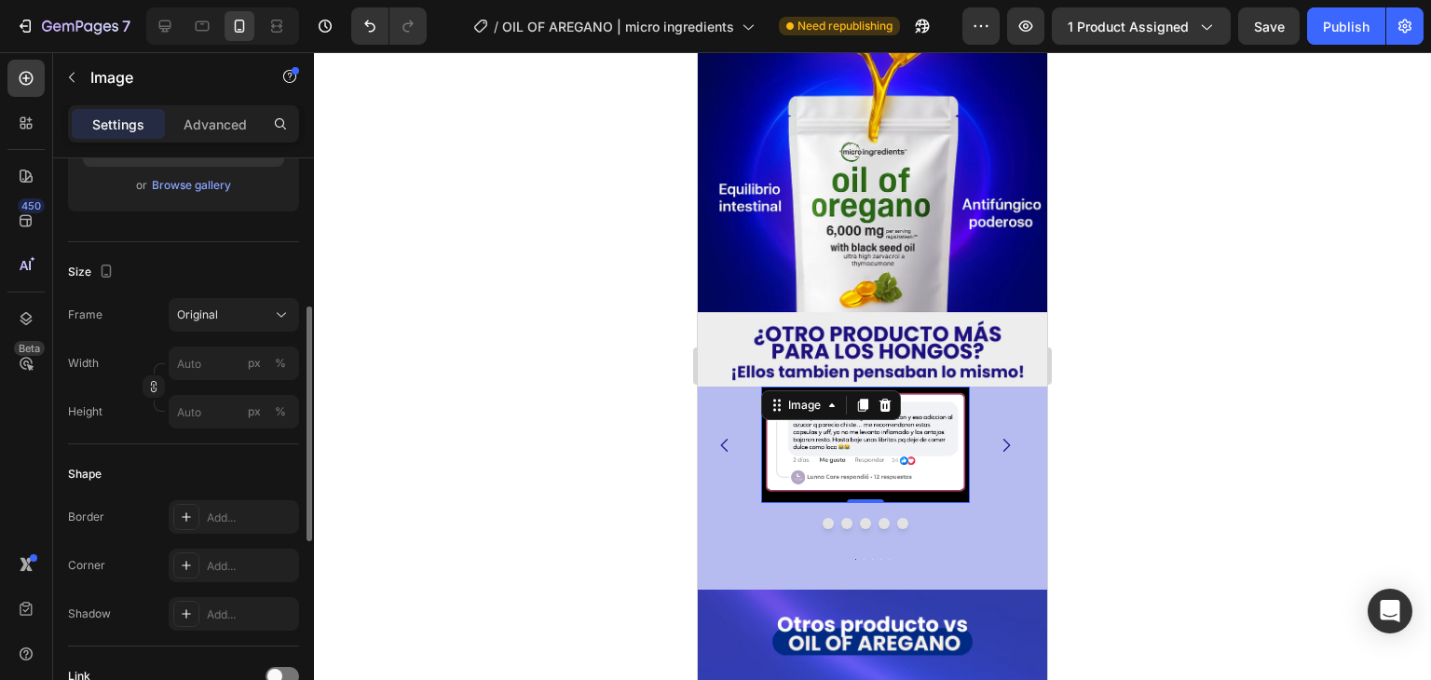
scroll to position [360, 0]
click at [156, 387] on icon "button" at bounding box center [154, 389] width 6 height 5
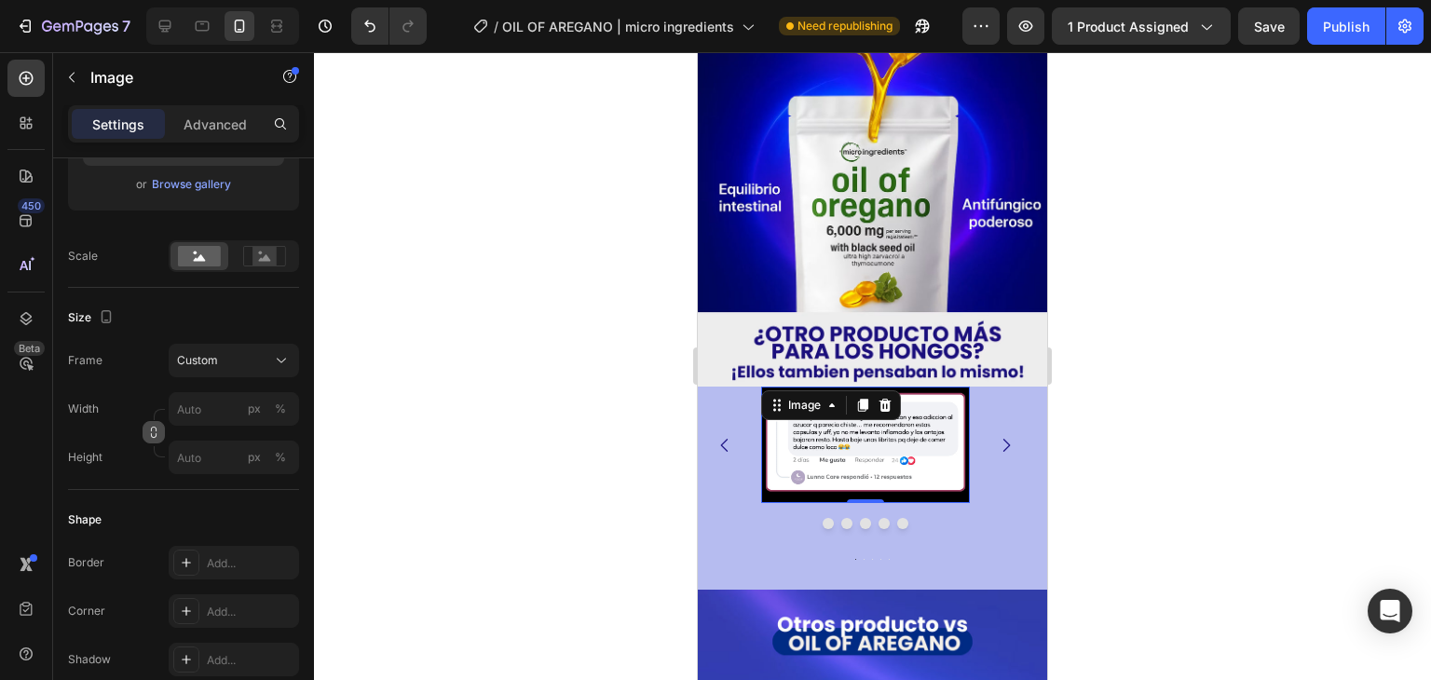
click at [147, 432] on icon "button" at bounding box center [153, 432] width 13 height 13
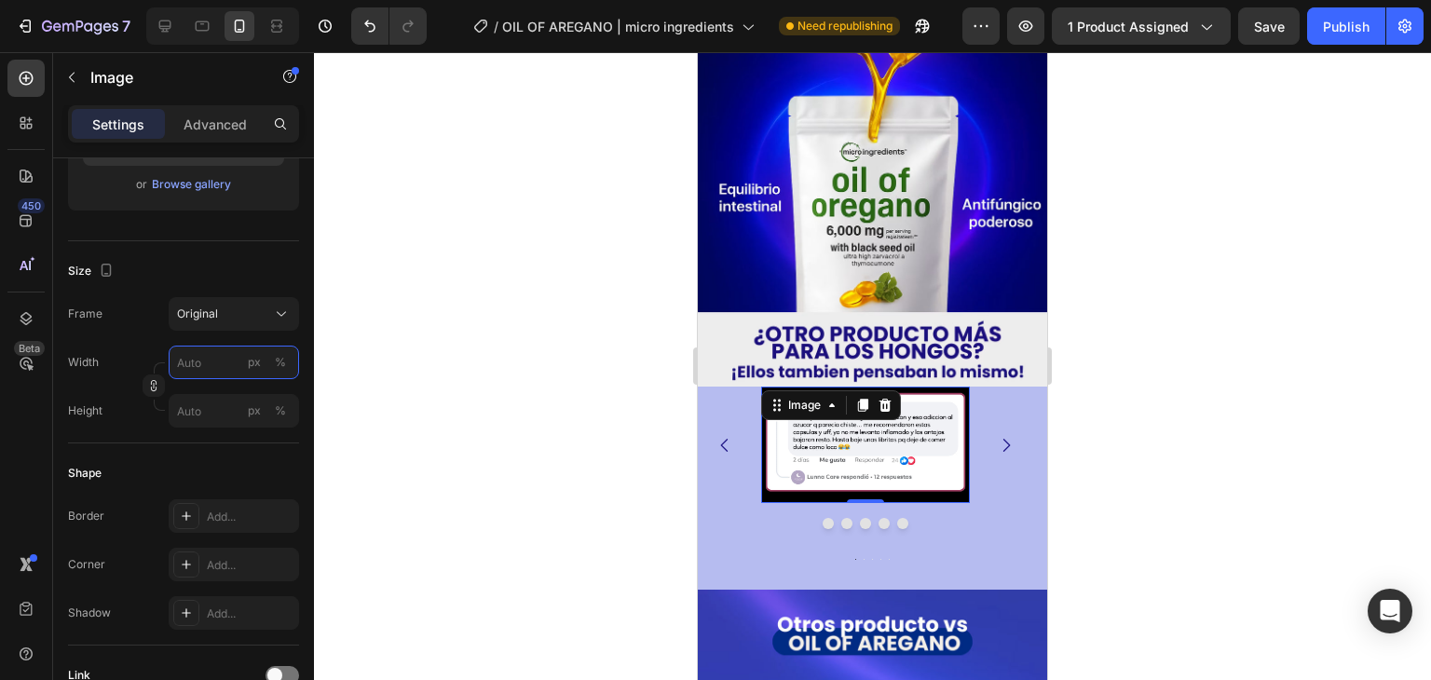
click at [200, 363] on input "px %" at bounding box center [234, 363] width 130 height 34
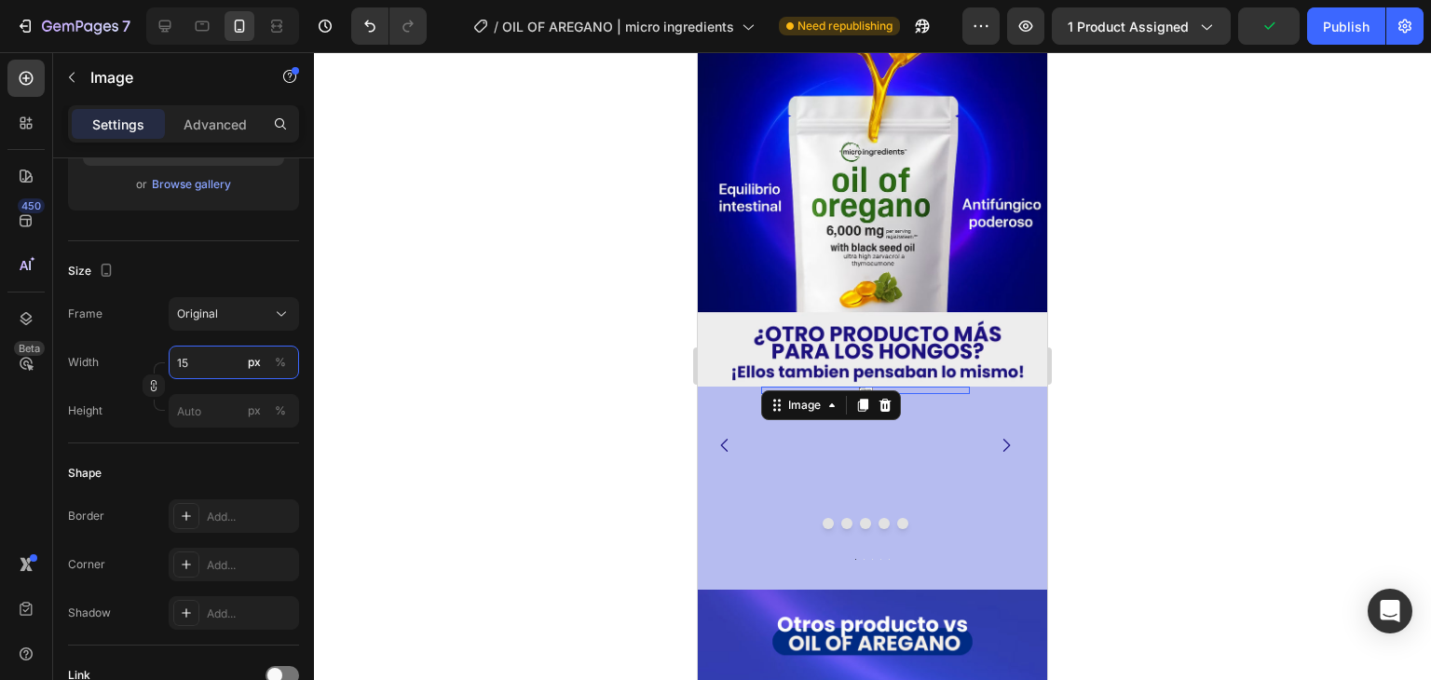
type input "1"
type input "2"
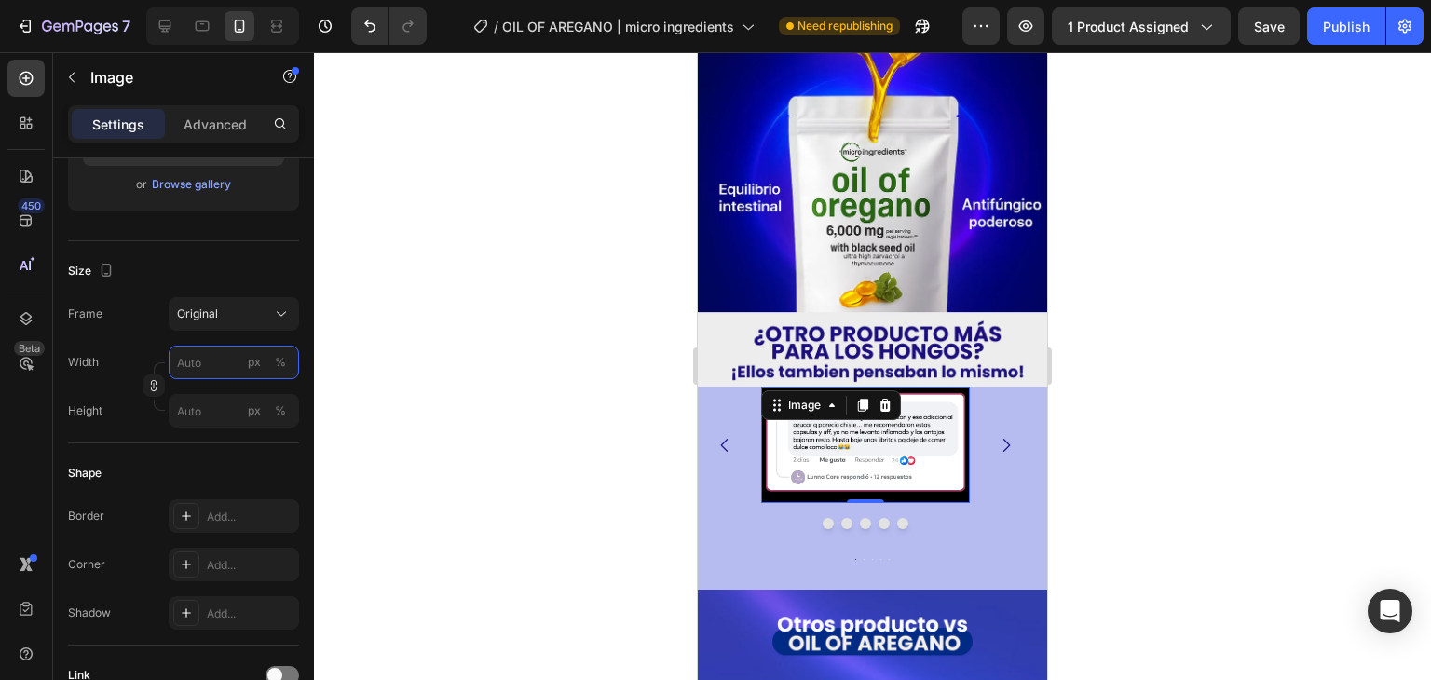
type input "2"
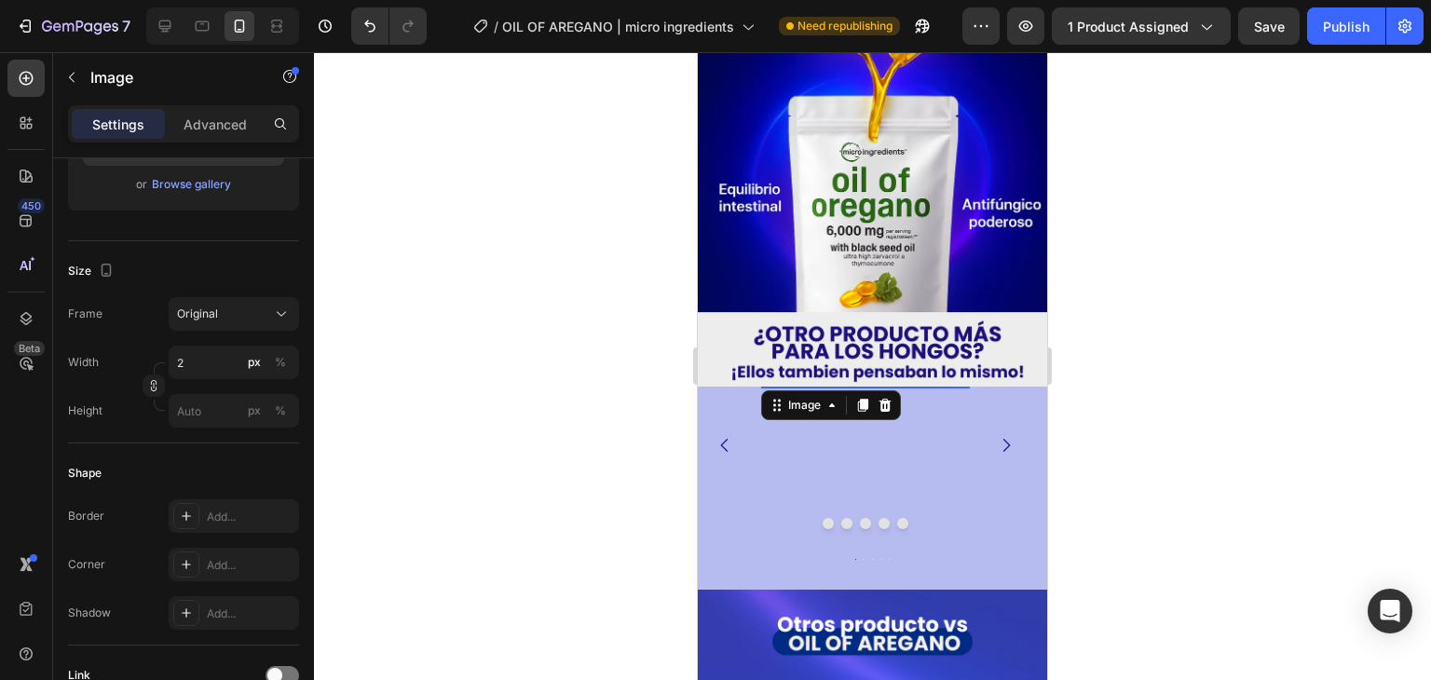
click at [247, 241] on div "Size Frame Original Width 2 px % Height px %" at bounding box center [183, 342] width 231 height 202
click at [207, 360] on input "2" at bounding box center [234, 363] width 130 height 34
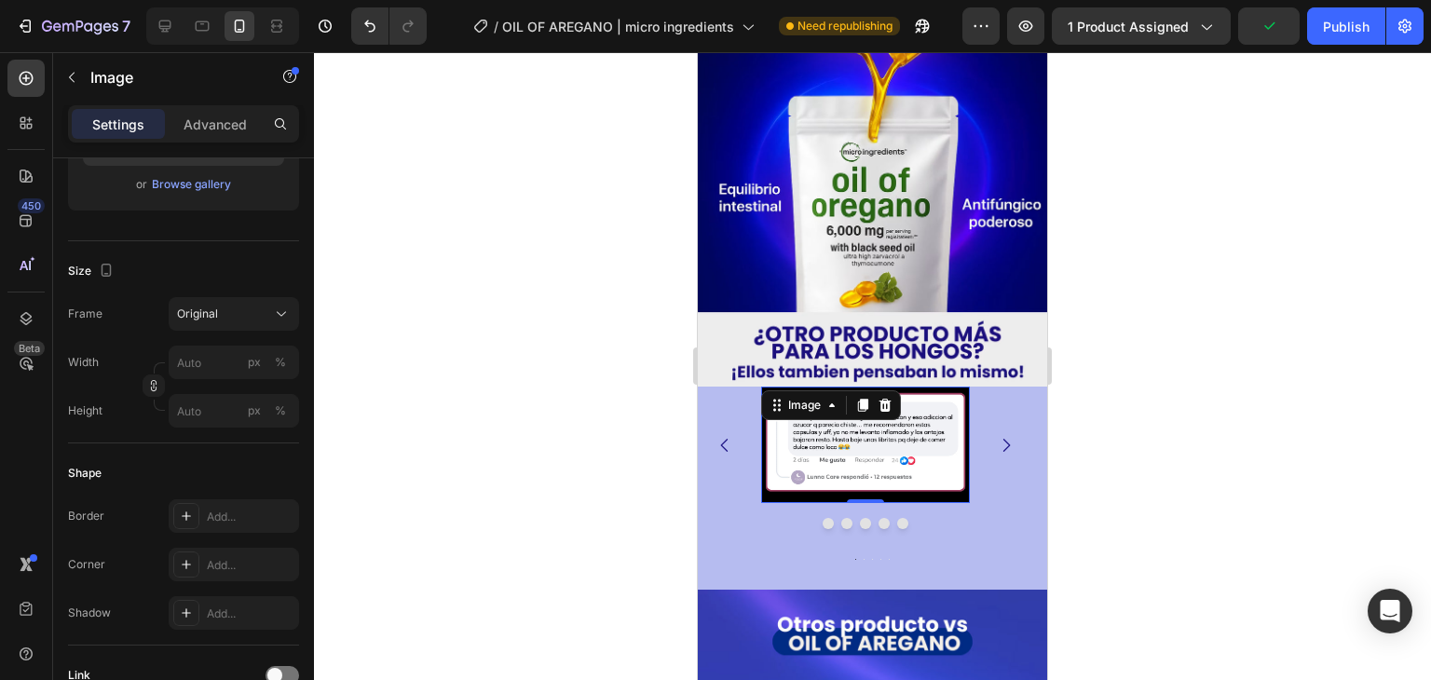
click at [1290, 210] on div at bounding box center [872, 366] width 1117 height 628
